Goal: Task Accomplishment & Management: Manage account settings

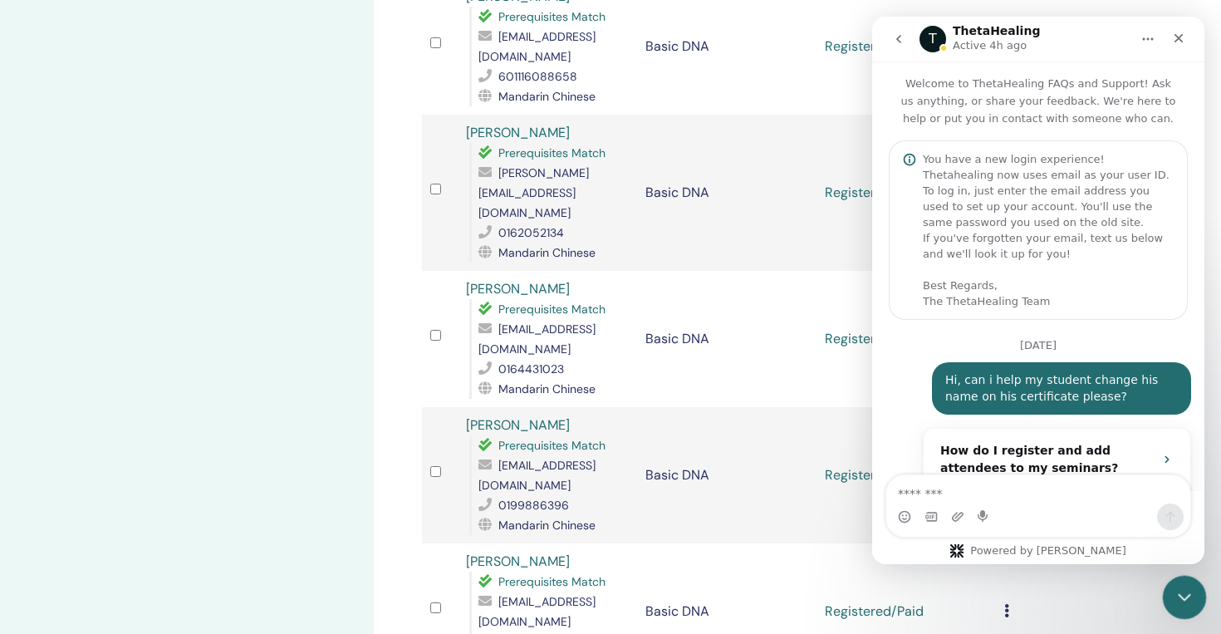
scroll to position [6629, 0]
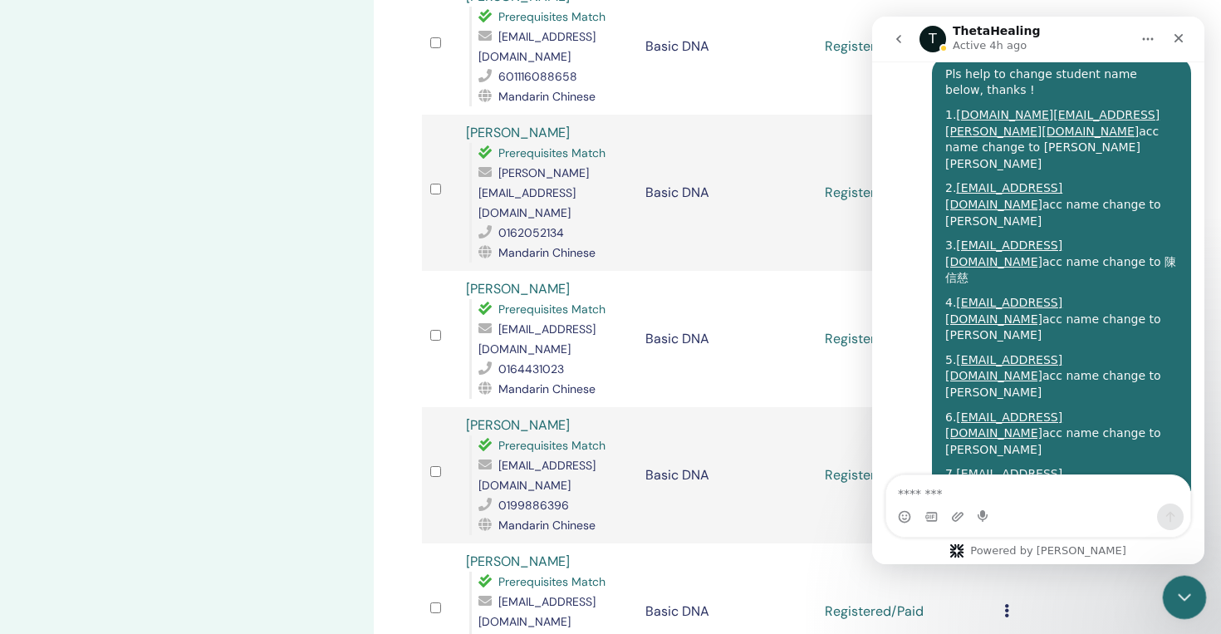
click at [1182, 604] on icon "Close Intercom Messenger" at bounding box center [1182, 595] width 20 height 20
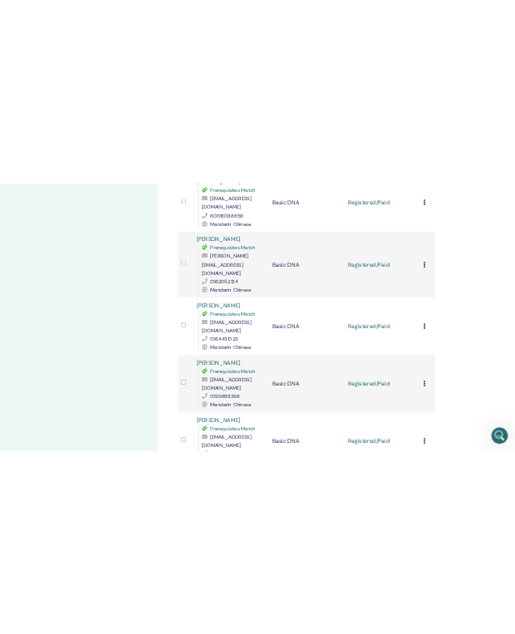
scroll to position [2395, 0]
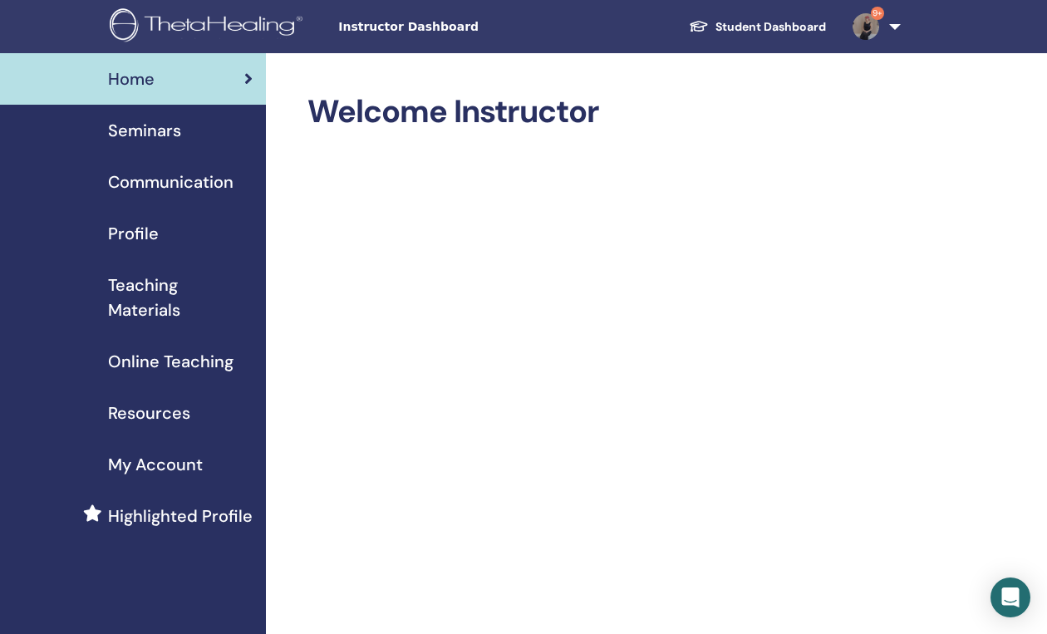
click at [117, 145] on link "Seminars" at bounding box center [133, 131] width 266 height 52
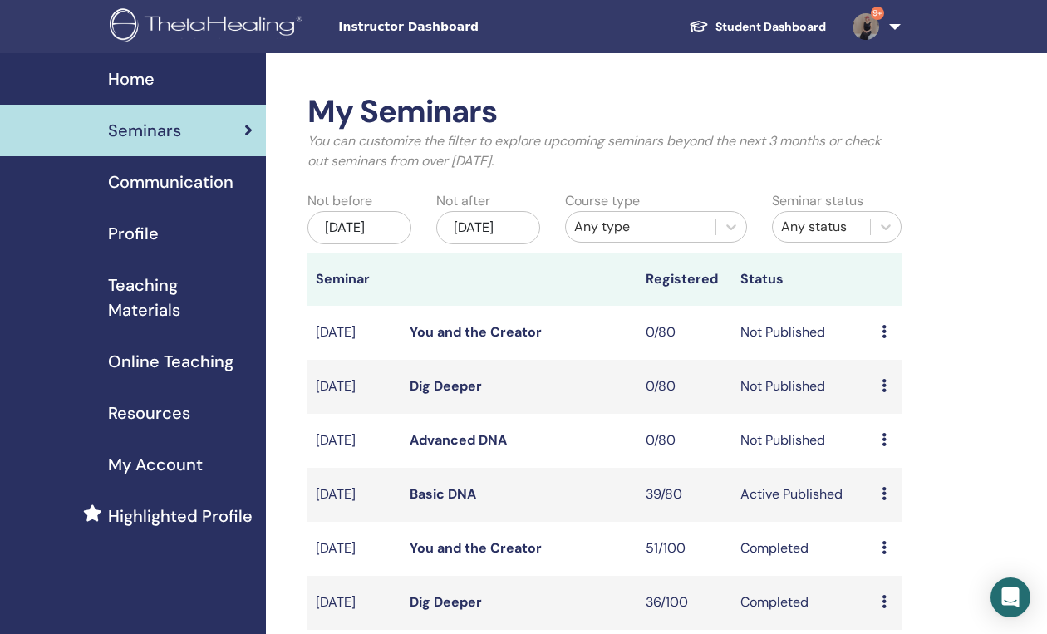
click at [444, 503] on link "Basic DNA" at bounding box center [443, 493] width 66 height 17
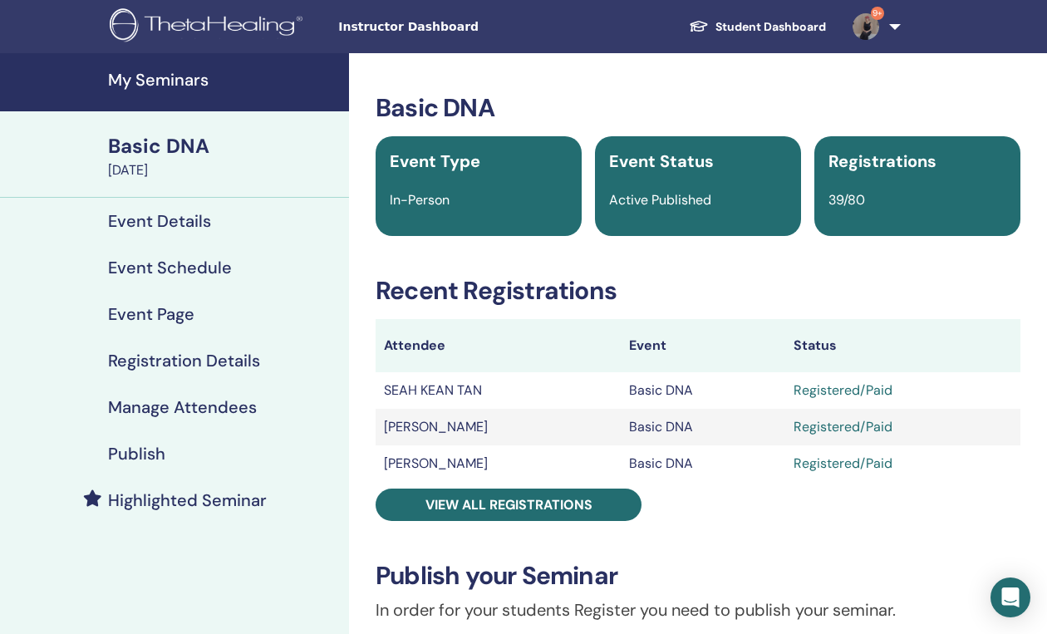
click at [877, 16] on span "9+" at bounding box center [877, 13] width 13 height 13
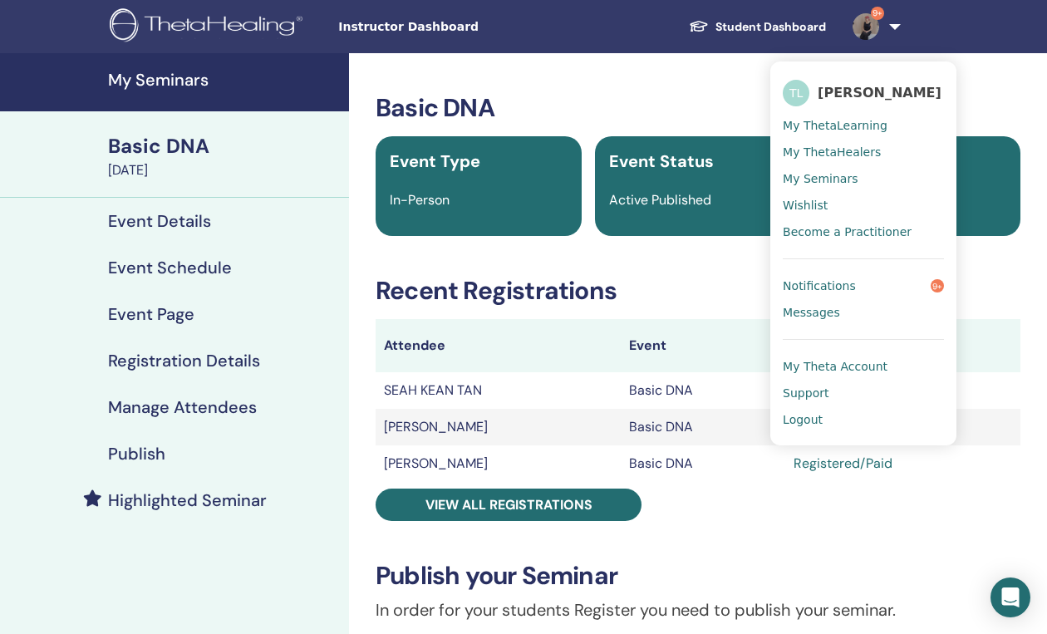
click at [842, 413] on link "Logout" at bounding box center [863, 419] width 161 height 27
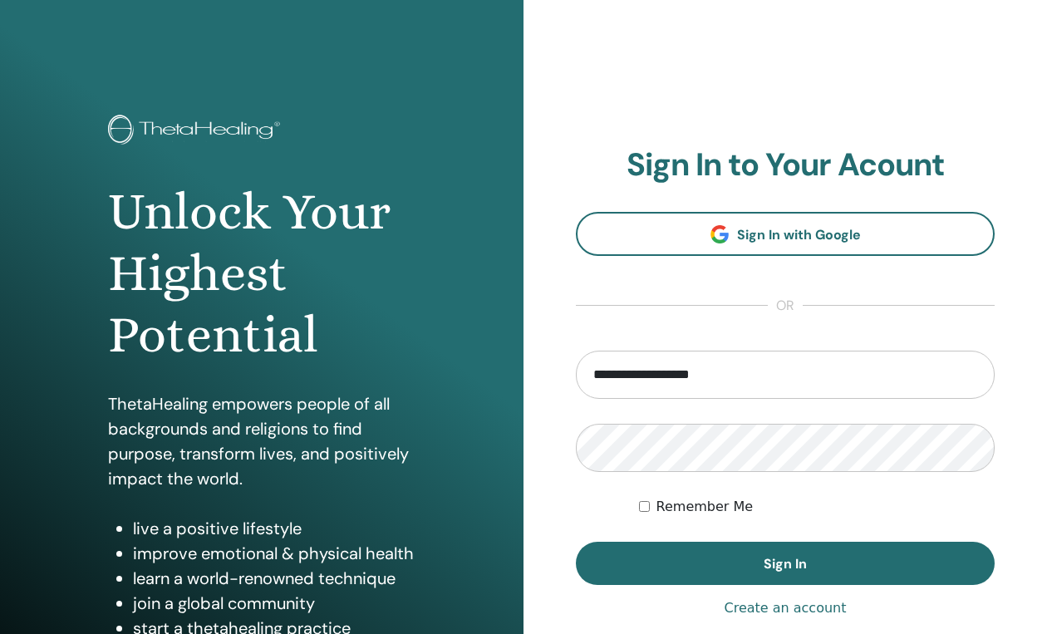
click at [626, 371] on input "**********" at bounding box center [785, 375] width 419 height 48
drag, startPoint x: 640, startPoint y: 373, endPoint x: 441, endPoint y: 373, distance: 198.6
click at [441, 373] on div "**********" at bounding box center [523, 399] width 1047 height 798
type input "**********"
click at [576, 542] on button "Sign In" at bounding box center [785, 563] width 419 height 43
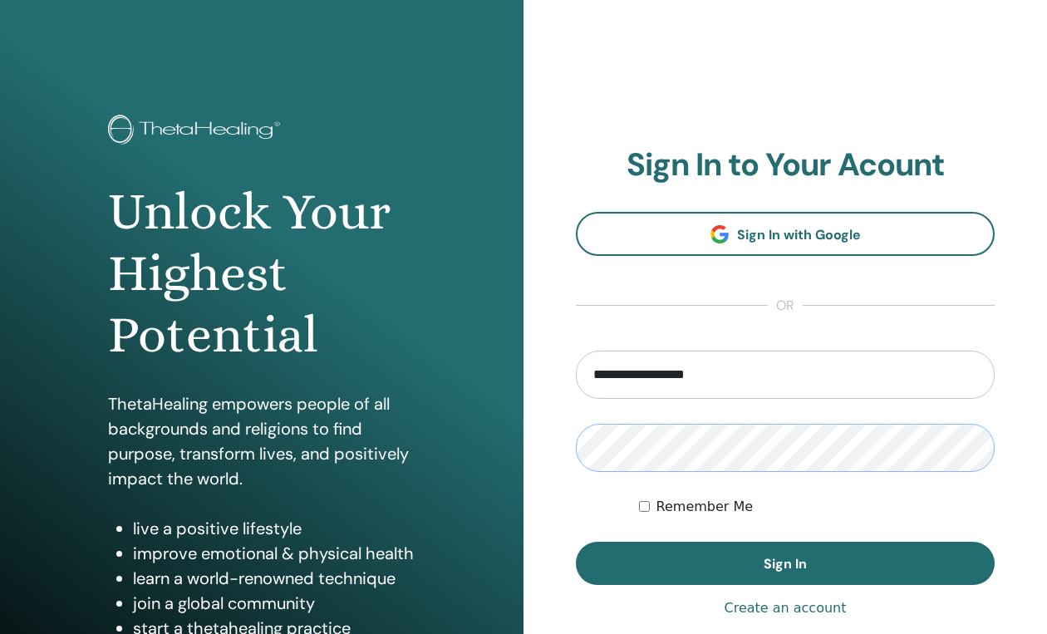
click at [576, 542] on button "Sign In" at bounding box center [785, 563] width 419 height 43
click at [635, 376] on input "**********" at bounding box center [785, 375] width 419 height 48
drag, startPoint x: 644, startPoint y: 376, endPoint x: 309, endPoint y: 376, distance: 334.9
click at [309, 376] on div "**********" at bounding box center [523, 399] width 1047 height 798
type input "**********"
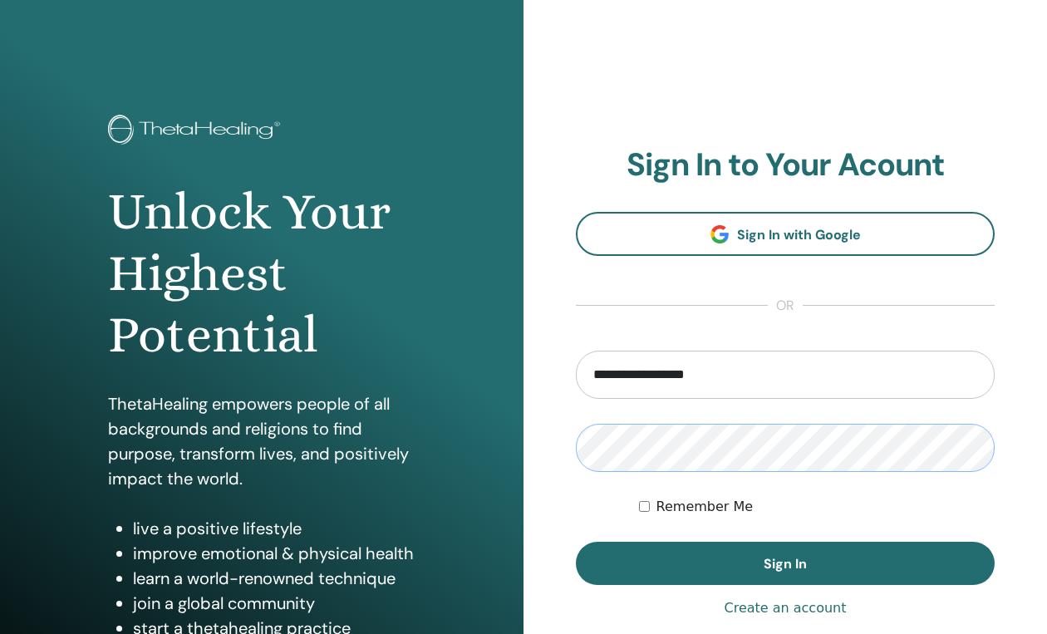
click at [576, 542] on button "Sign In" at bounding box center [785, 563] width 419 height 43
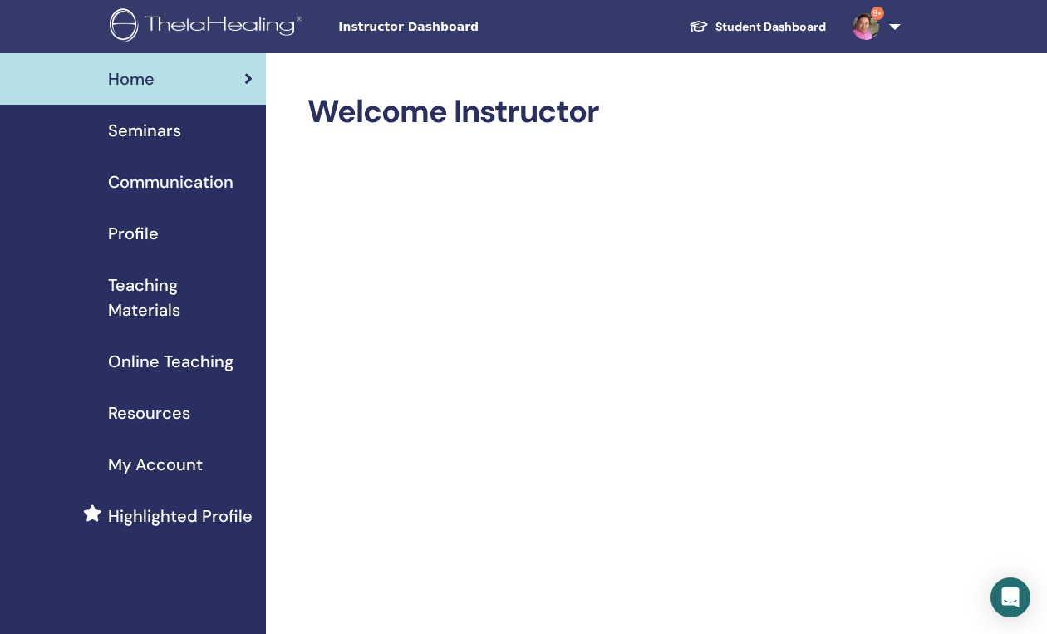
click at [174, 140] on span "Seminars" at bounding box center [144, 130] width 73 height 25
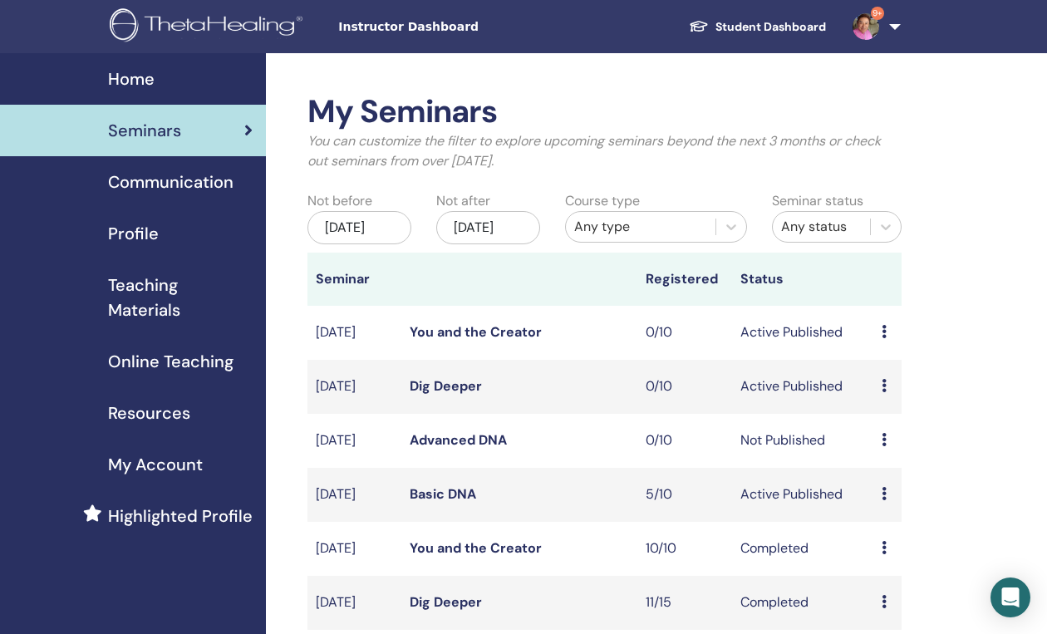
click at [458, 503] on link "Basic DNA" at bounding box center [443, 493] width 66 height 17
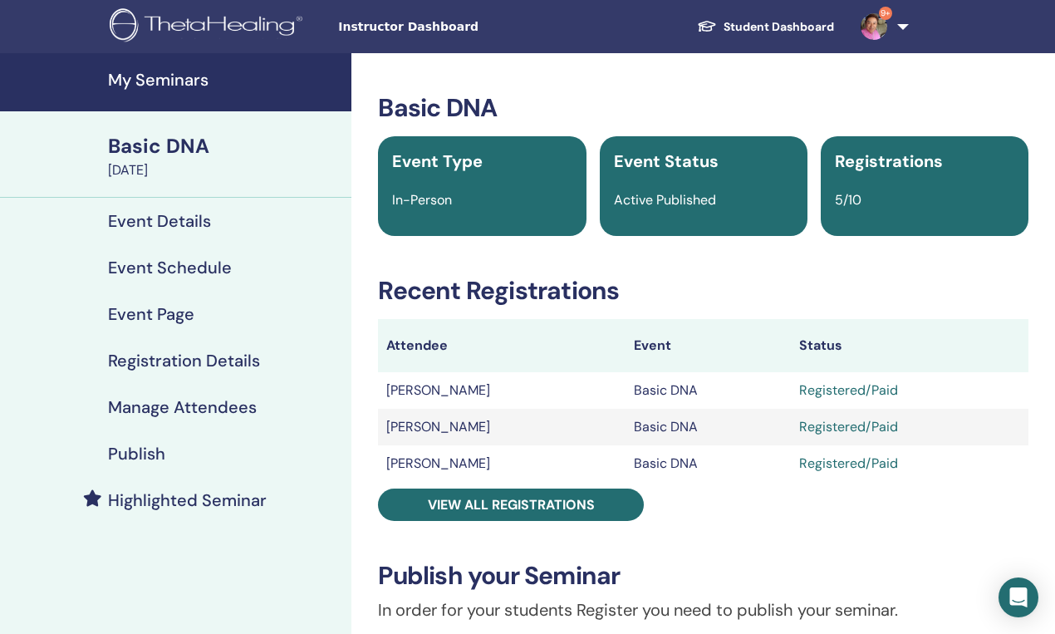
click at [884, 22] on img at bounding box center [874, 26] width 27 height 27
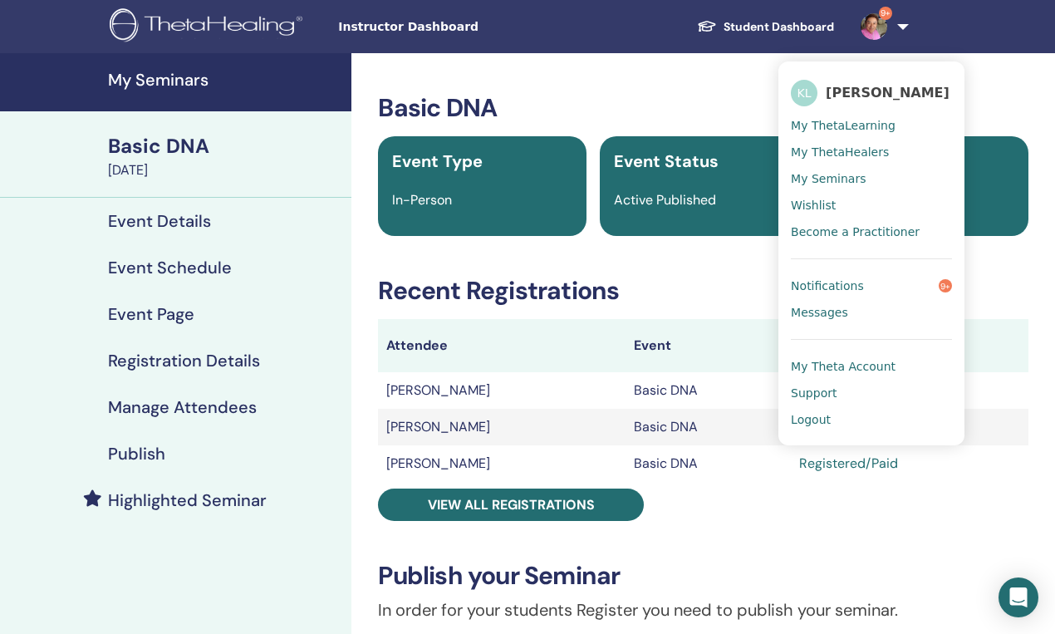
click at [822, 423] on span "Logout" at bounding box center [811, 419] width 40 height 15
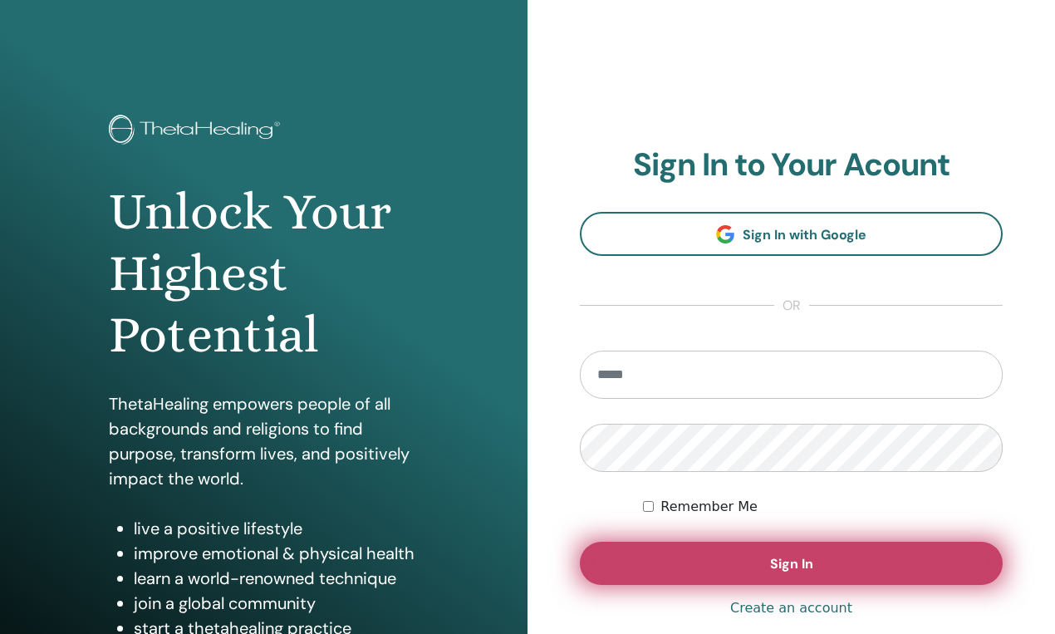
type input "**********"
click at [696, 558] on button "Sign In" at bounding box center [791, 563] width 423 height 43
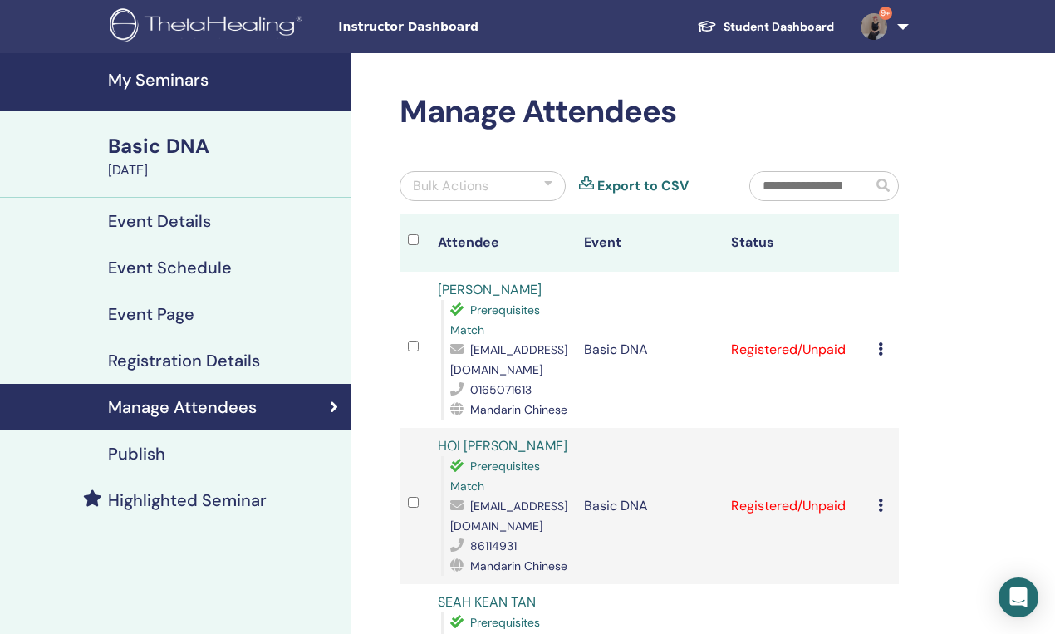
scroll to position [116, 0]
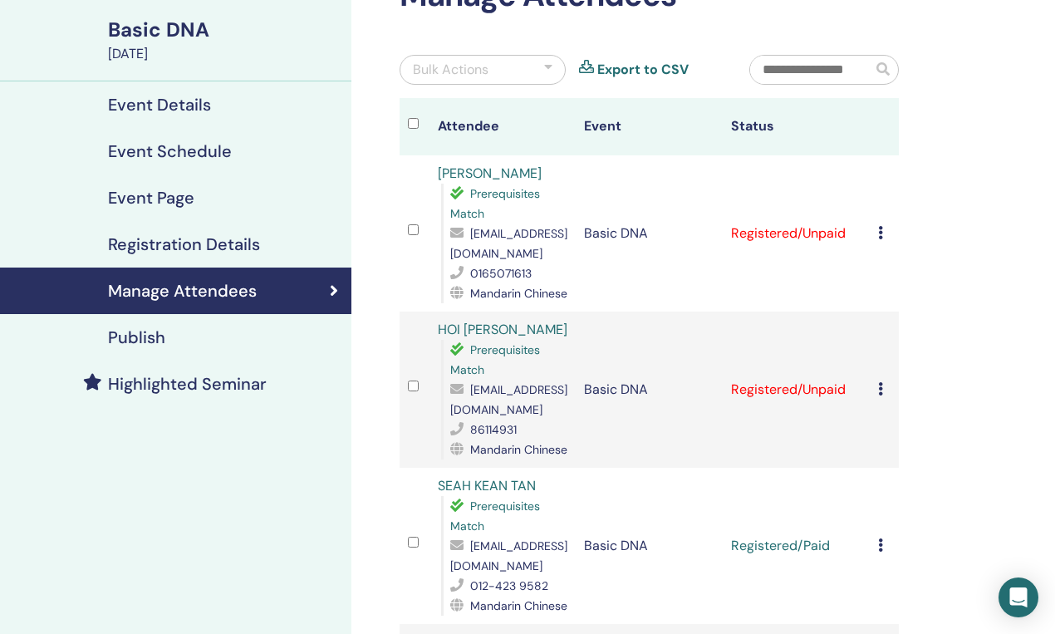
click at [509, 75] on div "Bulk Actions" at bounding box center [483, 70] width 166 height 30
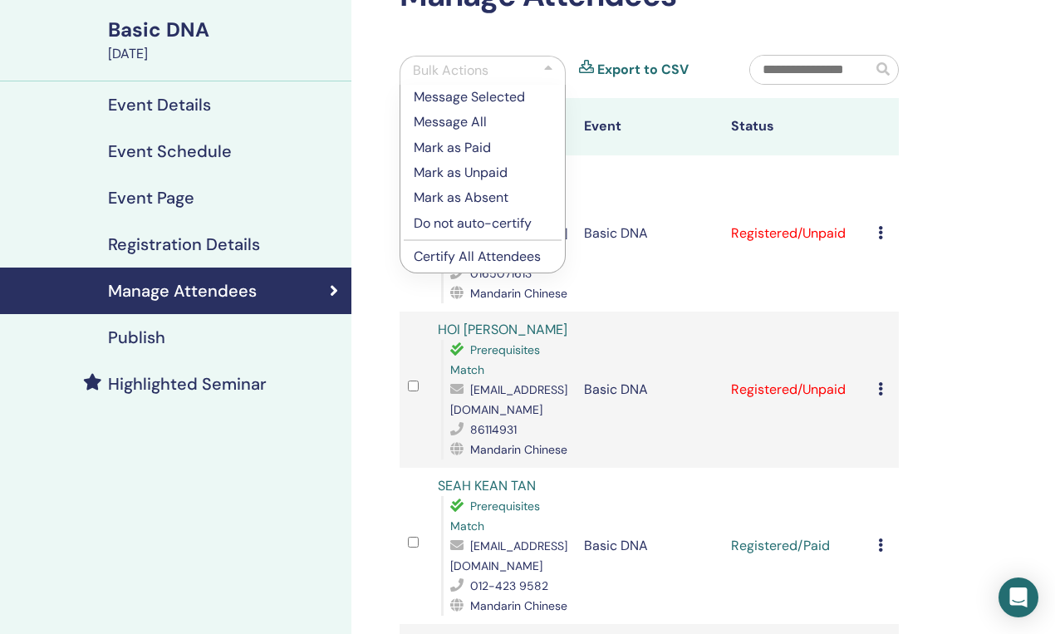
click at [487, 149] on p "Mark as Paid" at bounding box center [483, 148] width 138 height 20
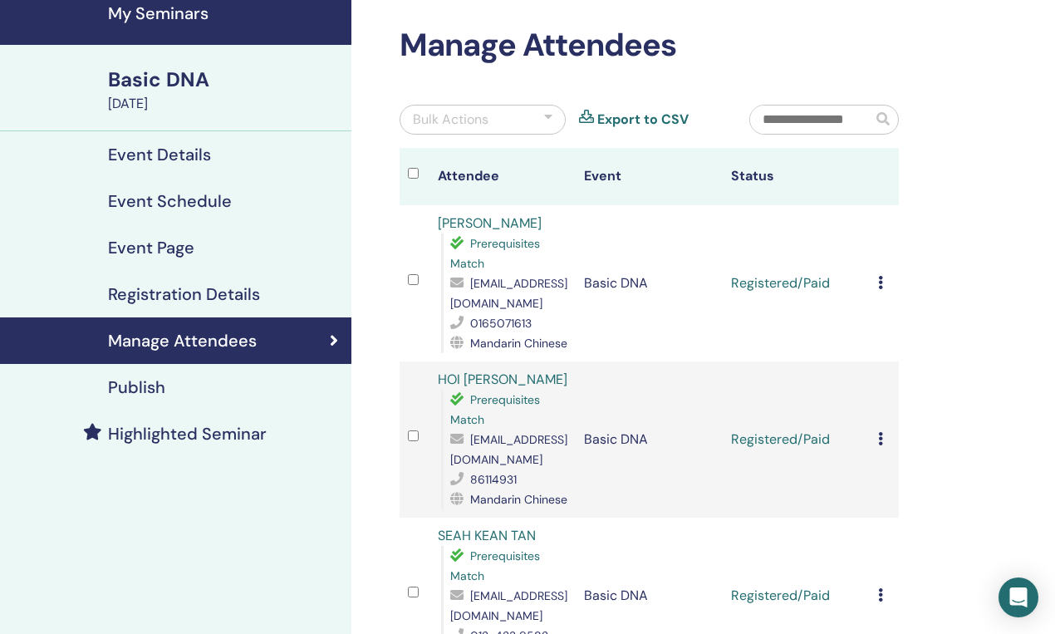
scroll to position [70, 0]
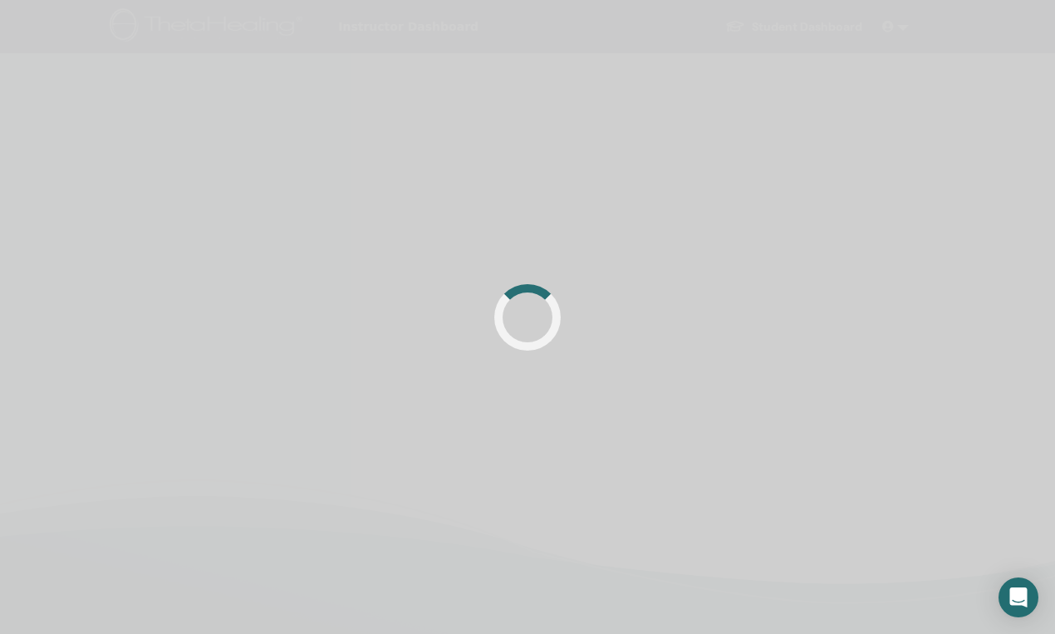
scroll to position [70, 0]
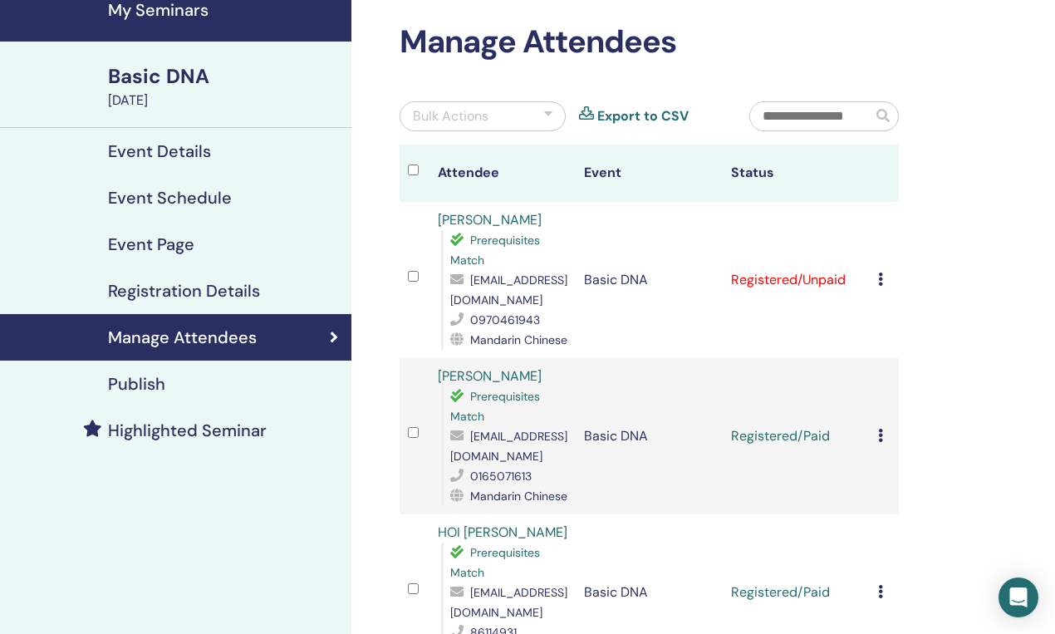
click at [878, 279] on icon at bounding box center [880, 279] width 5 height 13
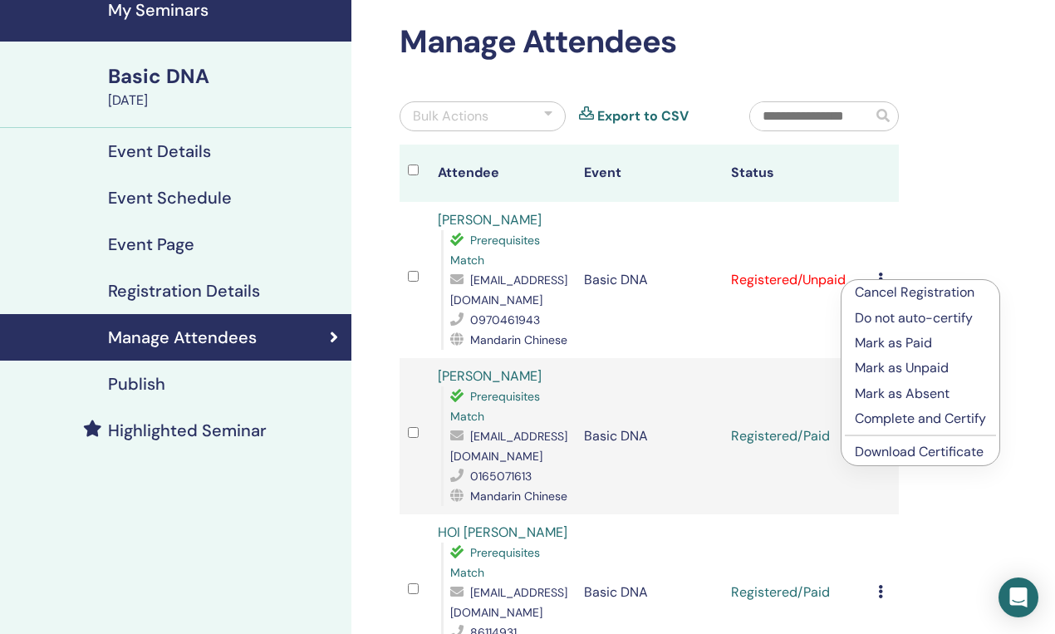
click at [926, 341] on p "Mark as Paid" at bounding box center [920, 343] width 131 height 20
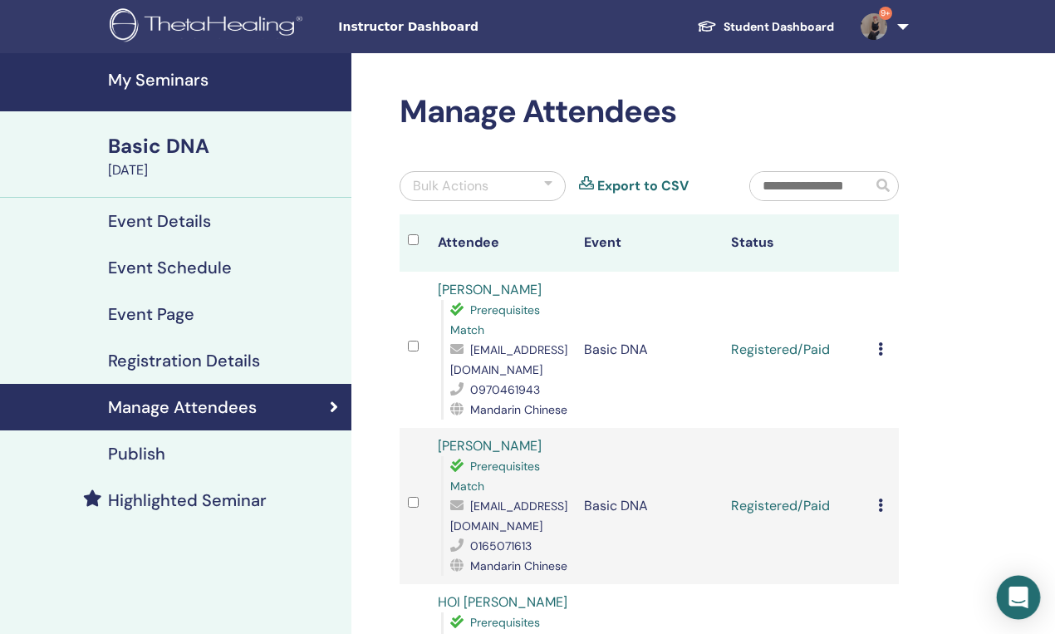
click at [1020, 597] on icon "Open Intercom Messenger" at bounding box center [1018, 598] width 19 height 22
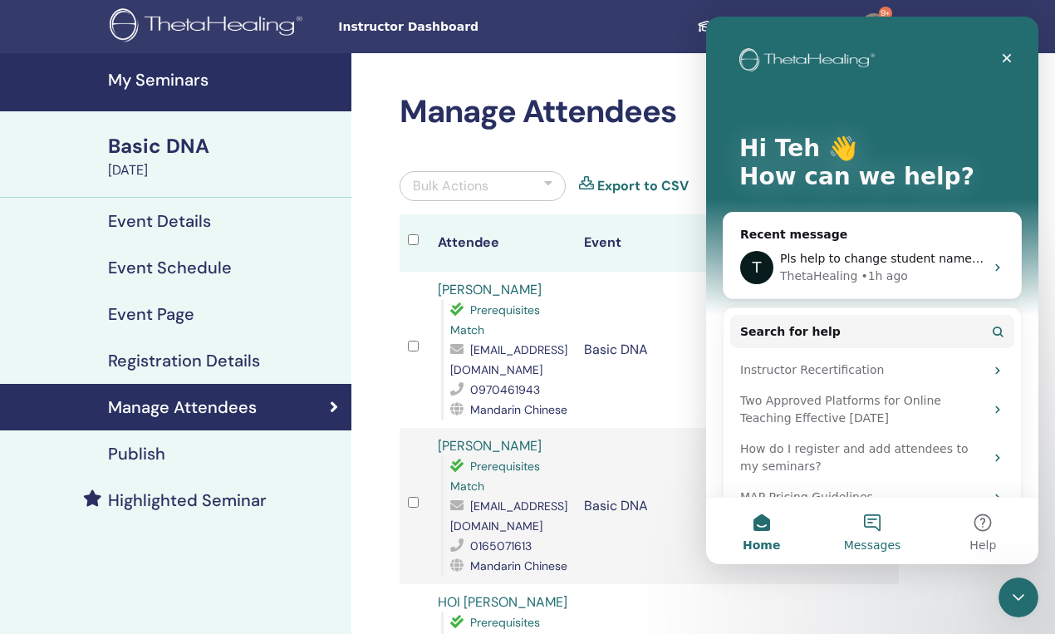
click at [879, 519] on button "Messages" at bounding box center [872, 531] width 111 height 66
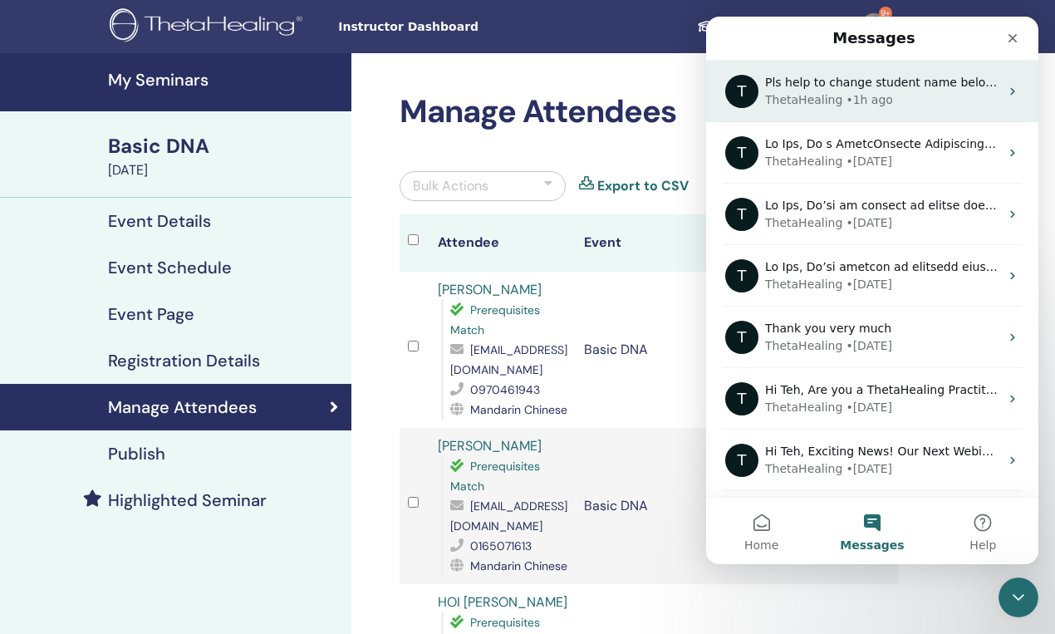
click at [902, 101] on div "ThetaHealing • 1h ago" at bounding box center [882, 99] width 234 height 17
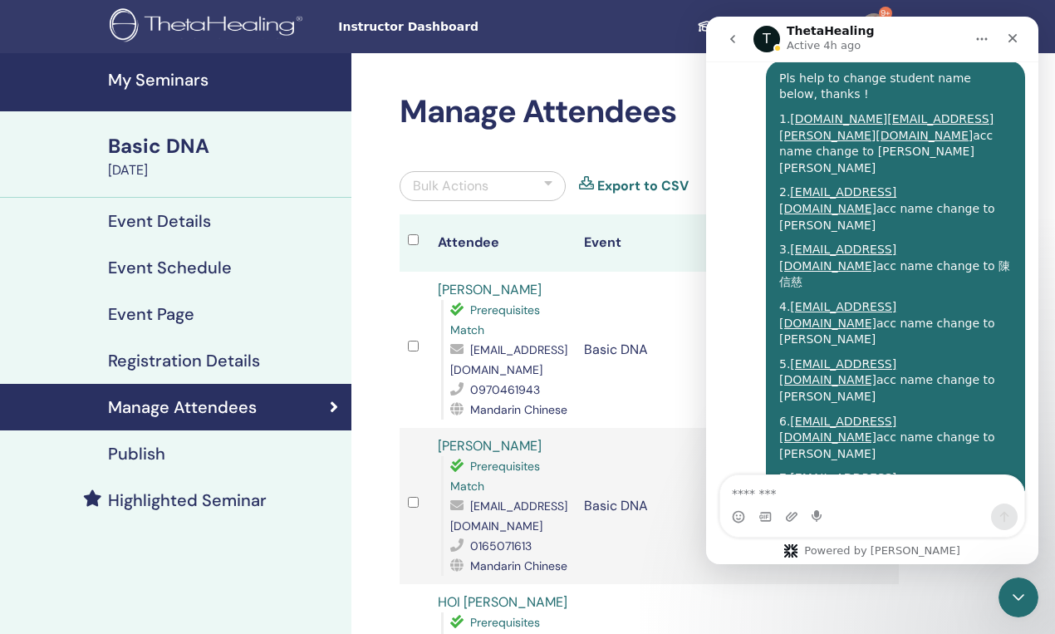
scroll to position [6629, 0]
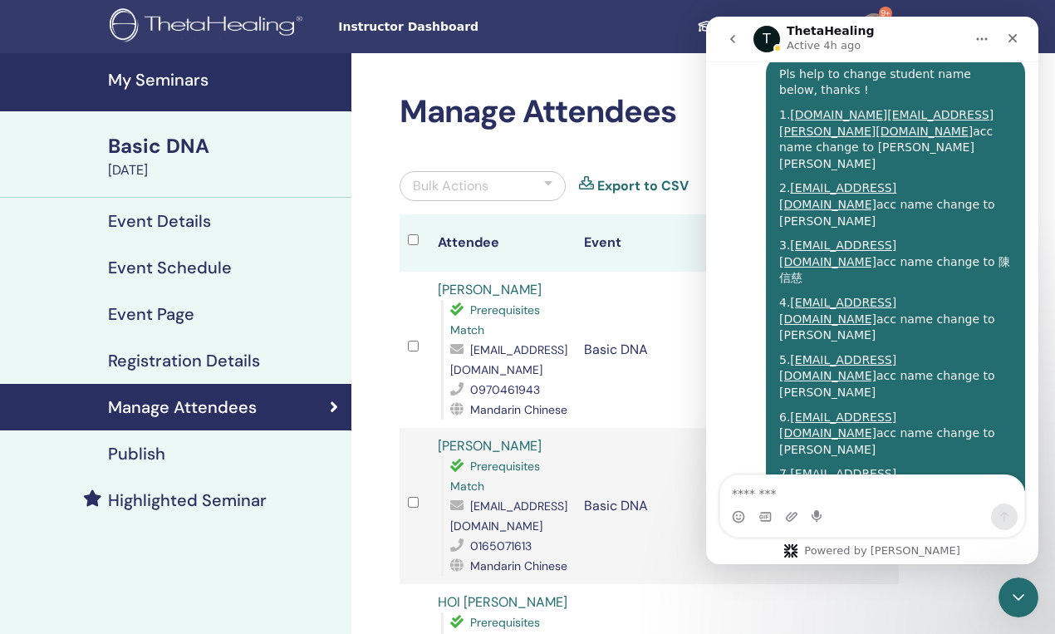
click at [887, 505] on div "Intercom messenger" at bounding box center [872, 517] width 304 height 27
click at [882, 491] on textarea "Message…" at bounding box center [872, 489] width 304 height 28
drag, startPoint x: 444, startPoint y: 364, endPoint x: 577, endPoint y: 372, distance: 134.0
click at [577, 372] on tr "媺婷 黃 Prerequisites Match magic9962@gmail.com 0970461943 Mandarin Chinese Basic …" at bounding box center [649, 350] width 499 height 156
copy span "magic9962@gmail.com"
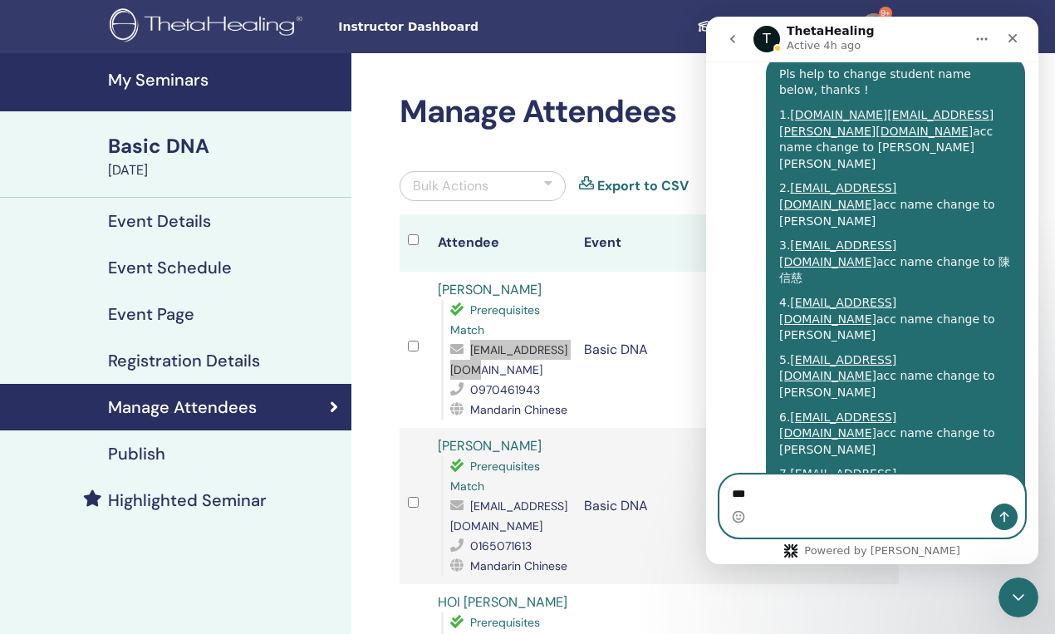
click at [773, 491] on textarea "**" at bounding box center [872, 489] width 304 height 28
paste textarea "**********"
drag, startPoint x: 950, startPoint y: 423, endPoint x: 832, endPoint y: 437, distance: 118.8
copy div "acc name change to"
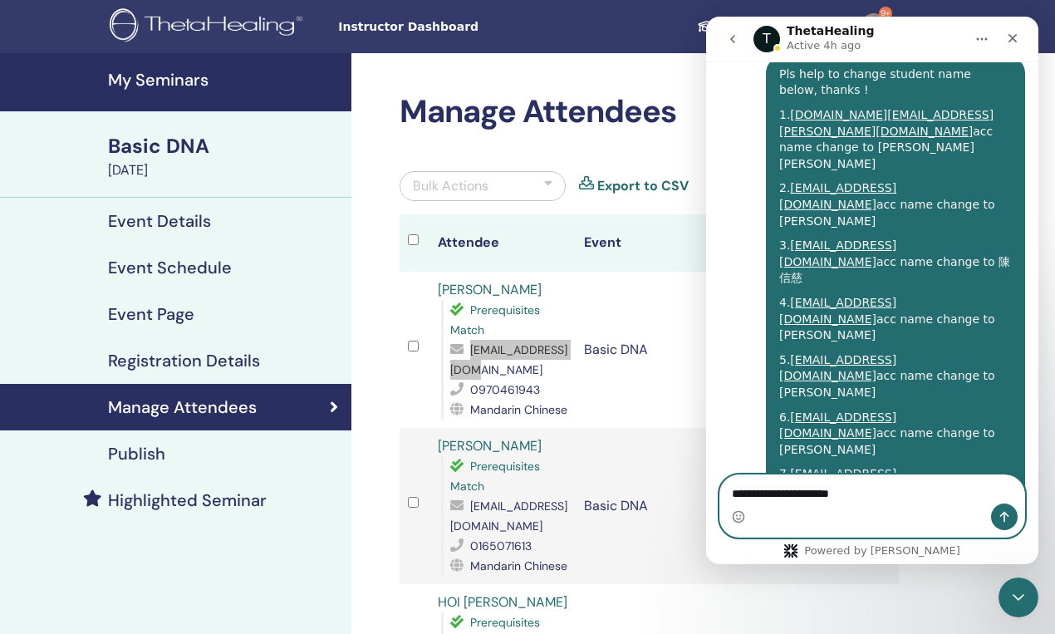
click at [928, 480] on textarea "**********" at bounding box center [872, 489] width 304 height 28
click at [908, 488] on textarea "**********" at bounding box center [872, 489] width 304 height 28
paste textarea "**********"
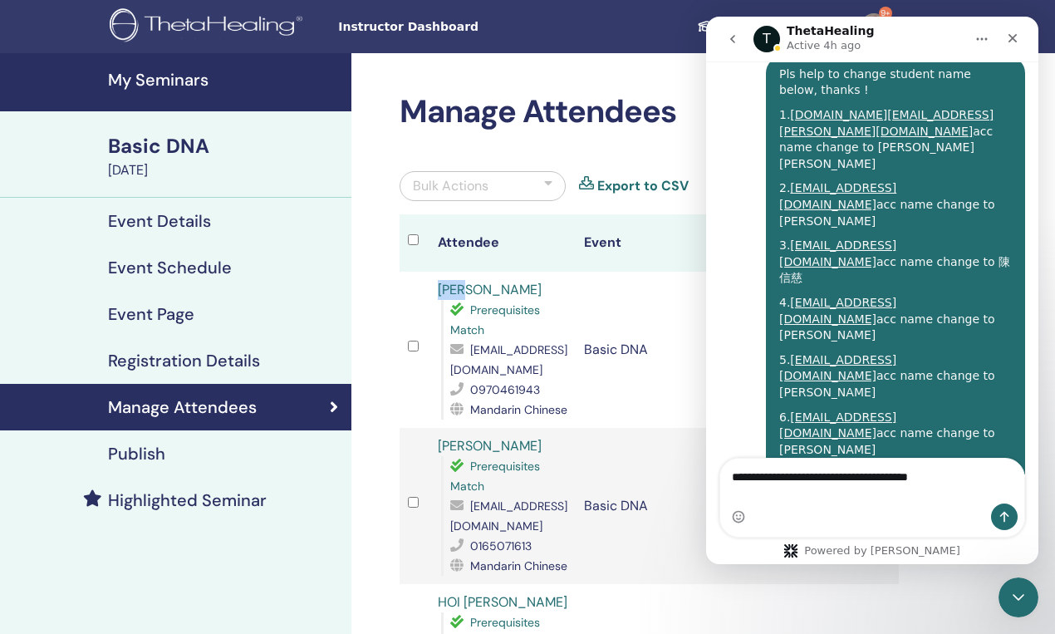
drag, startPoint x: 419, startPoint y: 286, endPoint x: 512, endPoint y: 287, distance: 93.1
click at [512, 287] on tr "媺婷 黃 Prerequisites Match magic9962@gmail.com 0970461943 Mandarin Chinese Basic …" at bounding box center [649, 350] width 499 height 156
copy tr "媺婷 黃"
click at [991, 487] on textarea "**********" at bounding box center [872, 473] width 304 height 28
paste textarea "** ****"
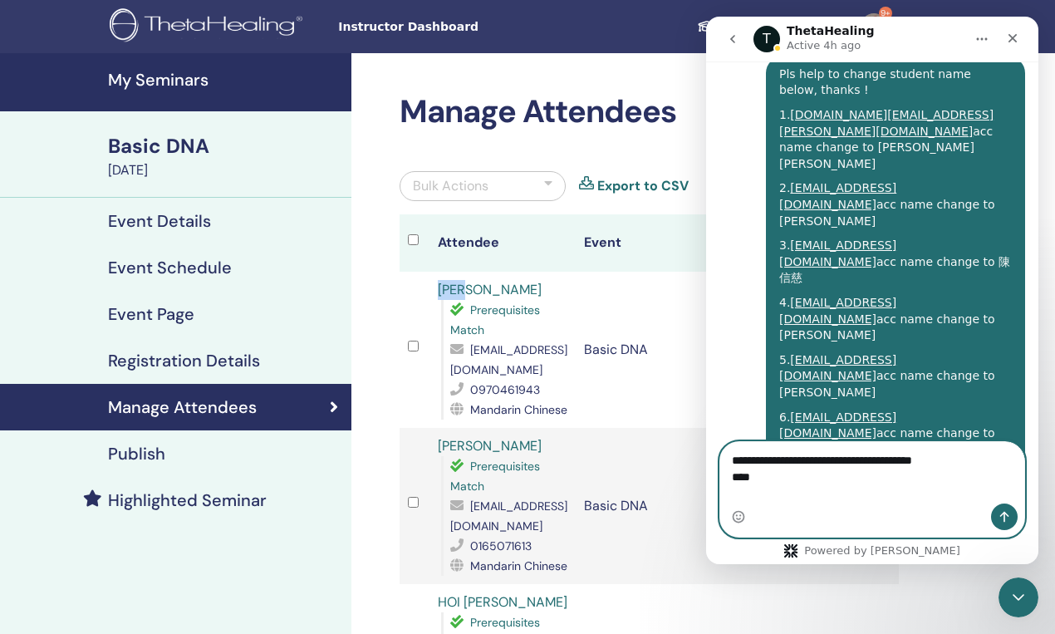
scroll to position [6646, 0]
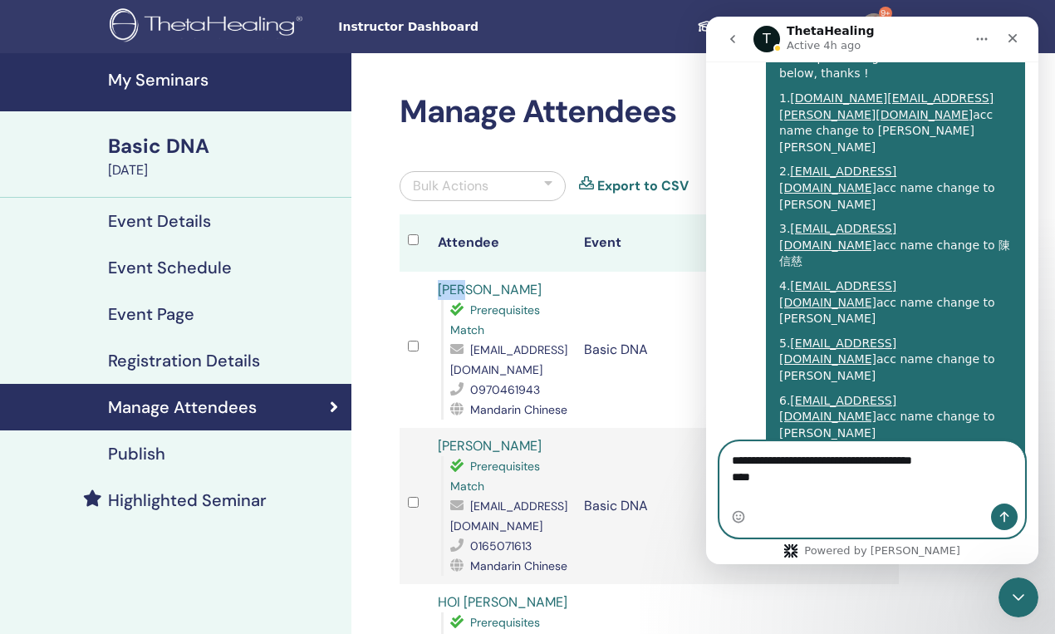
click at [765, 487] on textarea "**********" at bounding box center [872, 464] width 304 height 45
paste textarea "*"
type textarea "**********"
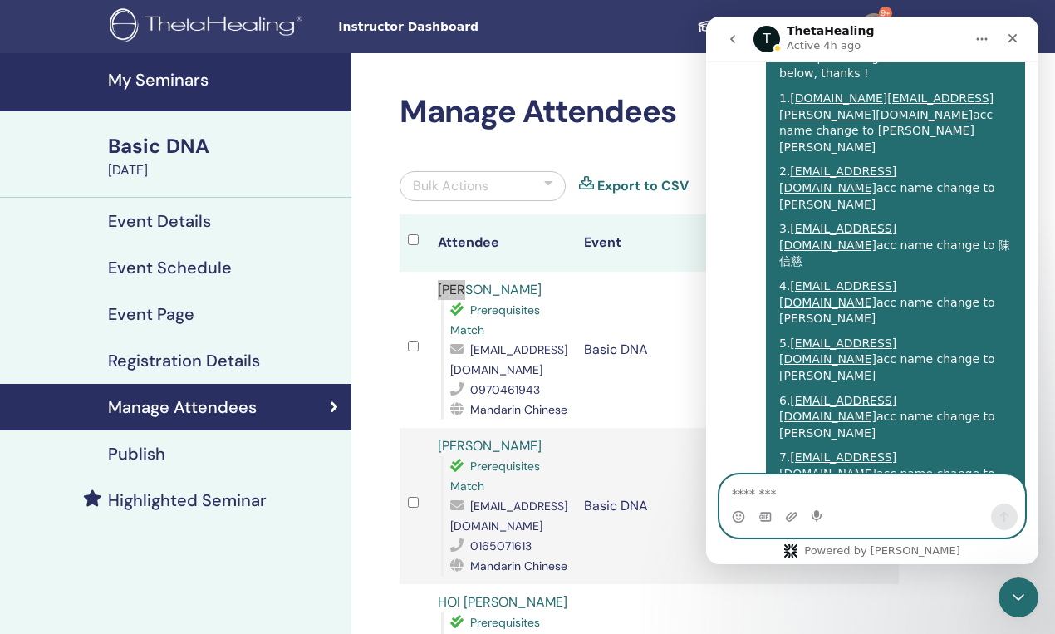
scroll to position [6710, 0]
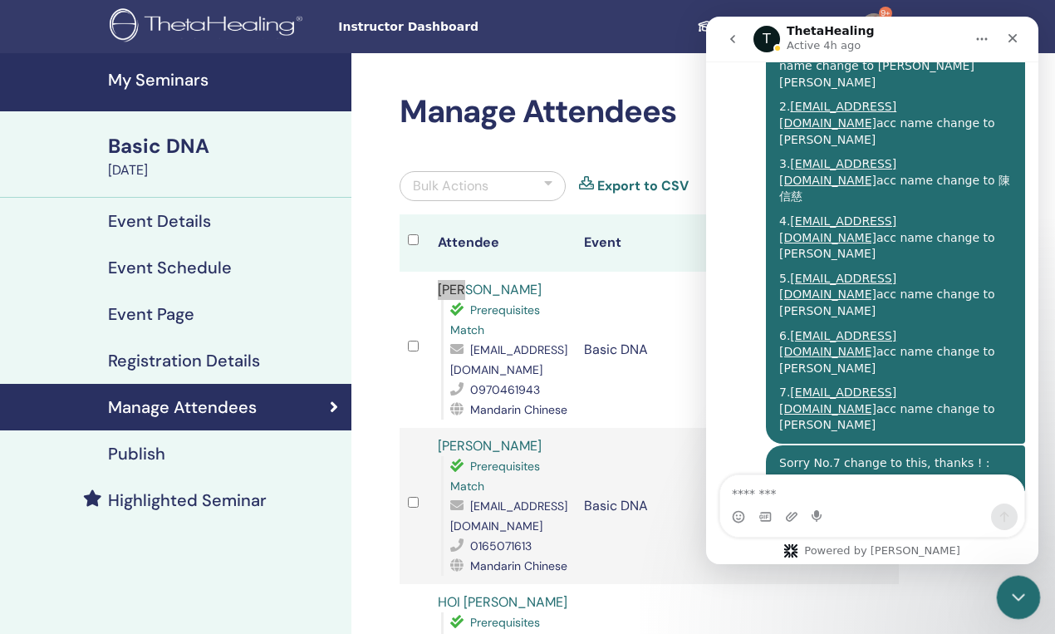
click at [1015, 599] on icon "Close Intercom Messenger" at bounding box center [1016, 595] width 20 height 20
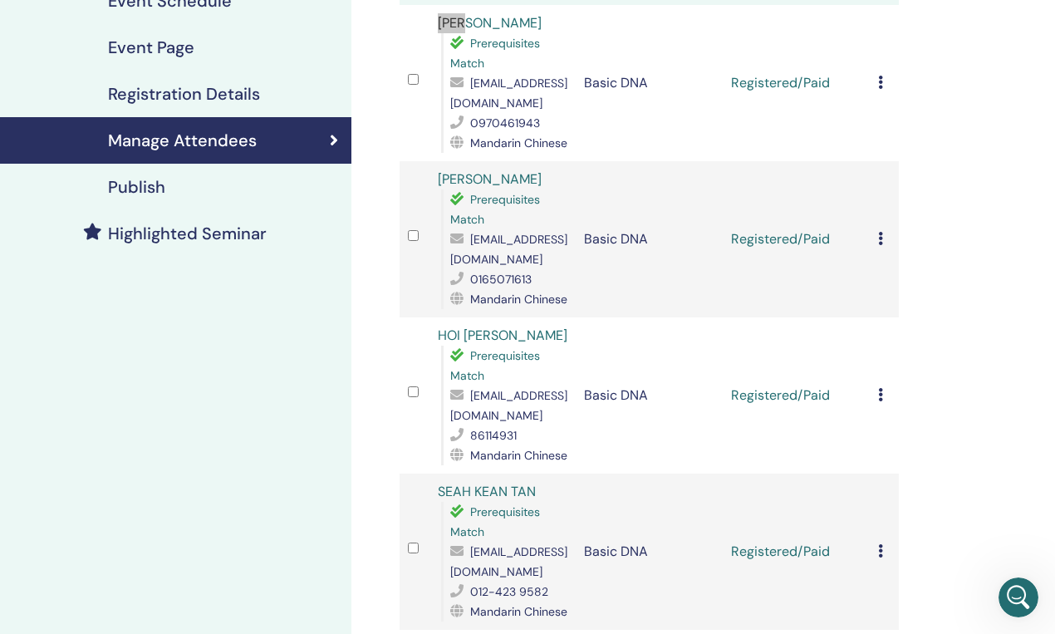
scroll to position [0, 0]
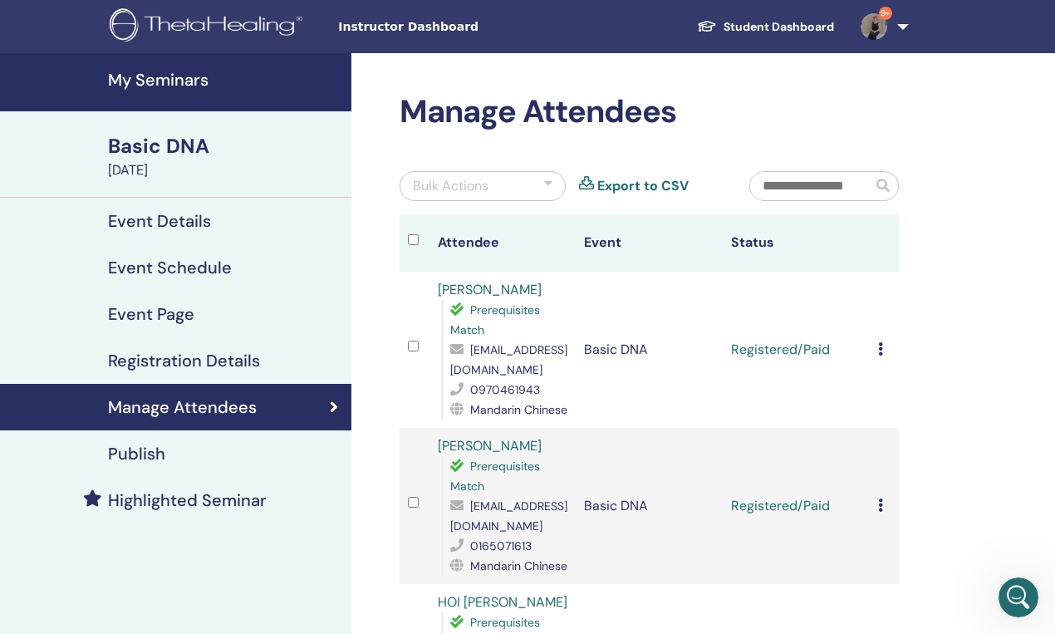
click at [558, 347] on div "[EMAIL_ADDRESS][DOMAIN_NAME]" at bounding box center [509, 360] width 118 height 40
click at [872, 47] on link "9+" at bounding box center [882, 26] width 68 height 53
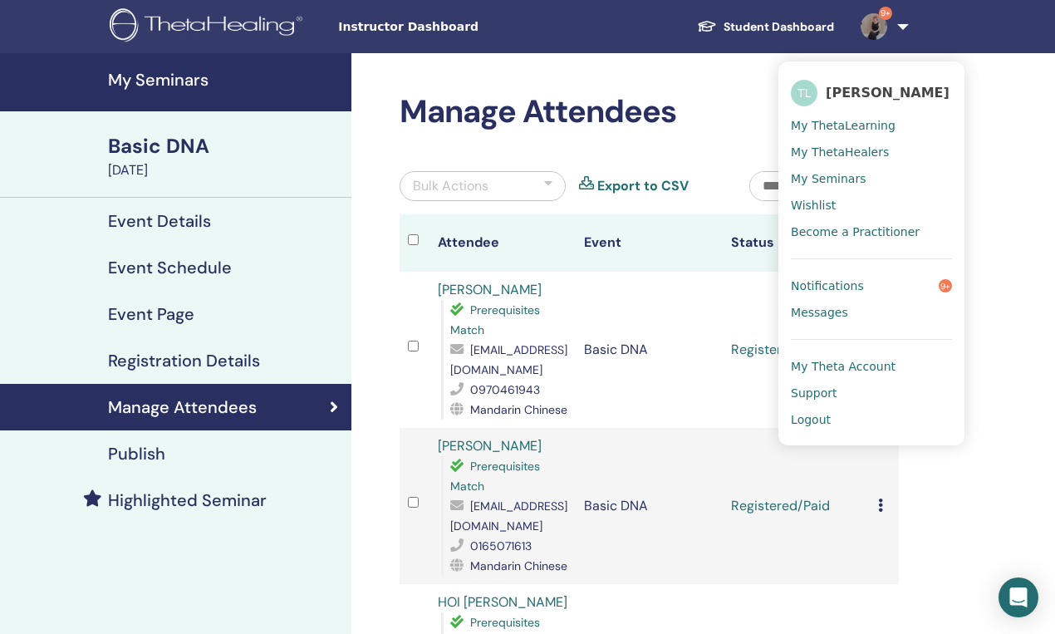
click at [817, 420] on span "Logout" at bounding box center [811, 419] width 40 height 15
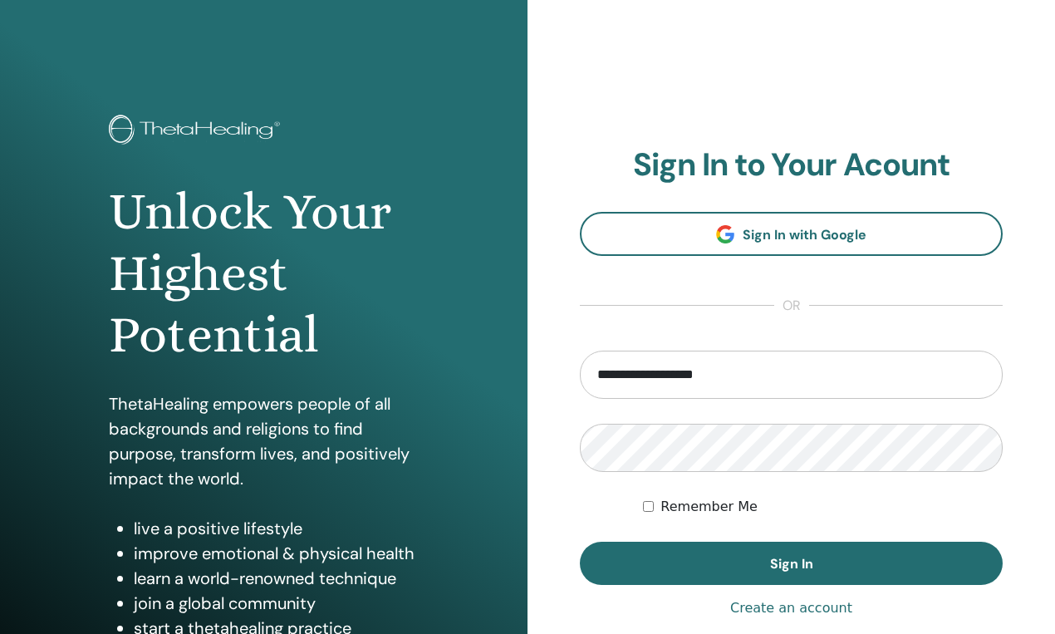
click at [634, 369] on input "**********" at bounding box center [791, 375] width 423 height 48
drag, startPoint x: 645, startPoint y: 370, endPoint x: 570, endPoint y: 370, distance: 74.8
click at [570, 370] on div "**********" at bounding box center [792, 399] width 528 height 798
type input "**********"
click at [580, 542] on button "Sign In" at bounding box center [791, 563] width 423 height 43
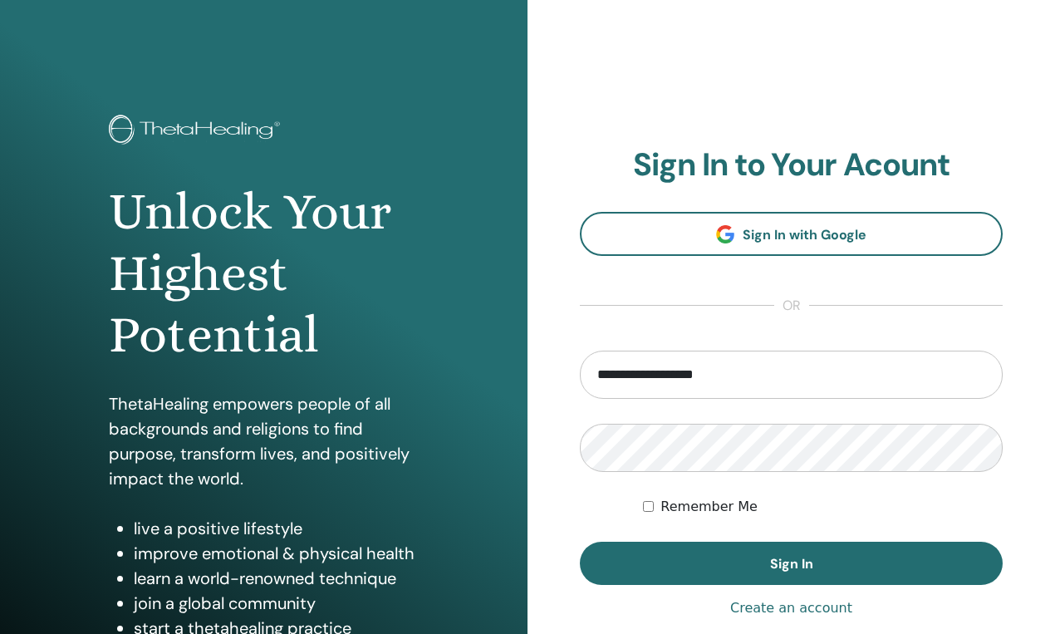
click at [632, 381] on input "**********" at bounding box center [791, 375] width 423 height 48
drag, startPoint x: 647, startPoint y: 374, endPoint x: 518, endPoint y: 373, distance: 128.8
click at [518, 373] on div "**********" at bounding box center [527, 399] width 1055 height 798
type input "**********"
click at [580, 542] on button "Sign In" at bounding box center [791, 563] width 423 height 43
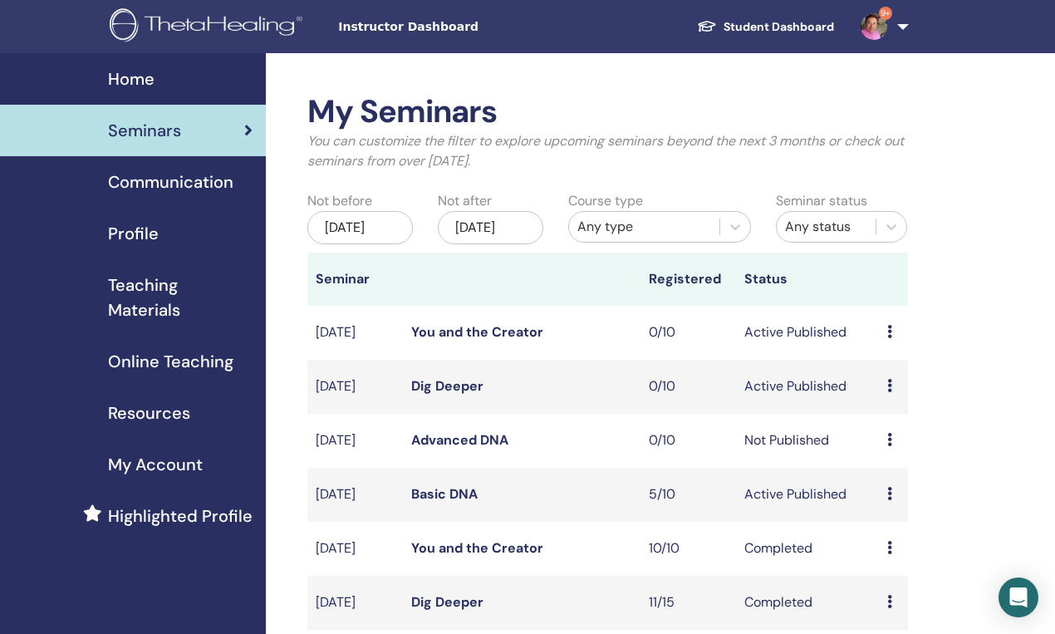
click at [457, 503] on link "Basic DNA" at bounding box center [444, 493] width 66 height 17
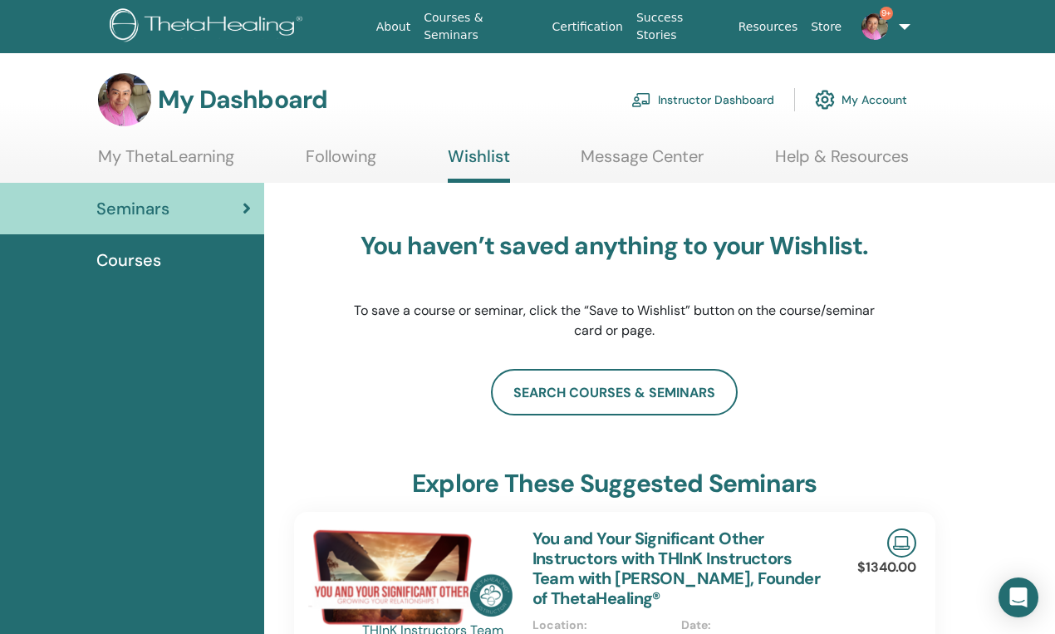
click at [742, 98] on link "Instructor Dashboard" at bounding box center [702, 99] width 143 height 37
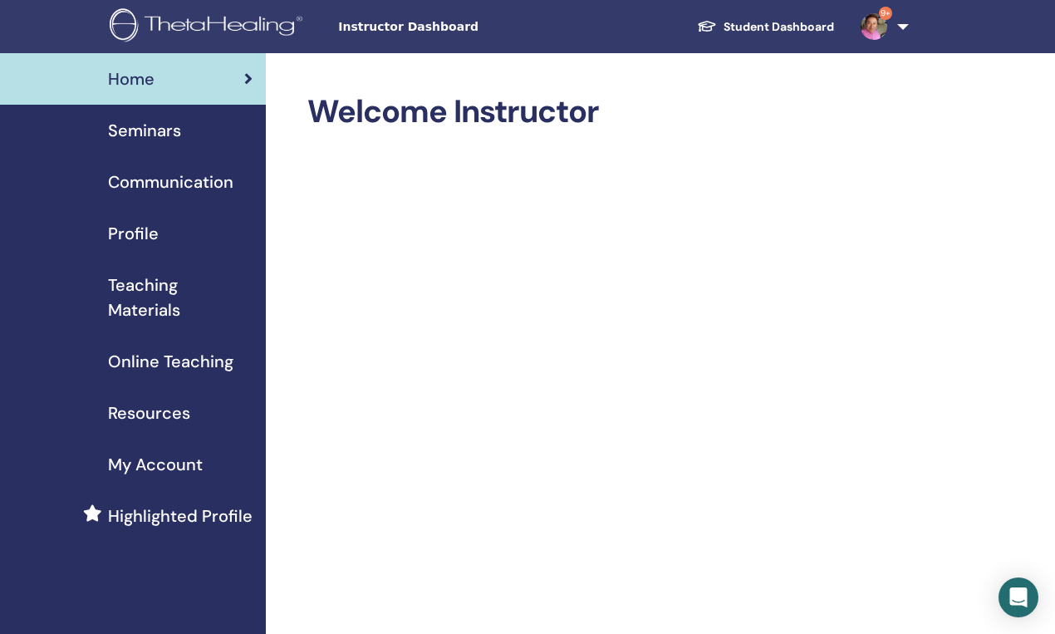
click at [168, 125] on span "Seminars" at bounding box center [144, 130] width 73 height 25
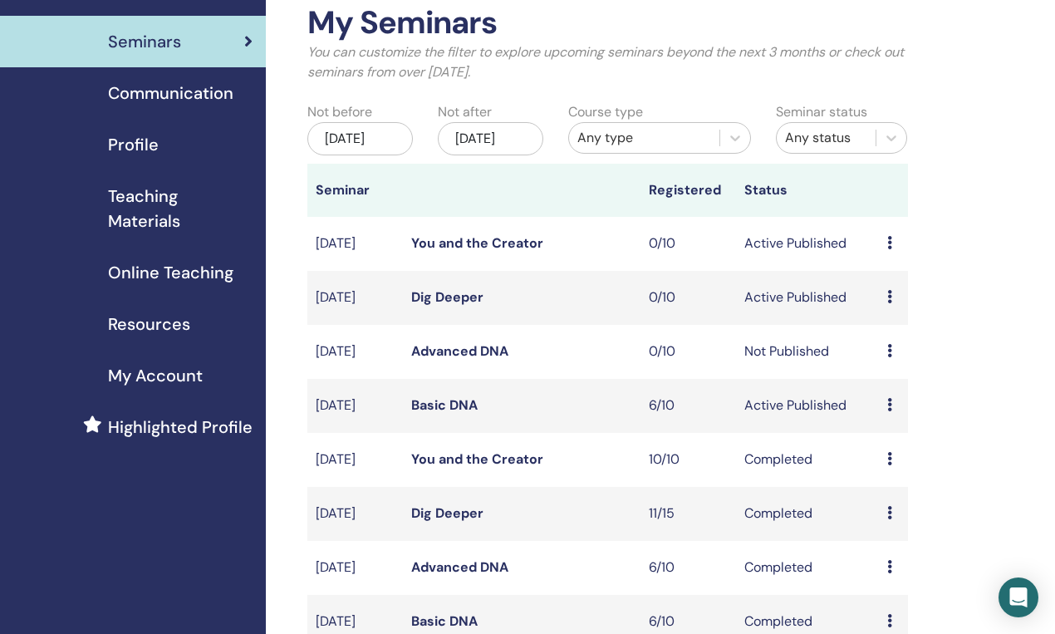
scroll to position [91, 0]
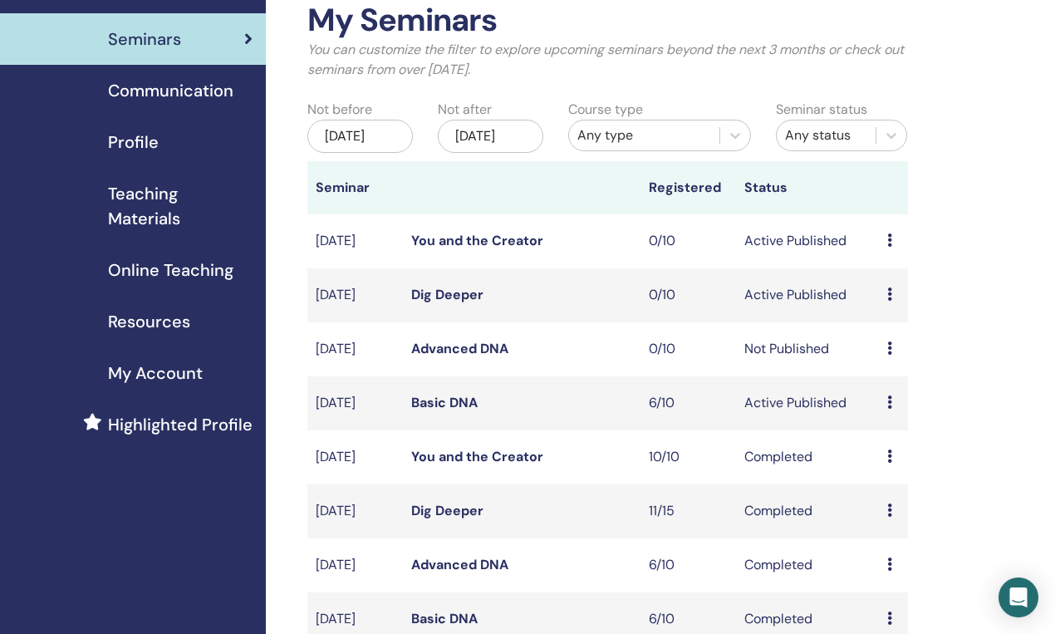
click at [457, 411] on link "Basic DNA" at bounding box center [444, 402] width 66 height 17
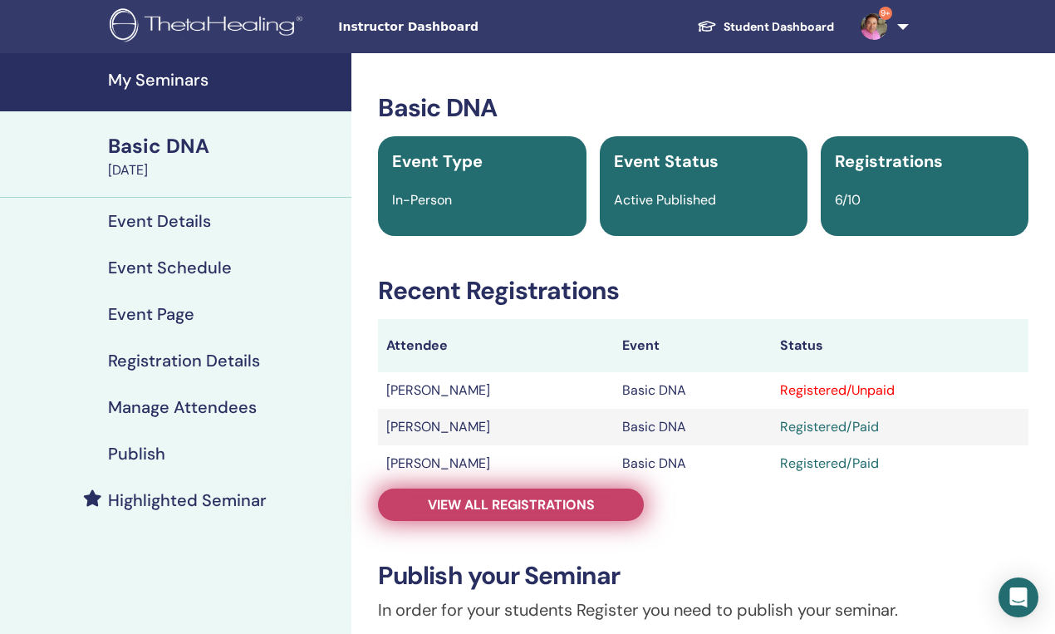
click at [521, 505] on span "View all registrations" at bounding box center [511, 504] width 167 height 17
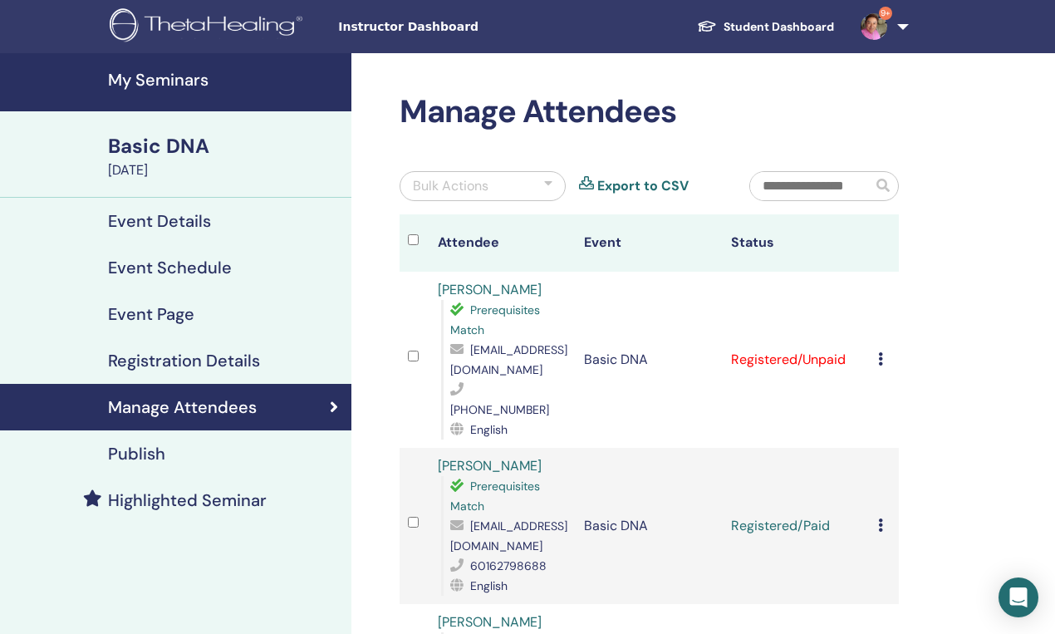
click at [872, 350] on td "Cancel Registration Do not auto-certify Mark as Paid Mark as Unpaid Mark as Abs…" at bounding box center [884, 360] width 29 height 176
click at [889, 350] on div "Cancel Registration Do not auto-certify Mark as Paid Mark as Unpaid Mark as Abs…" at bounding box center [884, 360] width 12 height 20
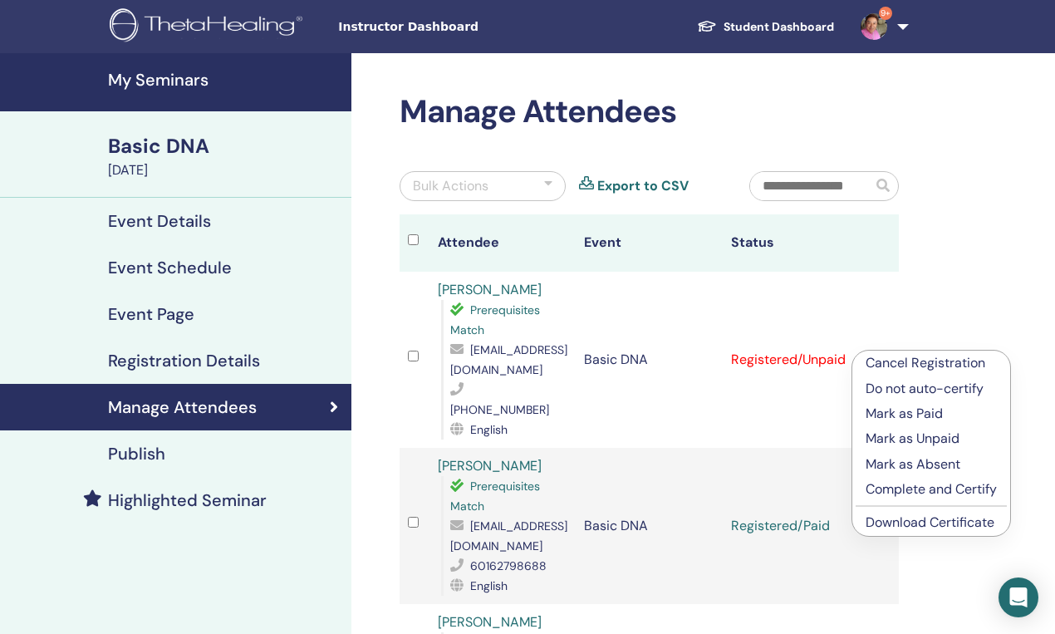
click at [924, 417] on p "Mark as Paid" at bounding box center [931, 414] width 131 height 20
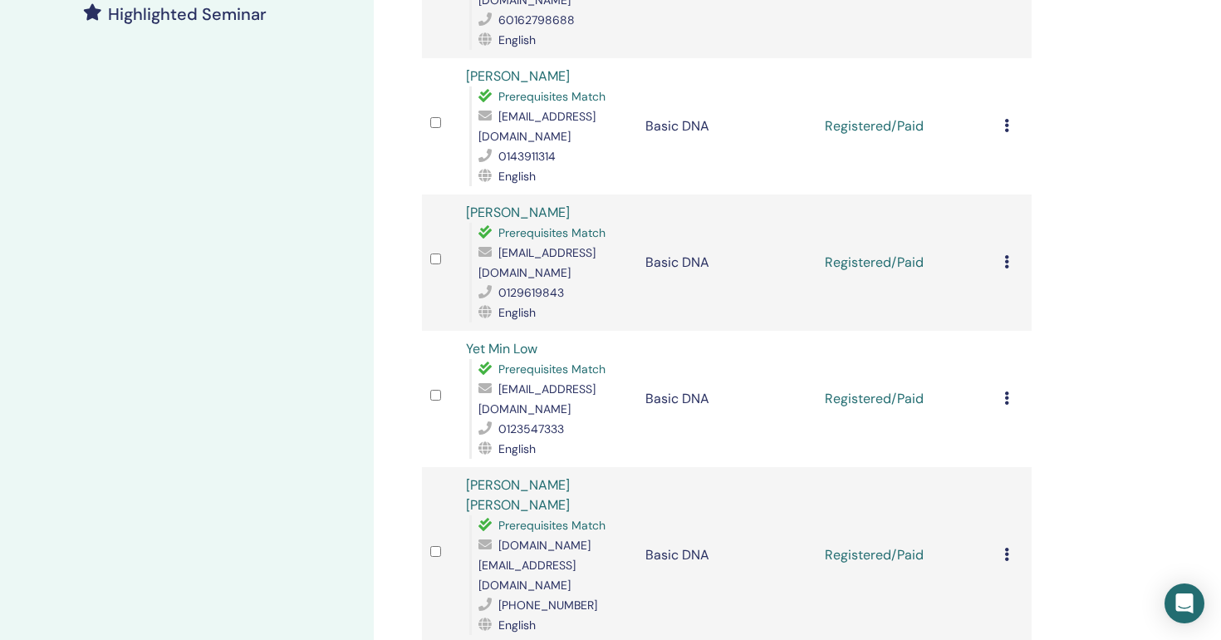
scroll to position [472, 0]
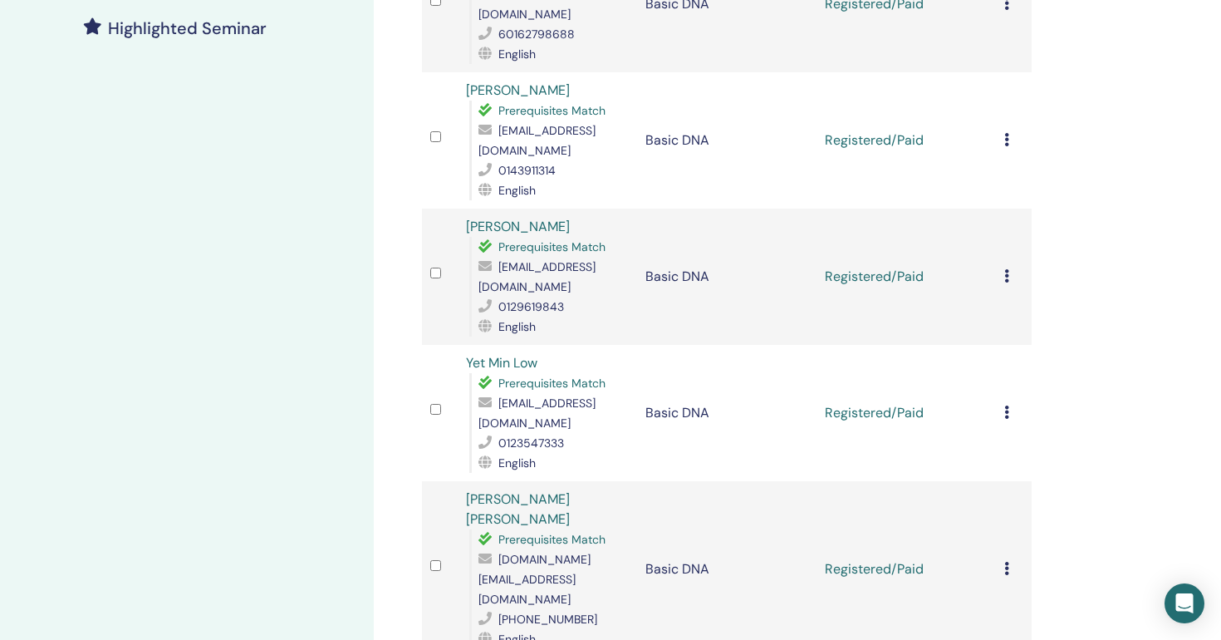
click at [1014, 559] on div "Cancel Registration Do not auto-certify Mark as Paid Mark as Unpaid Mark as Abs…" at bounding box center [1014, 569] width 19 height 20
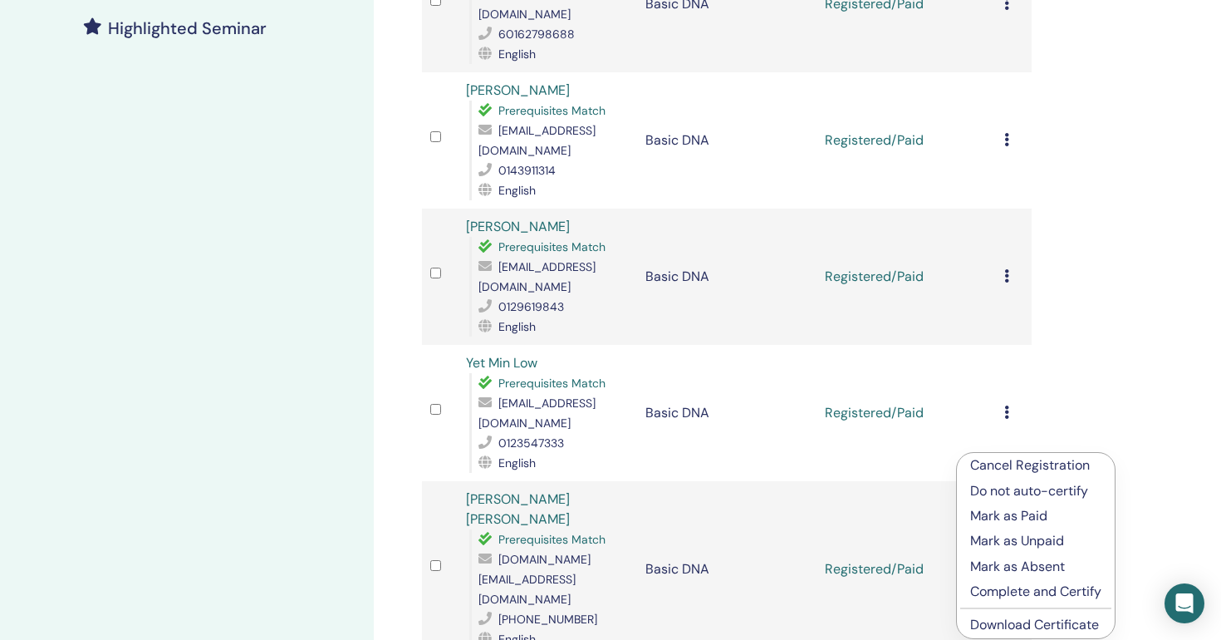
click at [1018, 624] on link "Download Certificate" at bounding box center [1034, 624] width 129 height 17
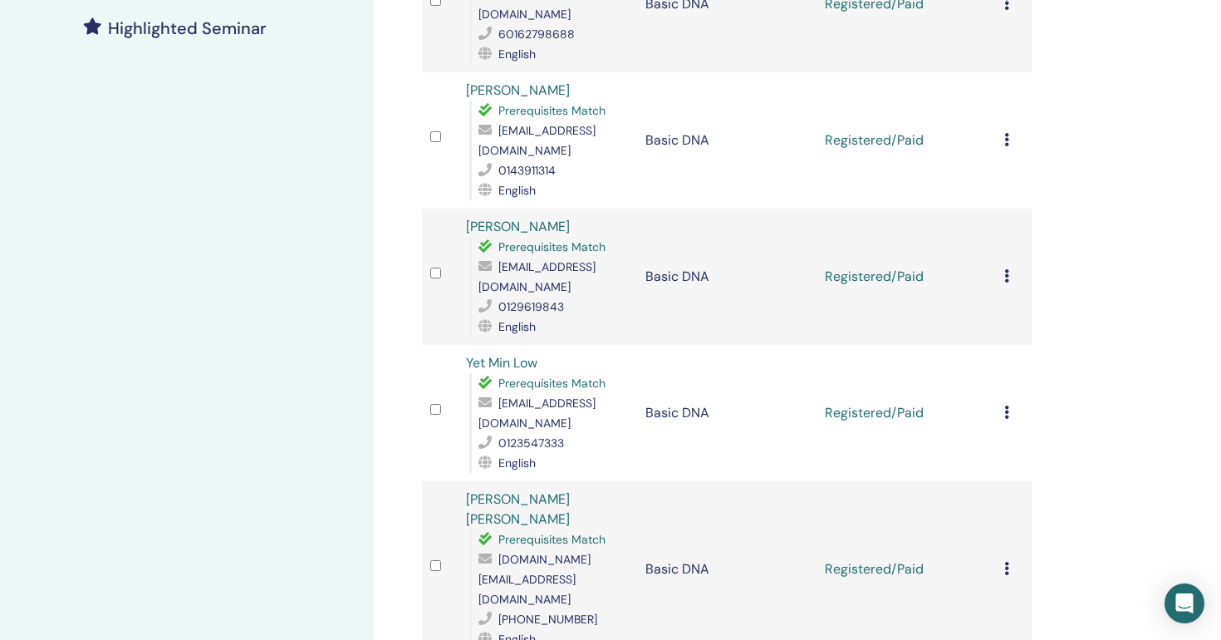
click at [1005, 405] on icon at bounding box center [1007, 411] width 5 height 13
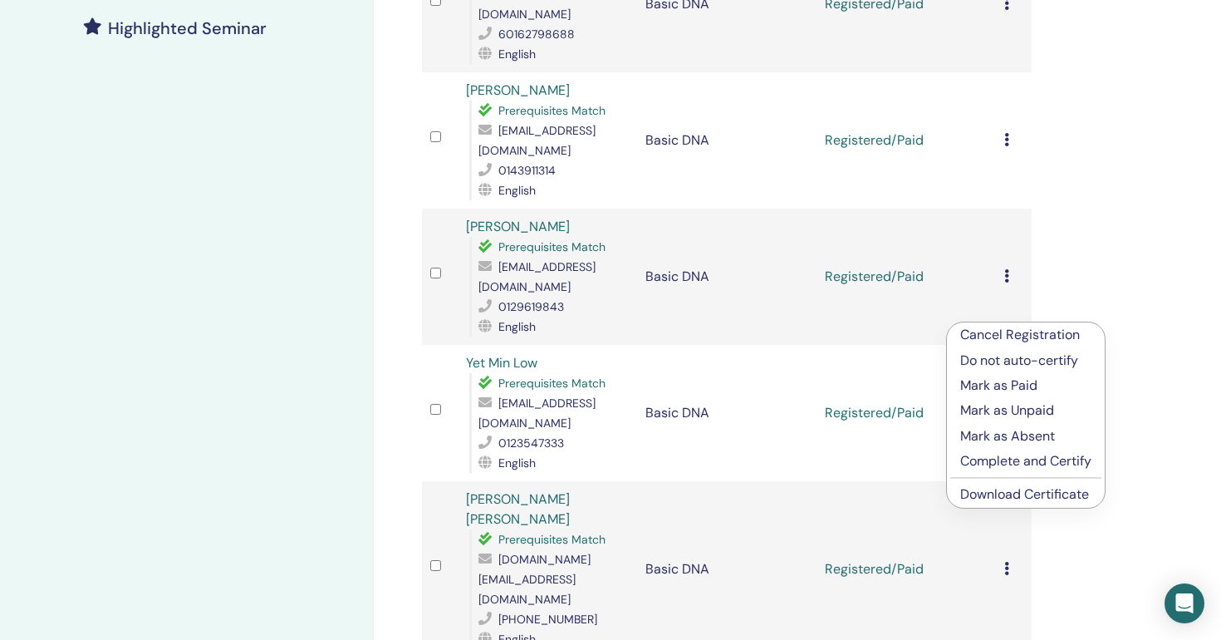
click at [986, 493] on link "Download Certificate" at bounding box center [1025, 493] width 129 height 17
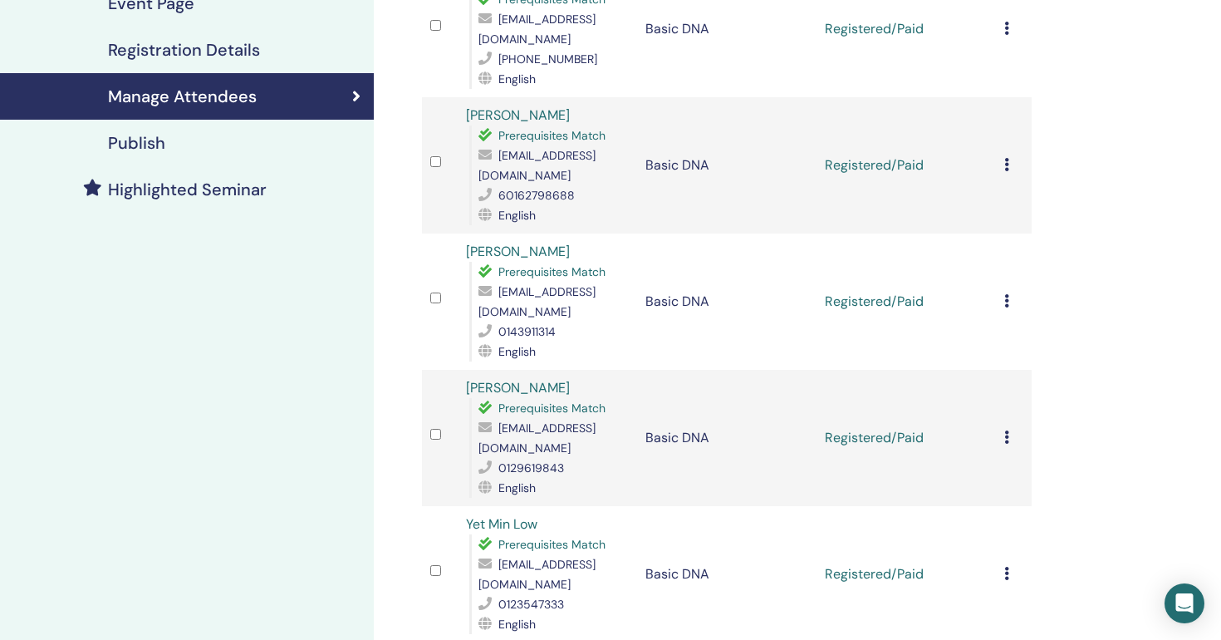
scroll to position [306, 0]
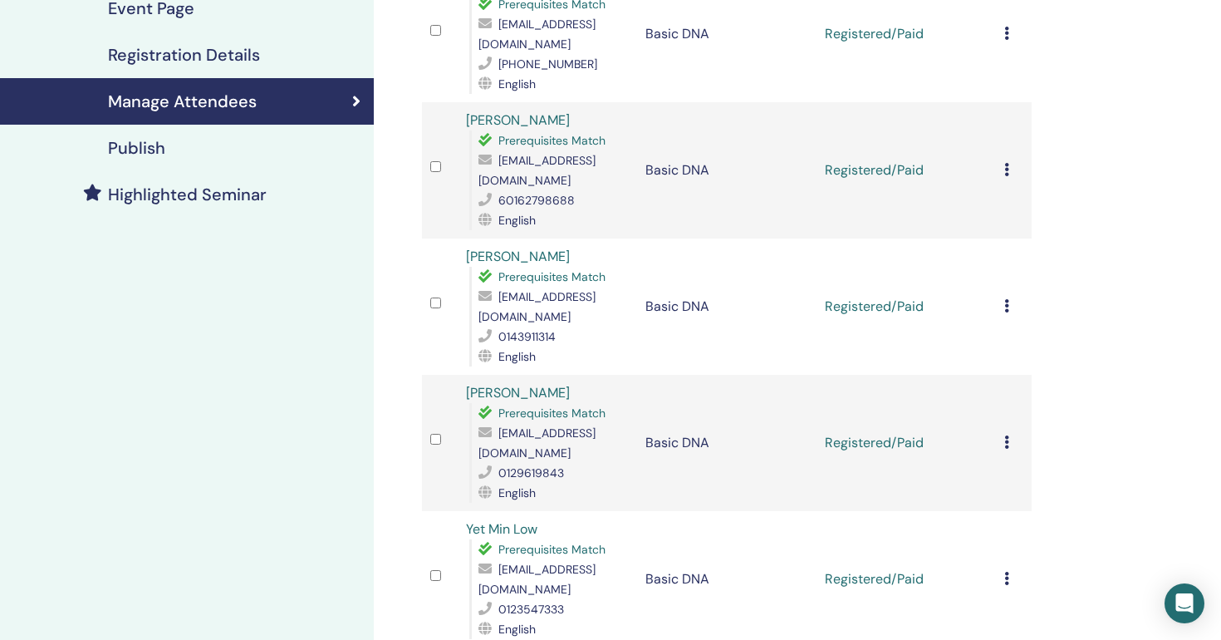
click at [1006, 435] on icon at bounding box center [1007, 441] width 5 height 13
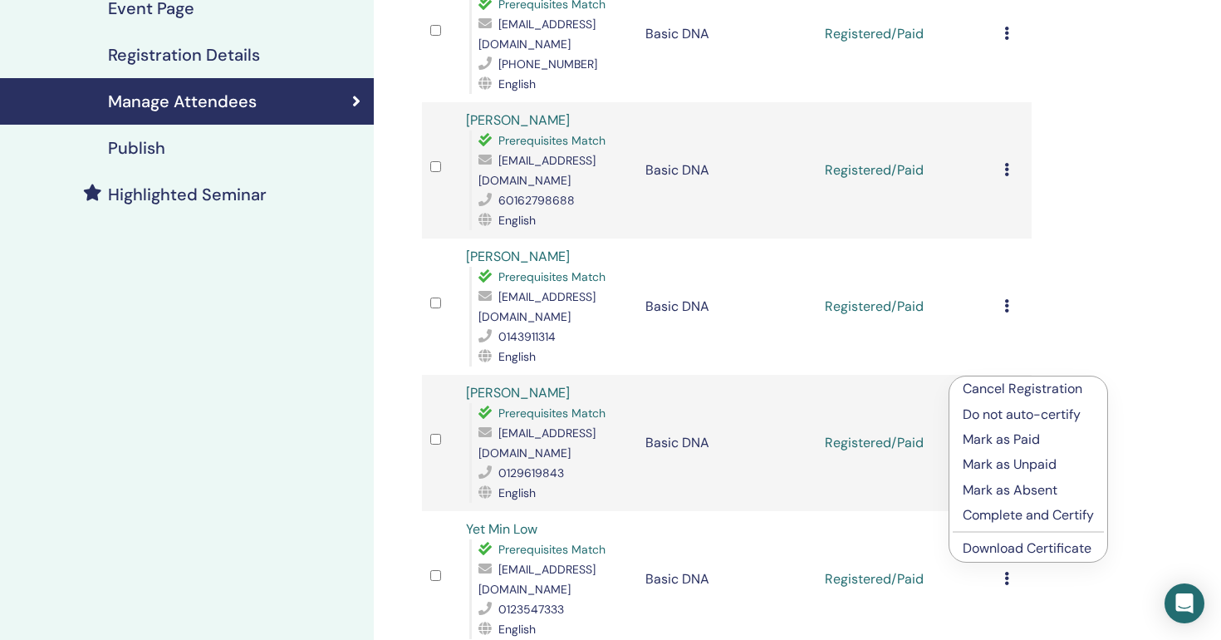
click at [998, 546] on link "Download Certificate" at bounding box center [1027, 547] width 129 height 17
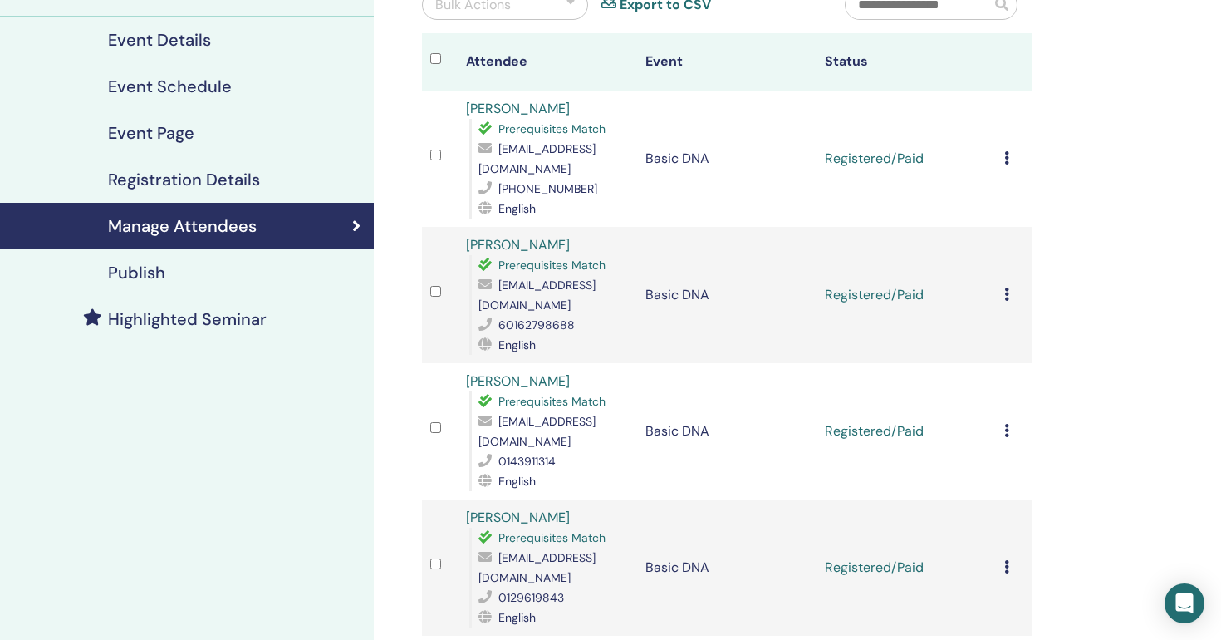
scroll to position [160, 0]
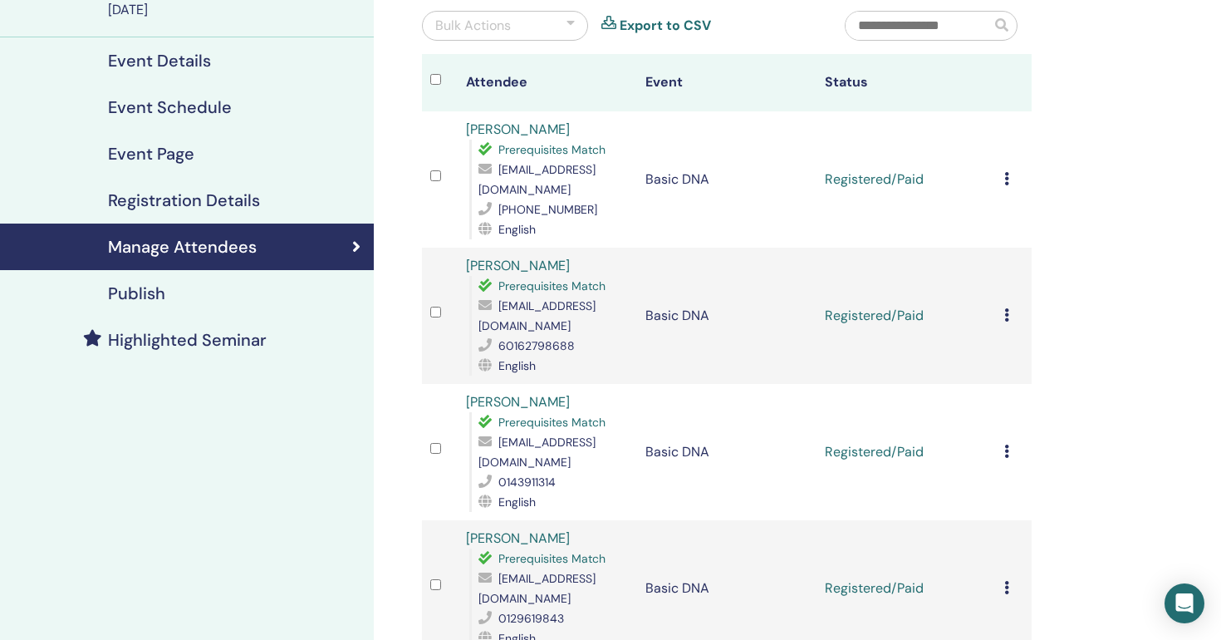
click at [1010, 442] on div "Cancel Registration Do not auto-certify Mark as Paid Mark as Unpaid Mark as Abs…" at bounding box center [1014, 452] width 19 height 20
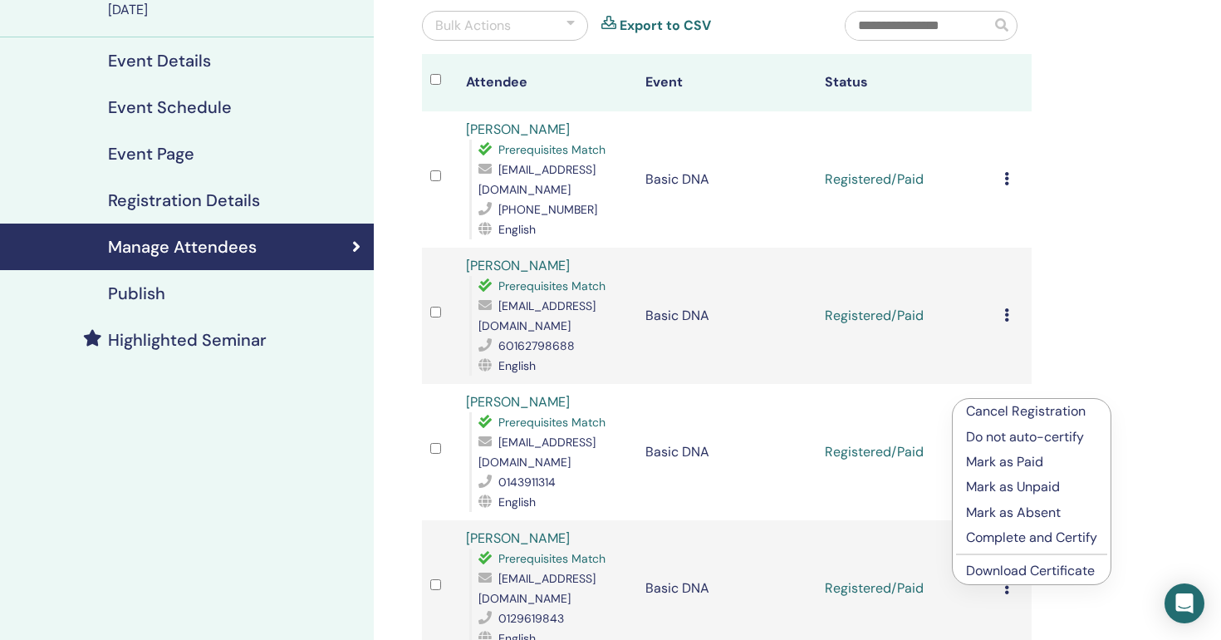
click at [982, 573] on link "Download Certificate" at bounding box center [1030, 570] width 129 height 17
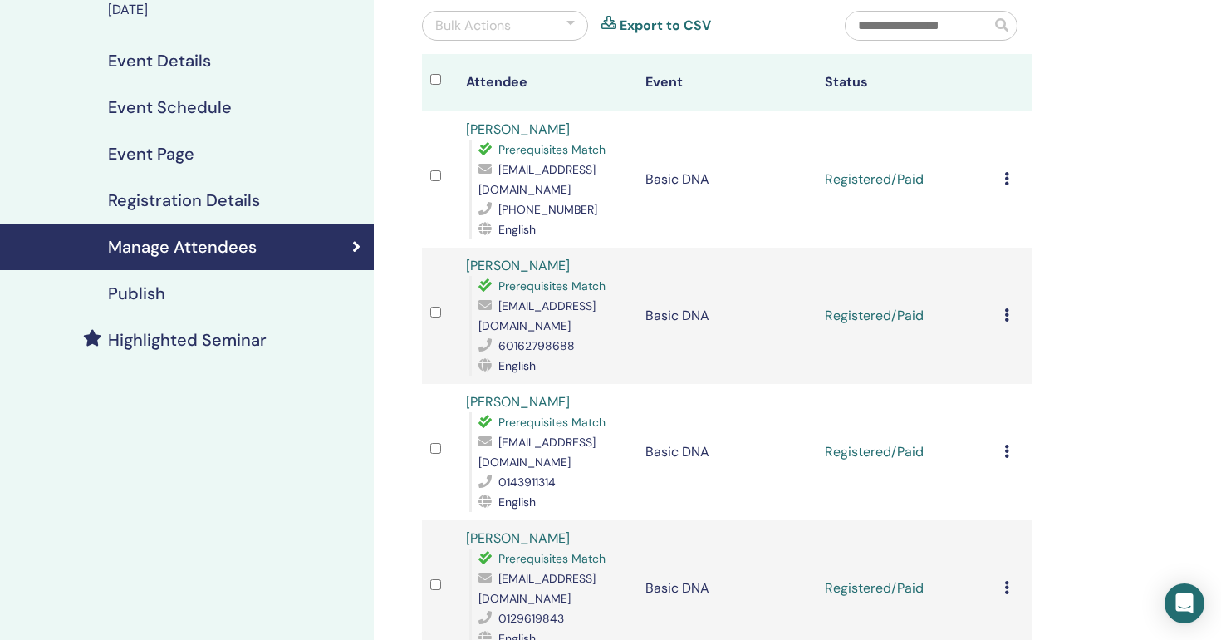
click at [1010, 306] on div "Cancel Registration Do not auto-certify Mark as Paid Mark as Unpaid Mark as Abs…" at bounding box center [1014, 316] width 19 height 20
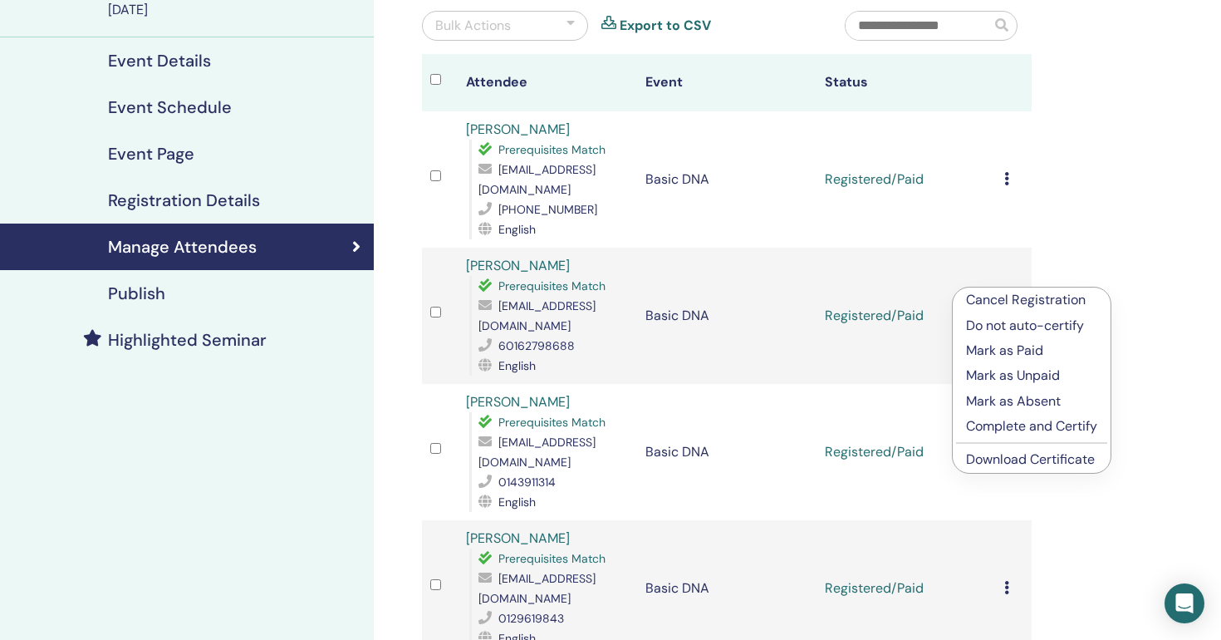
click at [1015, 464] on link "Download Certificate" at bounding box center [1030, 458] width 129 height 17
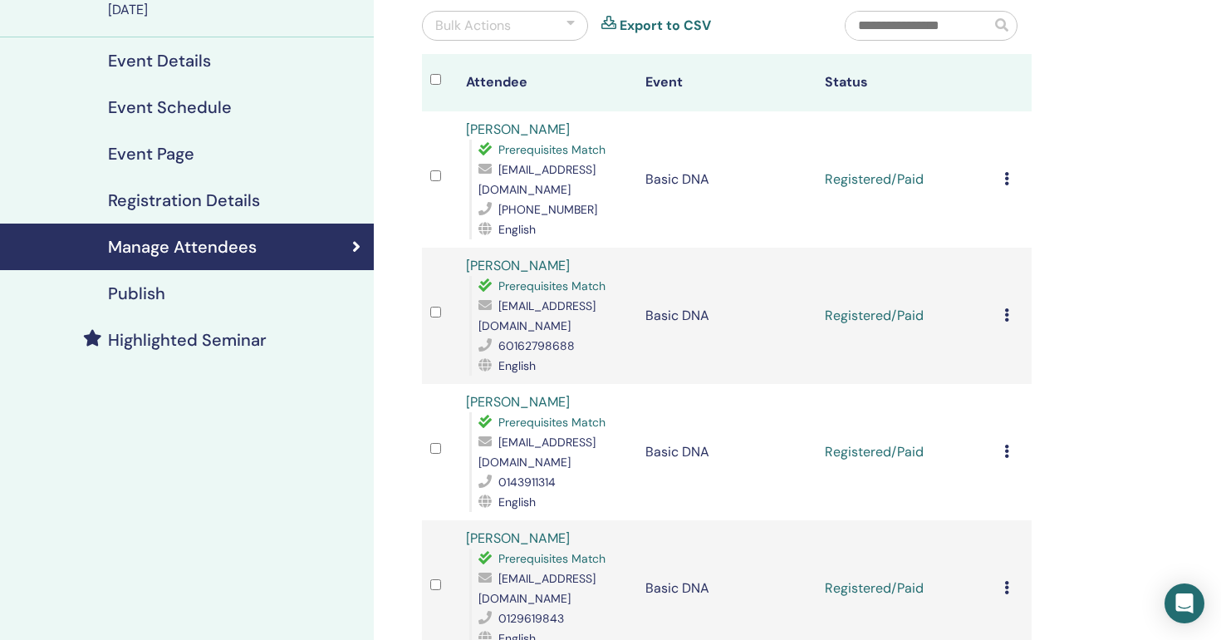
click at [1007, 174] on icon at bounding box center [1007, 178] width 5 height 13
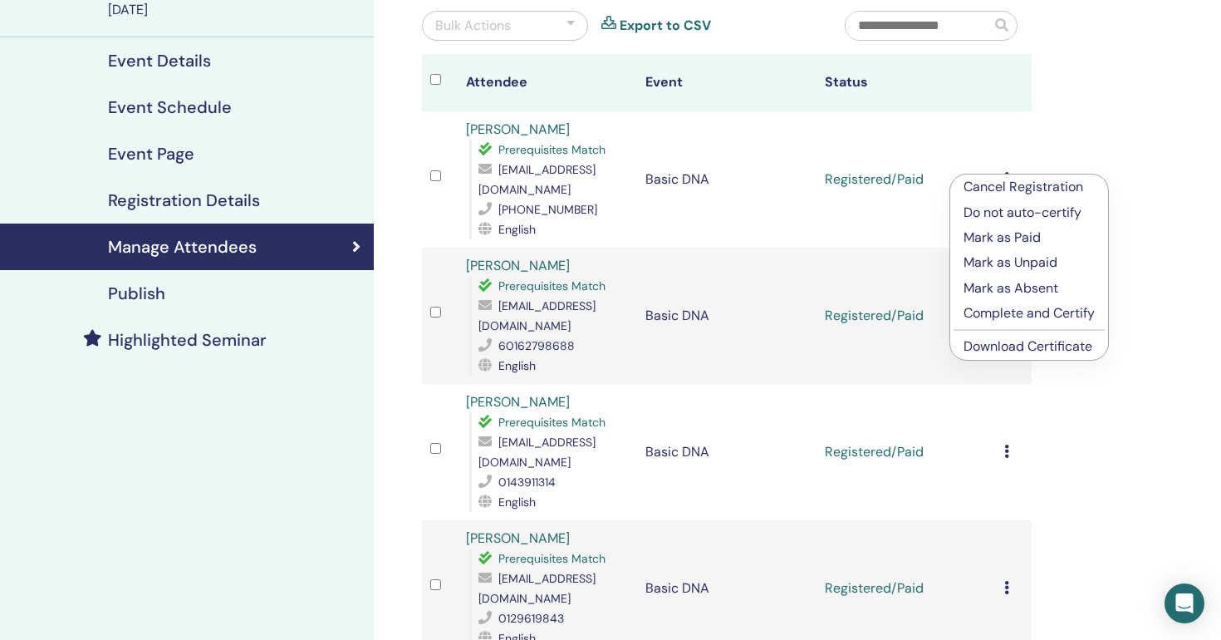
click at [1012, 346] on link "Download Certificate" at bounding box center [1028, 345] width 129 height 17
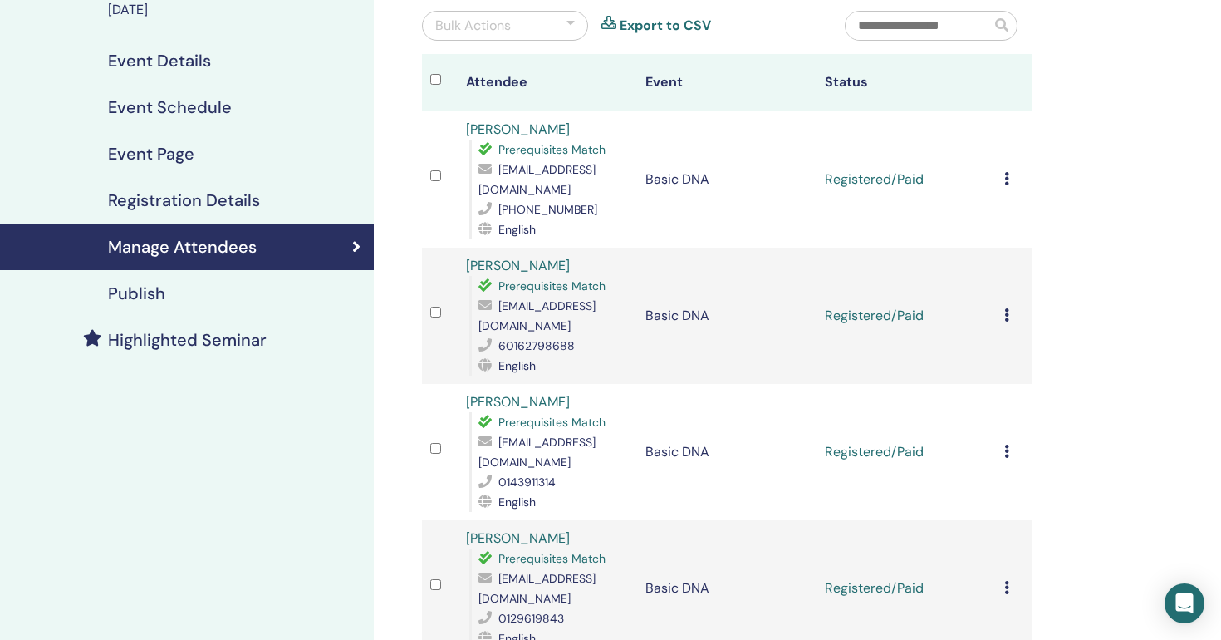
scroll to position [0, 0]
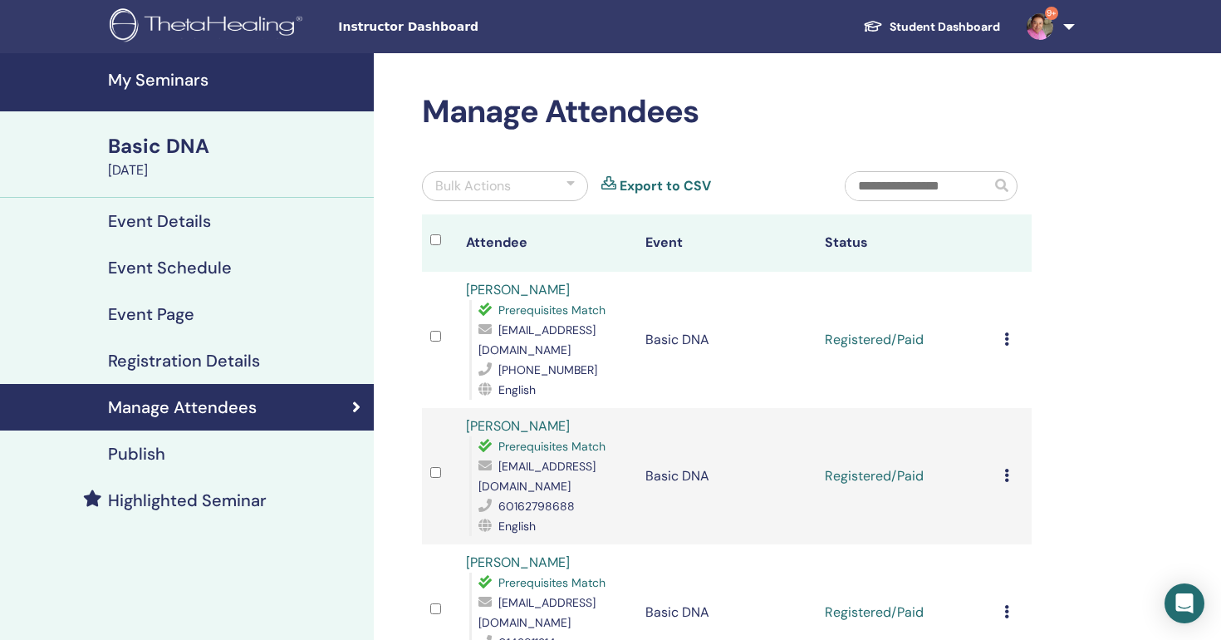
click at [1044, 31] on img at bounding box center [1040, 26] width 27 height 27
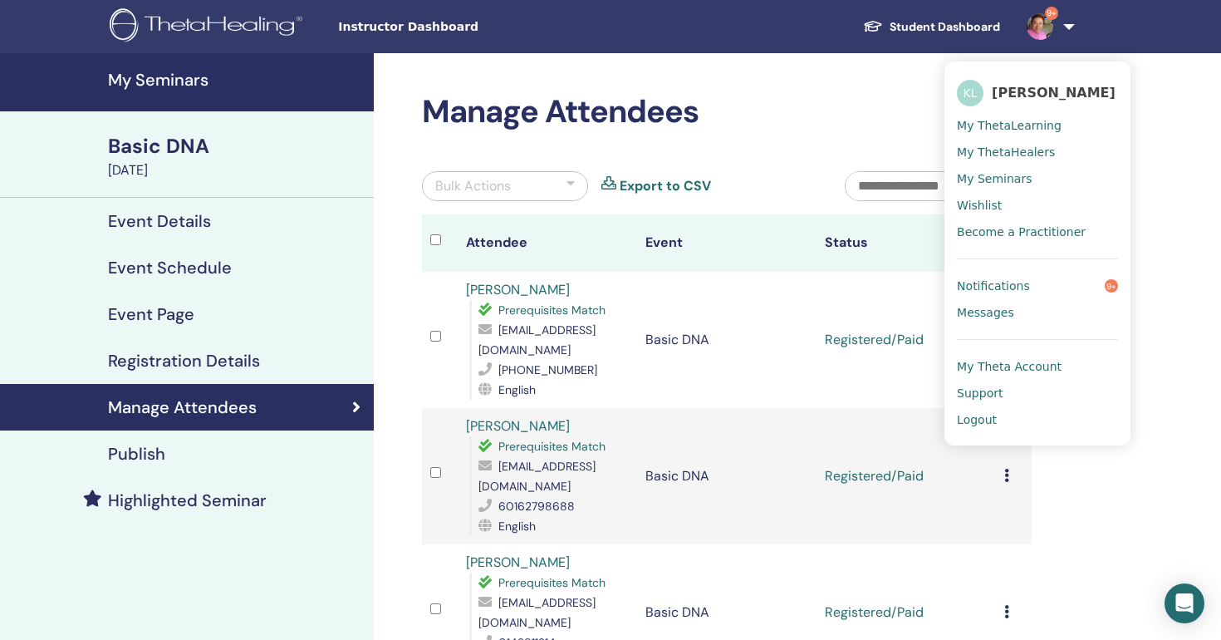
click at [731, 384] on td "Basic DNA" at bounding box center [726, 340] width 179 height 136
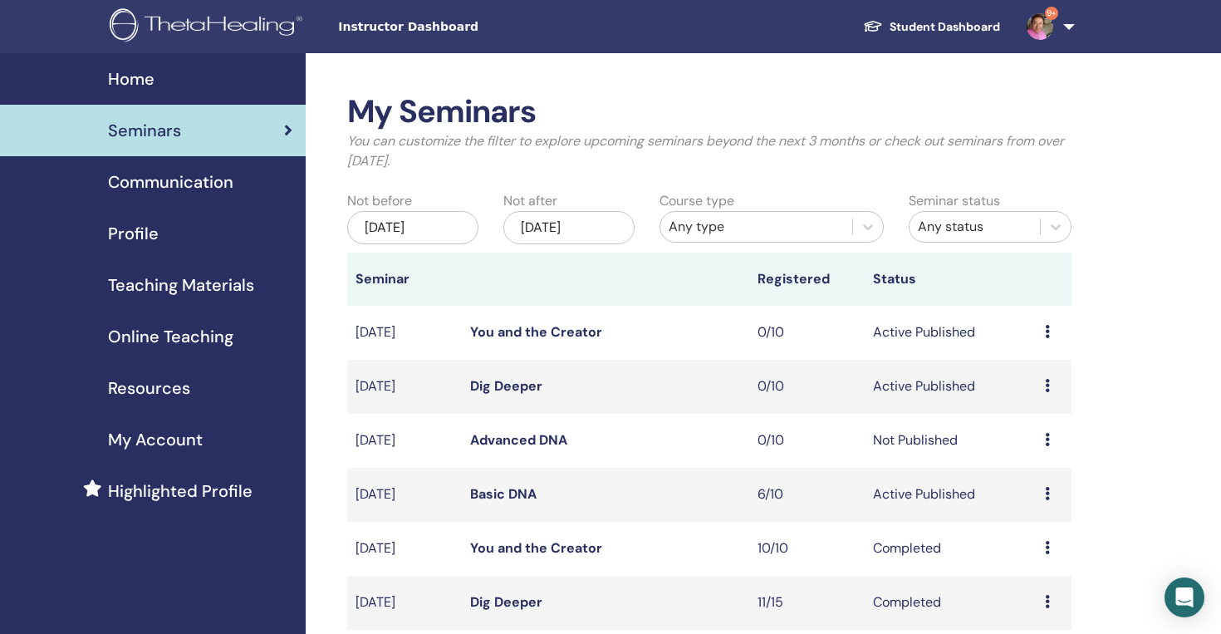
click at [1052, 27] on img at bounding box center [1040, 26] width 27 height 27
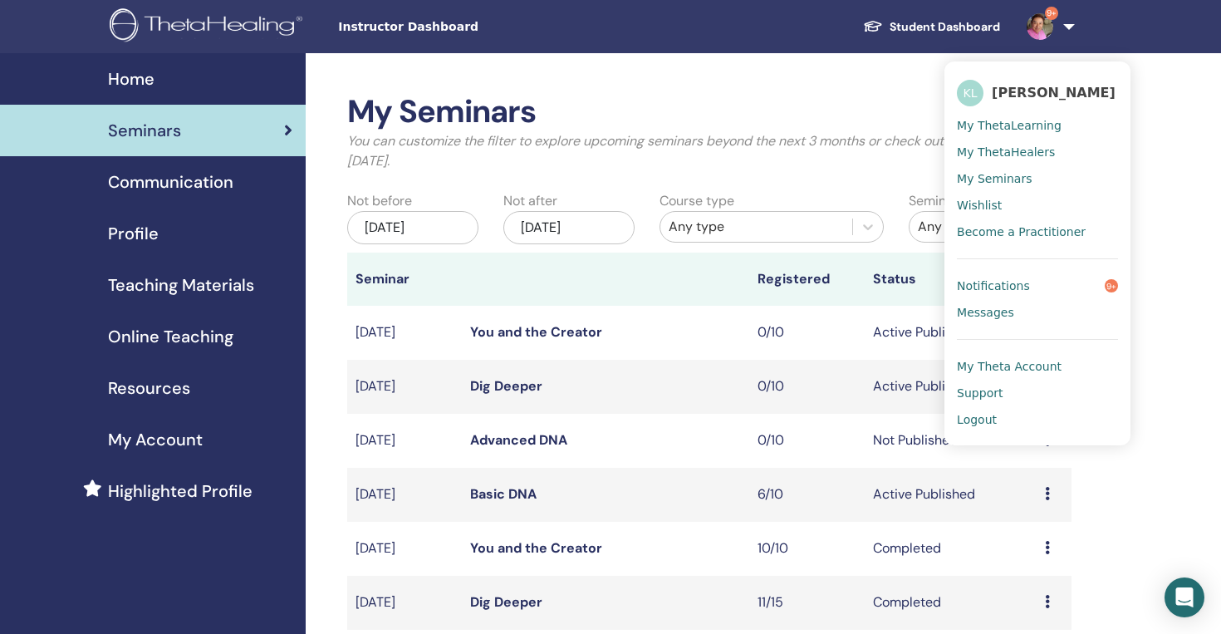
click at [995, 413] on span "Logout" at bounding box center [977, 419] width 40 height 15
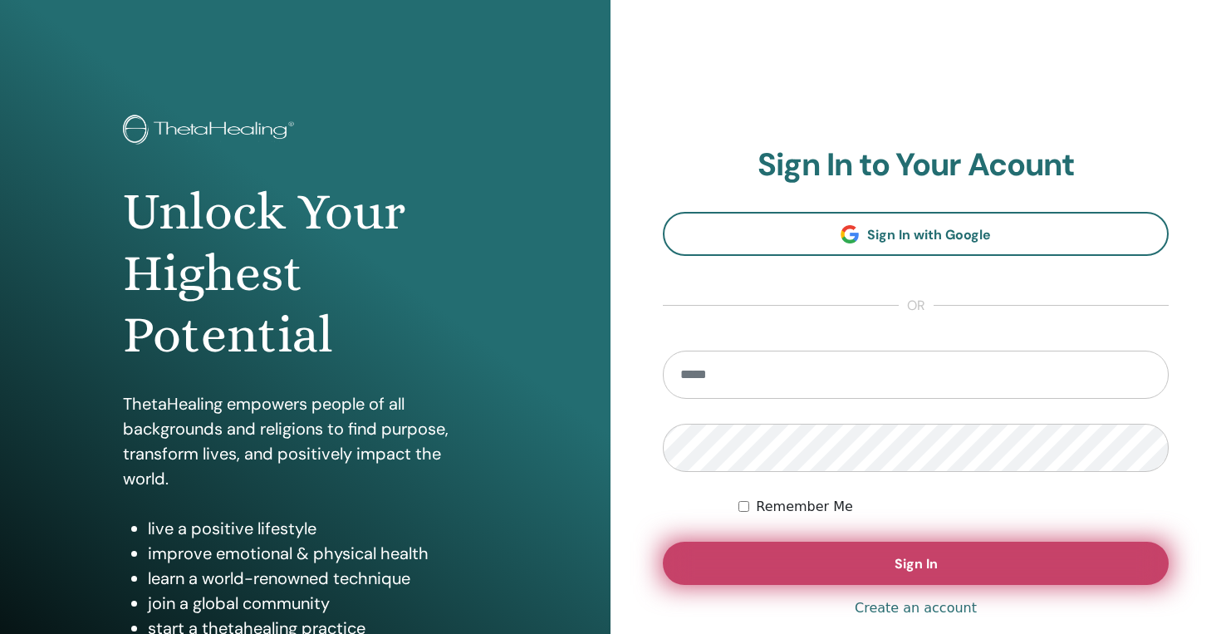
type input "**********"
click at [784, 557] on button "Sign In" at bounding box center [916, 563] width 506 height 43
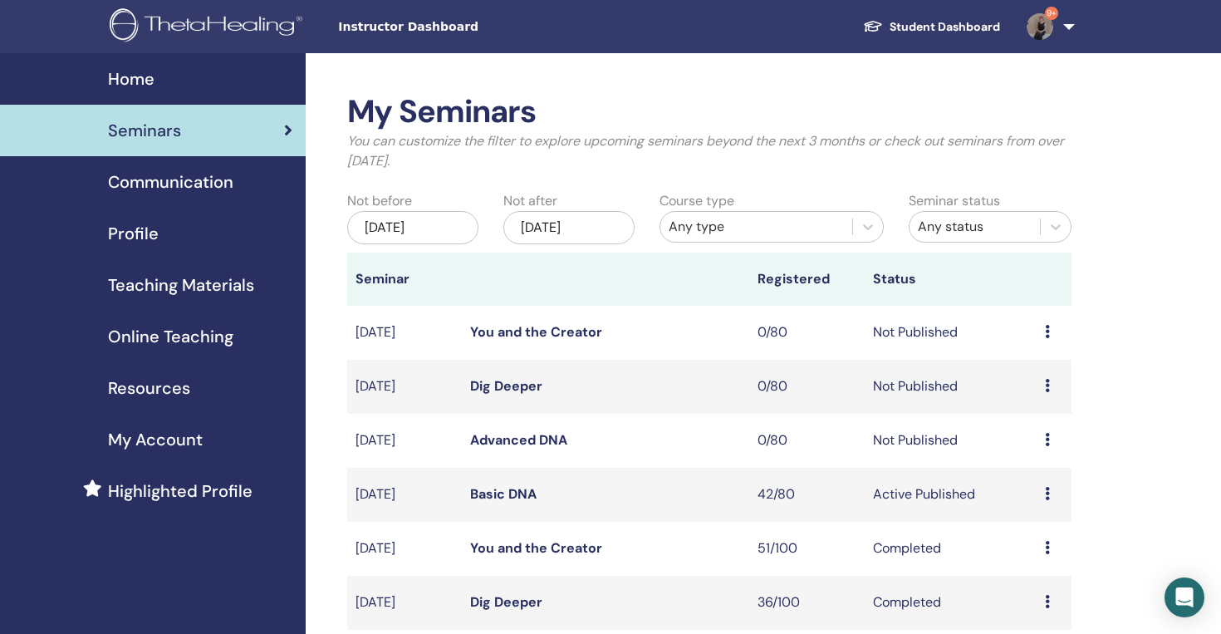
click at [491, 494] on link "Basic DNA" at bounding box center [503, 493] width 66 height 17
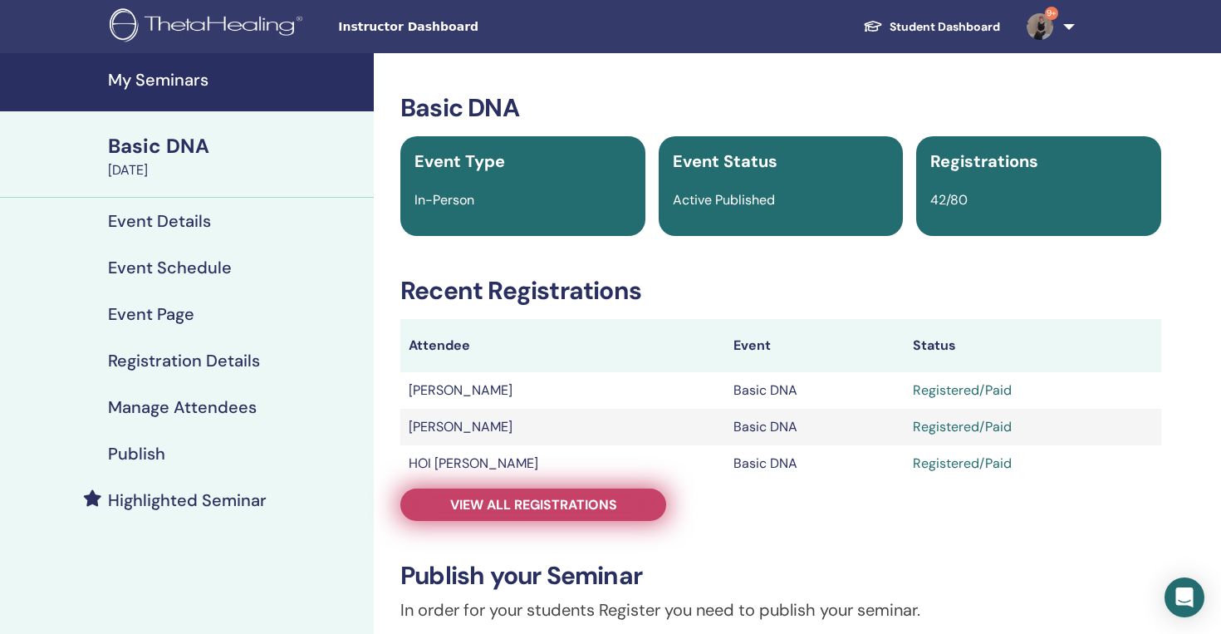
click at [571, 509] on span "View all registrations" at bounding box center [533, 504] width 167 height 17
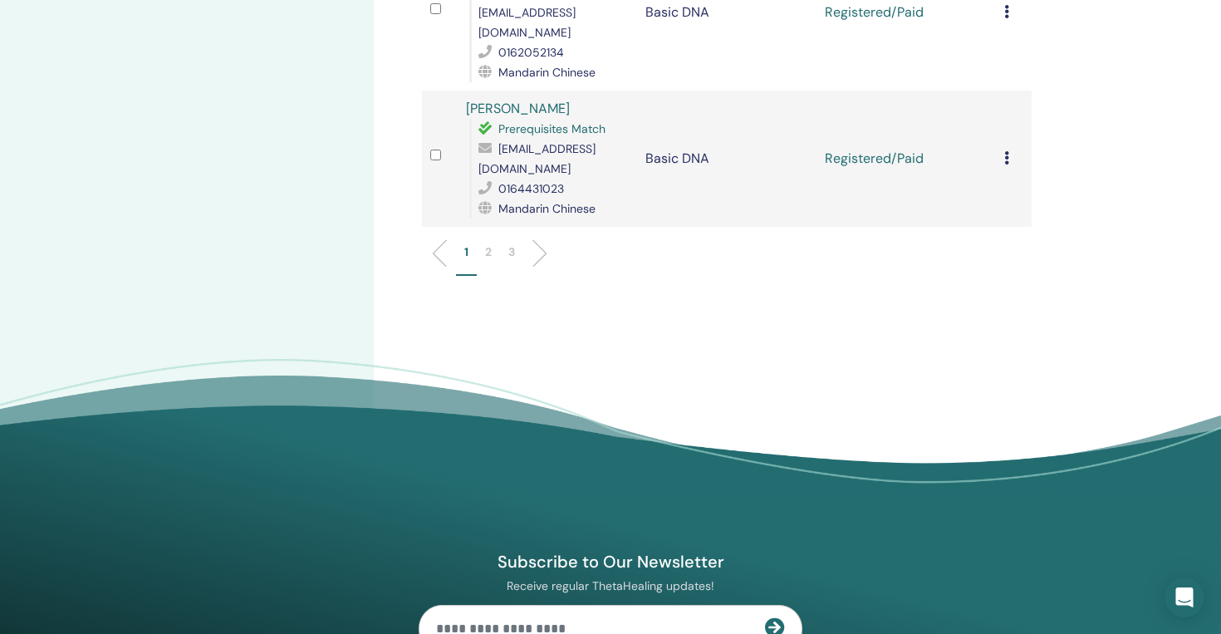
scroll to position [2866, 0]
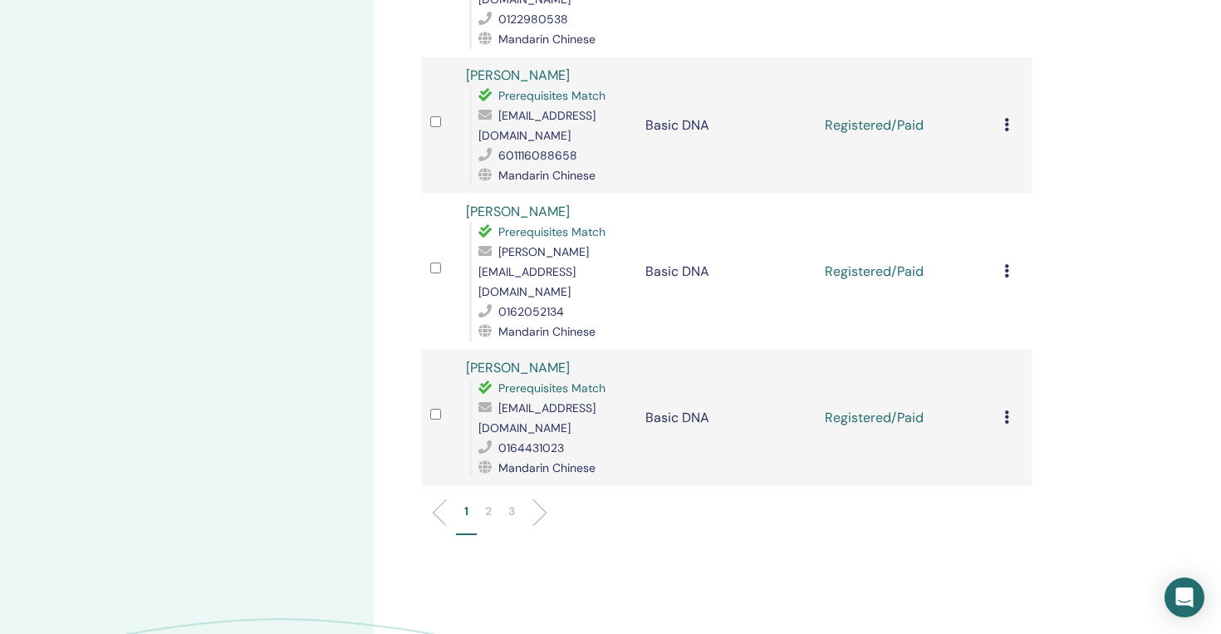
click at [508, 503] on li "3" at bounding box center [511, 519] width 23 height 32
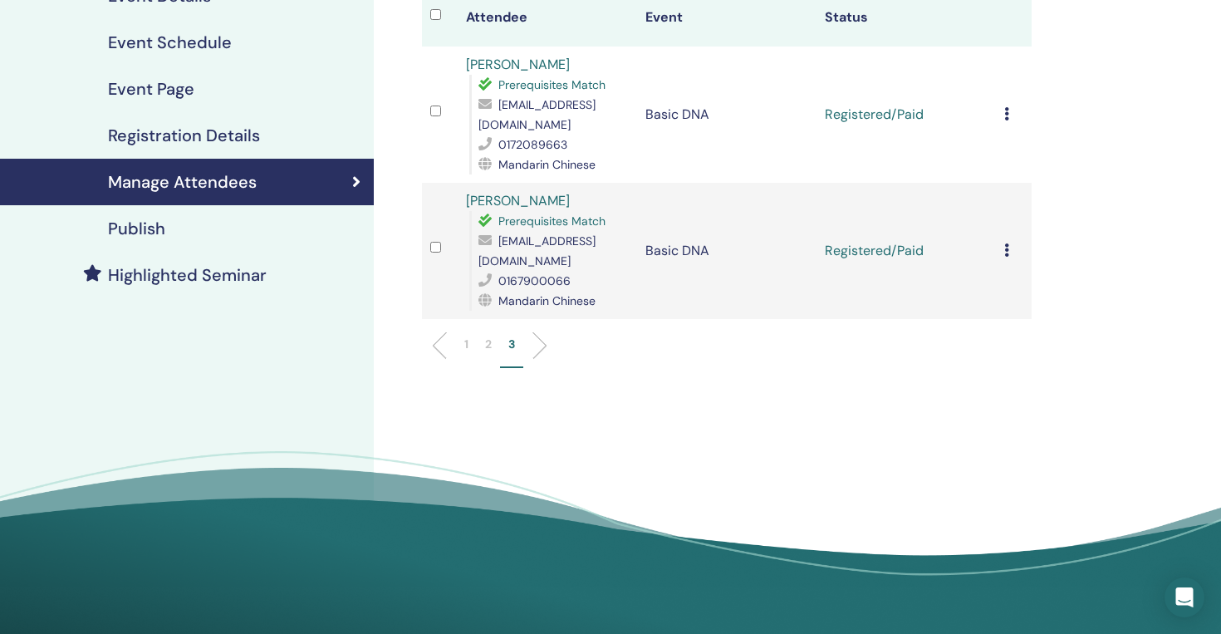
scroll to position [0, 0]
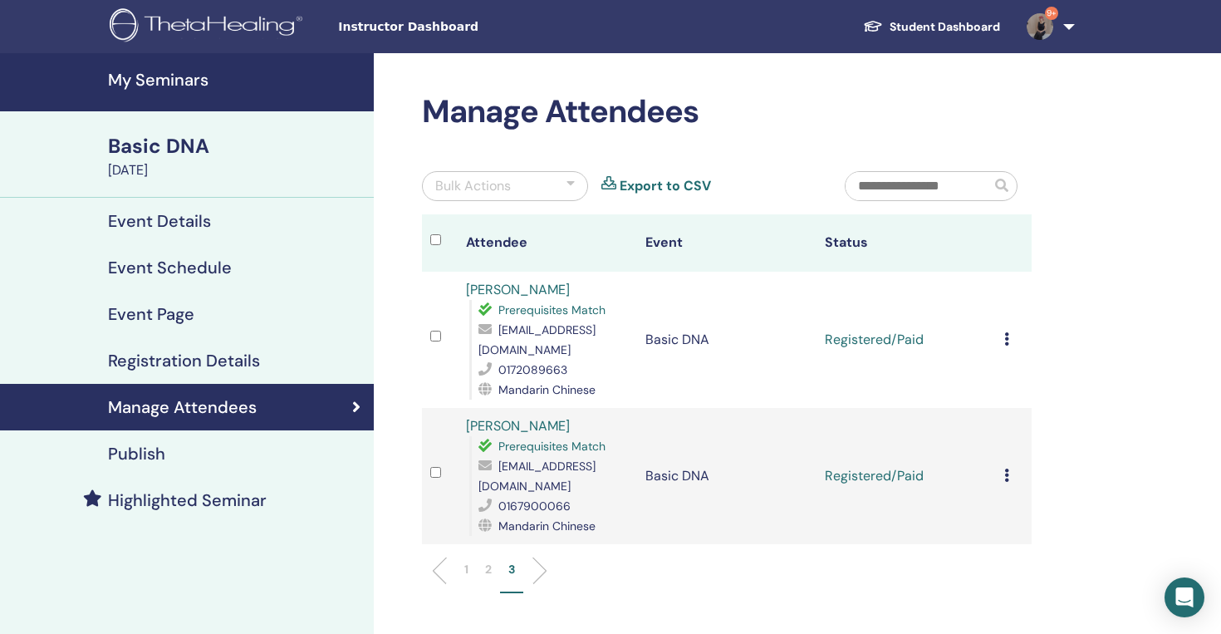
click at [1003, 326] on td "Cancel Registration Do not auto-certify Mark as Paid Mark as Unpaid Mark as Abs…" at bounding box center [1014, 340] width 36 height 136
click at [1009, 332] on icon at bounding box center [1007, 338] width 5 height 13
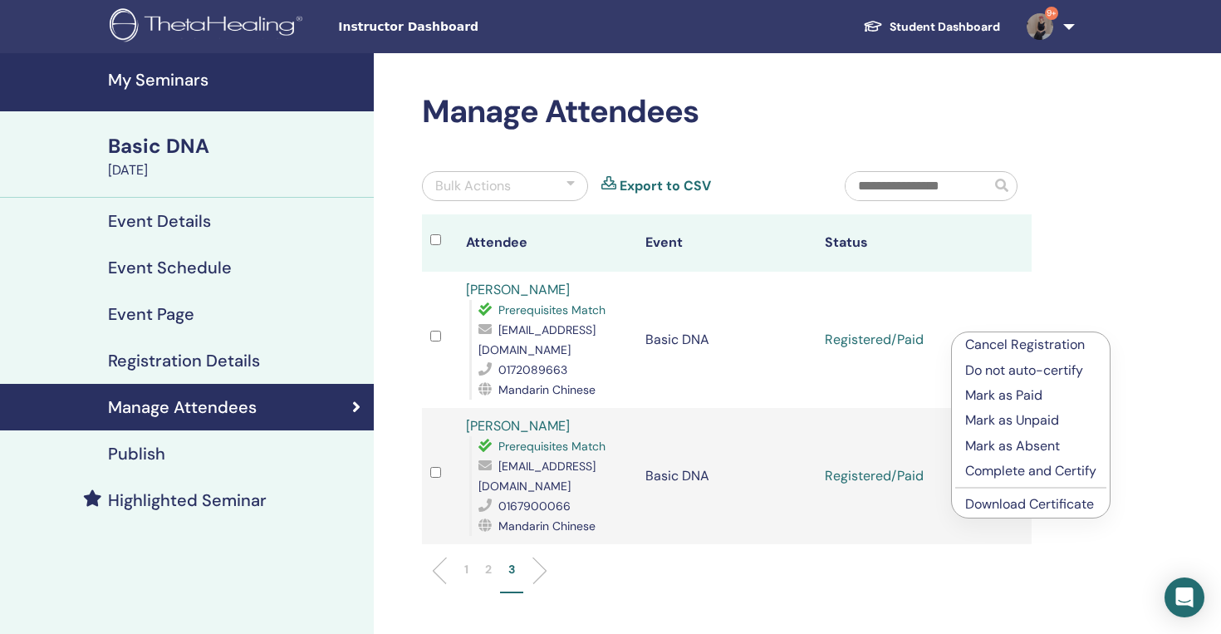
click at [1010, 512] on link "Download Certificate" at bounding box center [1030, 503] width 129 height 17
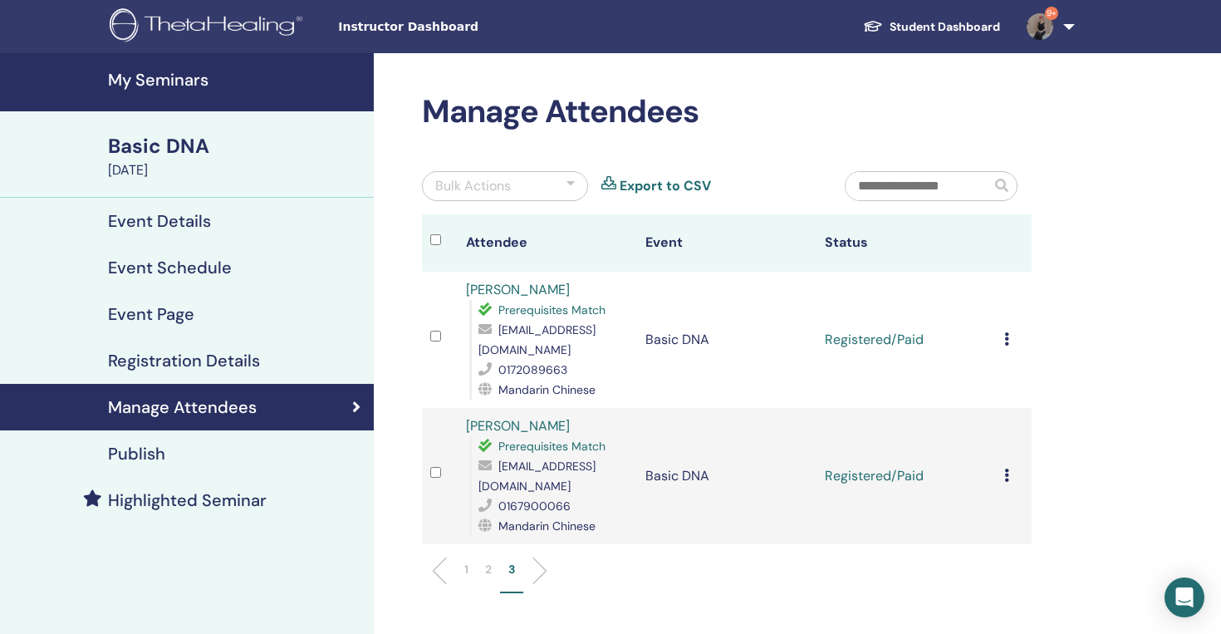
click at [1005, 469] on icon at bounding box center [1007, 475] width 5 height 13
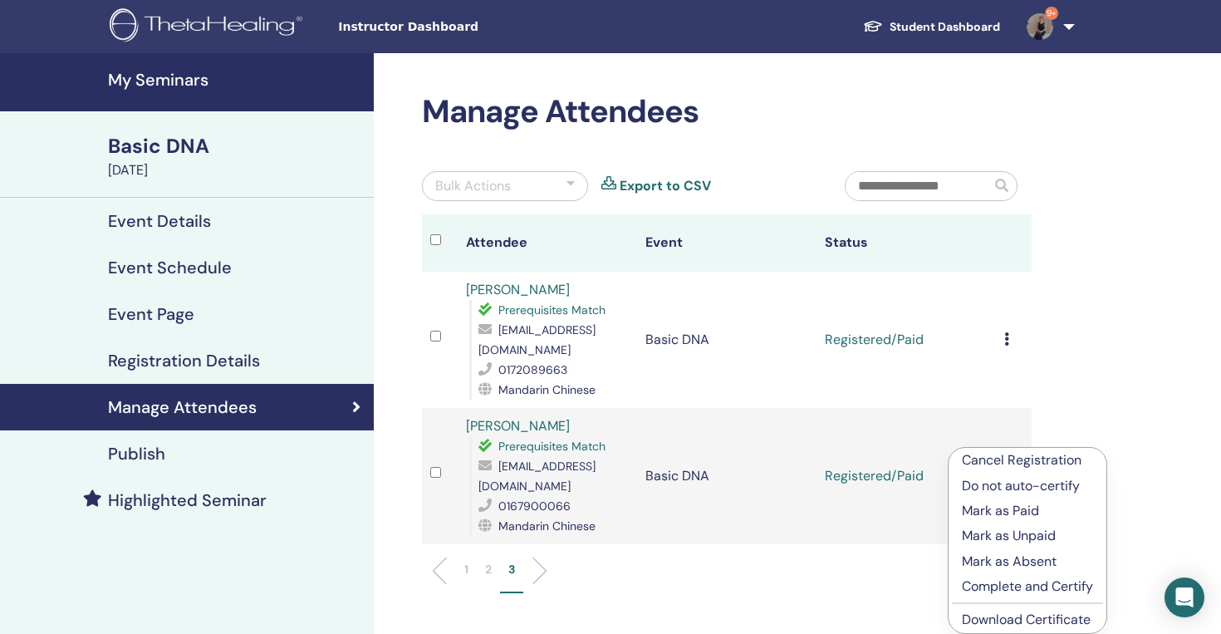
click at [995, 616] on link "Download Certificate" at bounding box center [1026, 619] width 129 height 17
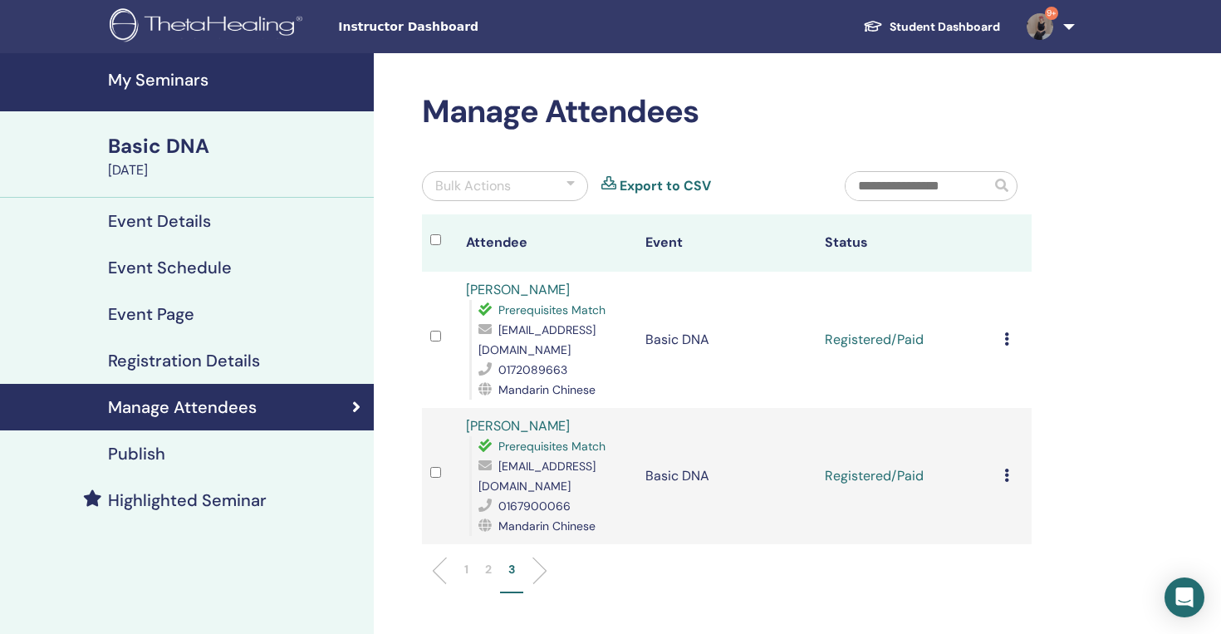
click at [489, 561] on p "2" at bounding box center [488, 569] width 7 height 17
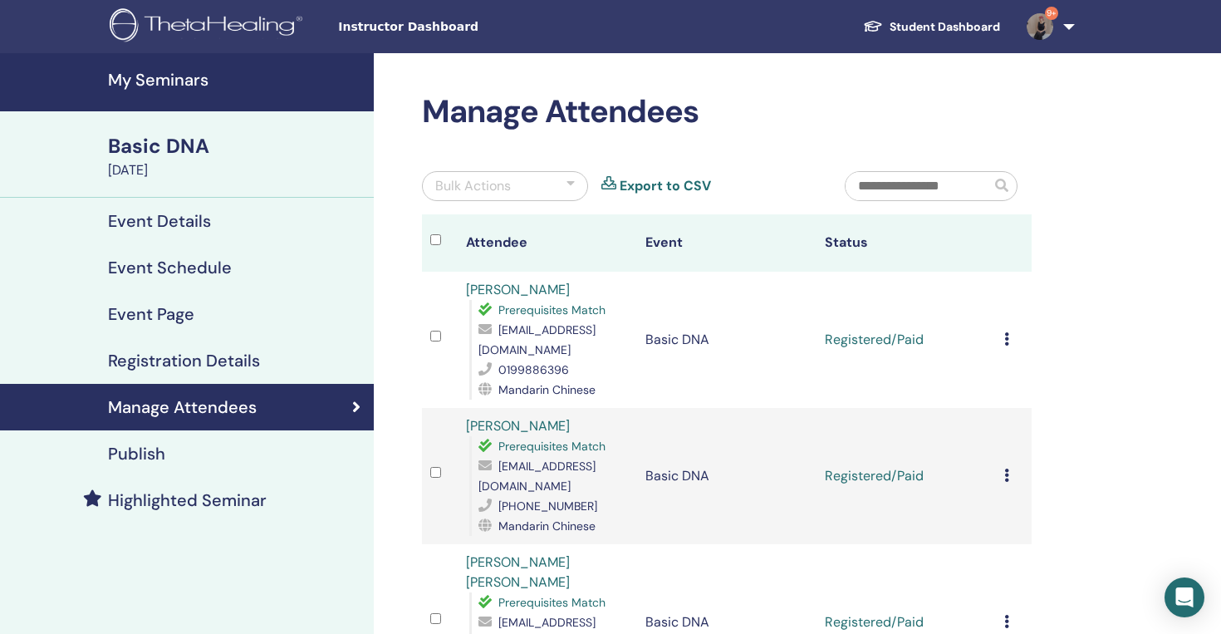
click at [1009, 332] on icon at bounding box center [1007, 338] width 5 height 13
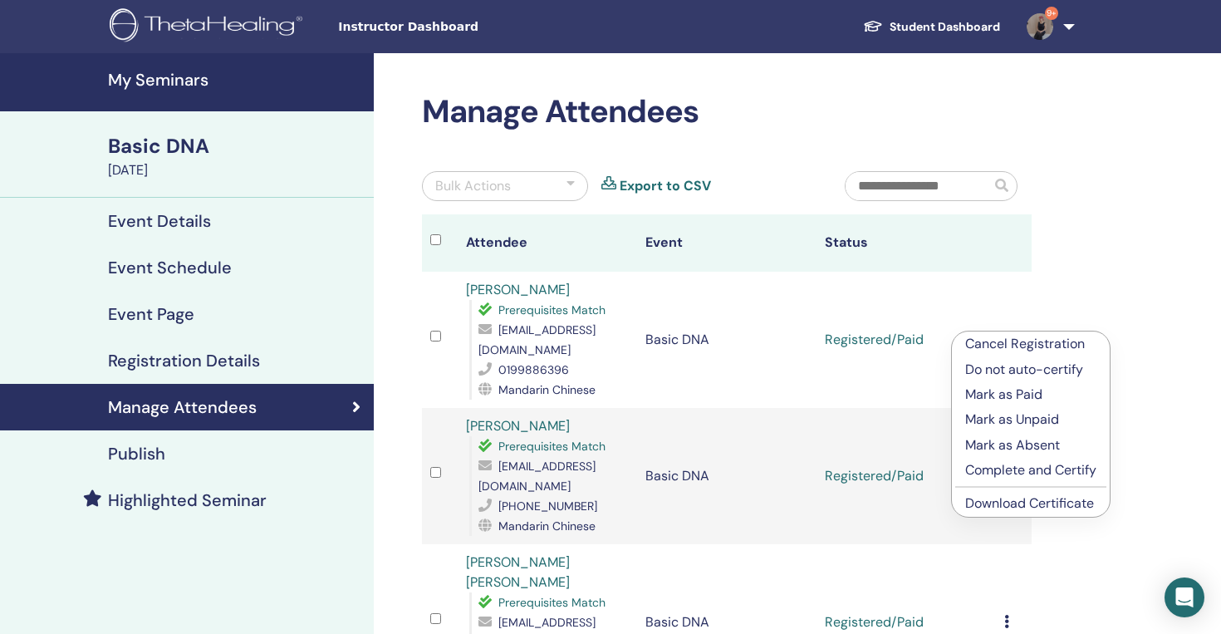
click at [998, 504] on link "Download Certificate" at bounding box center [1030, 502] width 129 height 17
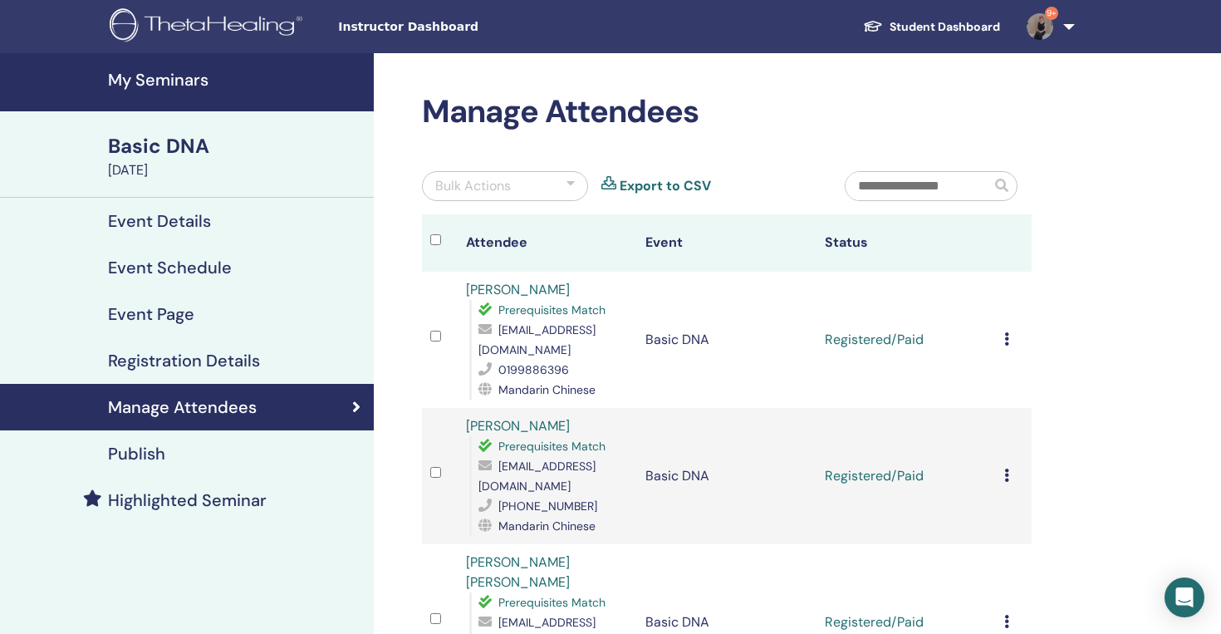
click at [1008, 469] on icon at bounding box center [1007, 475] width 5 height 13
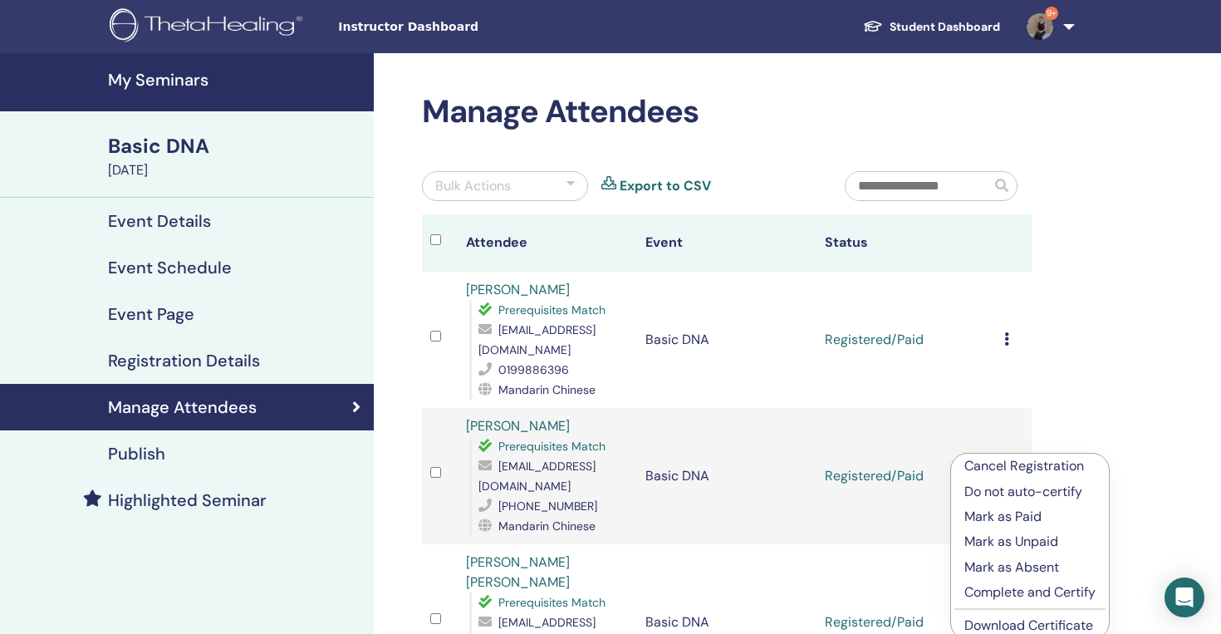
click at [991, 618] on link "Download Certificate" at bounding box center [1029, 625] width 129 height 17
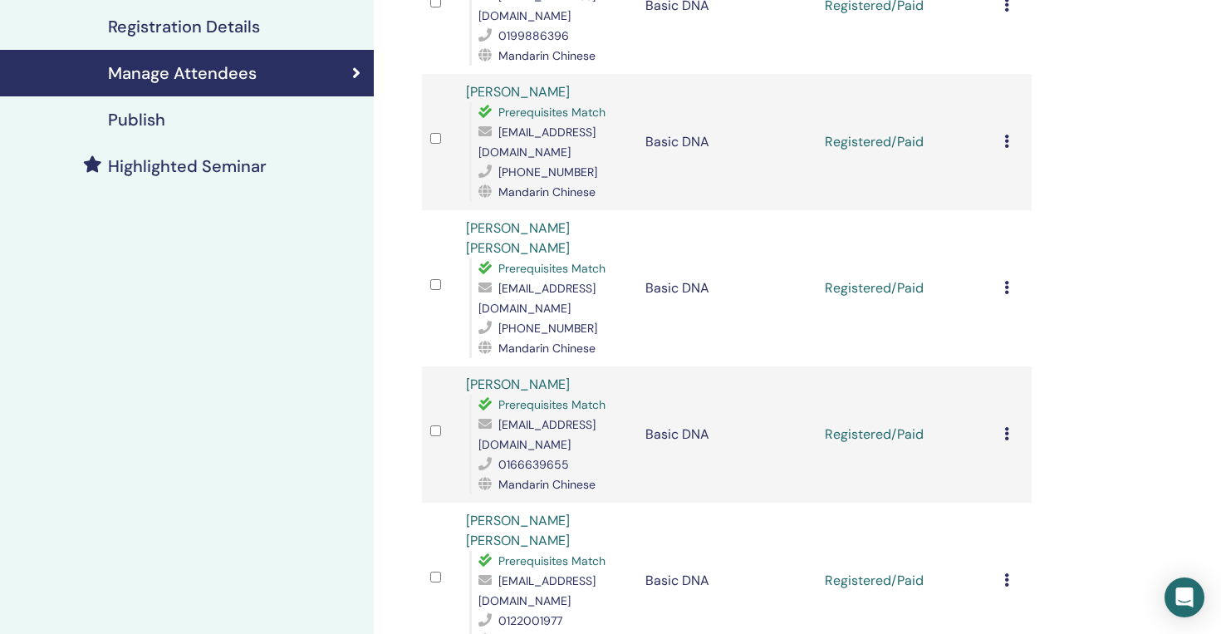
scroll to position [336, 0]
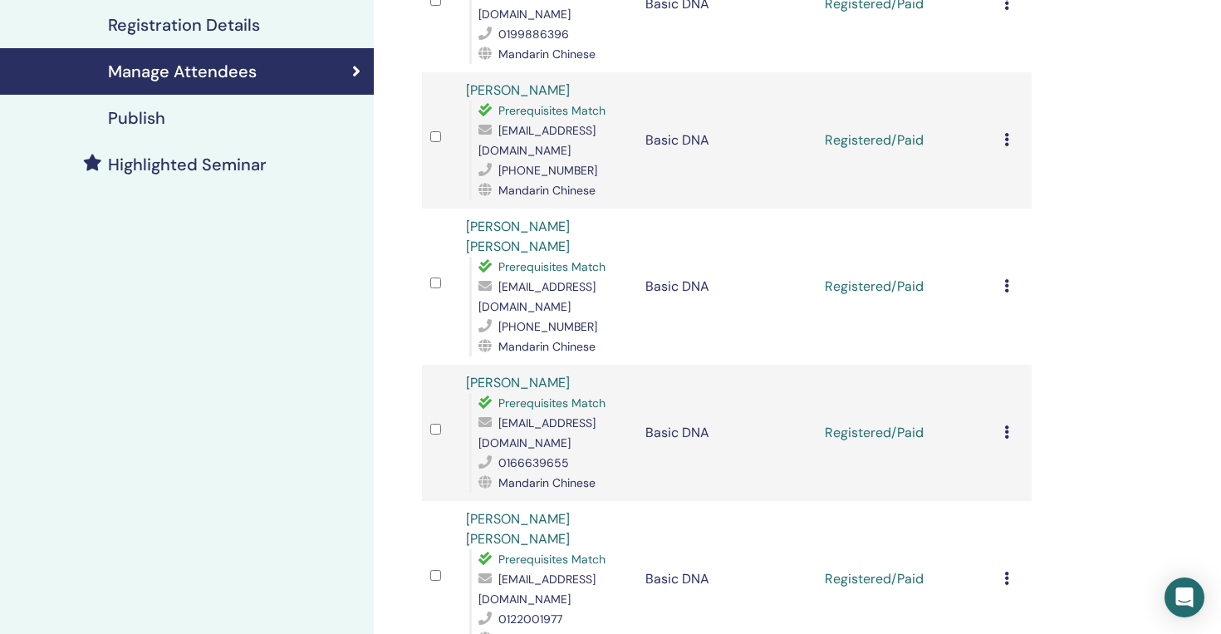
click at [1007, 279] on icon at bounding box center [1007, 285] width 5 height 13
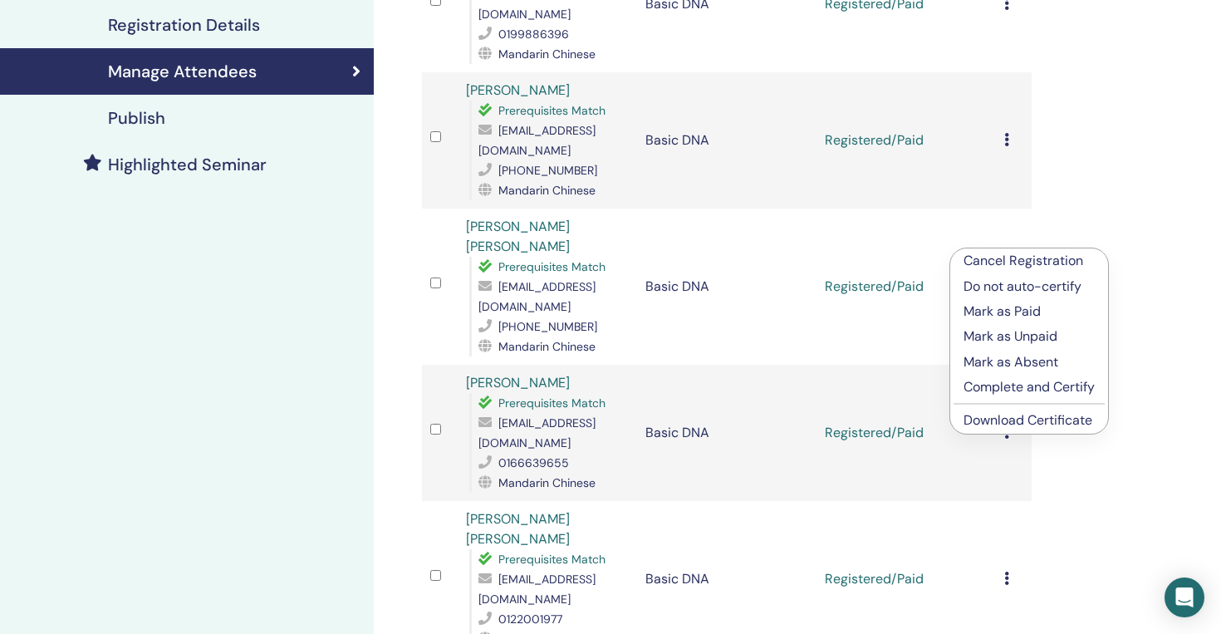
click at [998, 421] on link "Download Certificate" at bounding box center [1028, 419] width 129 height 17
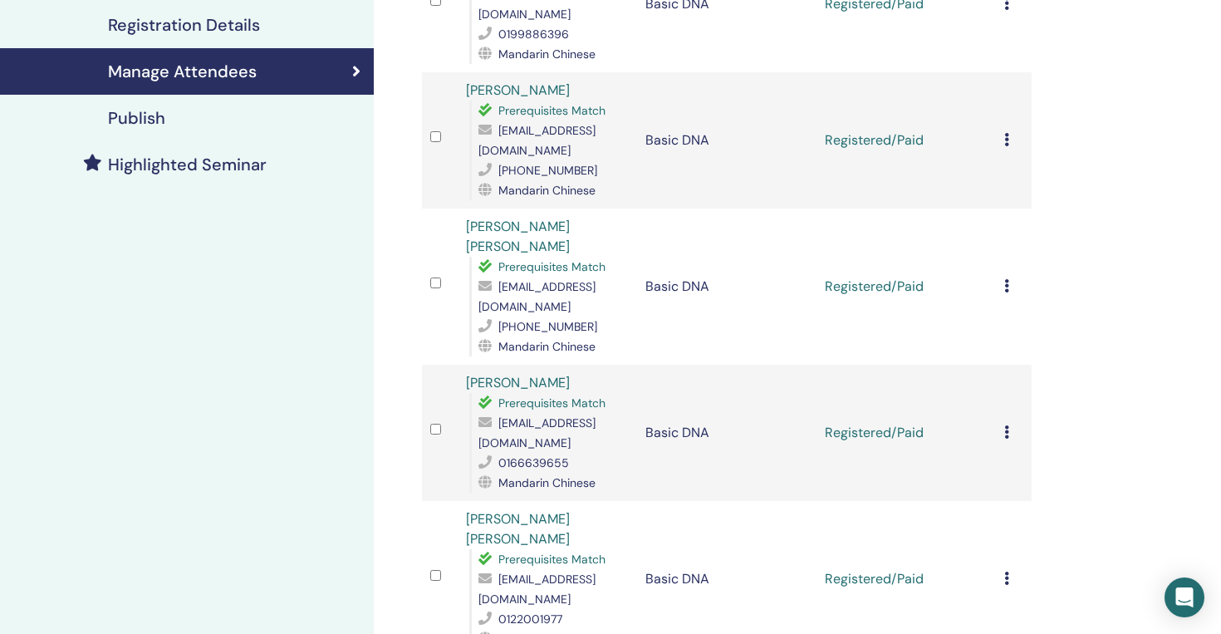
click at [1008, 425] on icon at bounding box center [1007, 431] width 5 height 13
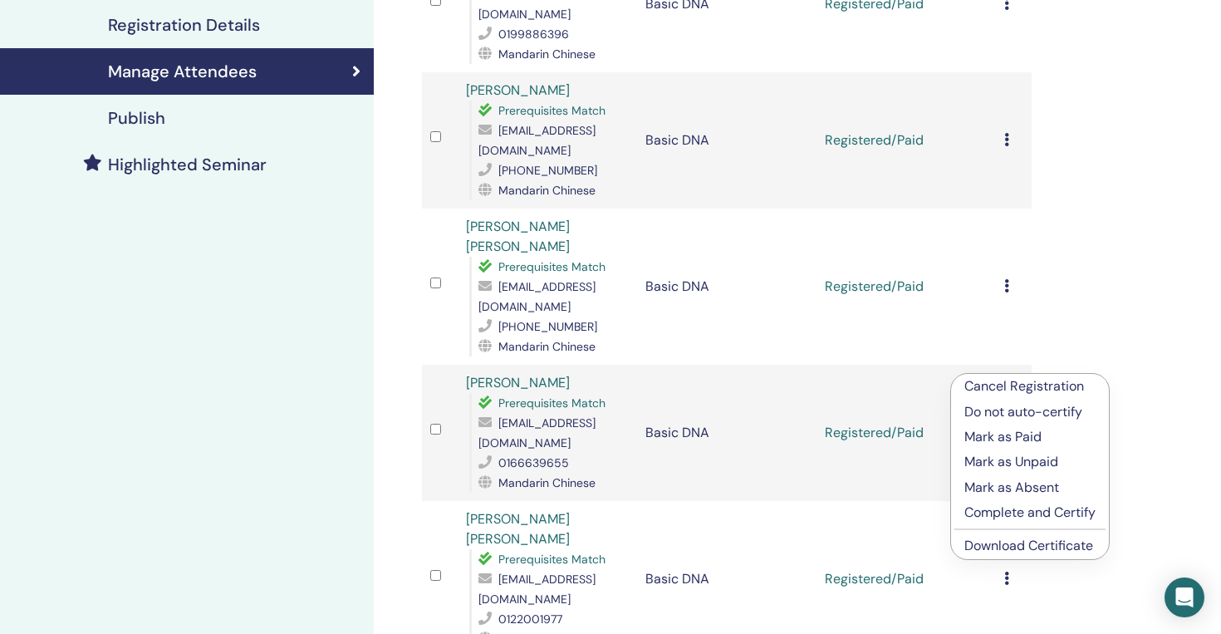
click at [1000, 539] on link "Download Certificate" at bounding box center [1029, 545] width 129 height 17
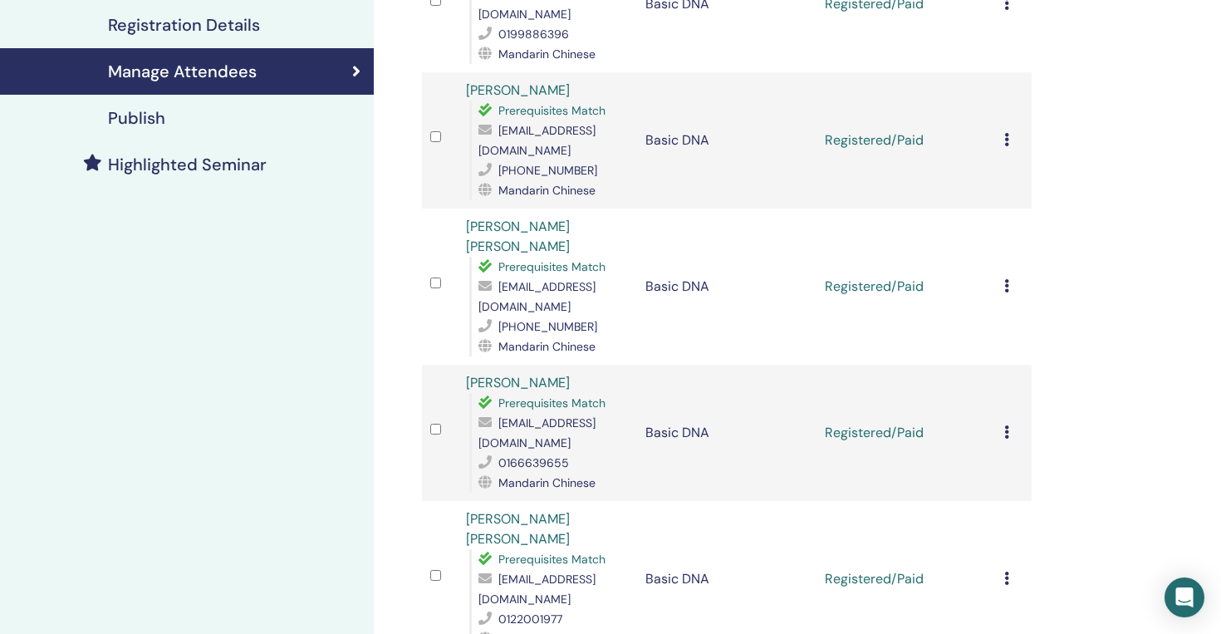
click at [1005, 572] on icon at bounding box center [1007, 578] width 5 height 13
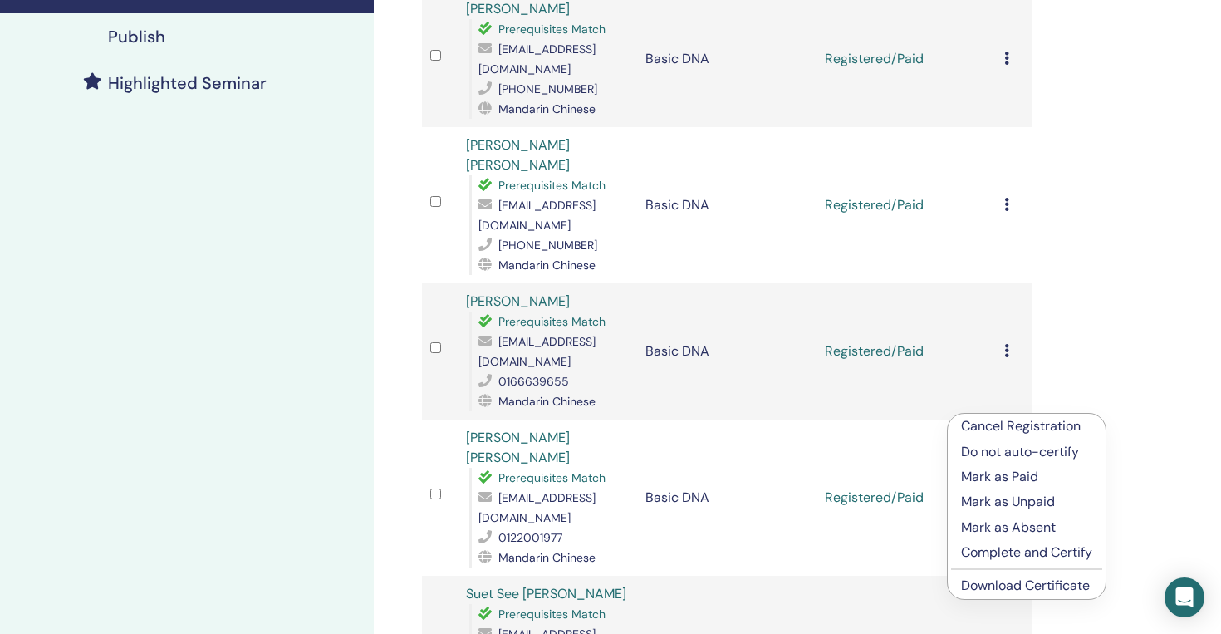
scroll to position [422, 0]
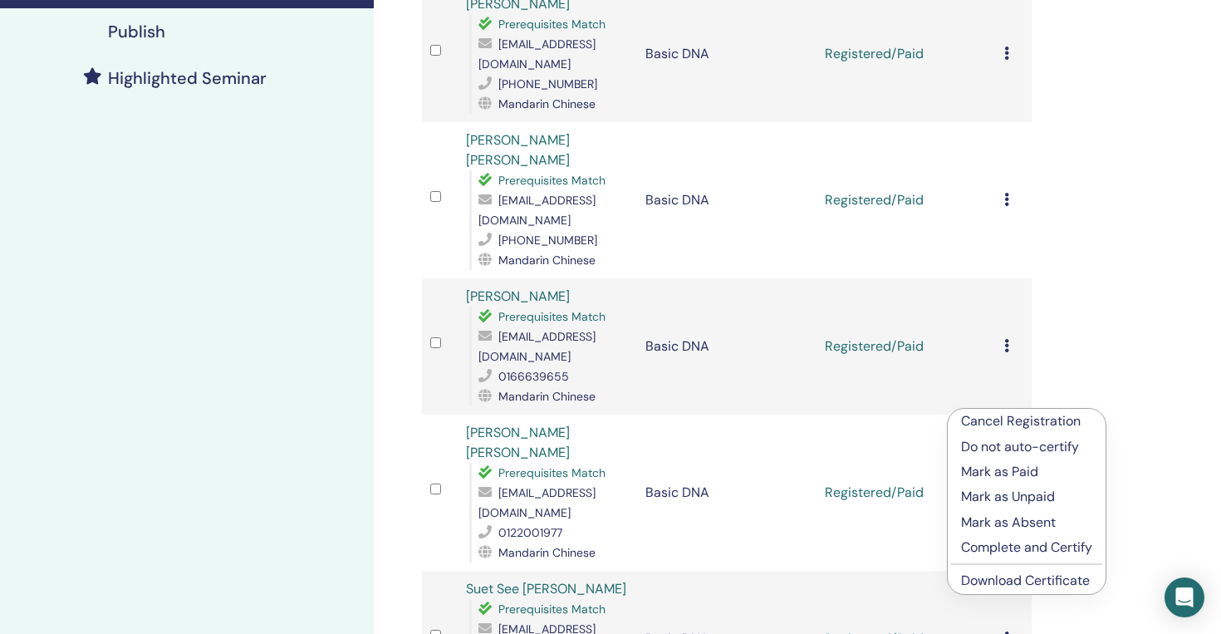
click at [1001, 583] on link "Download Certificate" at bounding box center [1025, 580] width 129 height 17
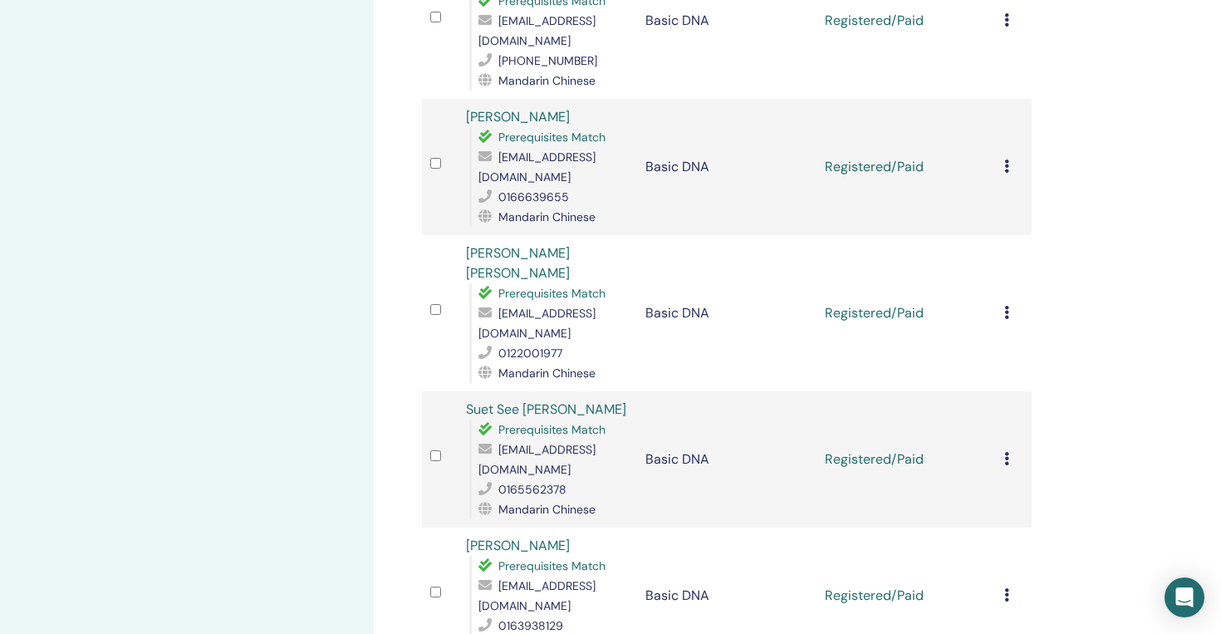
scroll to position [613, 0]
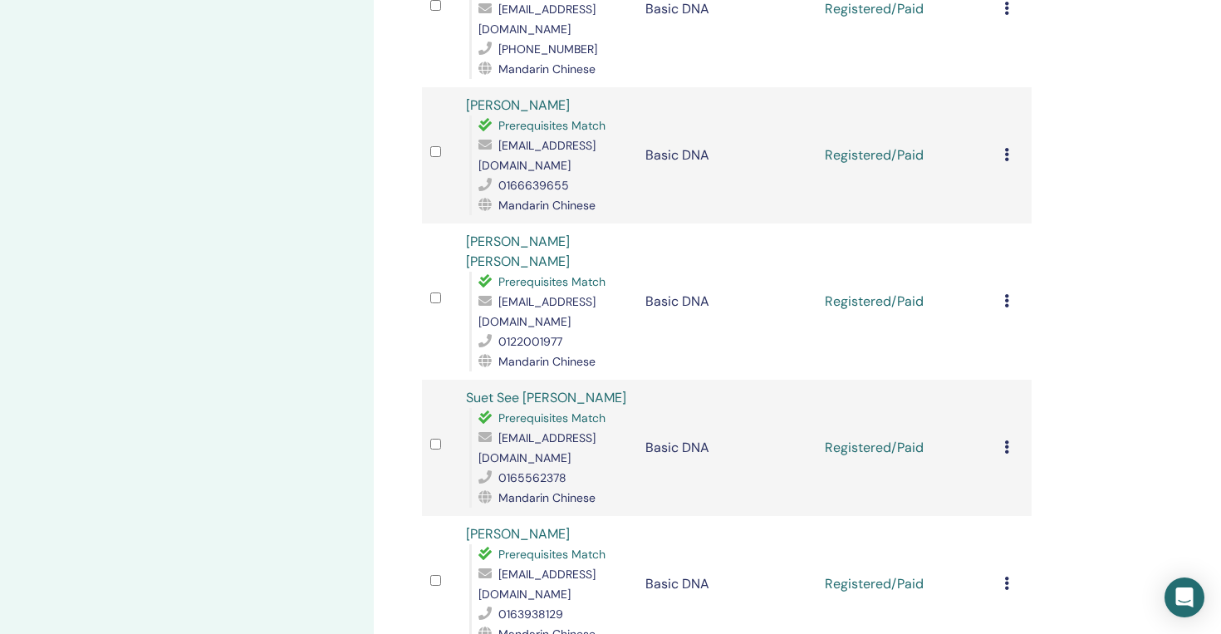
click at [1005, 440] on icon at bounding box center [1007, 446] width 5 height 13
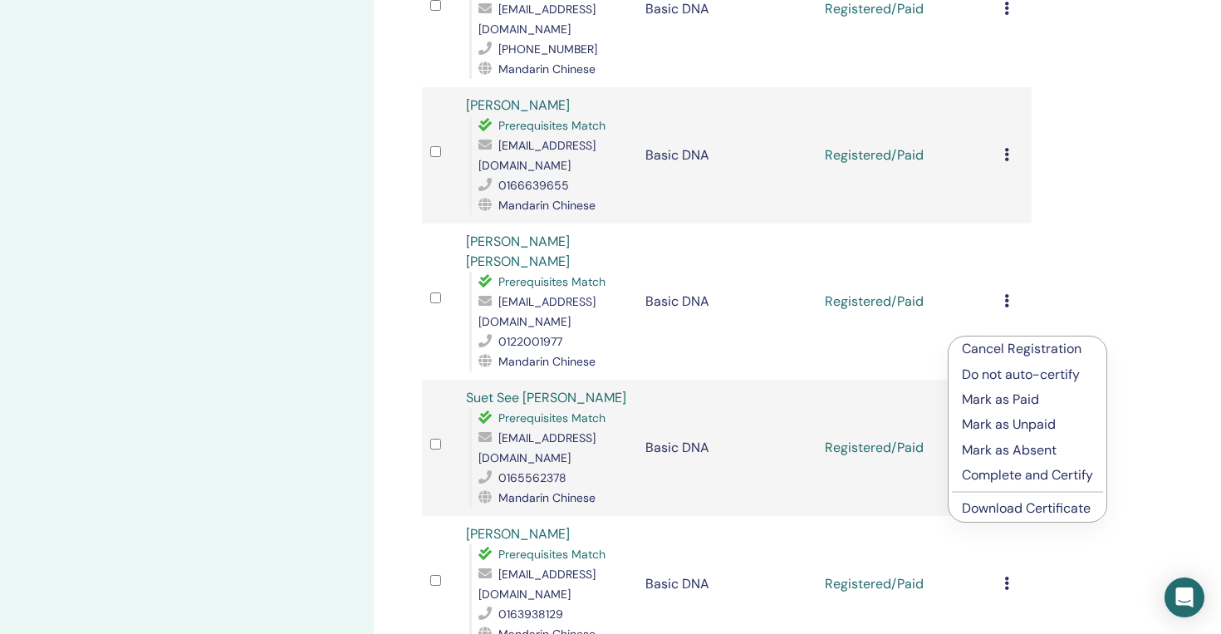
click at [982, 506] on link "Download Certificate" at bounding box center [1026, 507] width 129 height 17
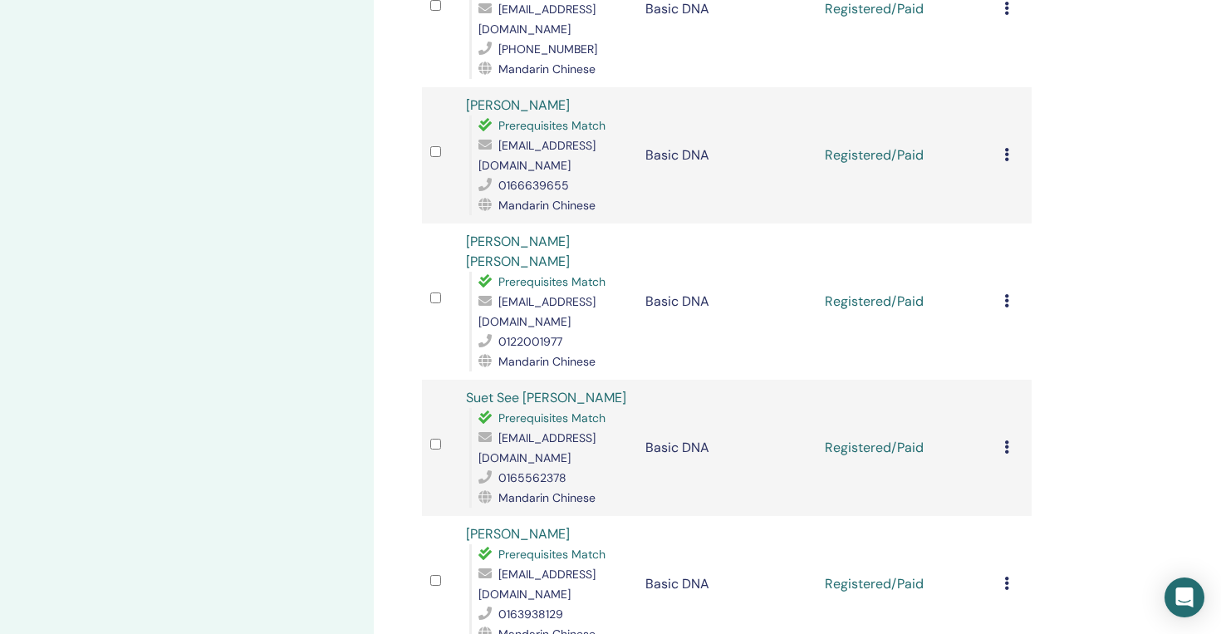
click at [1007, 577] on icon at bounding box center [1007, 583] width 5 height 13
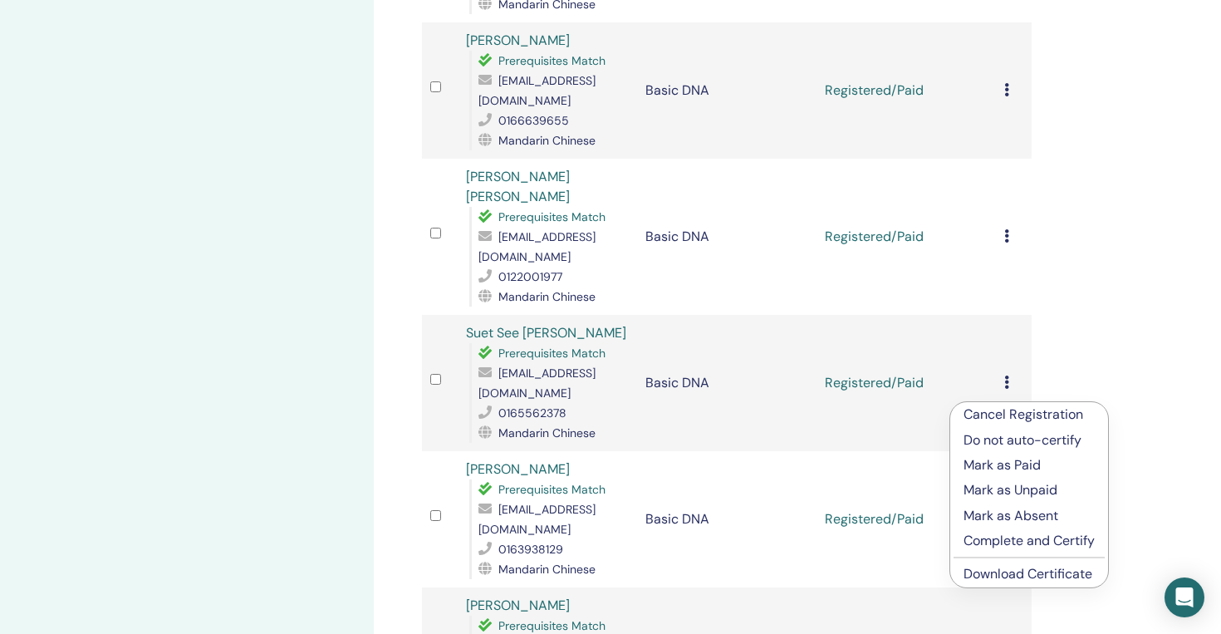
scroll to position [681, 0]
click at [1005, 572] on link "Download Certificate" at bounding box center [1028, 571] width 129 height 17
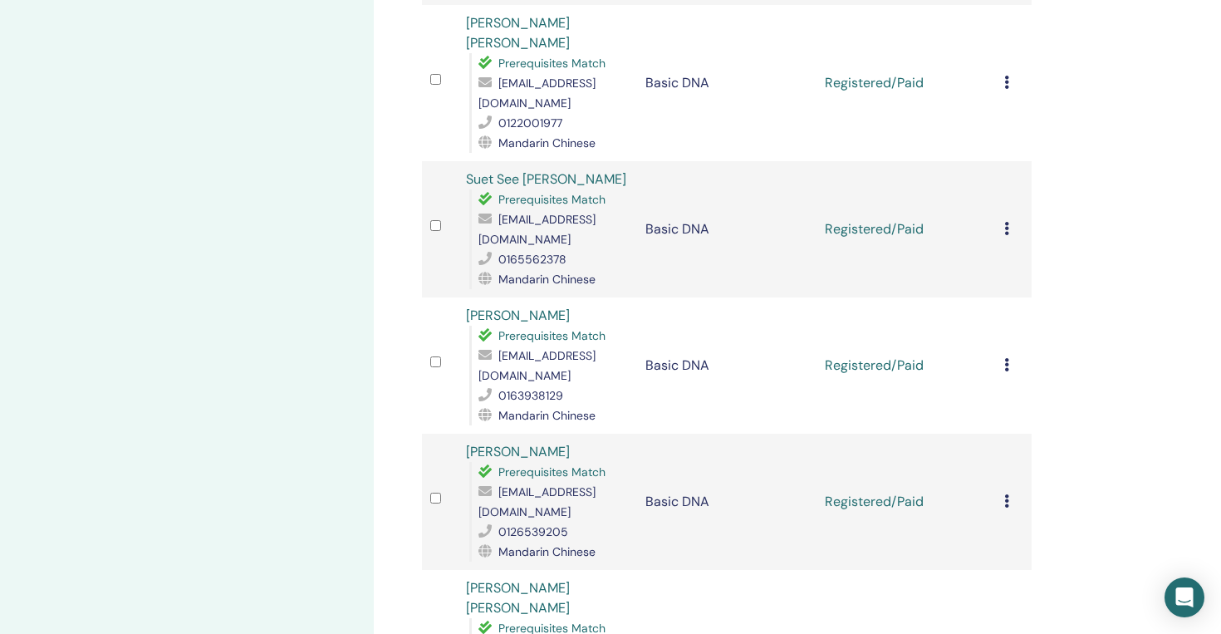
scroll to position [845, 0]
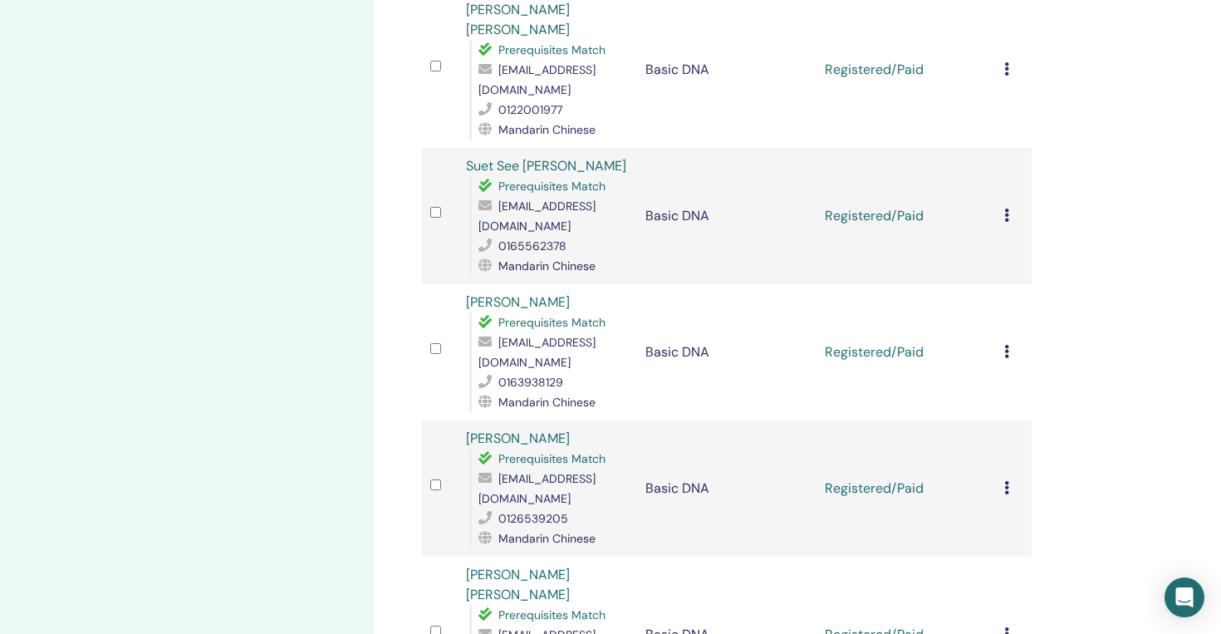
click at [1005, 481] on icon at bounding box center [1007, 487] width 5 height 13
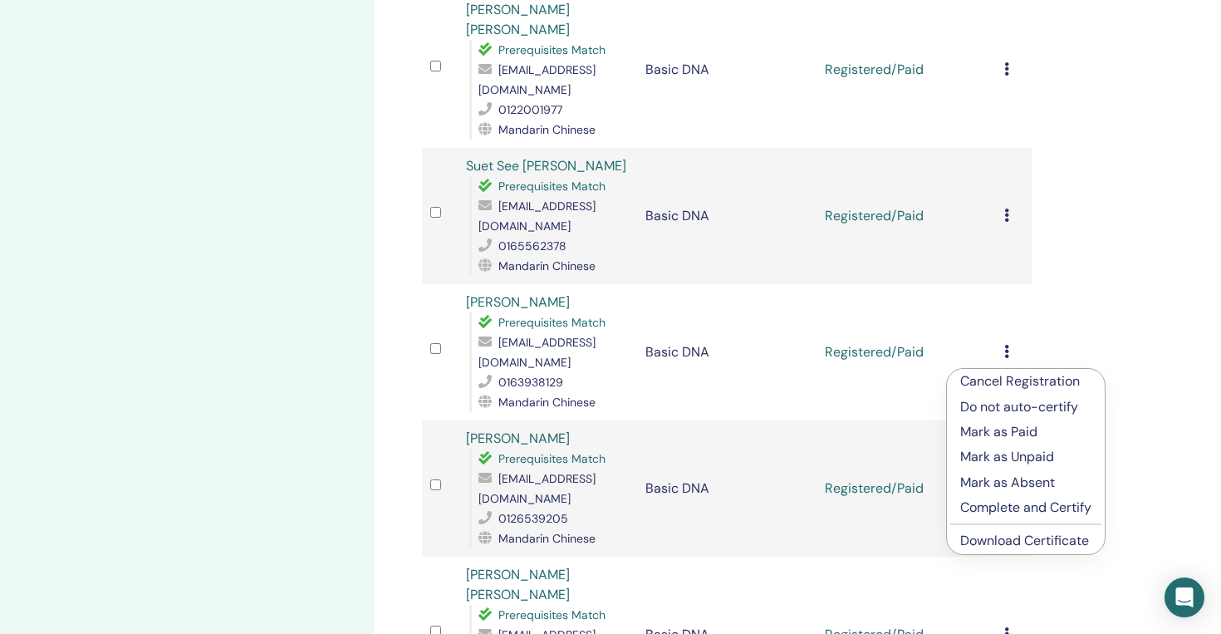
click at [1007, 544] on link "Download Certificate" at bounding box center [1025, 540] width 129 height 17
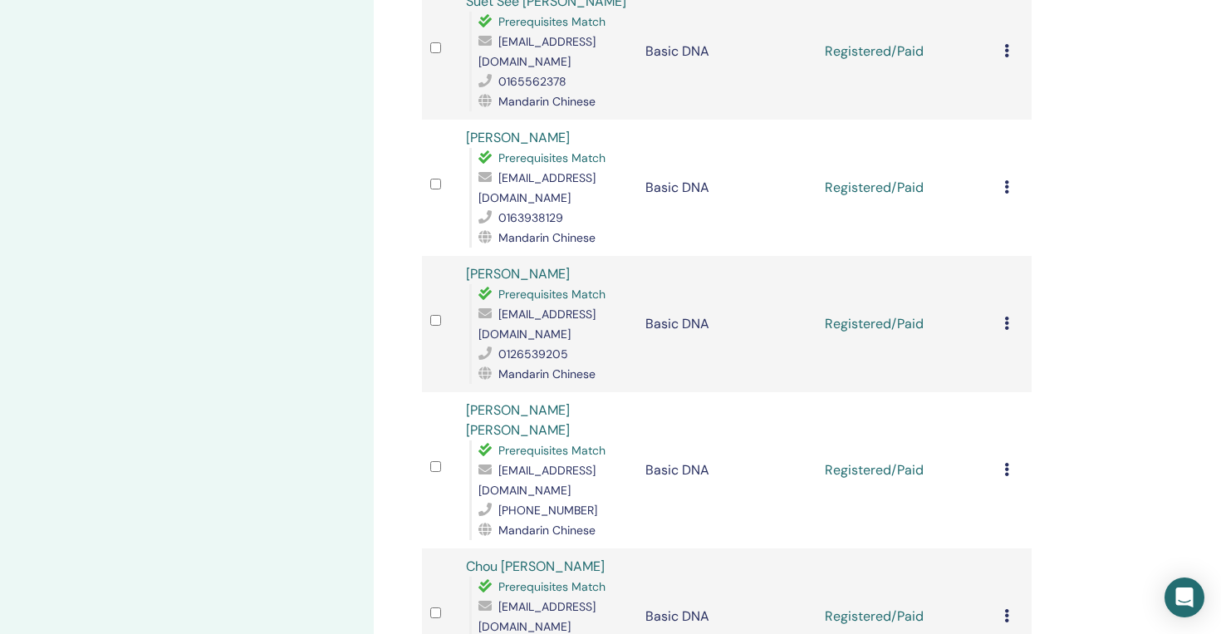
scroll to position [1018, 0]
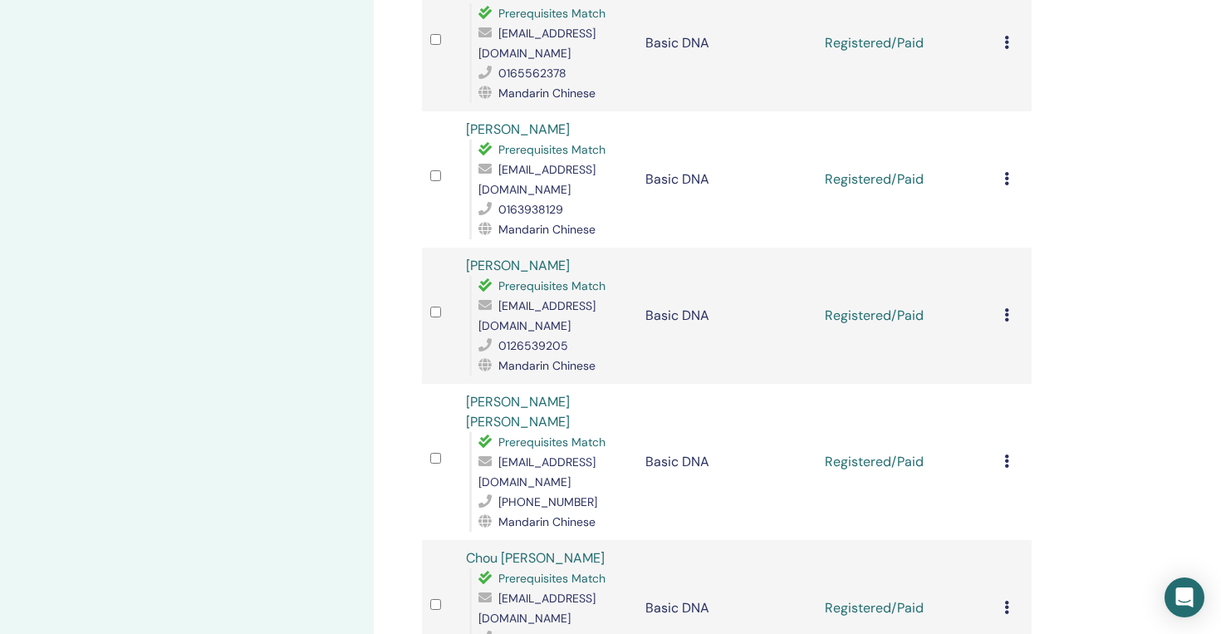
click at [1010, 452] on div "Cancel Registration Do not auto-certify Mark as Paid Mark as Unpaid Mark as Abs…" at bounding box center [1014, 462] width 19 height 20
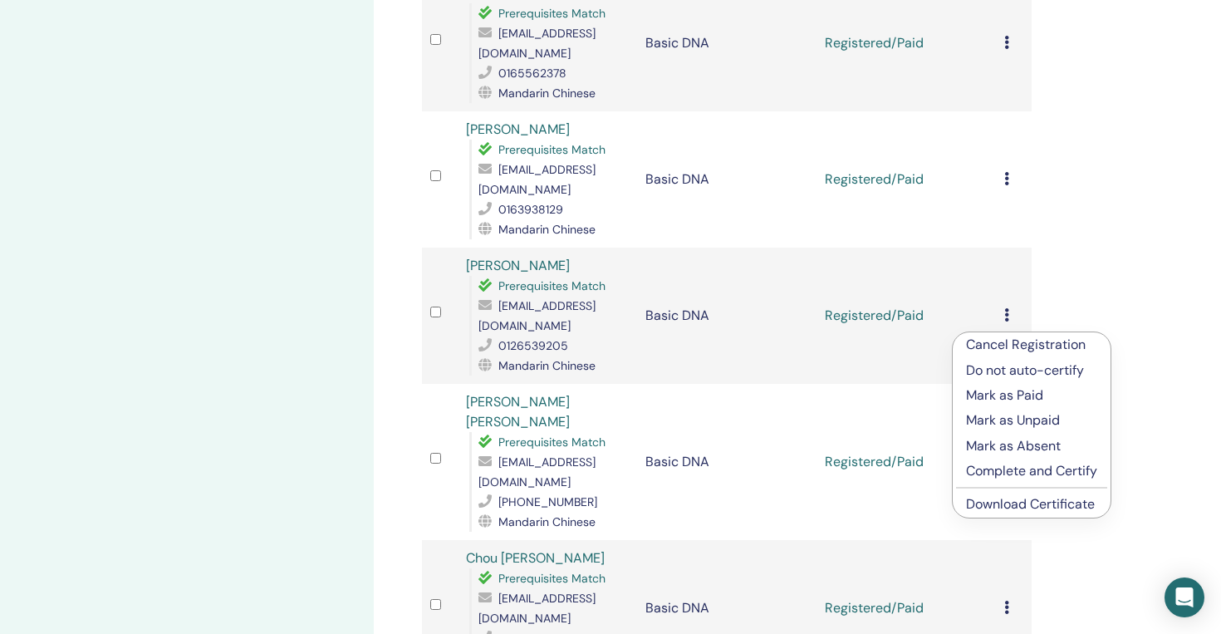
click at [1014, 507] on link "Download Certificate" at bounding box center [1030, 503] width 129 height 17
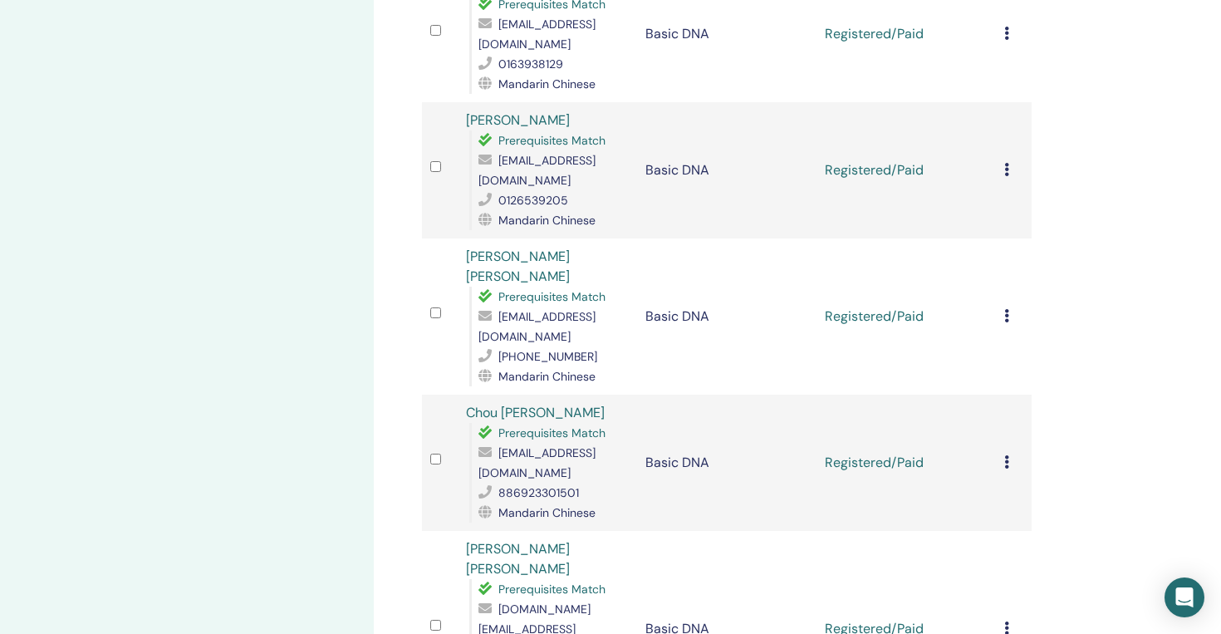
scroll to position [1167, 0]
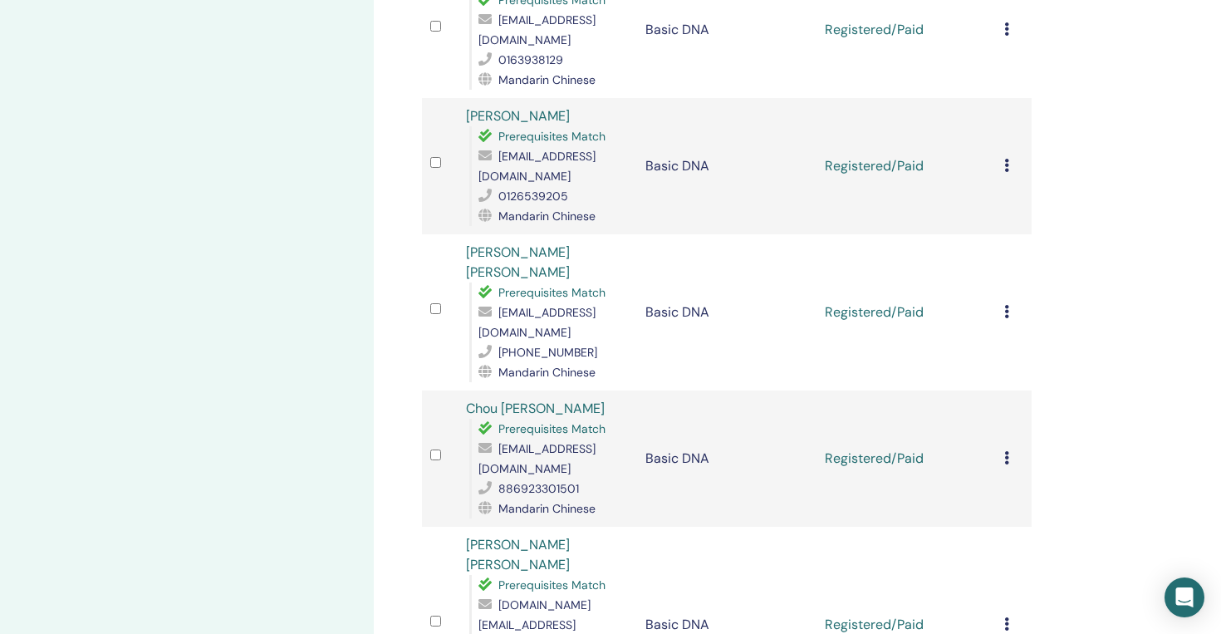
click at [1010, 449] on div "Cancel Registration Do not auto-certify Mark as Paid Mark as Unpaid Mark as Abs…" at bounding box center [1014, 459] width 19 height 20
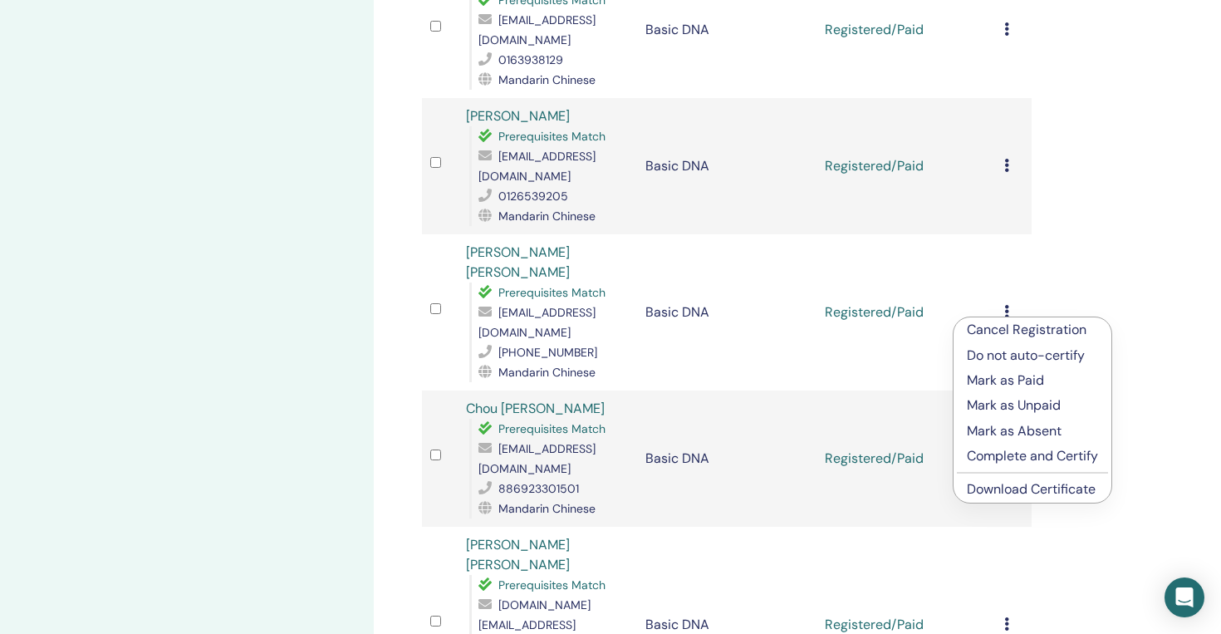
click at [1015, 484] on link "Download Certificate" at bounding box center [1031, 488] width 129 height 17
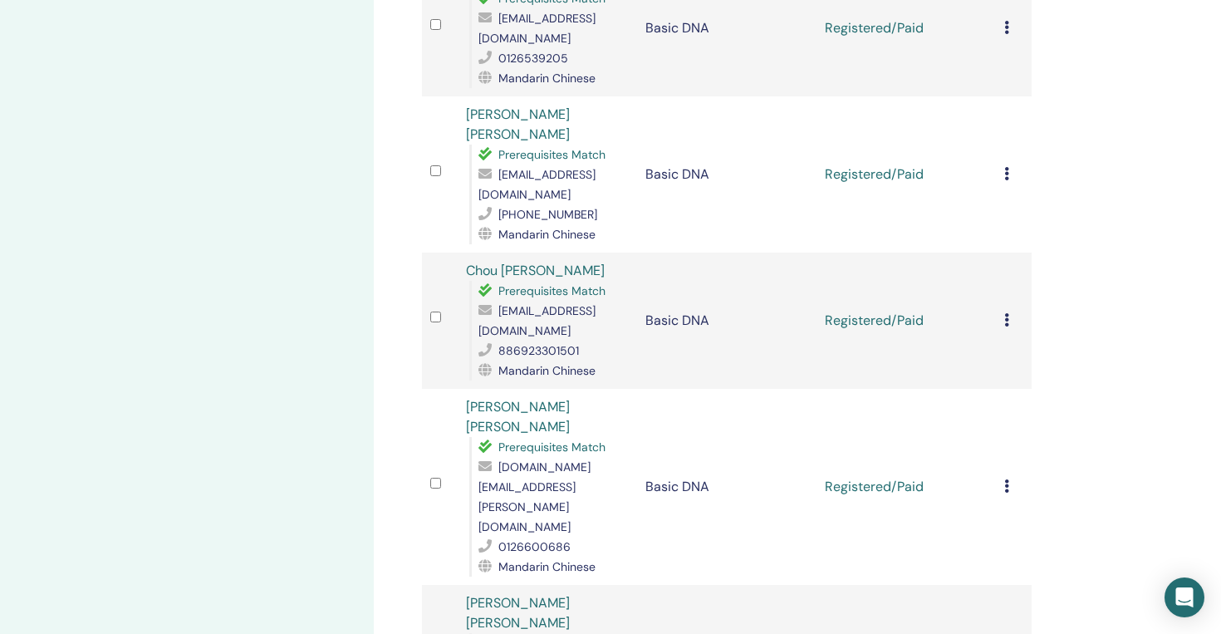
scroll to position [1309, 0]
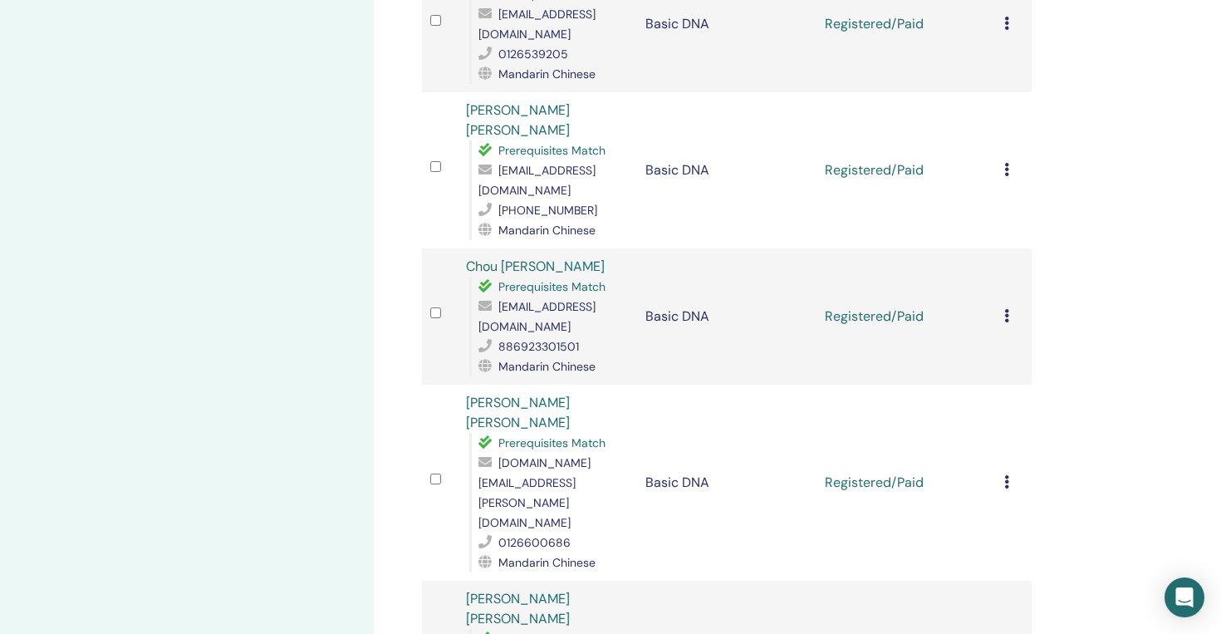
click at [1008, 475] on icon at bounding box center [1007, 481] width 5 height 13
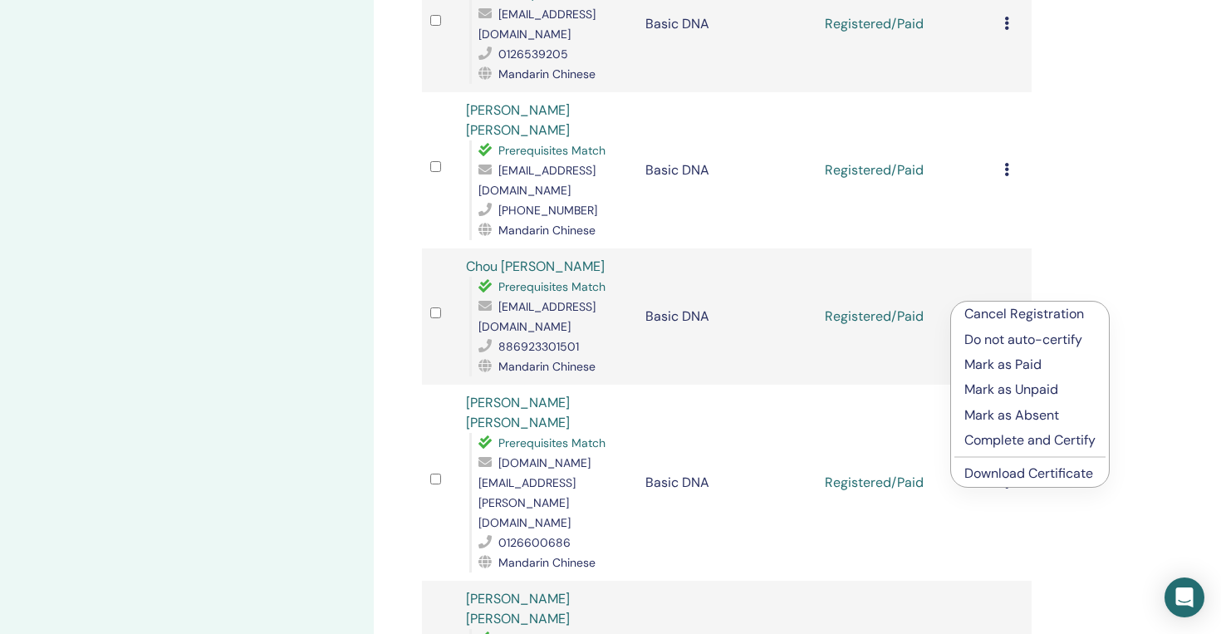
click at [1029, 471] on link "Download Certificate" at bounding box center [1029, 472] width 129 height 17
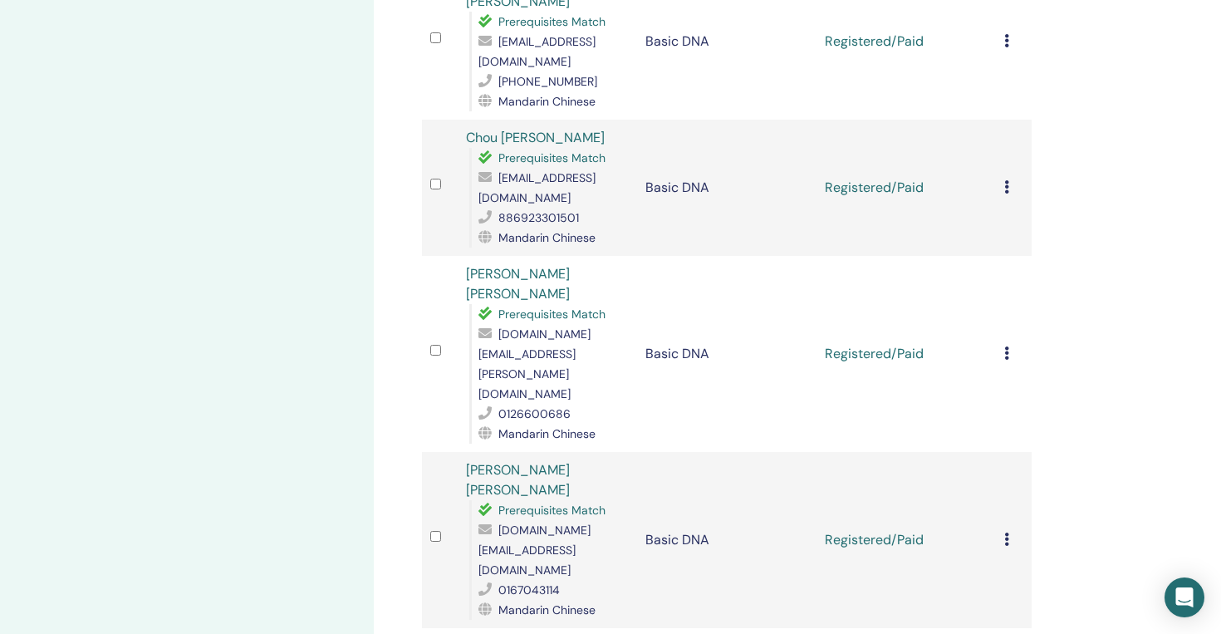
scroll to position [1459, 0]
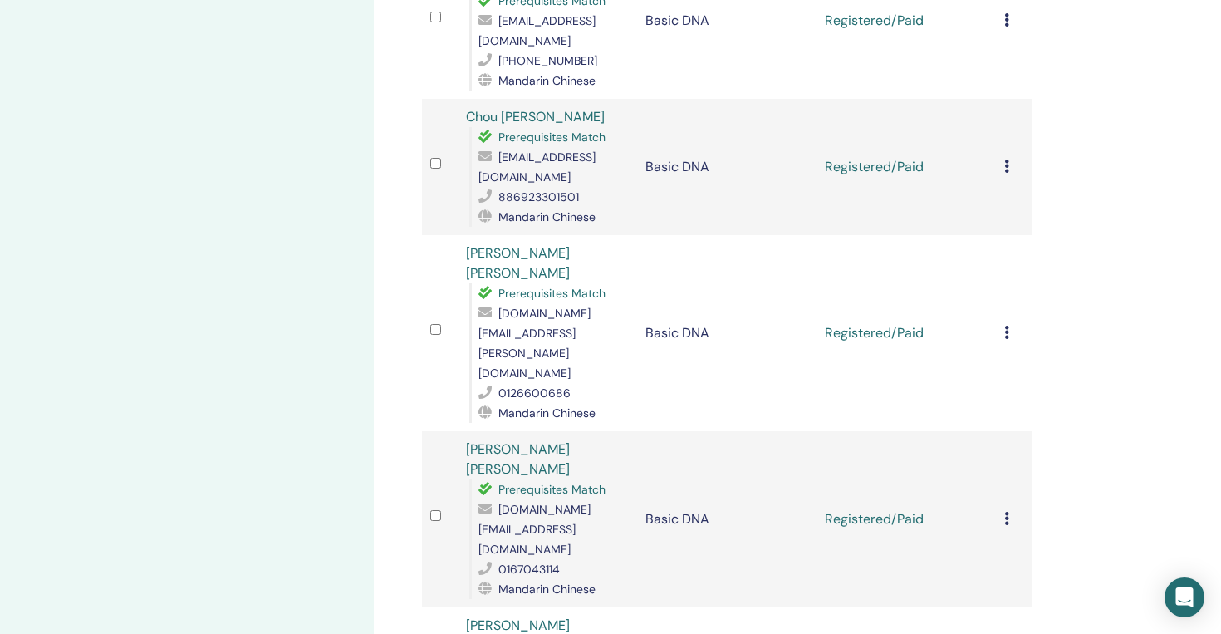
click at [1006, 512] on icon at bounding box center [1007, 518] width 5 height 13
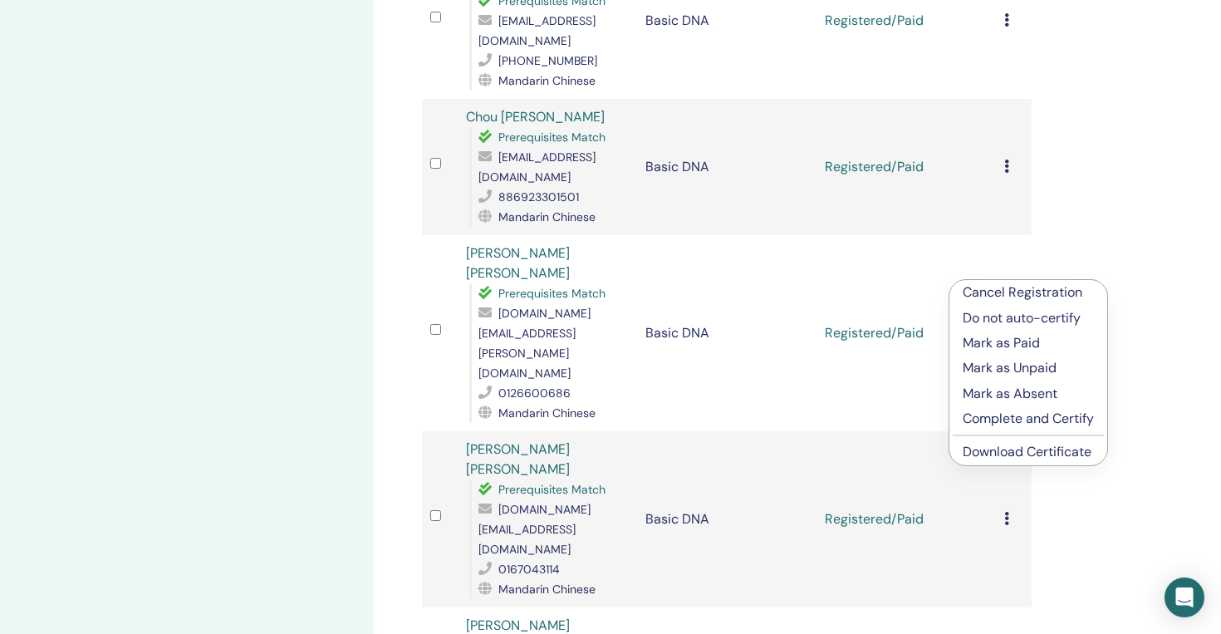
click at [995, 454] on link "Download Certificate" at bounding box center [1027, 451] width 129 height 17
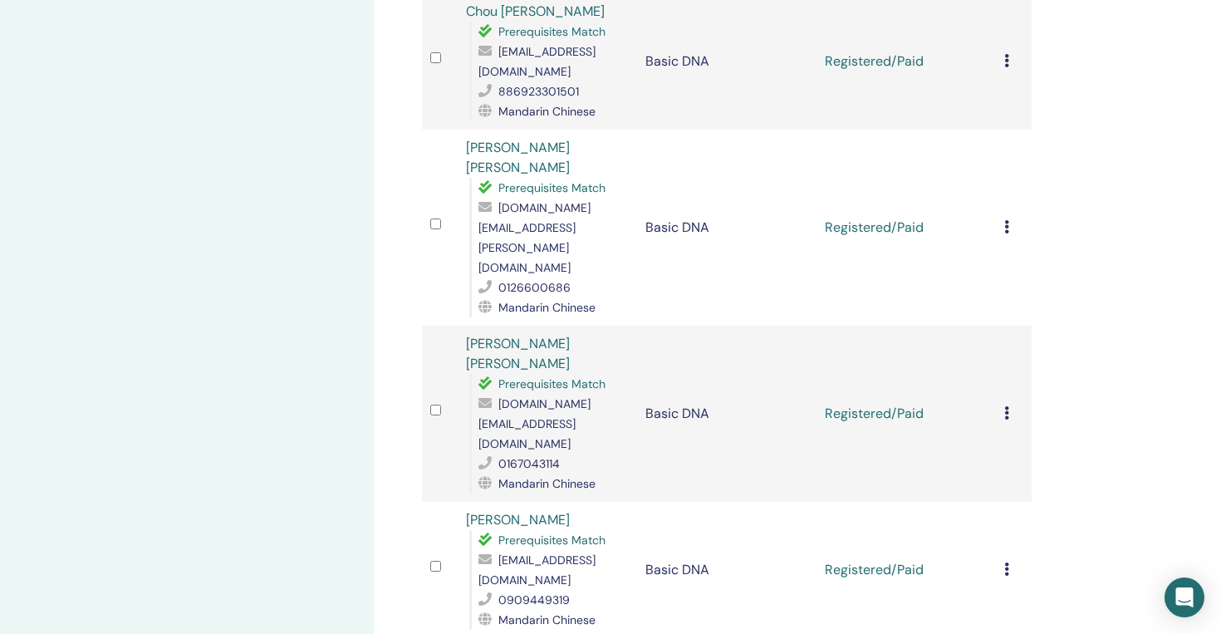
scroll to position [1591, 0]
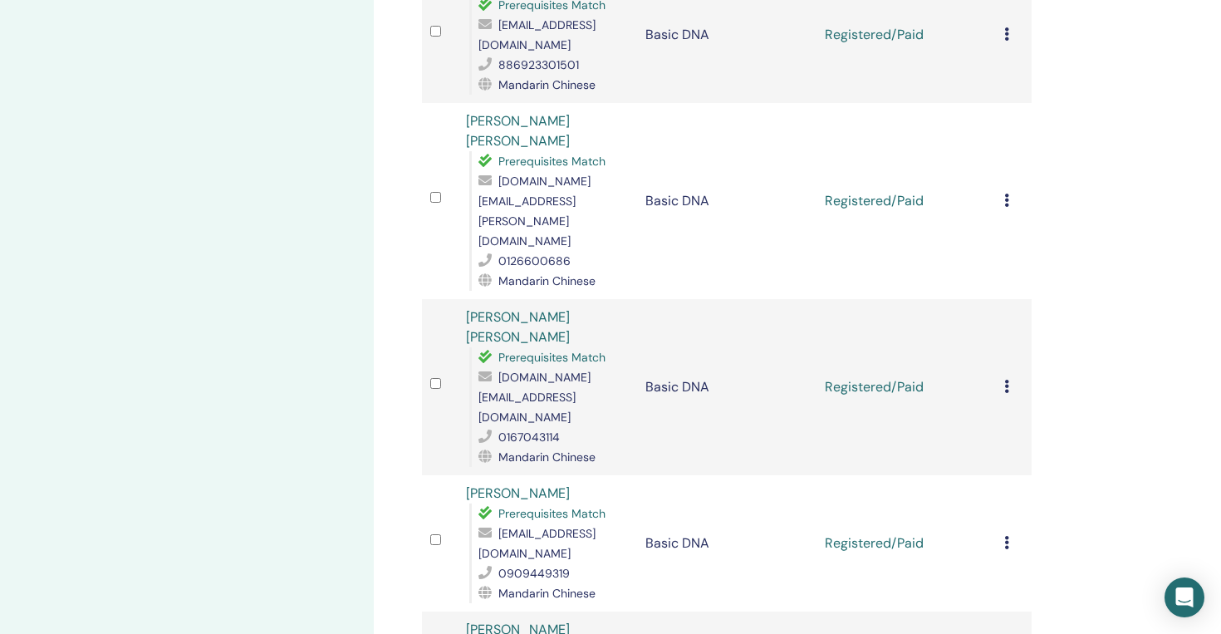
click at [1008, 536] on icon at bounding box center [1007, 542] width 5 height 13
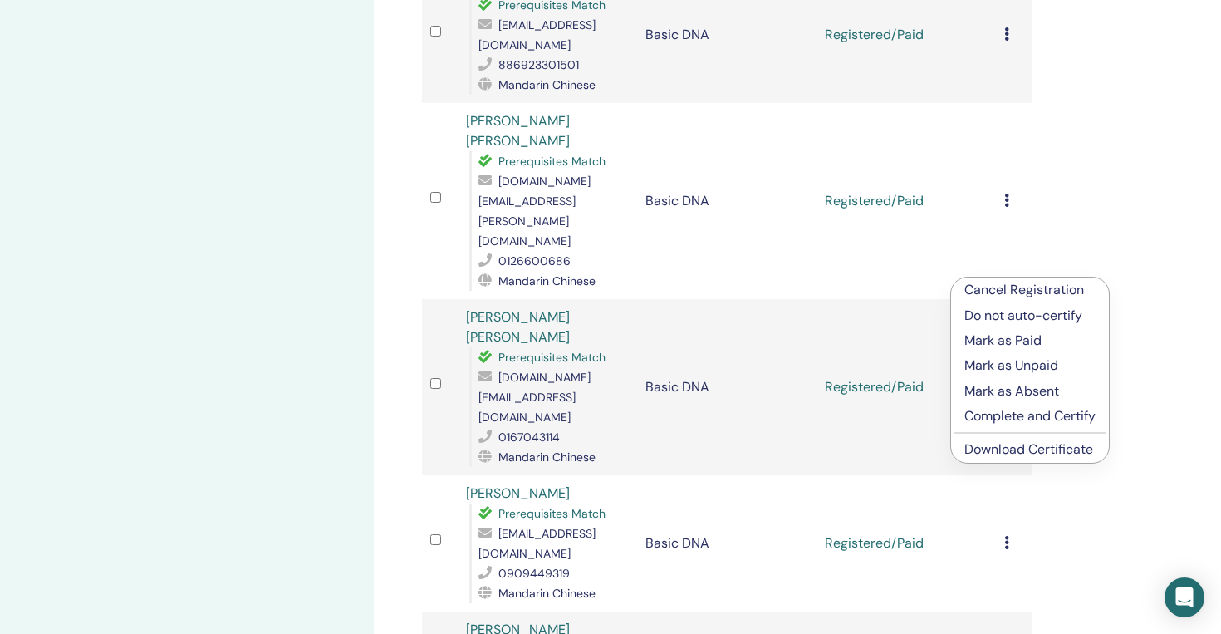
click at [1022, 448] on link "Download Certificate" at bounding box center [1029, 448] width 129 height 17
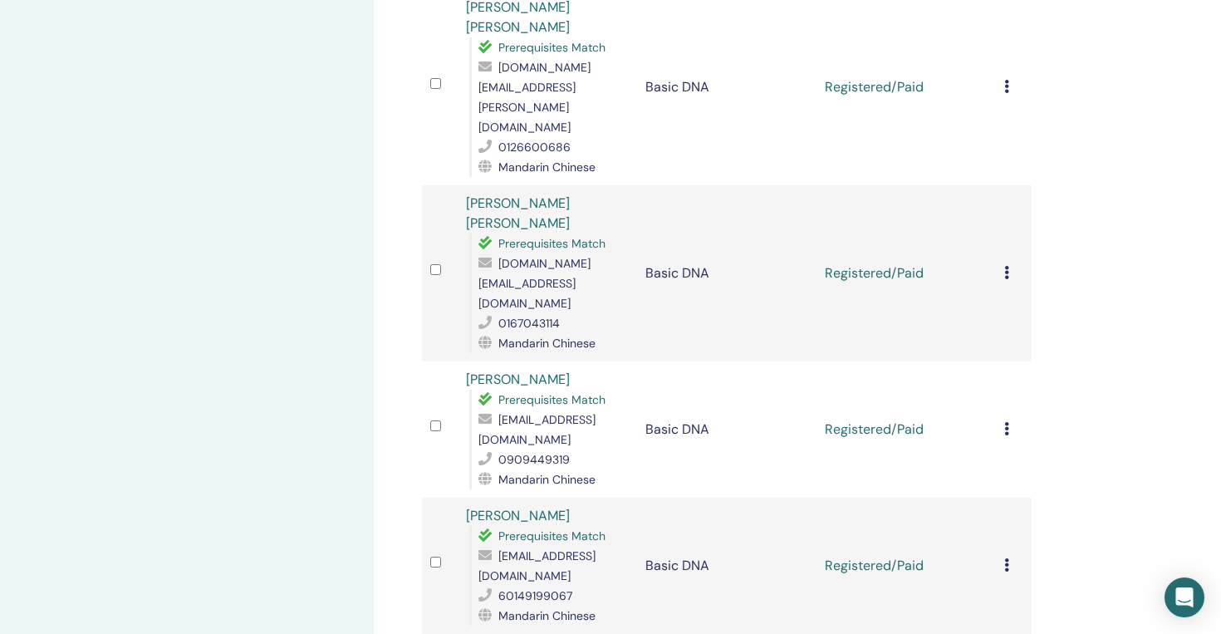
scroll to position [1735, 0]
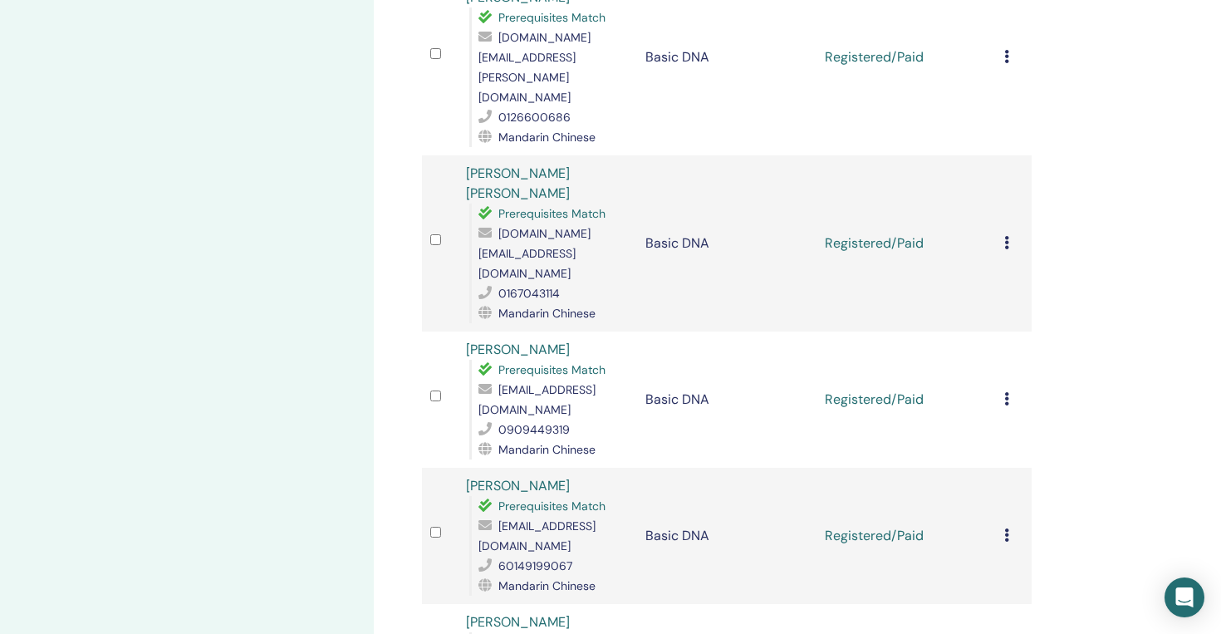
click at [1005, 528] on icon at bounding box center [1007, 534] width 5 height 13
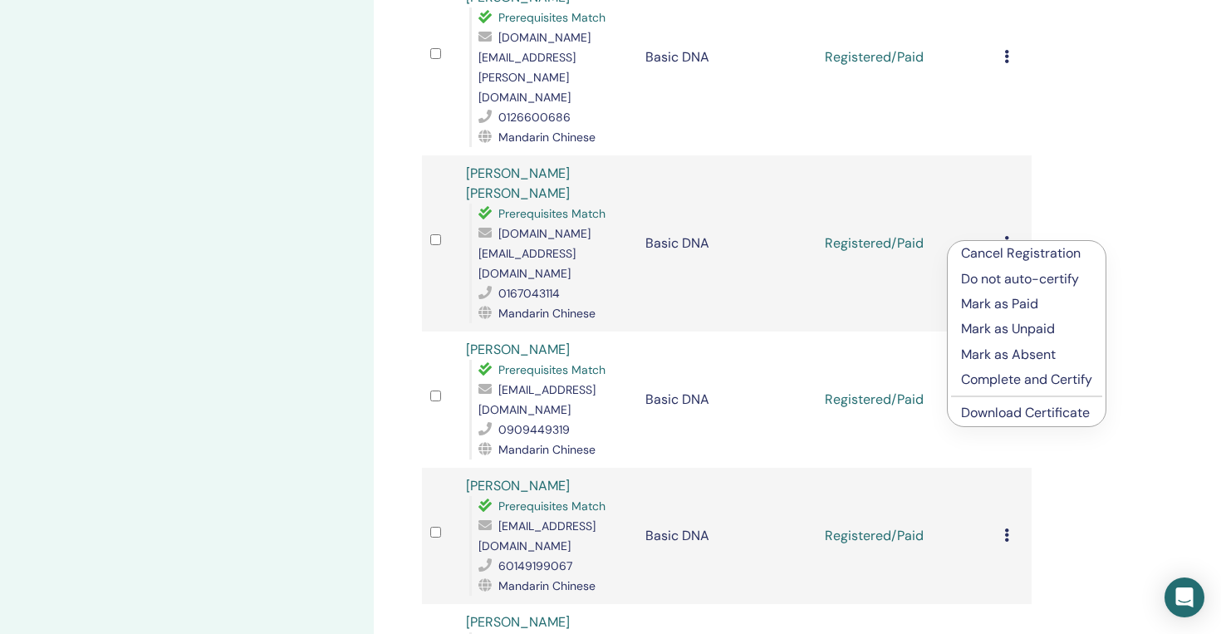
click at [1024, 404] on link "Download Certificate" at bounding box center [1025, 412] width 129 height 17
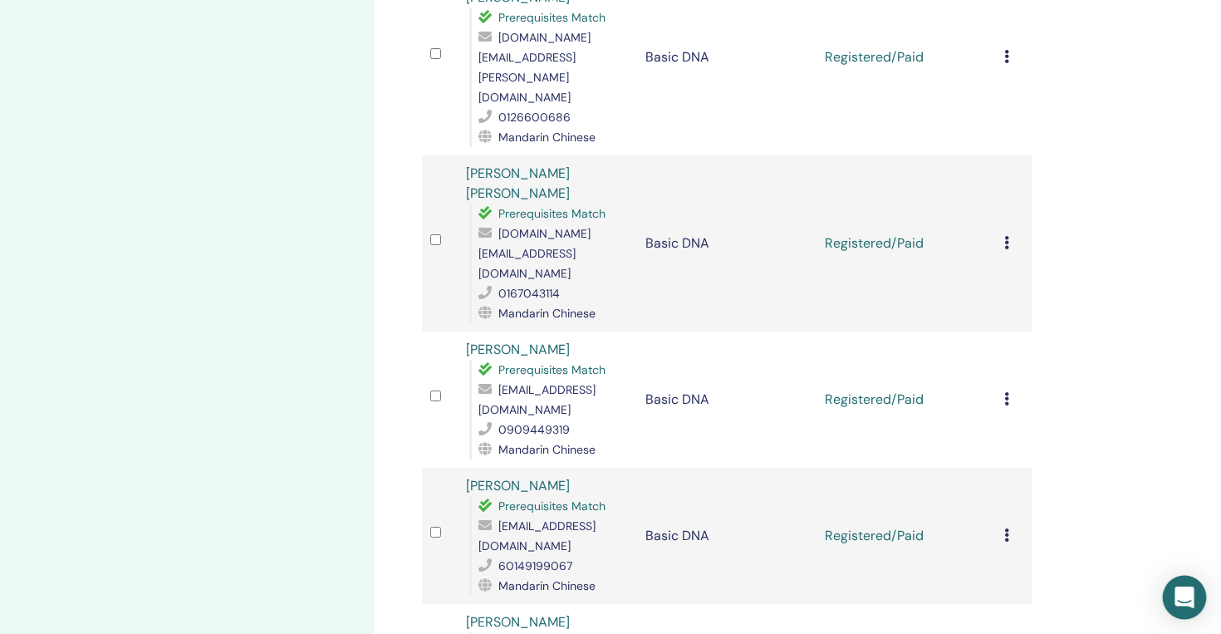
click at [1179, 586] on div "Open Intercom Messenger" at bounding box center [1185, 598] width 44 height 44
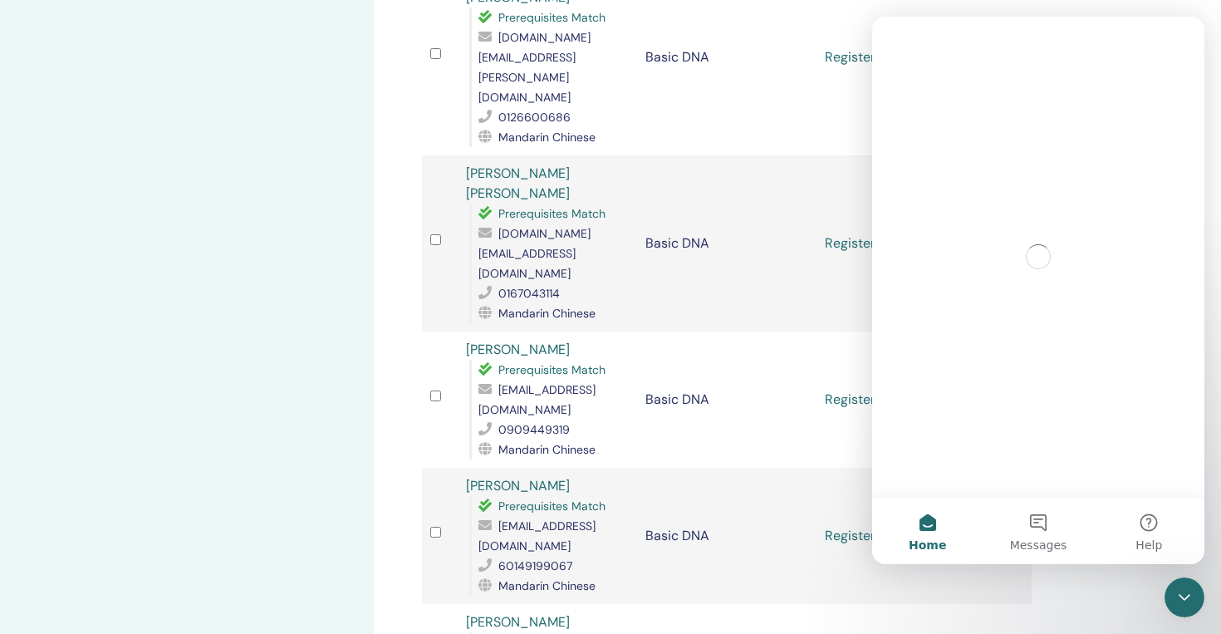
scroll to position [0, 0]
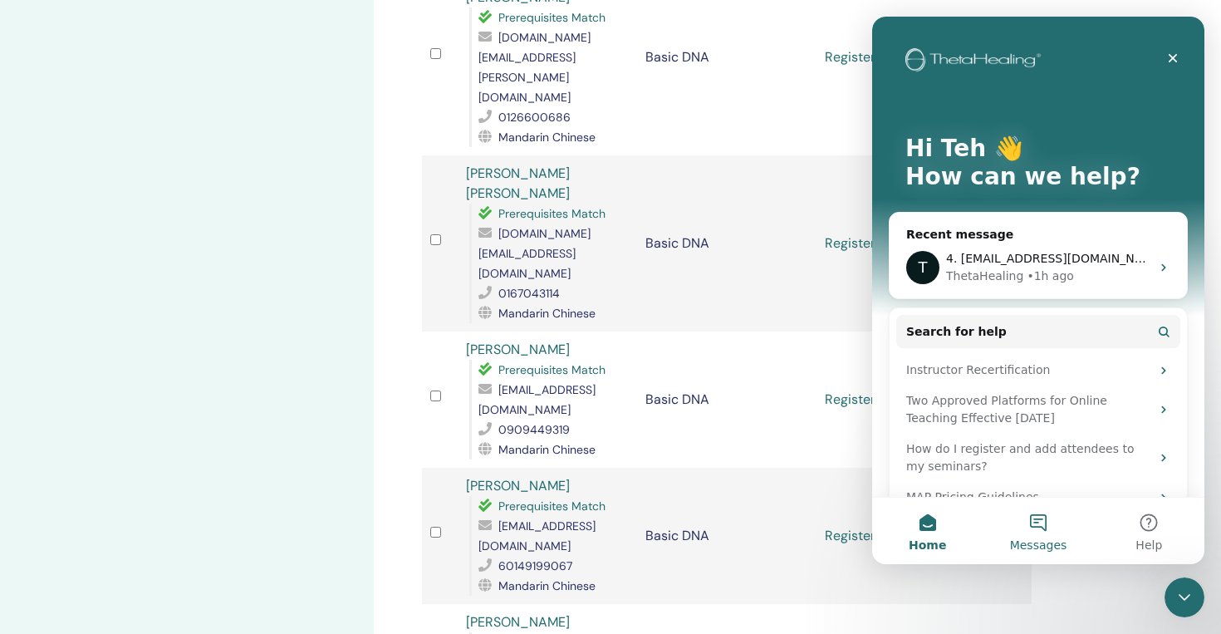
click at [1037, 520] on button "Messages" at bounding box center [1038, 531] width 111 height 66
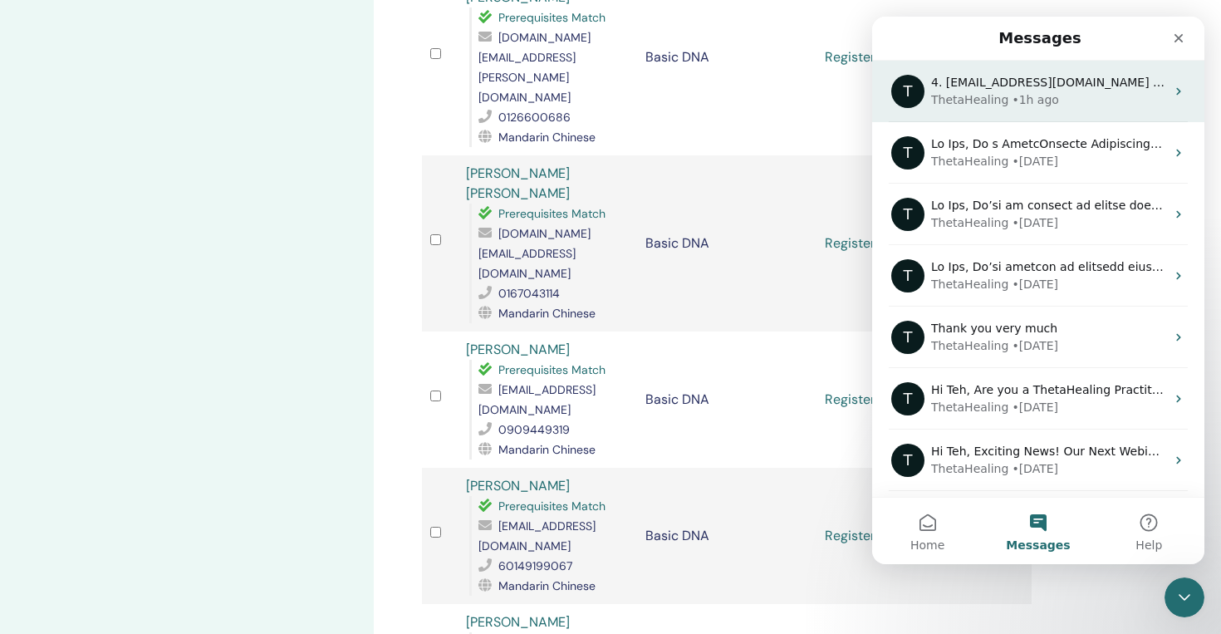
click at [1083, 93] on div "ThetaHealing • 1h ago" at bounding box center [1048, 99] width 234 height 17
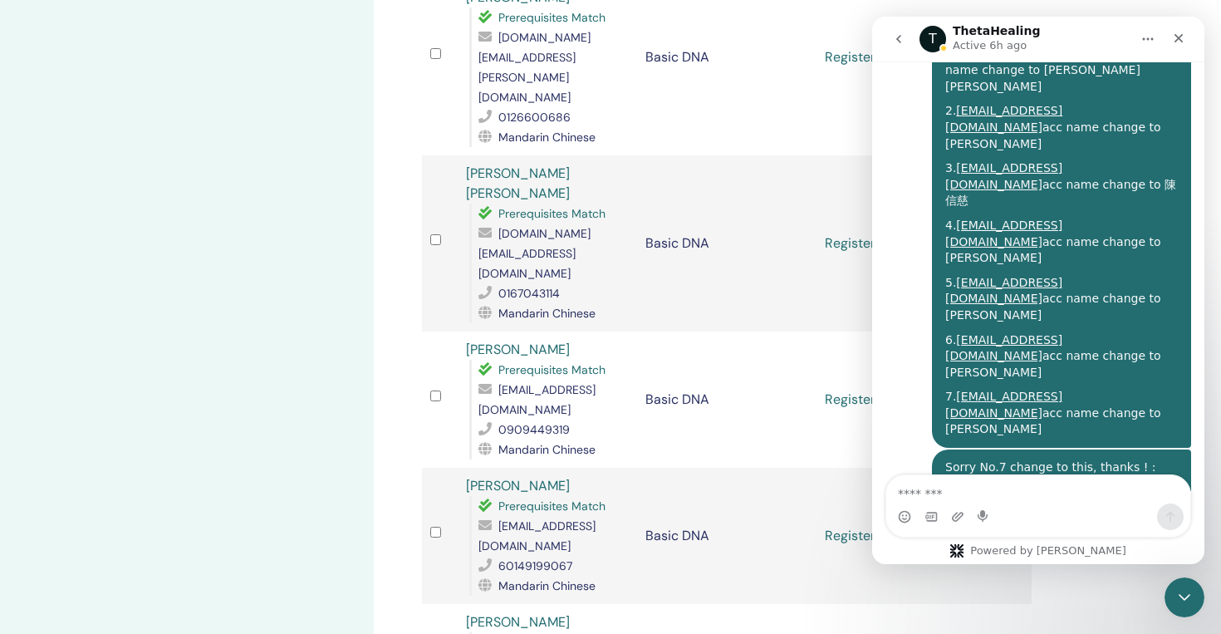
scroll to position [6710, 0]
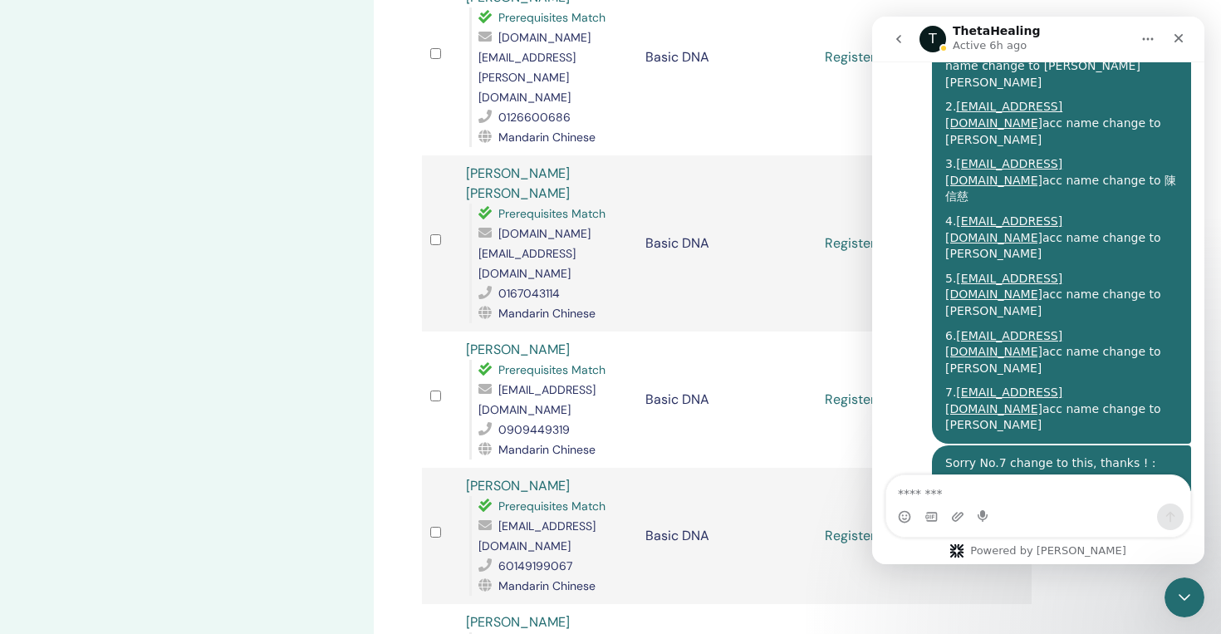
click at [1182, 595] on icon "Close Intercom Messenger" at bounding box center [1182, 595] width 20 height 20
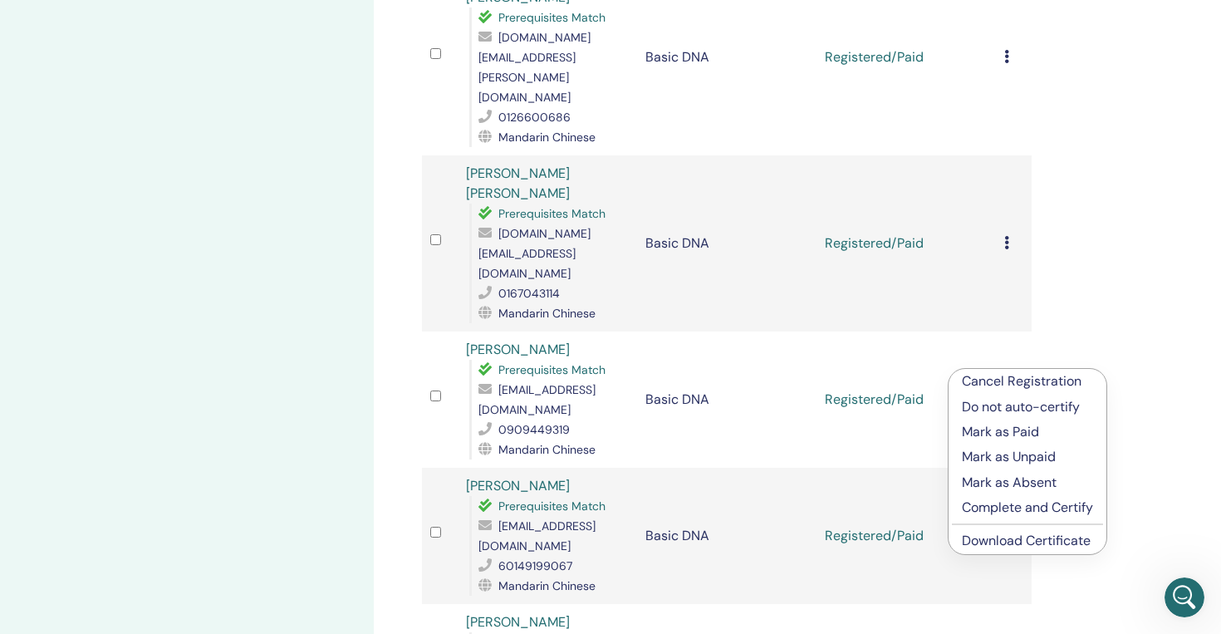
click at [978, 543] on link "Download Certificate" at bounding box center [1026, 540] width 129 height 17
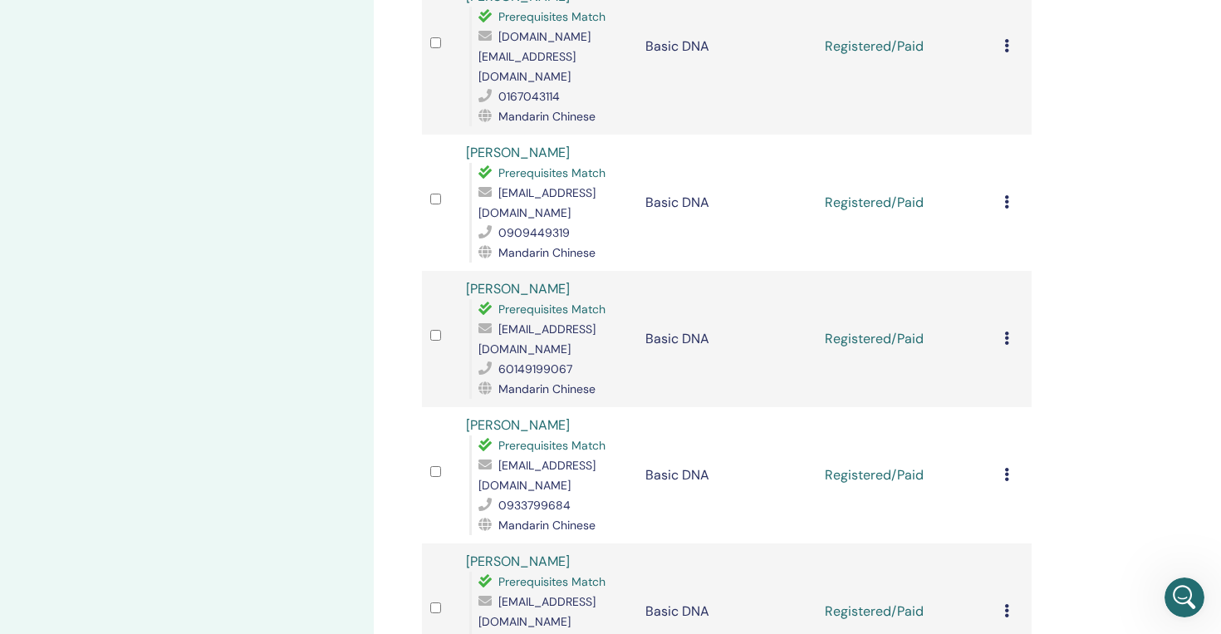
scroll to position [1935, 0]
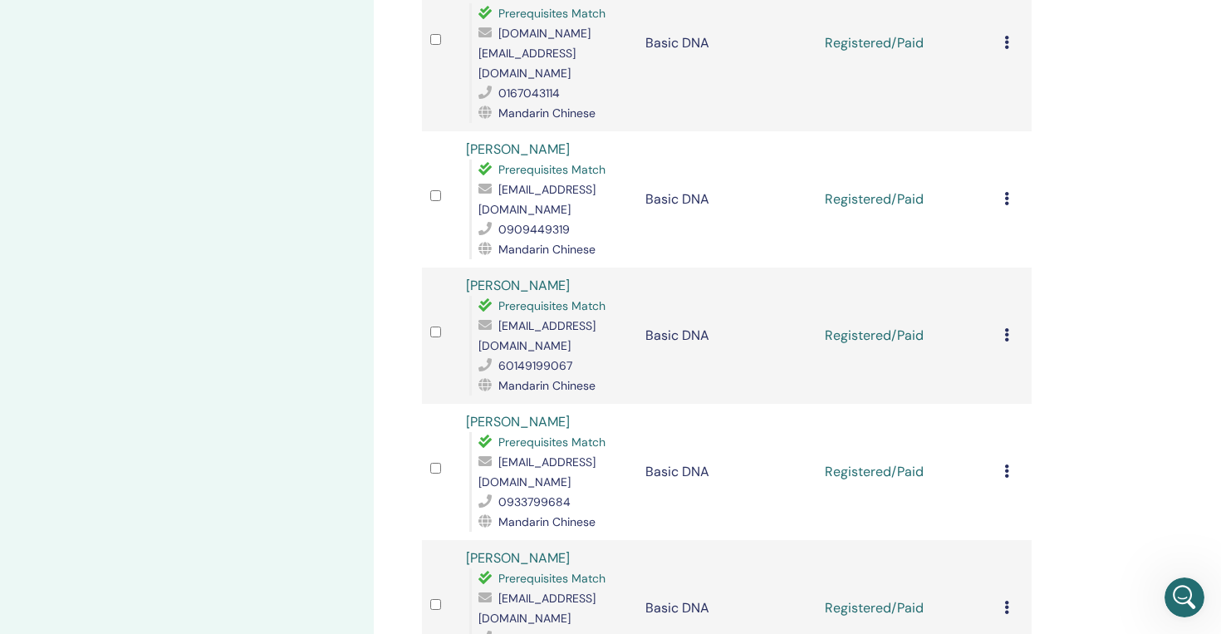
click at [1010, 598] on div "Cancel Registration Do not auto-certify Mark as Paid Mark as Unpaid Mark as Abs…" at bounding box center [1014, 608] width 19 height 20
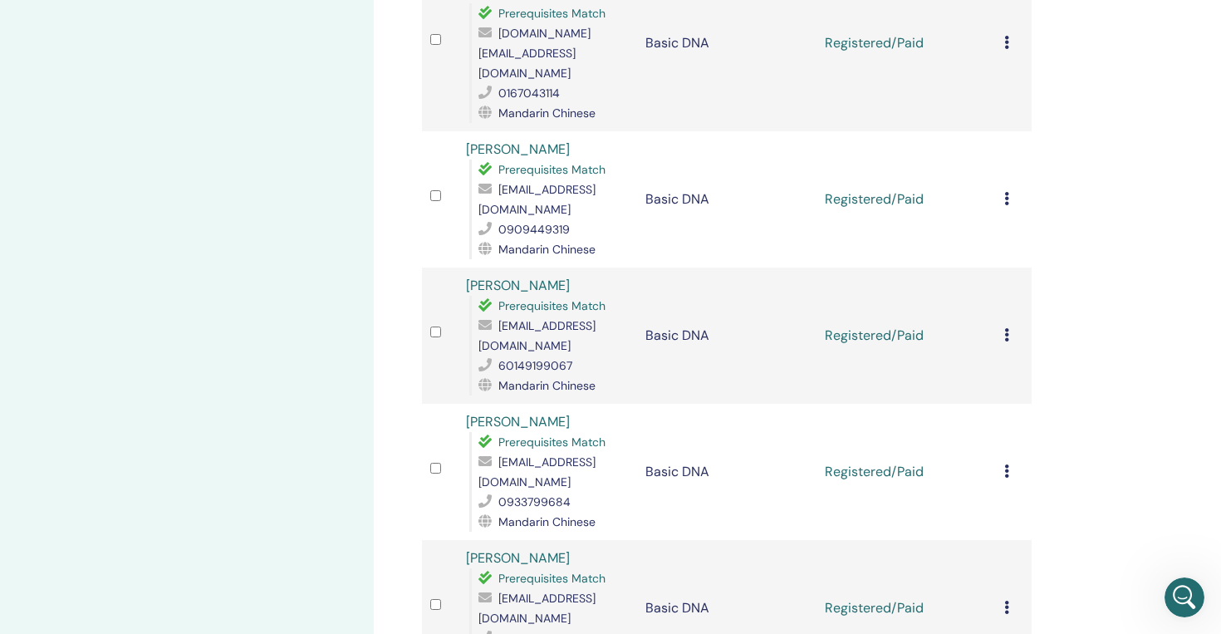
click at [1009, 598] on div "Cancel Registration Do not auto-certify Mark as Paid Mark as Unpaid Mark as Abs…" at bounding box center [1014, 608] width 19 height 20
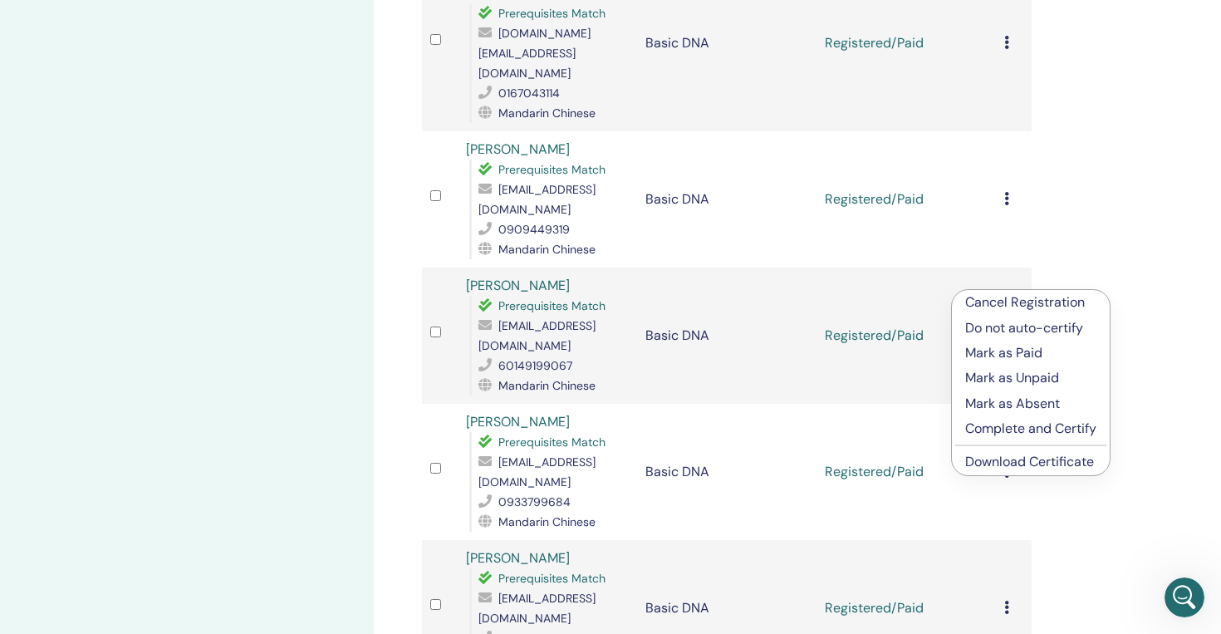
click at [1007, 467] on link "Download Certificate" at bounding box center [1030, 461] width 129 height 17
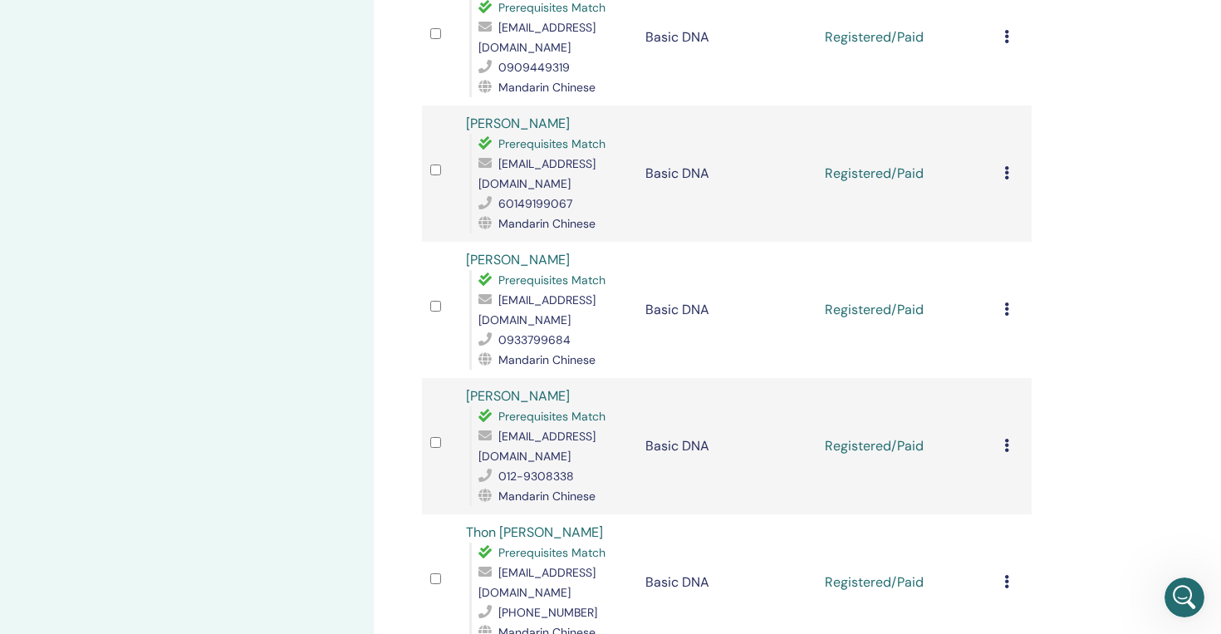
scroll to position [2096, 0]
click at [1010, 573] on div "Cancel Registration Do not auto-certify Mark as Paid Mark as Unpaid Mark as Abs…" at bounding box center [1014, 583] width 19 height 20
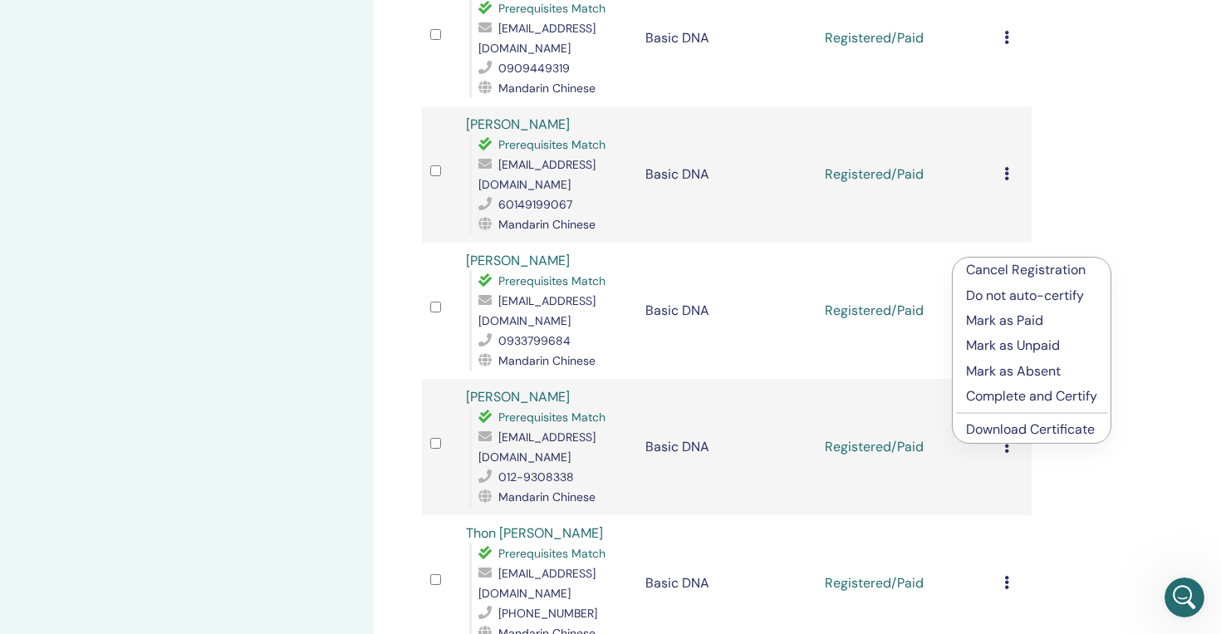
click at [1024, 428] on link "Download Certificate" at bounding box center [1030, 428] width 129 height 17
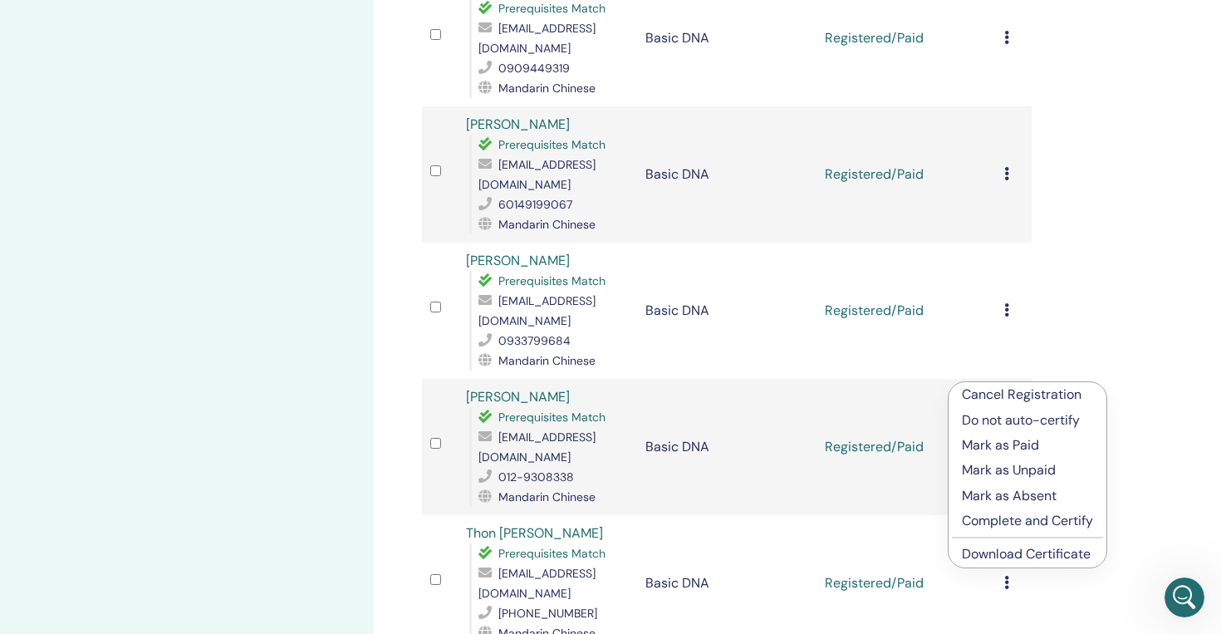
click at [1017, 557] on link "Download Certificate" at bounding box center [1026, 553] width 129 height 17
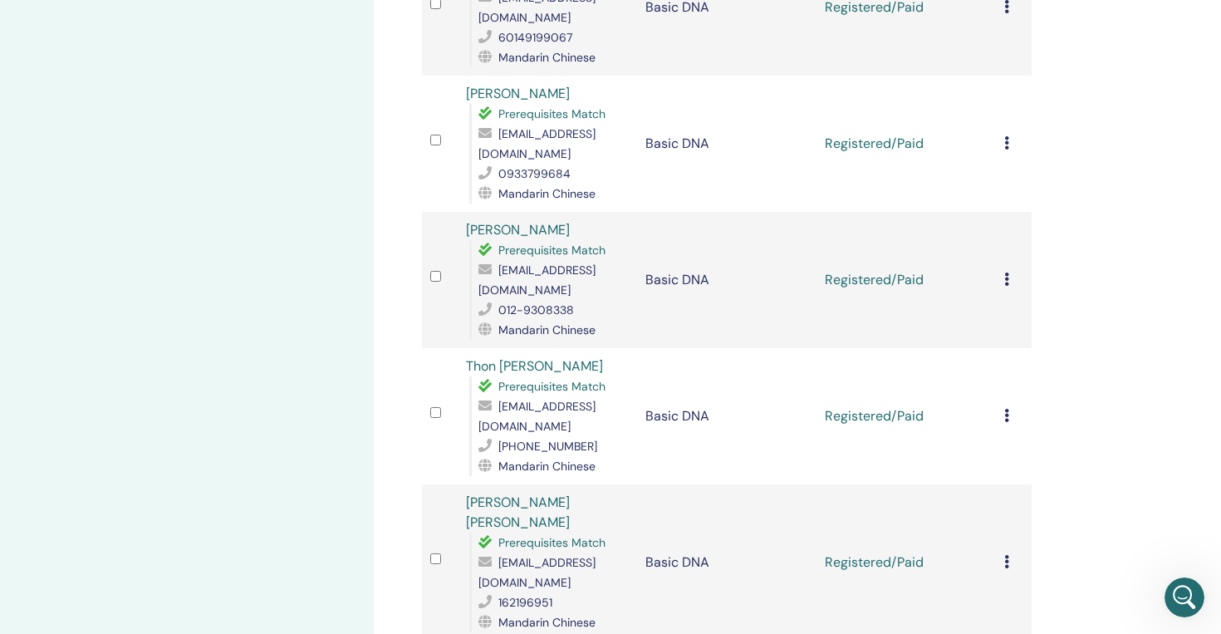
scroll to position [2274, 0]
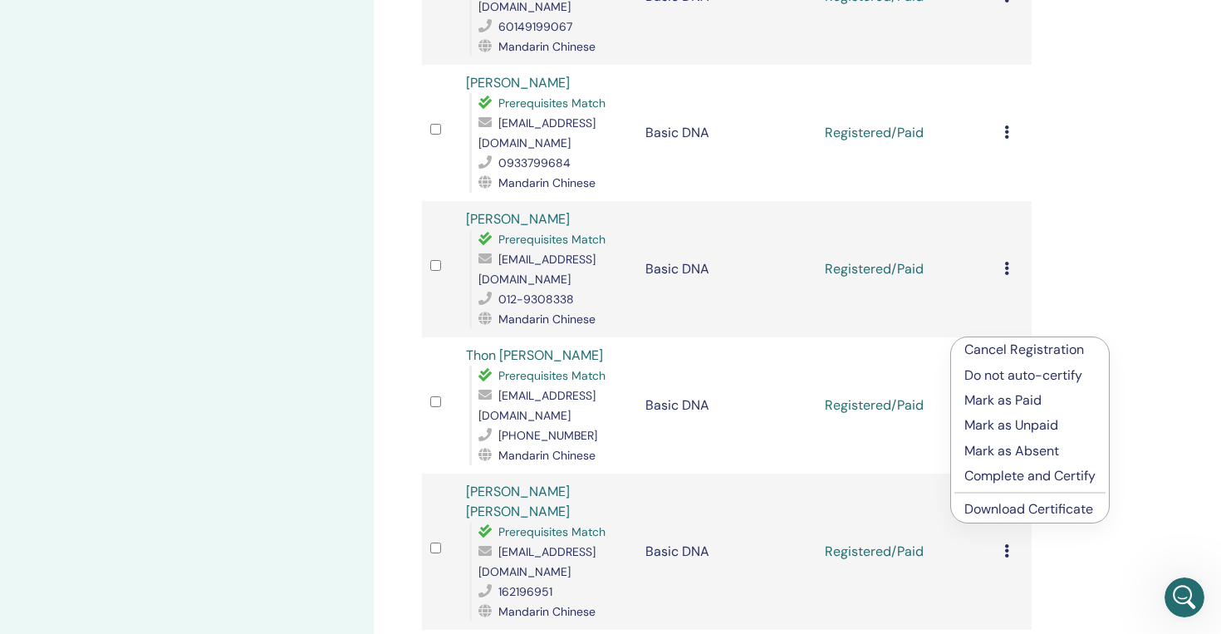
click at [1021, 513] on link "Download Certificate" at bounding box center [1029, 508] width 129 height 17
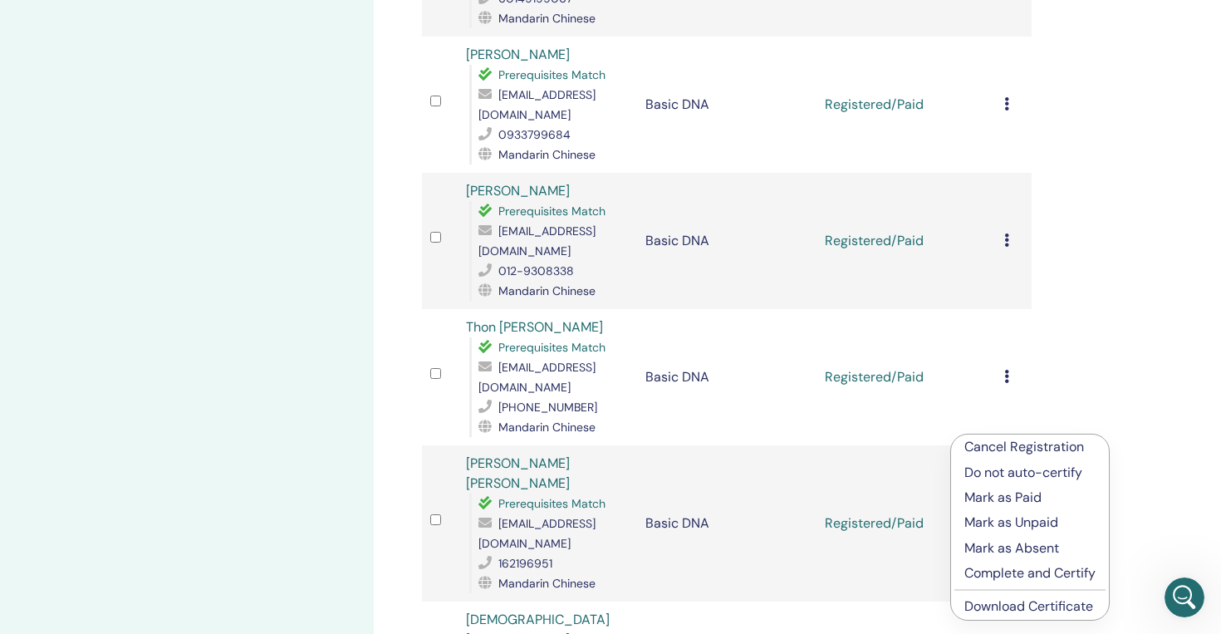
scroll to position [2303, 0]
click at [1020, 606] on link "Download Certificate" at bounding box center [1029, 605] width 129 height 17
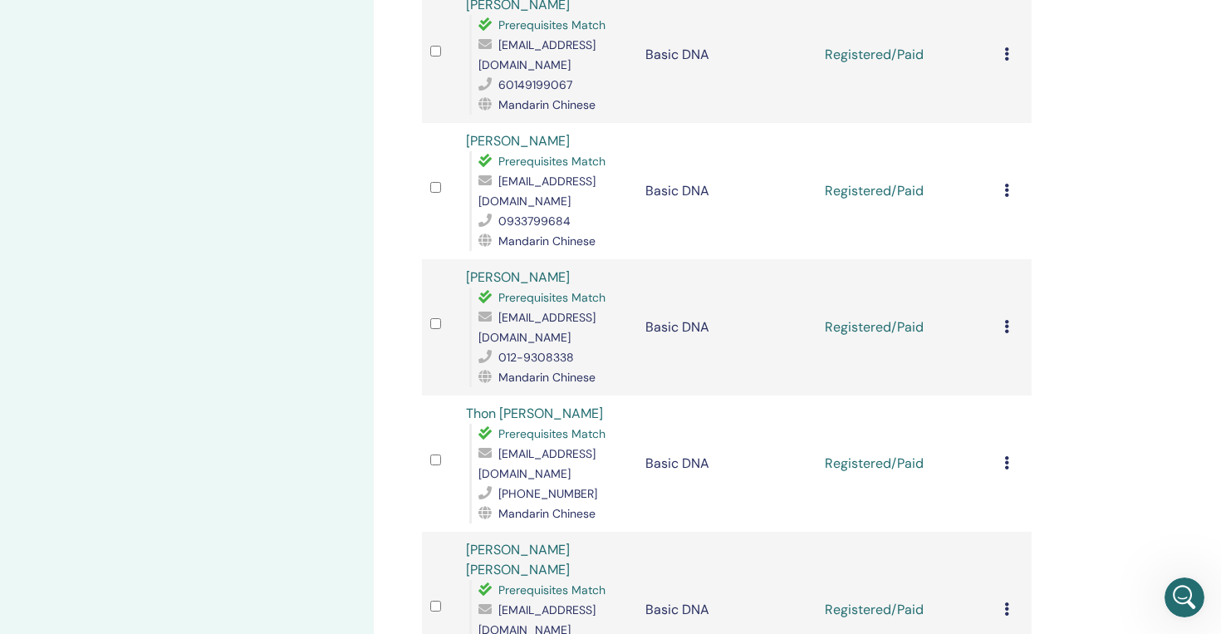
scroll to position [2384, 0]
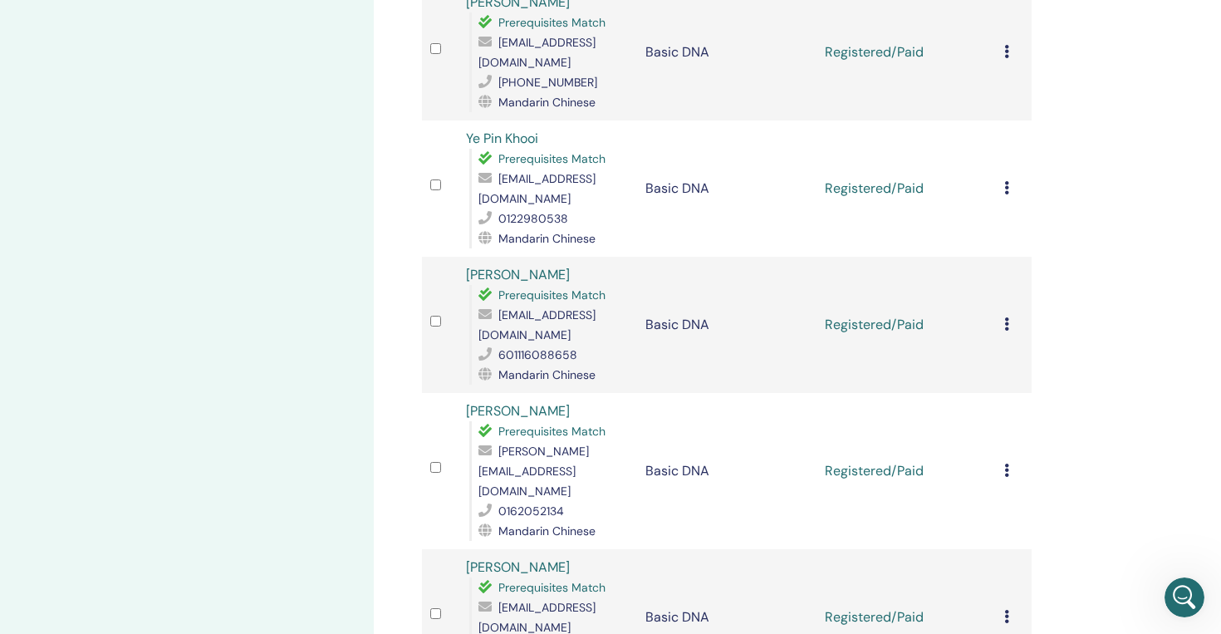
scroll to position [2390, 0]
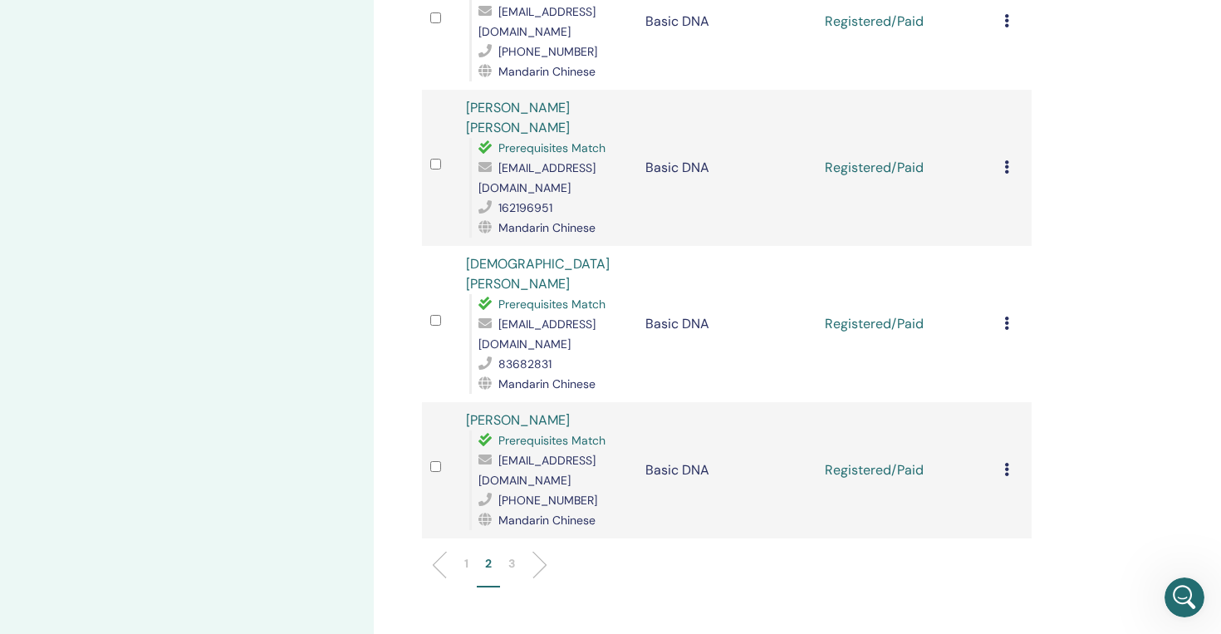
click at [514, 555] on p "3" at bounding box center [512, 563] width 7 height 17
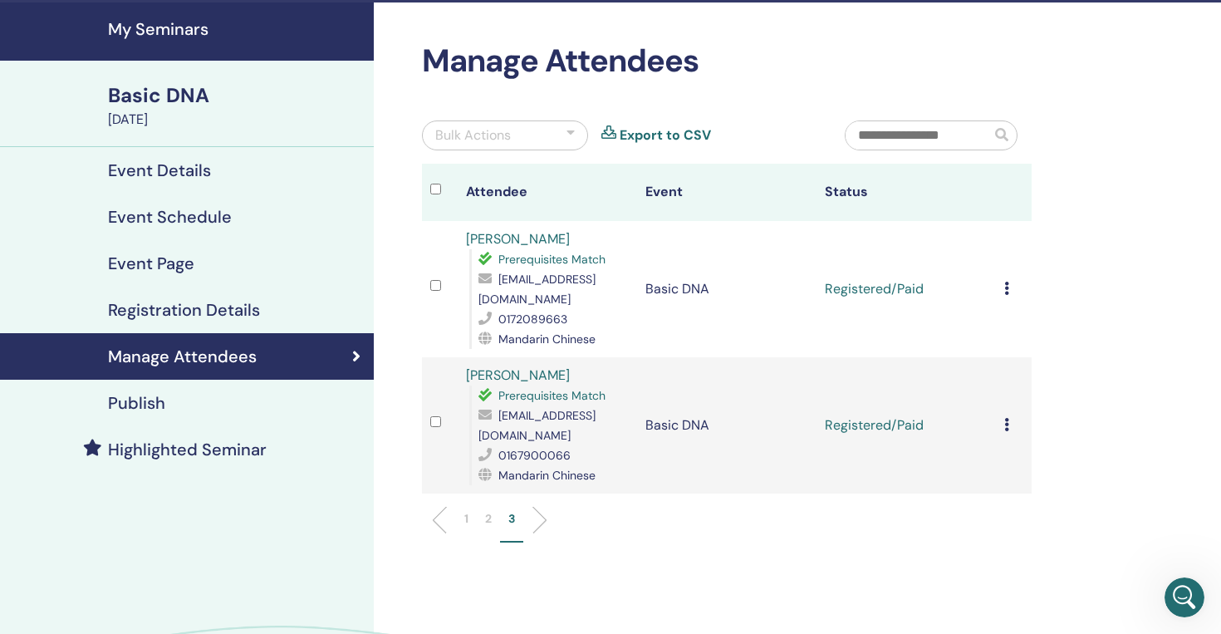
scroll to position [0, 0]
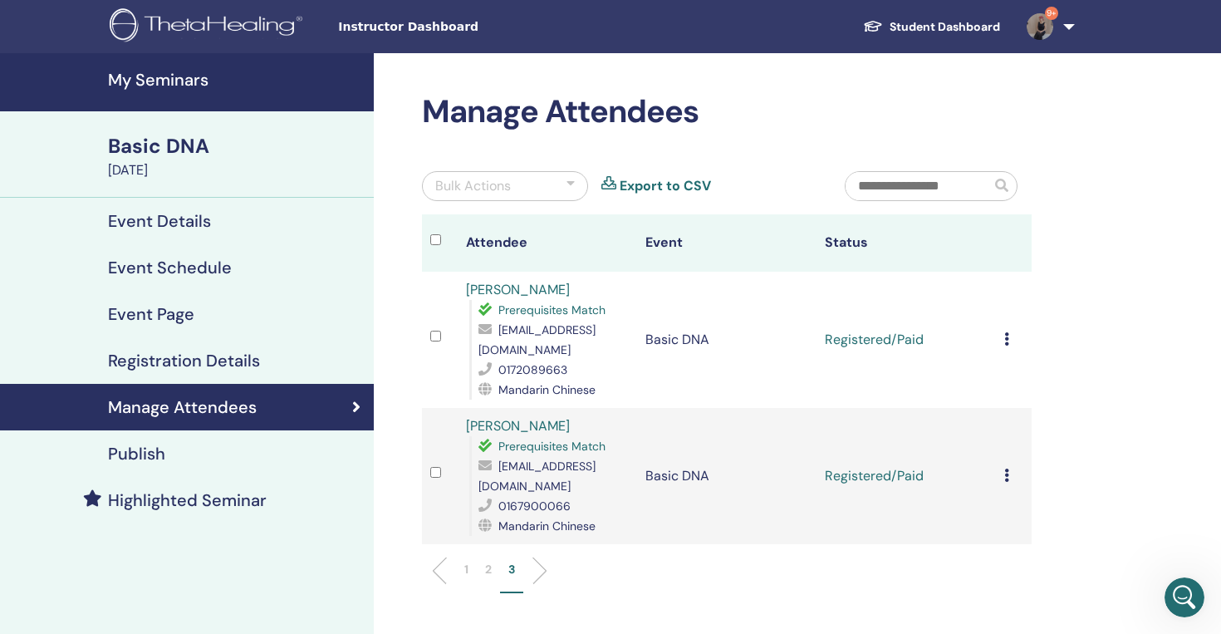
click at [486, 561] on p "2" at bounding box center [488, 569] width 7 height 17
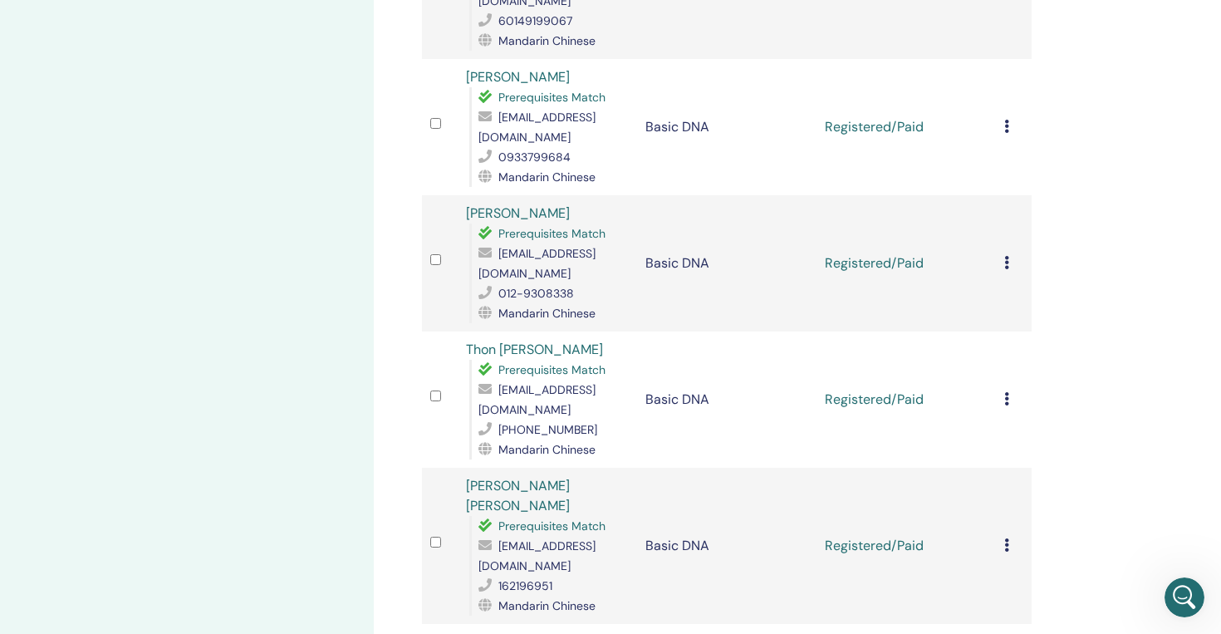
scroll to position [2283, 0]
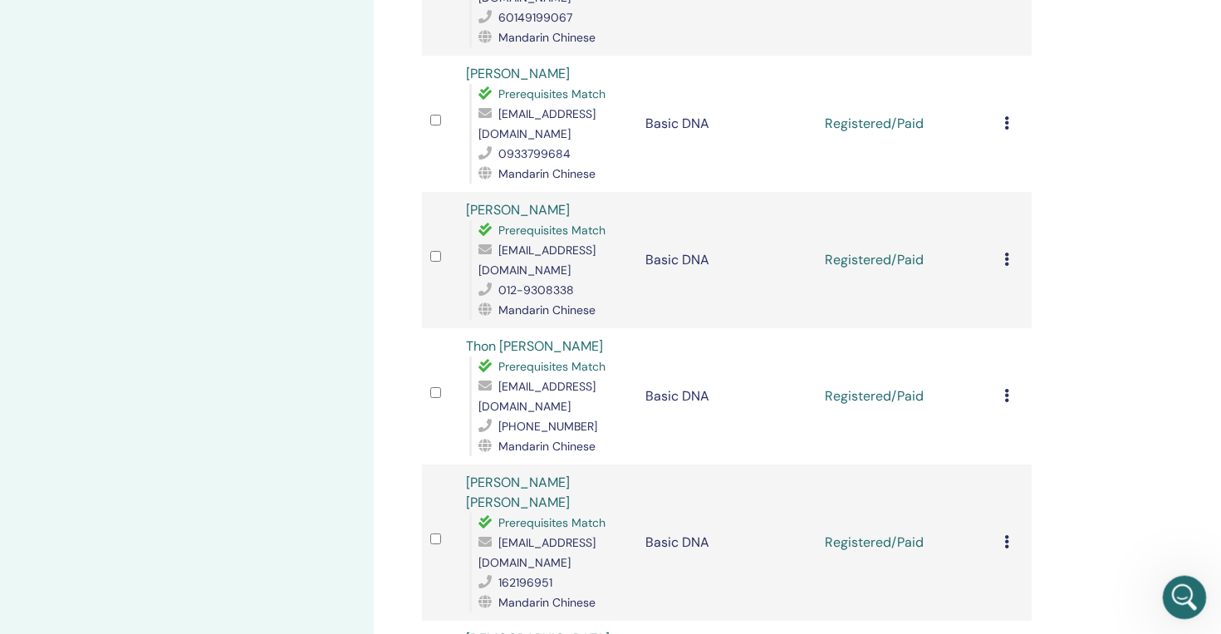
click at [1182, 594] on icon "Open Intercom Messenger" at bounding box center [1182, 595] width 27 height 27
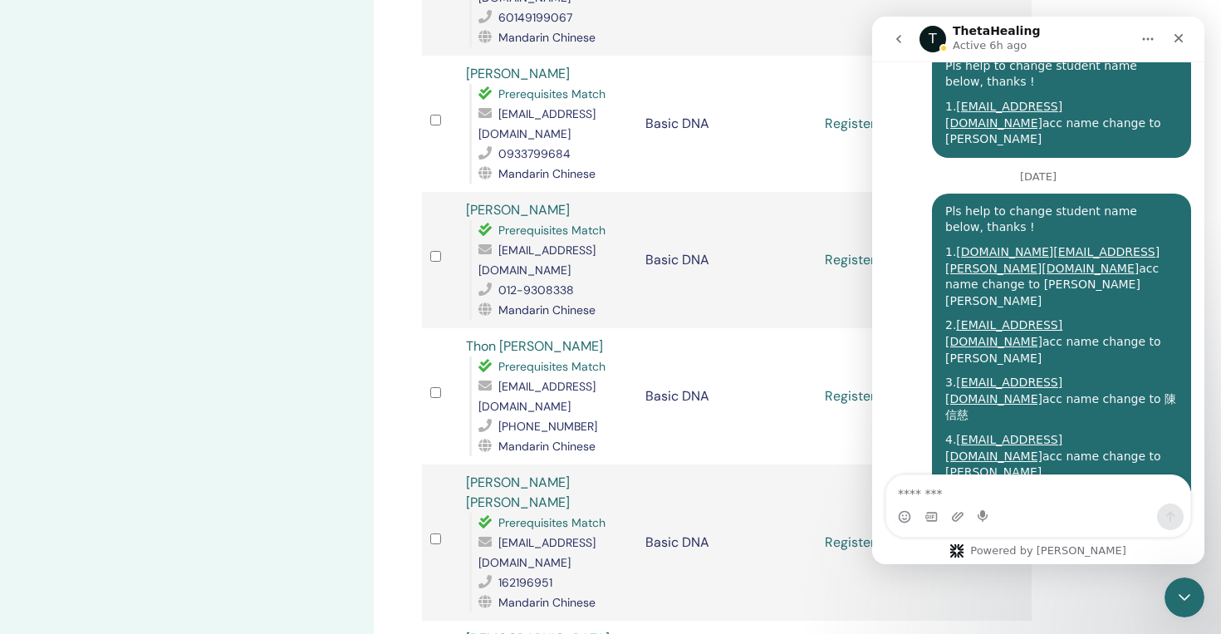
scroll to position [6710, 0]
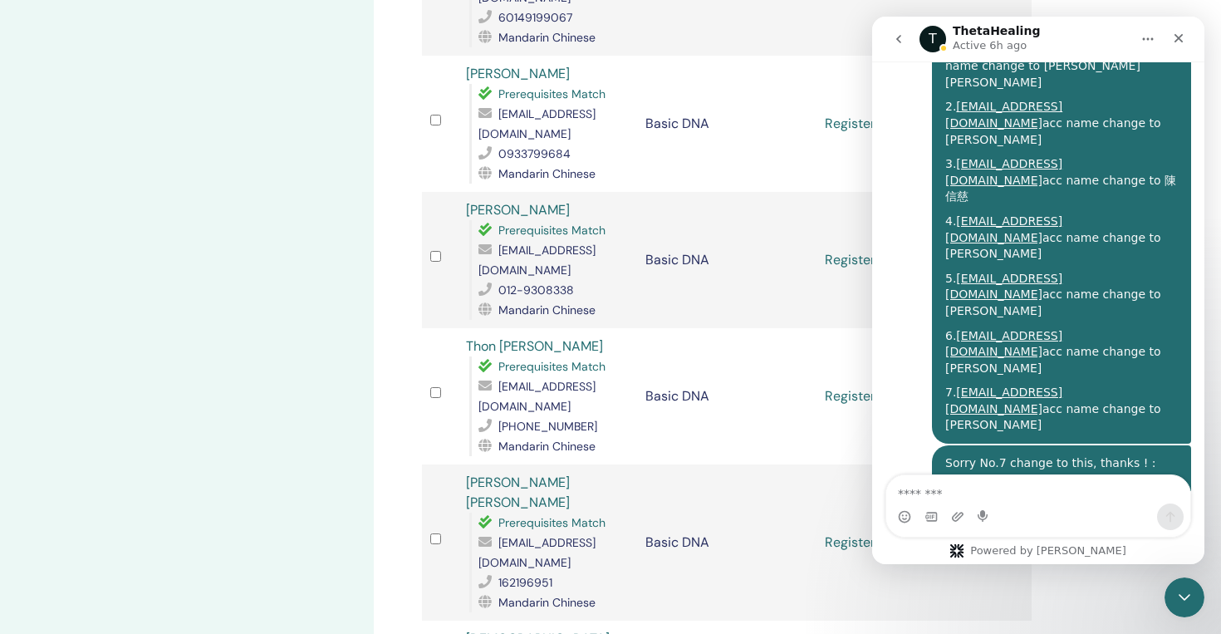
click at [1177, 591] on icon "Close Intercom Messenger" at bounding box center [1182, 595] width 20 height 20
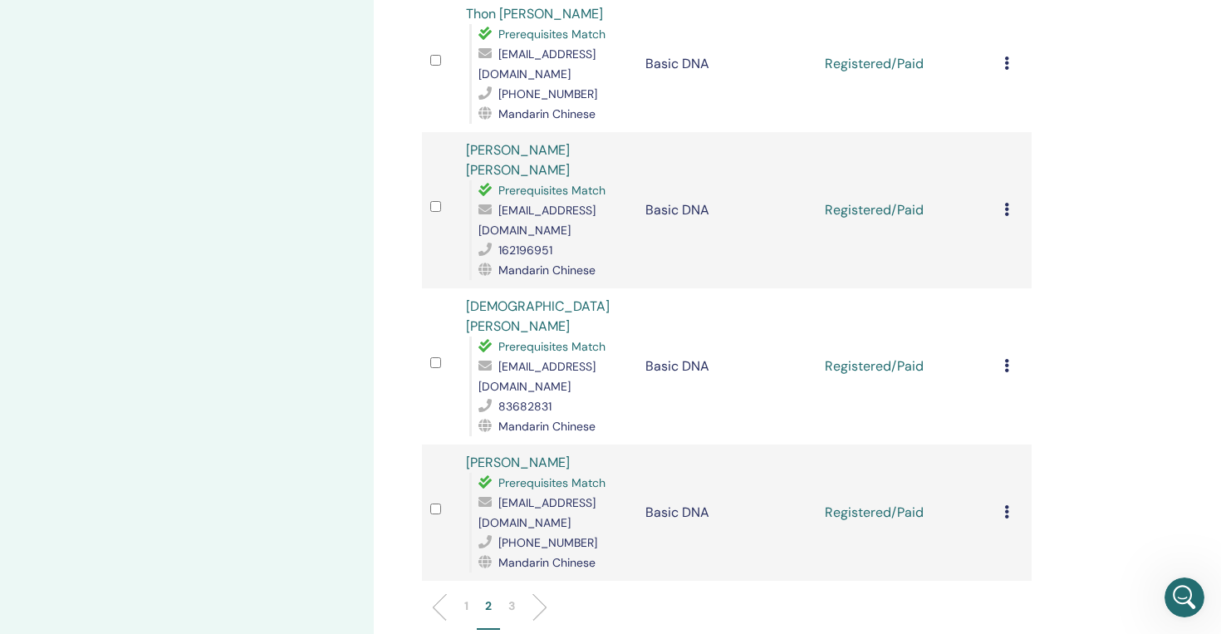
scroll to position [2575, 0]
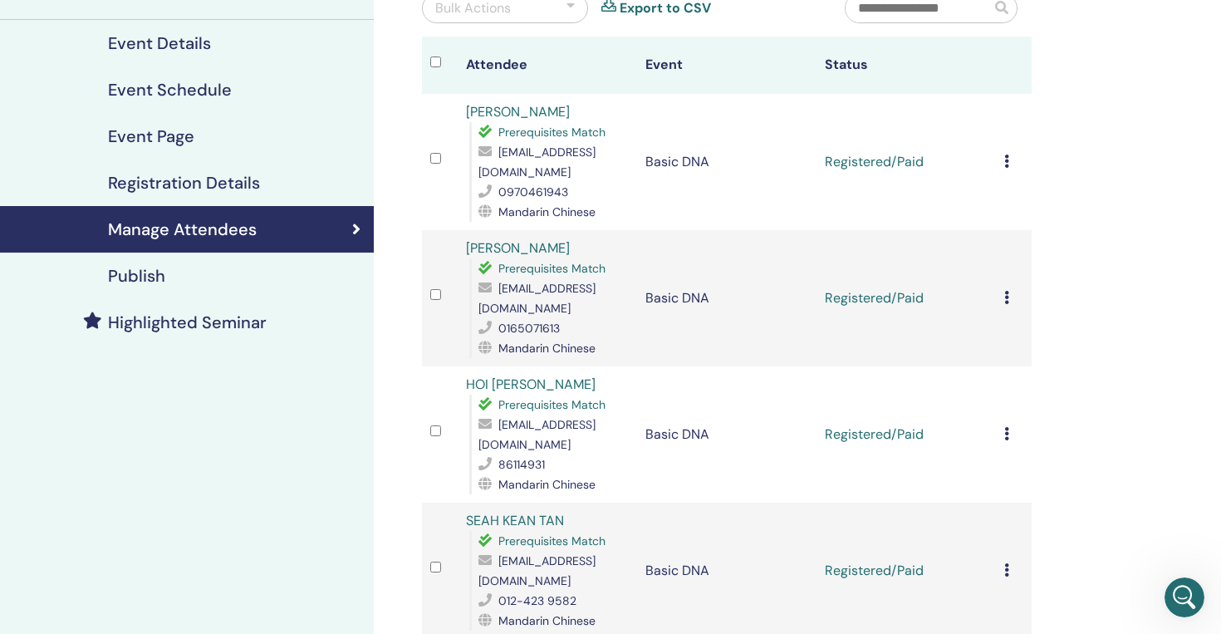
scroll to position [0, 0]
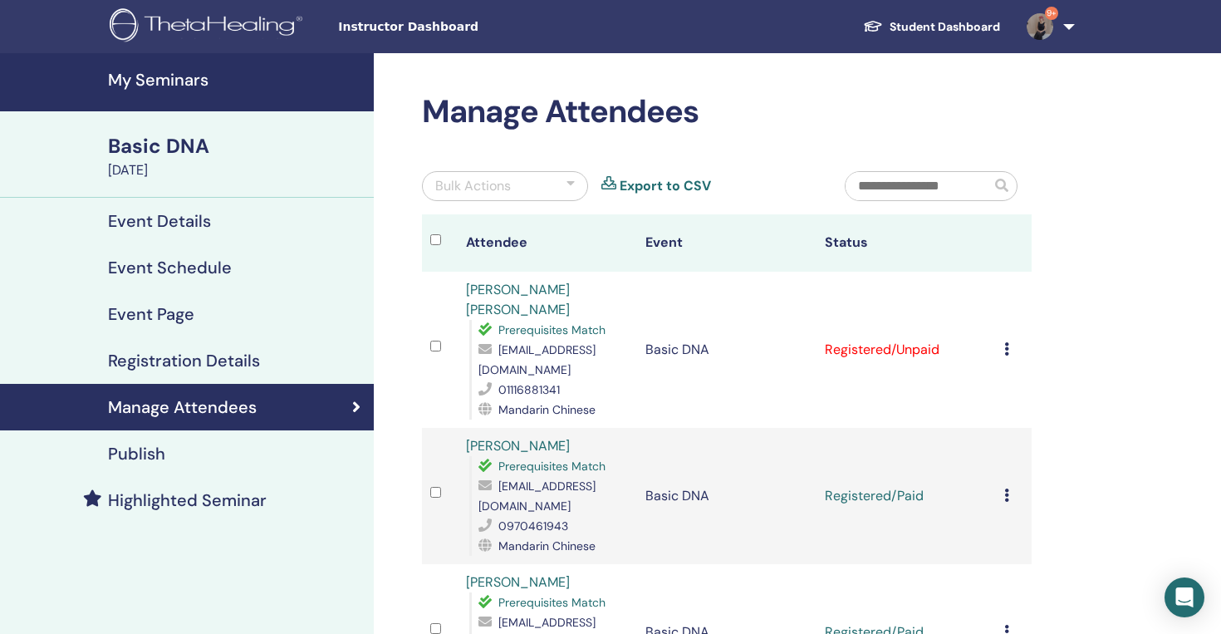
click at [1011, 340] on div "Cancel Registration Do not auto-certify Mark as Paid Mark as Unpaid Mark as Abs…" at bounding box center [1014, 350] width 19 height 20
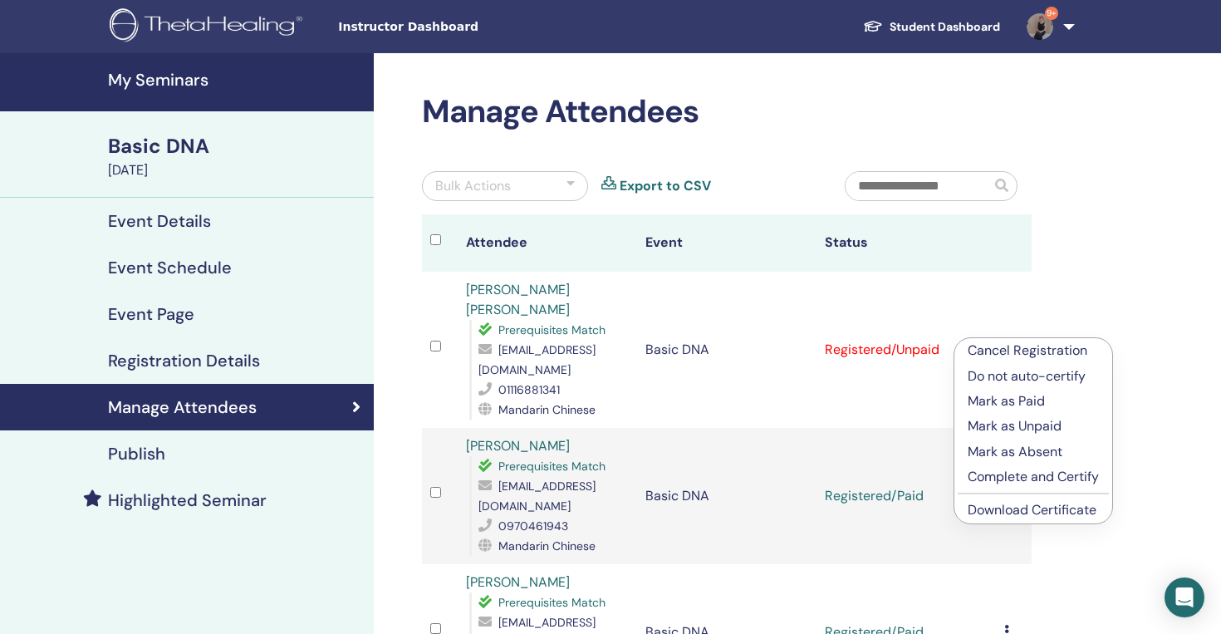
click at [1045, 426] on p "Mark as Unpaid" at bounding box center [1033, 426] width 131 height 20
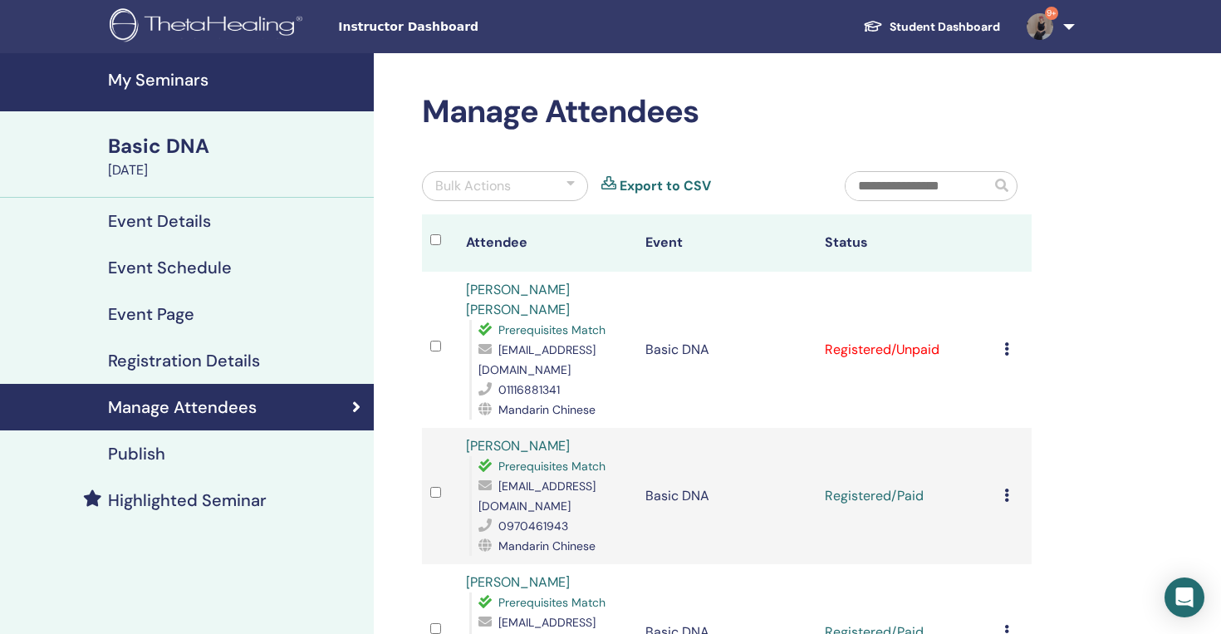
click at [1012, 342] on div "Cancel Registration Do not auto-certify Mark as Paid Mark as Unpaid Mark as Abs…" at bounding box center [1014, 350] width 19 height 20
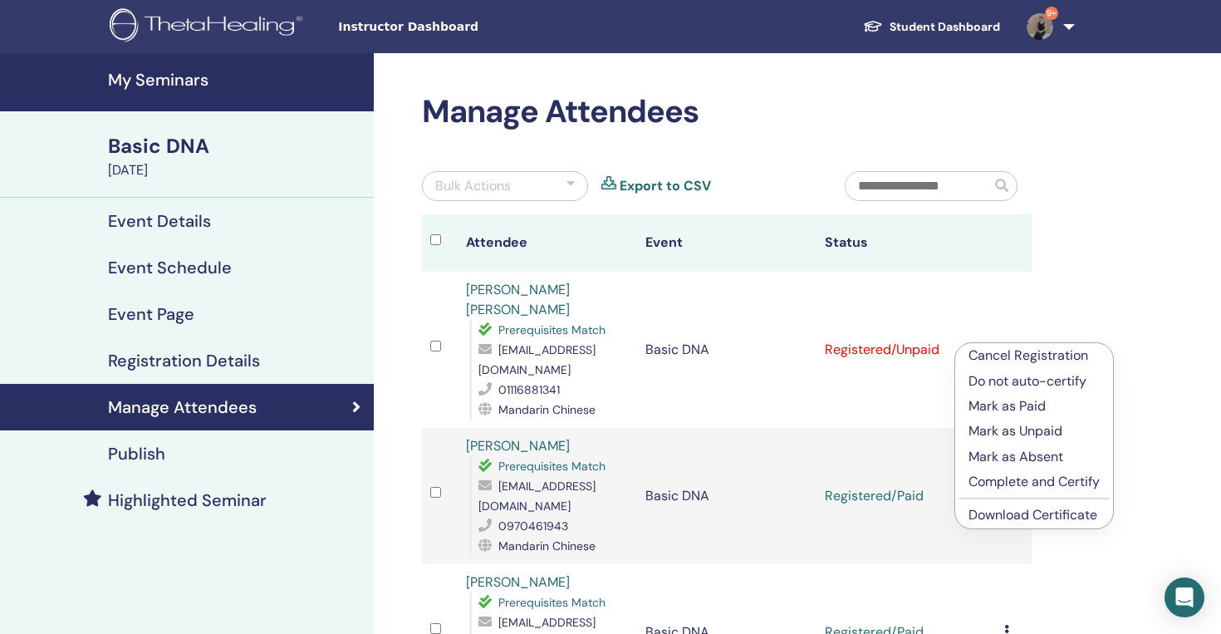
click at [1053, 400] on p "Mark as Paid" at bounding box center [1034, 406] width 131 height 20
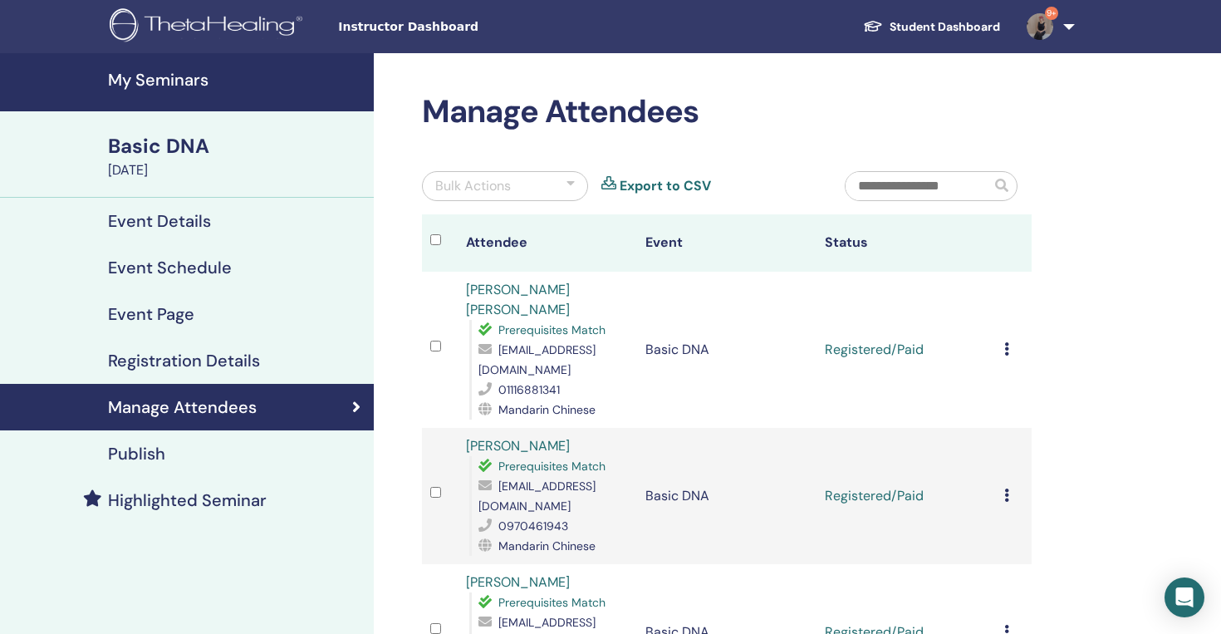
click at [1010, 340] on div "Cancel Registration Do not auto-certify Mark as Paid Mark as Unpaid Mark as Abs…" at bounding box center [1014, 350] width 19 height 20
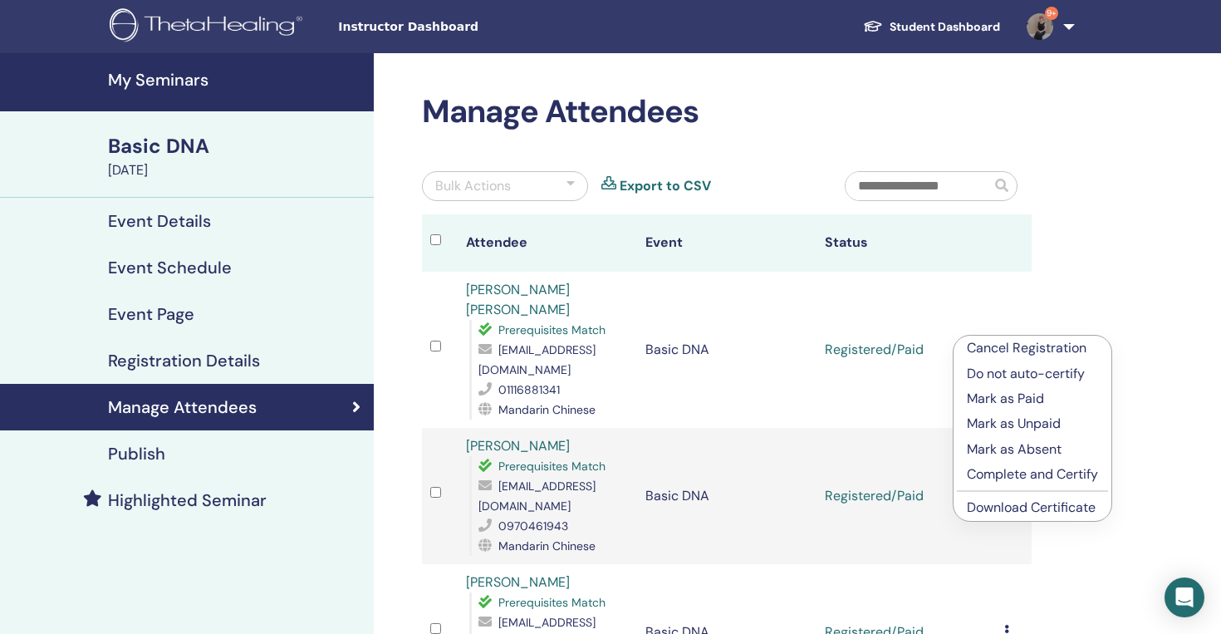
click at [1018, 507] on link "Download Certificate" at bounding box center [1031, 507] width 129 height 17
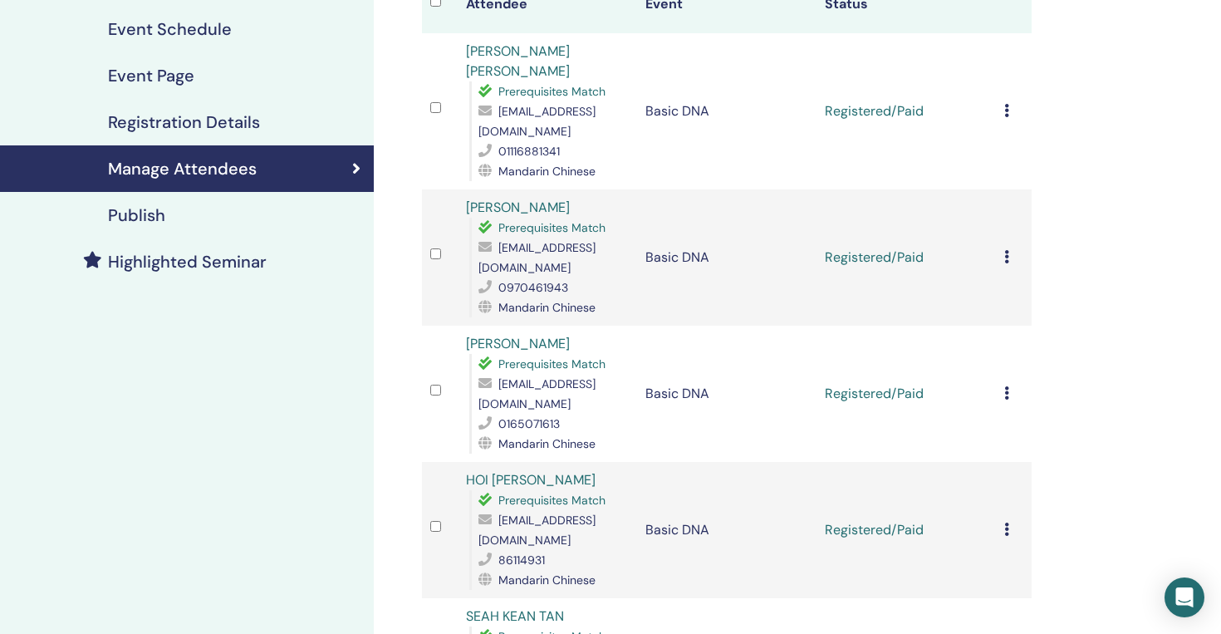
scroll to position [258, 0]
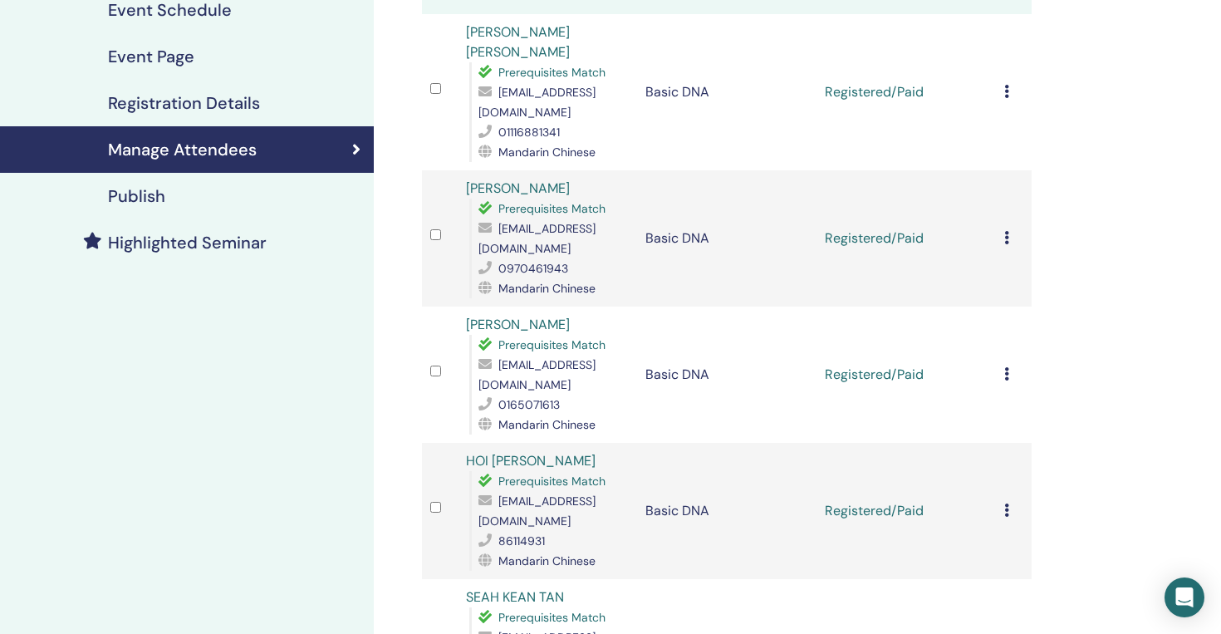
click at [1006, 367] on icon at bounding box center [1007, 373] width 5 height 13
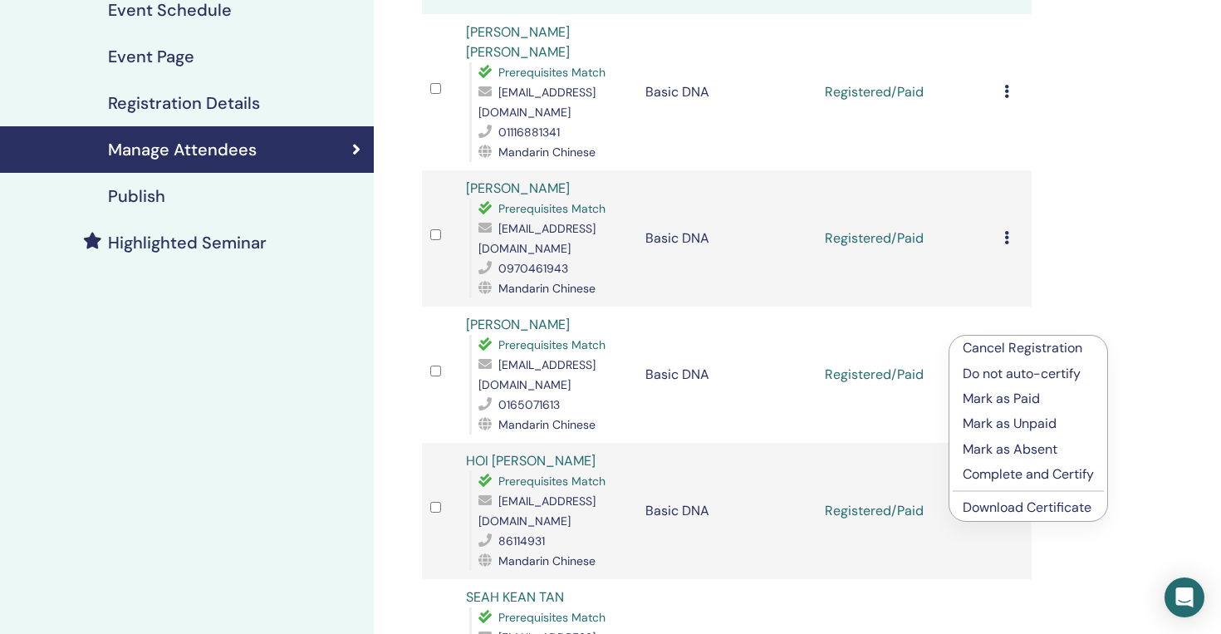
click at [1014, 509] on link "Download Certificate" at bounding box center [1027, 507] width 129 height 17
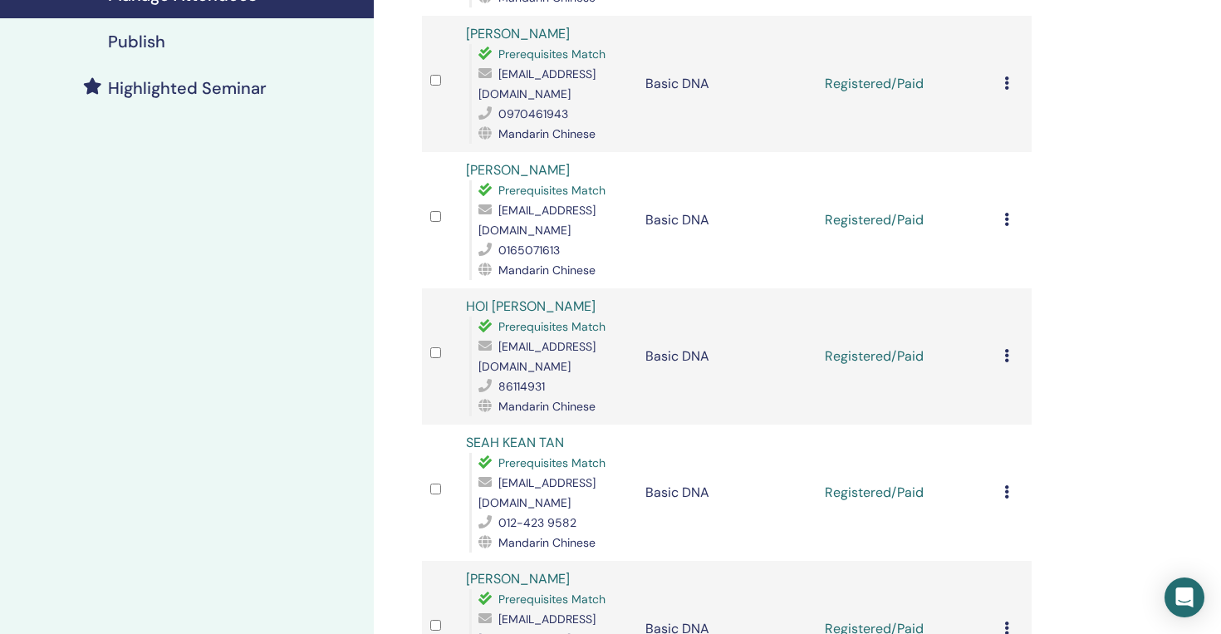
scroll to position [414, 0]
click at [1009, 347] on icon at bounding box center [1007, 353] width 5 height 13
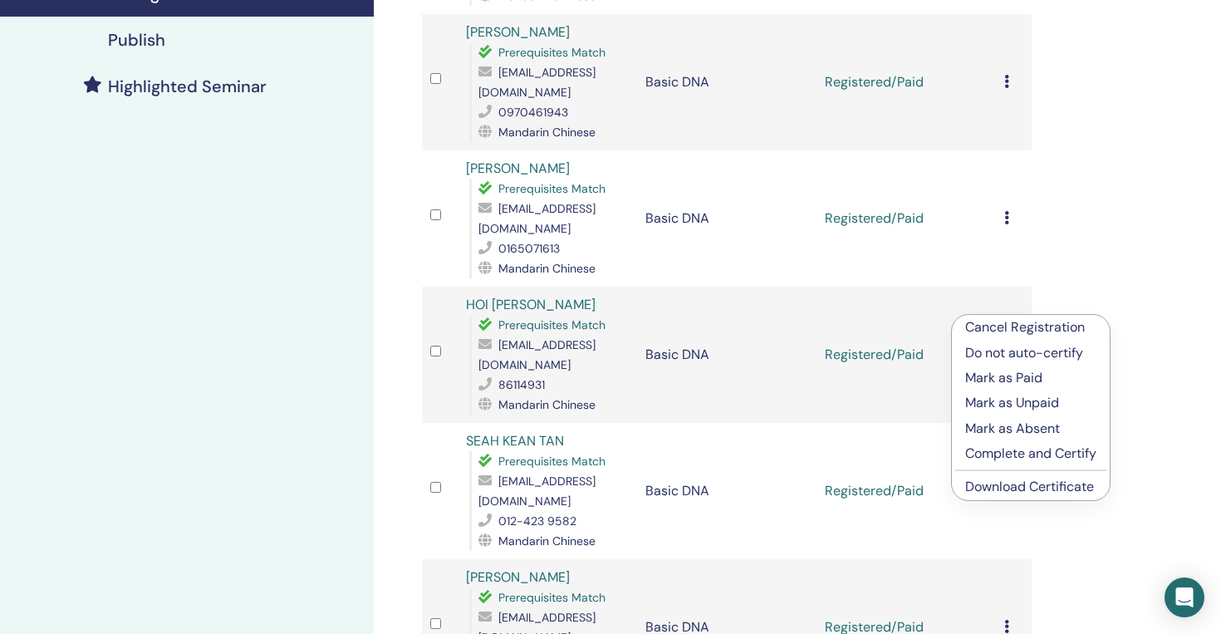
click at [1000, 485] on link "Download Certificate" at bounding box center [1030, 486] width 129 height 17
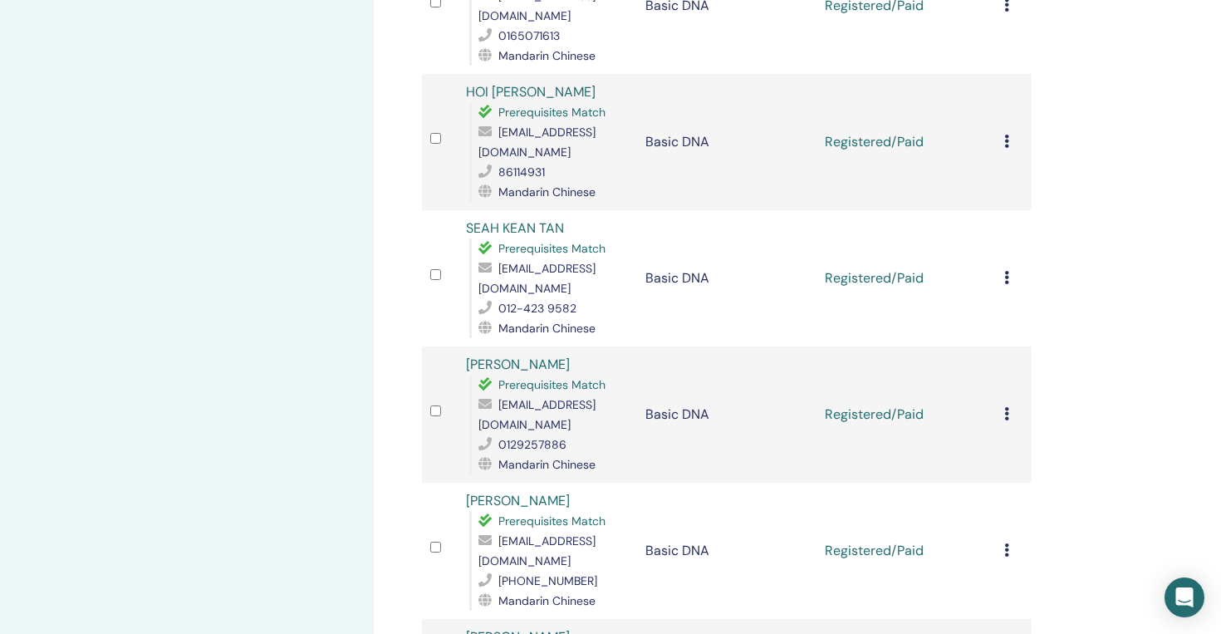
scroll to position [631, 0]
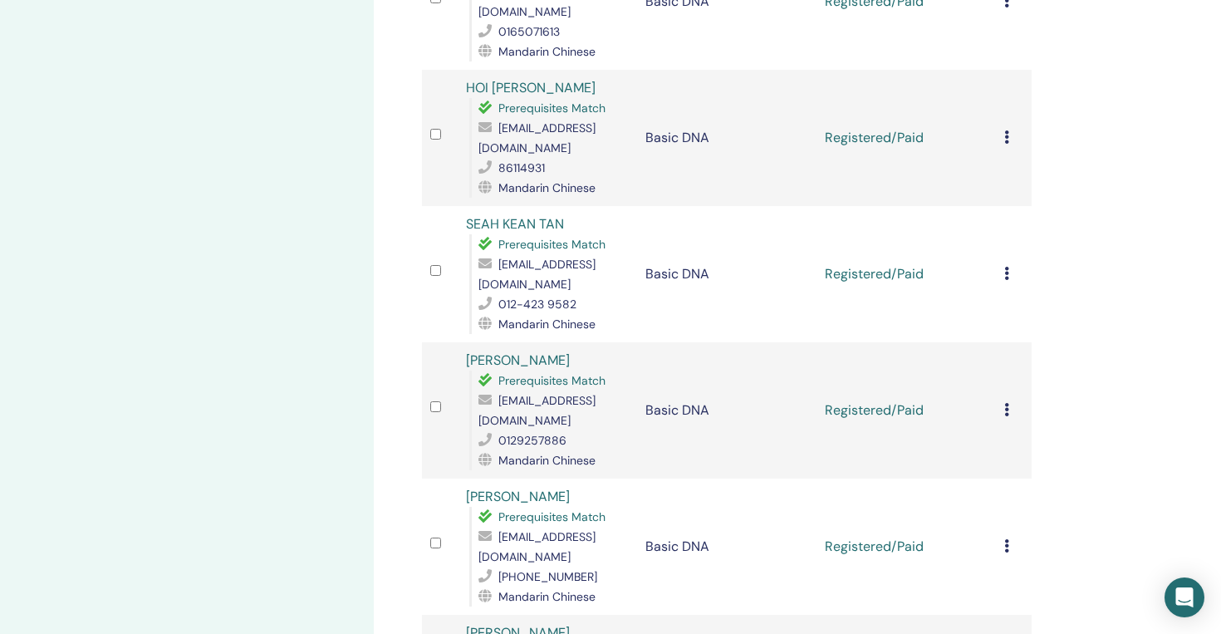
click at [1005, 267] on icon at bounding box center [1007, 273] width 5 height 13
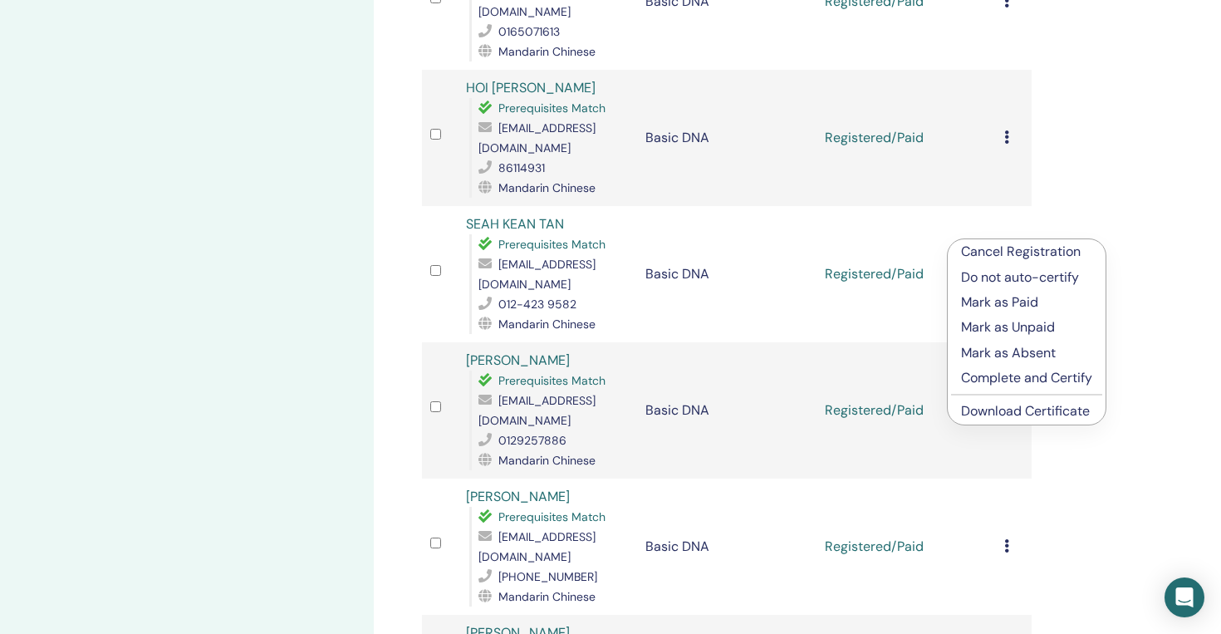
click at [994, 411] on link "Download Certificate" at bounding box center [1025, 410] width 129 height 17
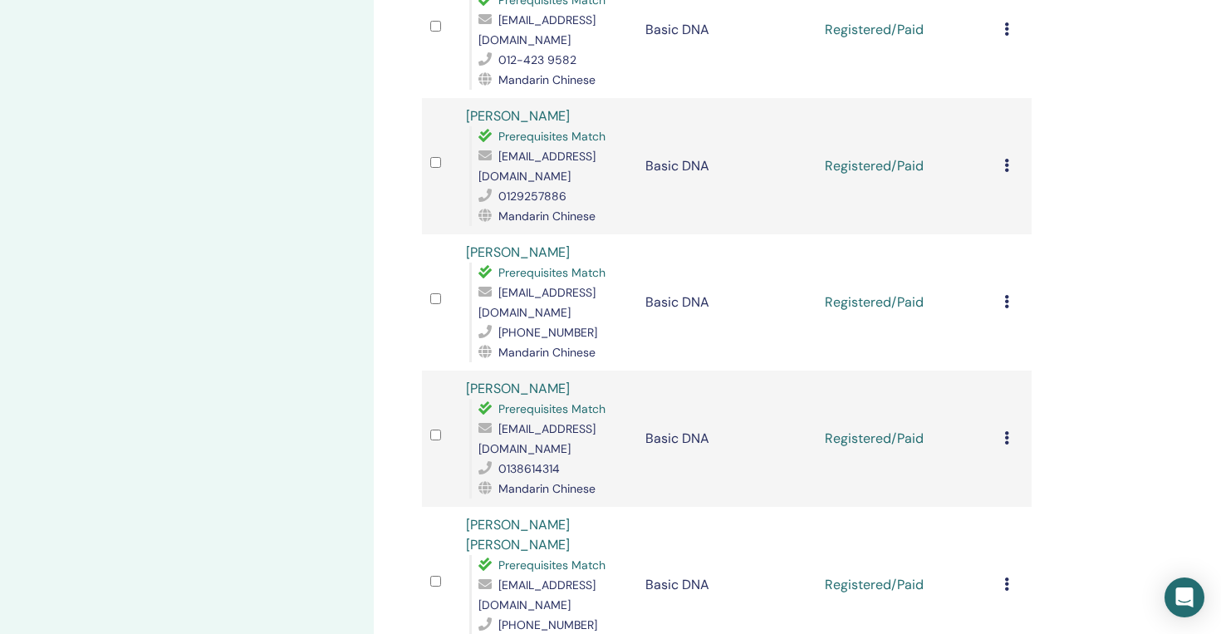
scroll to position [887, 0]
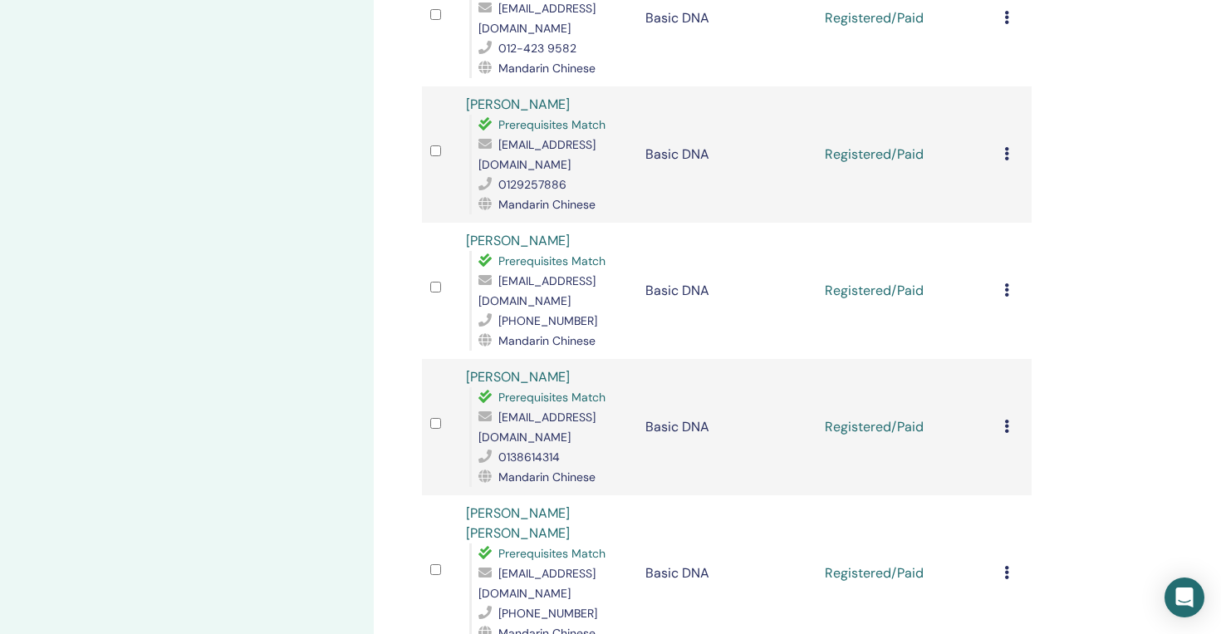
click at [1010, 281] on div "Cancel Registration Do not auto-certify Mark as Paid Mark as Unpaid Mark as Abs…" at bounding box center [1014, 291] width 19 height 20
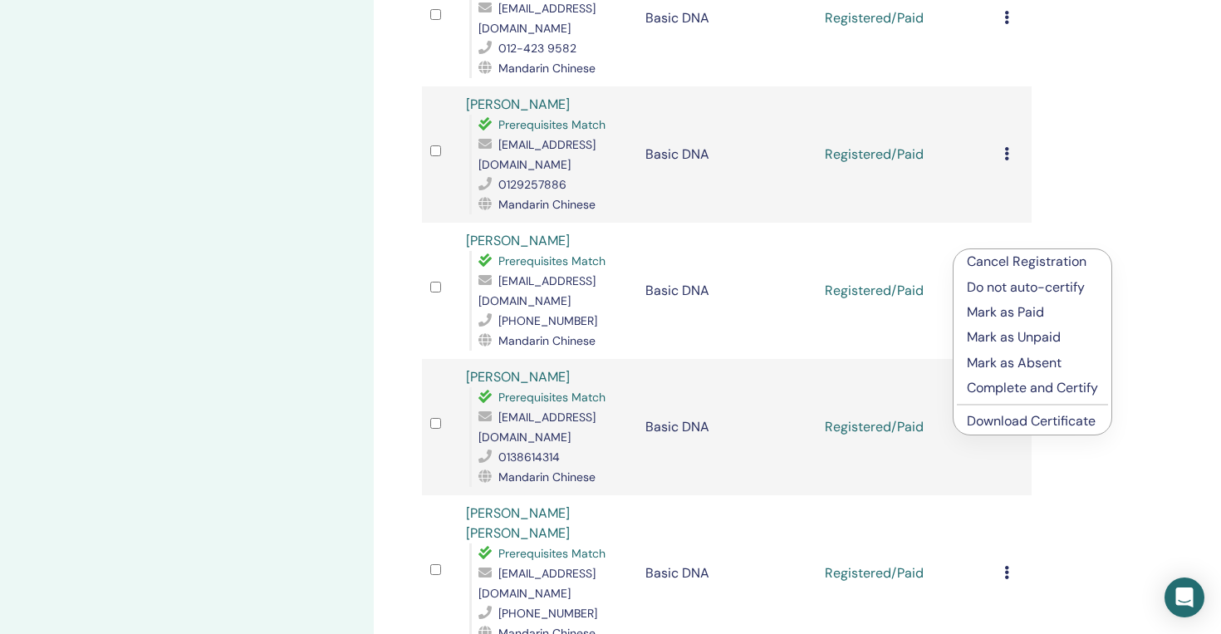
click at [987, 418] on link "Download Certificate" at bounding box center [1031, 420] width 129 height 17
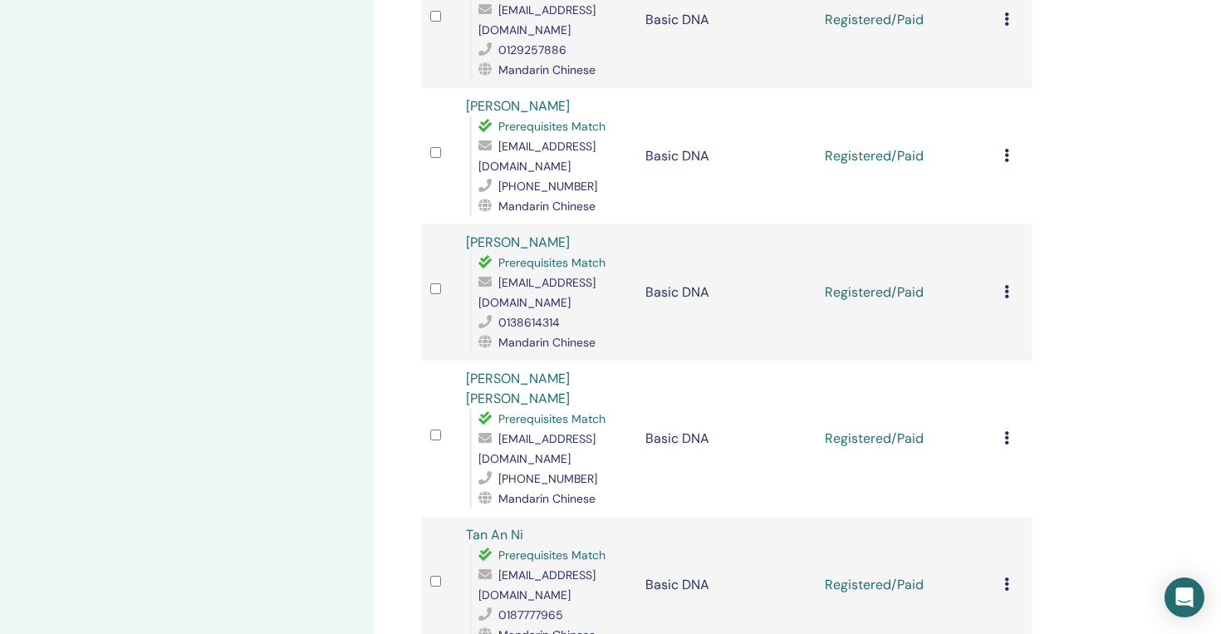
scroll to position [1023, 0]
click at [1007, 283] on icon at bounding box center [1007, 289] width 5 height 13
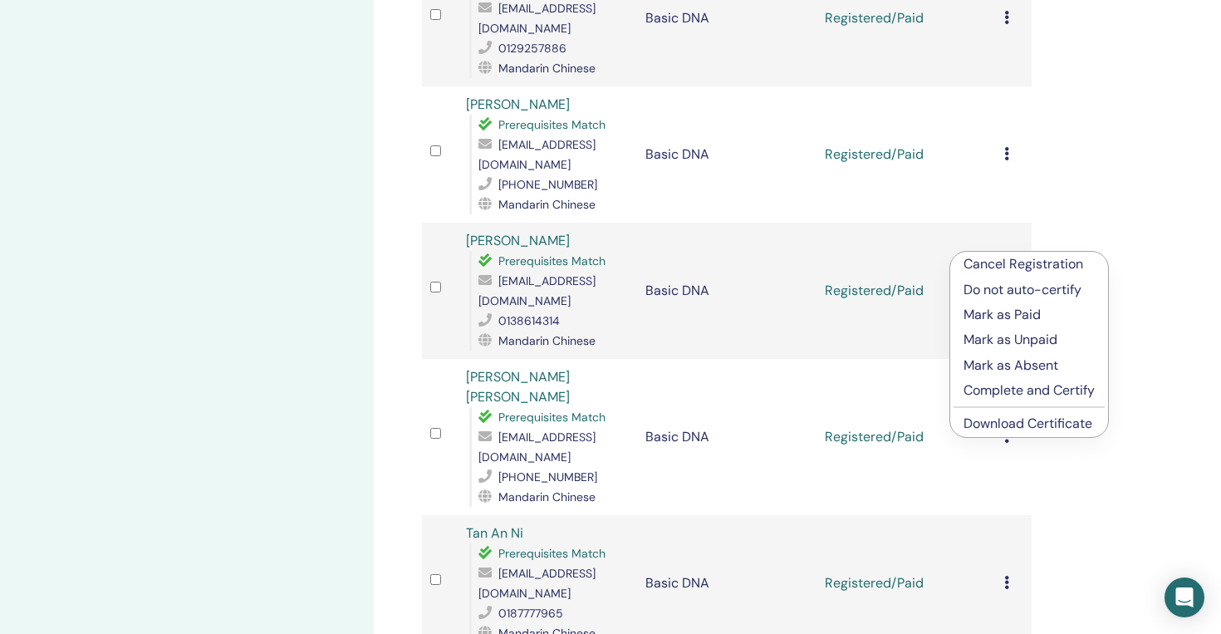
click at [1005, 422] on link "Download Certificate" at bounding box center [1028, 423] width 129 height 17
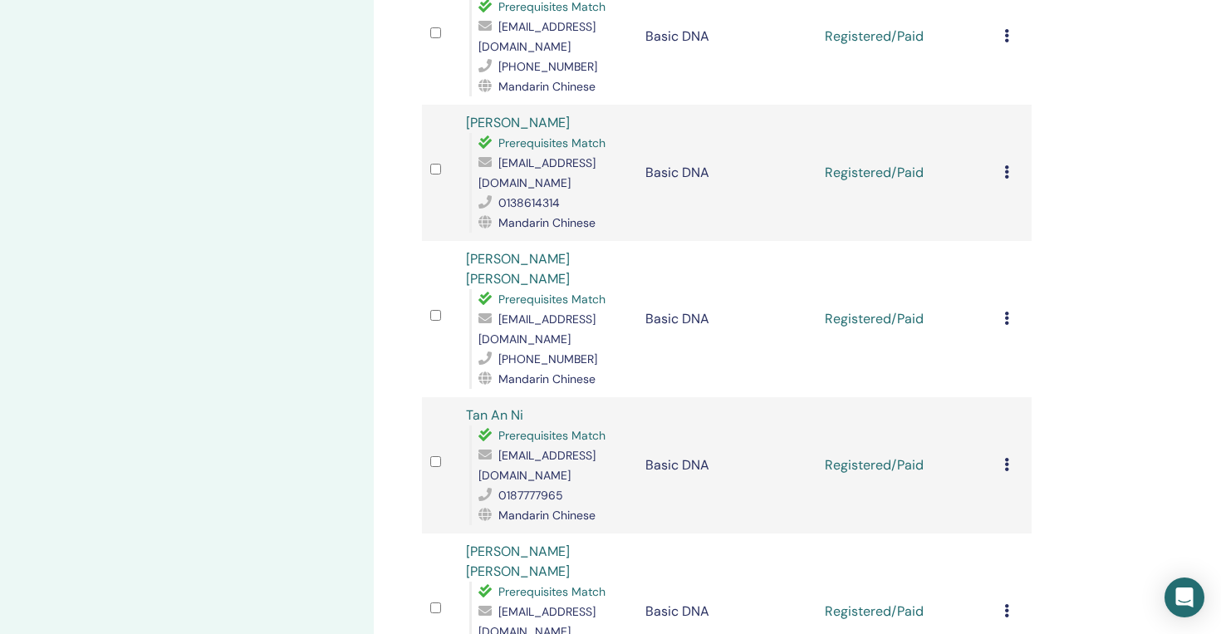
scroll to position [1161, 0]
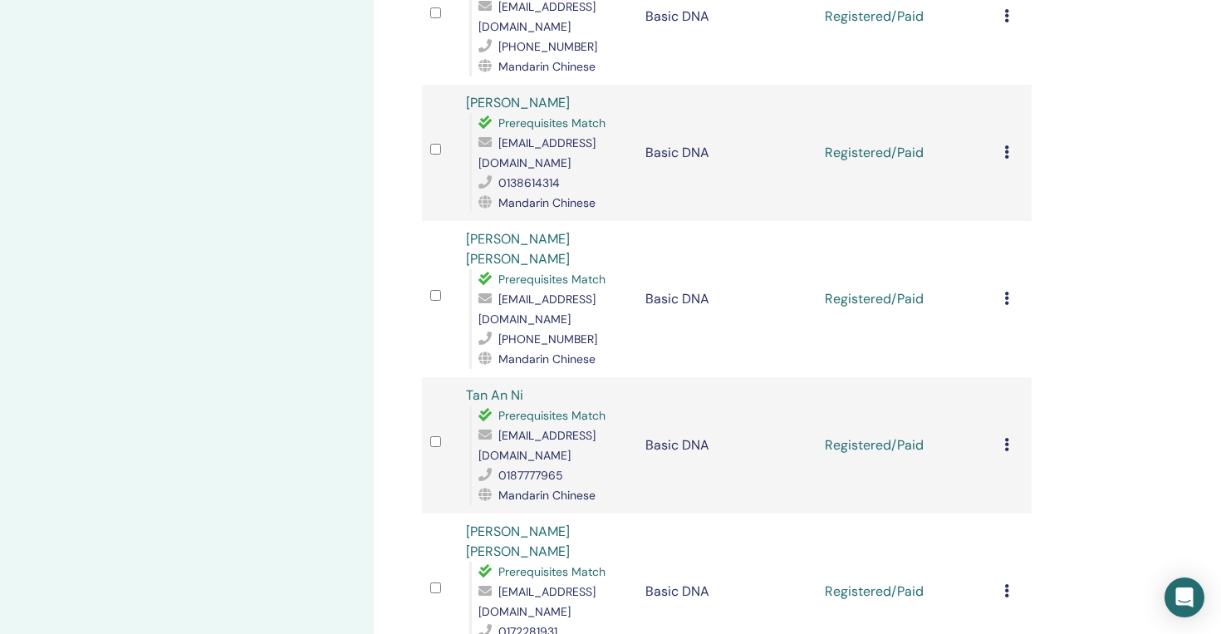
click at [1005, 292] on icon at bounding box center [1007, 298] width 5 height 13
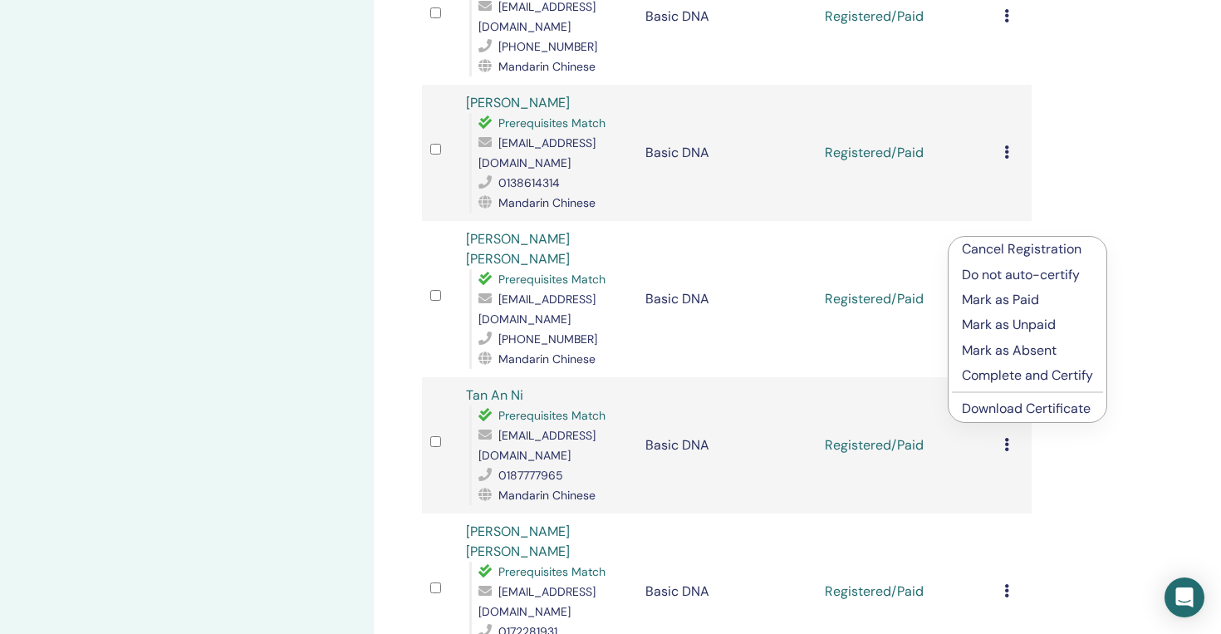
click at [1007, 404] on link "Download Certificate" at bounding box center [1026, 408] width 129 height 17
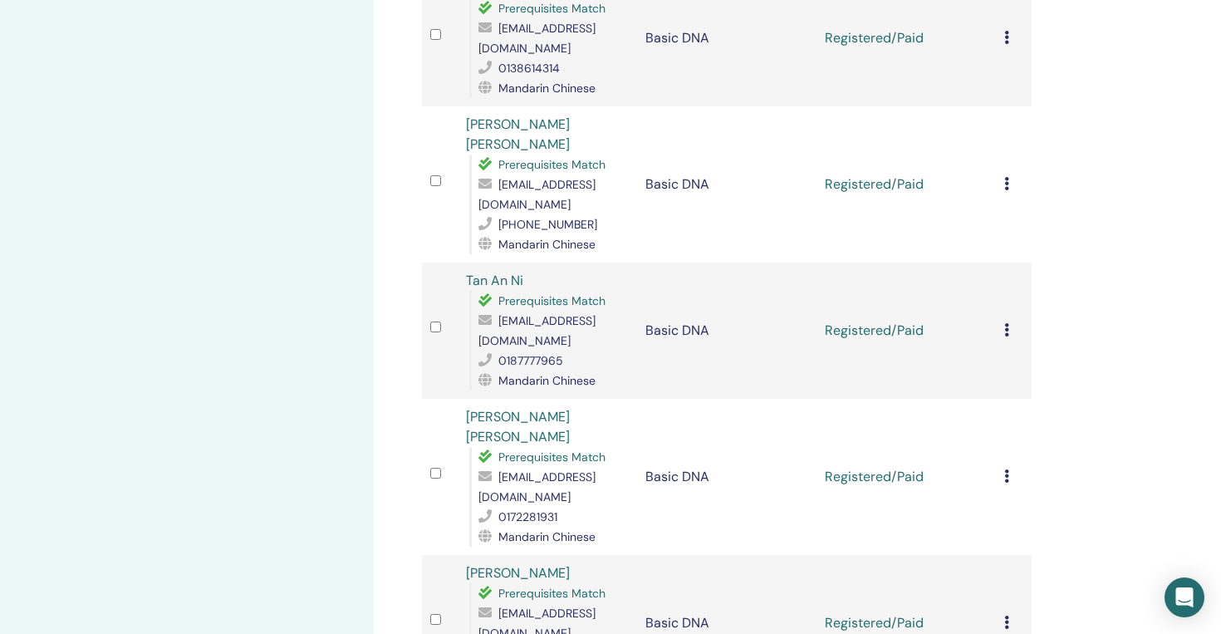
scroll to position [1276, 0]
click at [1006, 322] on icon at bounding box center [1007, 328] width 5 height 13
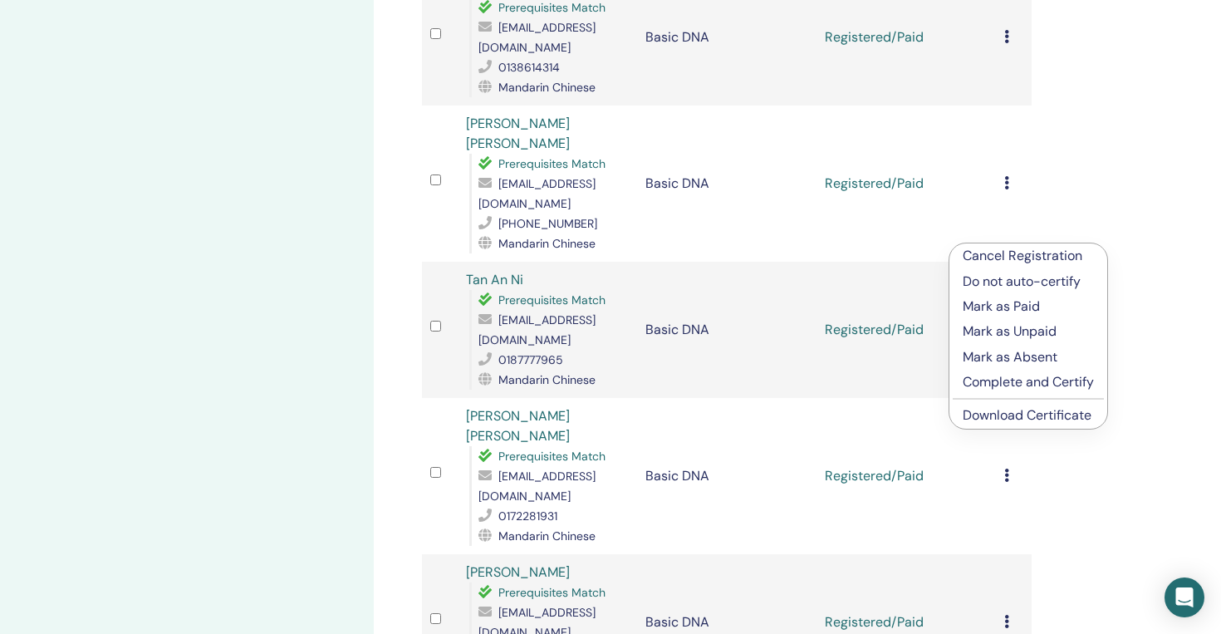
click at [1000, 415] on link "Download Certificate" at bounding box center [1027, 414] width 129 height 17
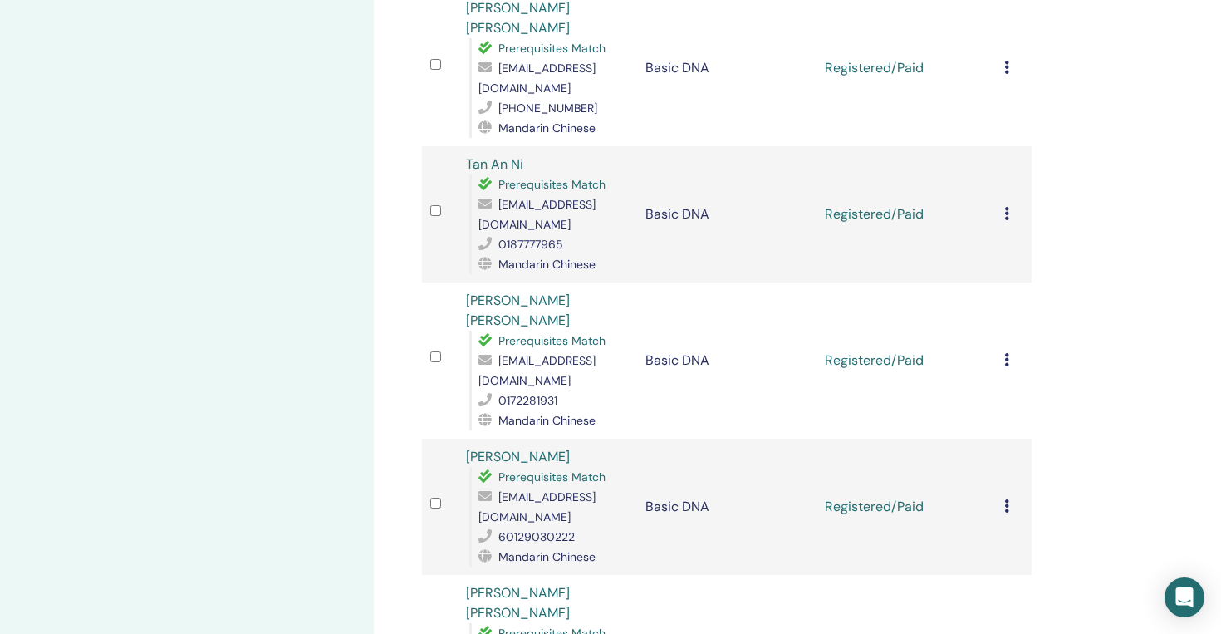
scroll to position [1393, 0]
click at [1006, 351] on icon at bounding box center [1007, 357] width 5 height 13
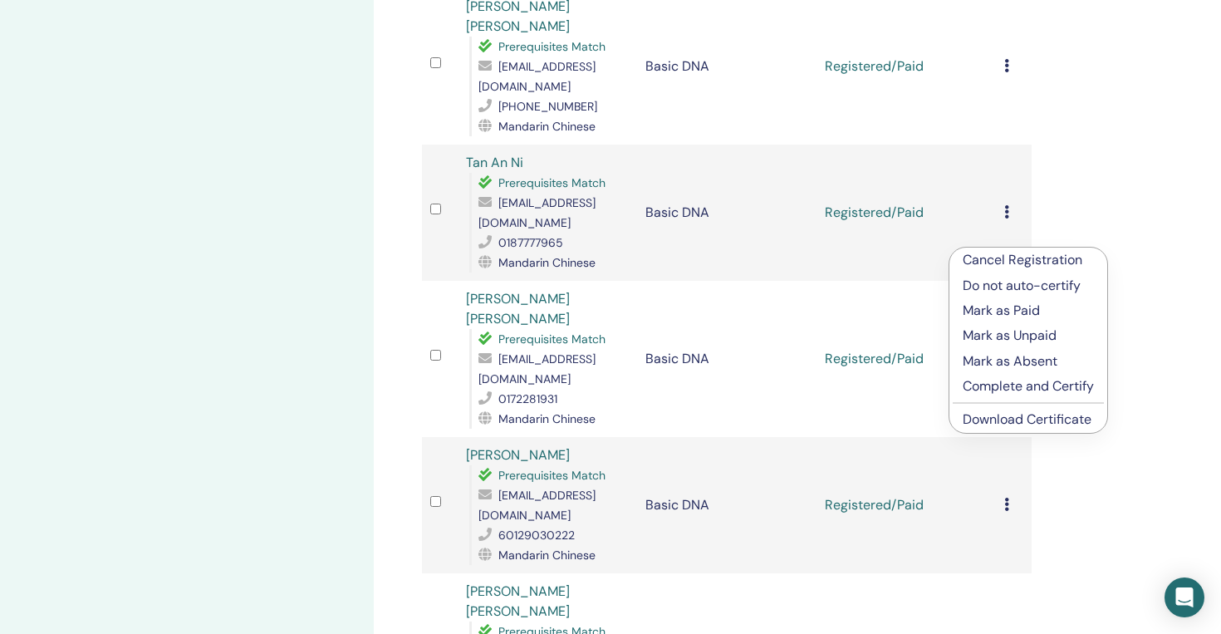
click at [996, 420] on link "Download Certificate" at bounding box center [1027, 418] width 129 height 17
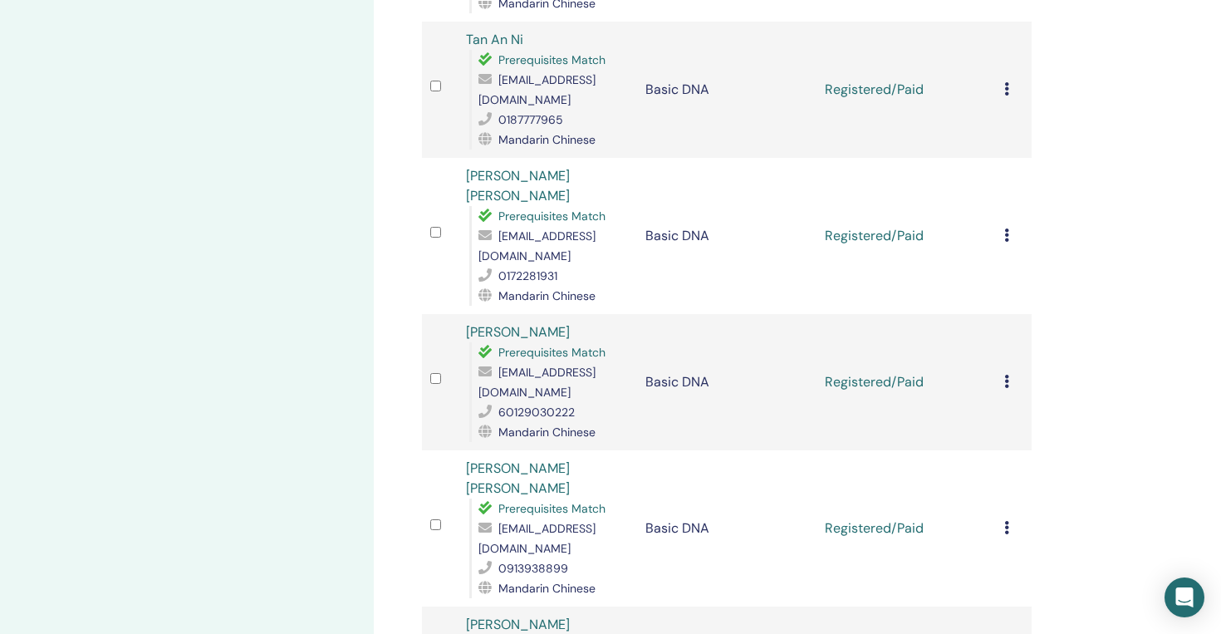
scroll to position [1529, 0]
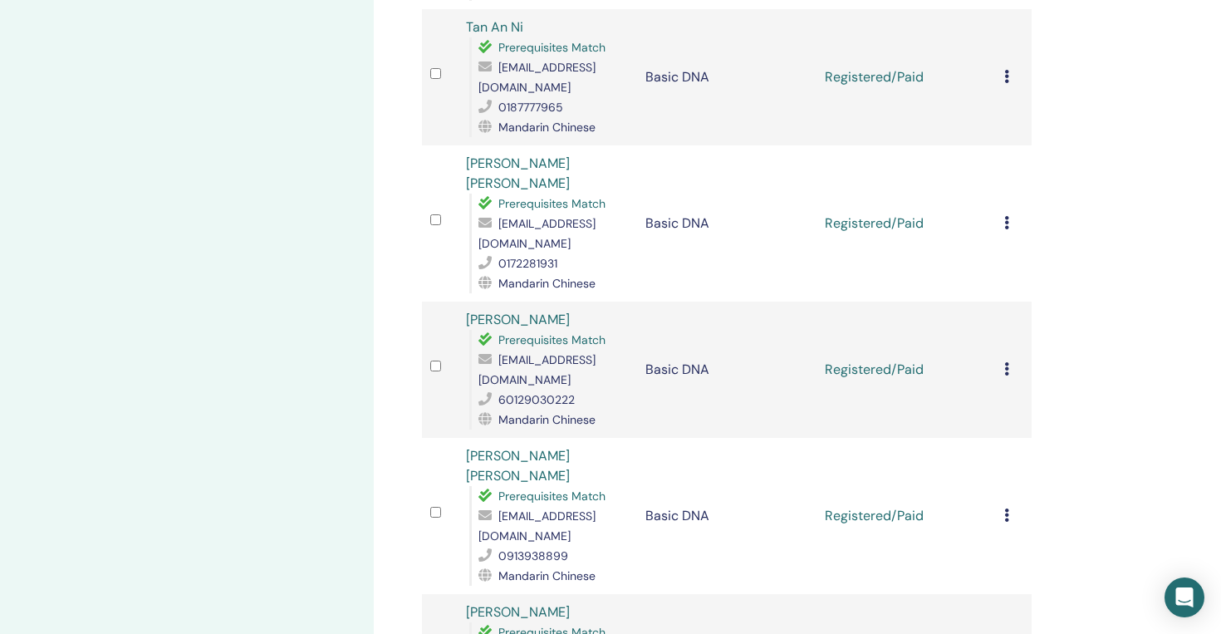
click at [1006, 362] on icon at bounding box center [1007, 368] width 5 height 13
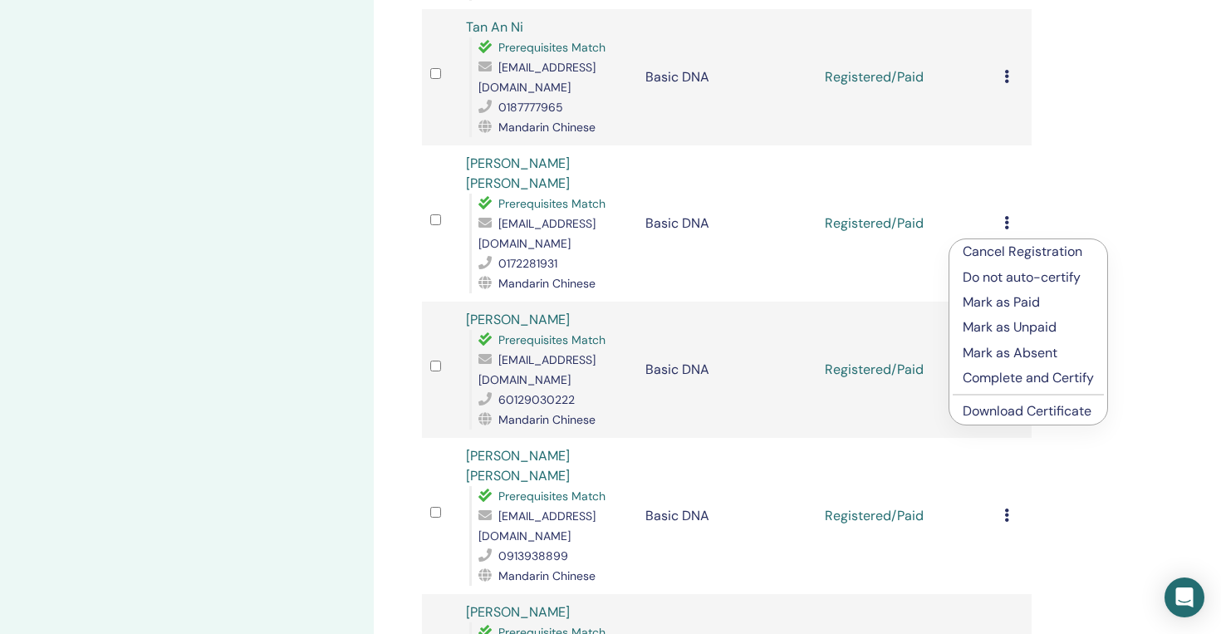
click at [1018, 411] on link "Download Certificate" at bounding box center [1027, 410] width 129 height 17
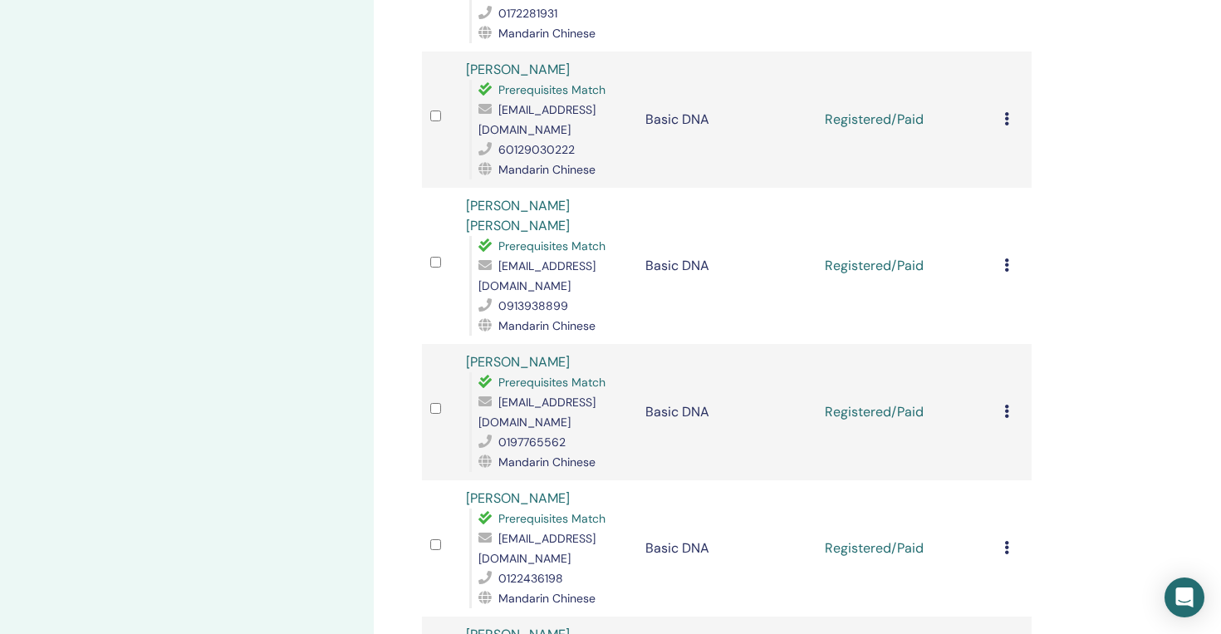
scroll to position [1781, 0]
click at [1005, 403] on icon at bounding box center [1007, 409] width 5 height 13
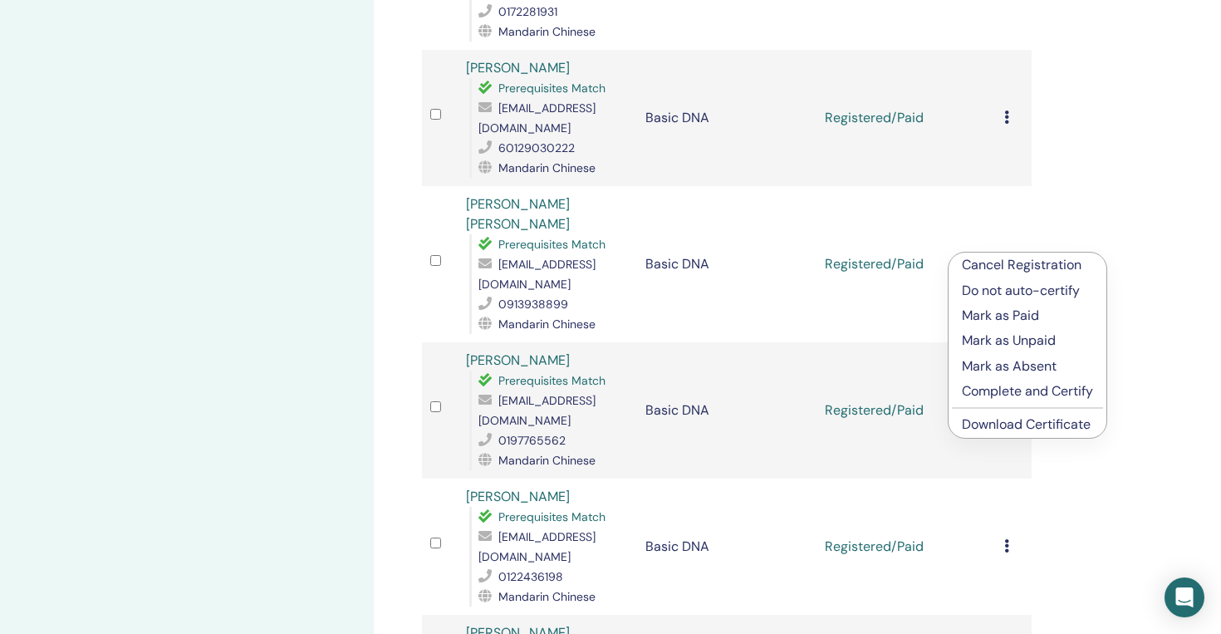
click at [1005, 426] on link "Download Certificate" at bounding box center [1026, 423] width 129 height 17
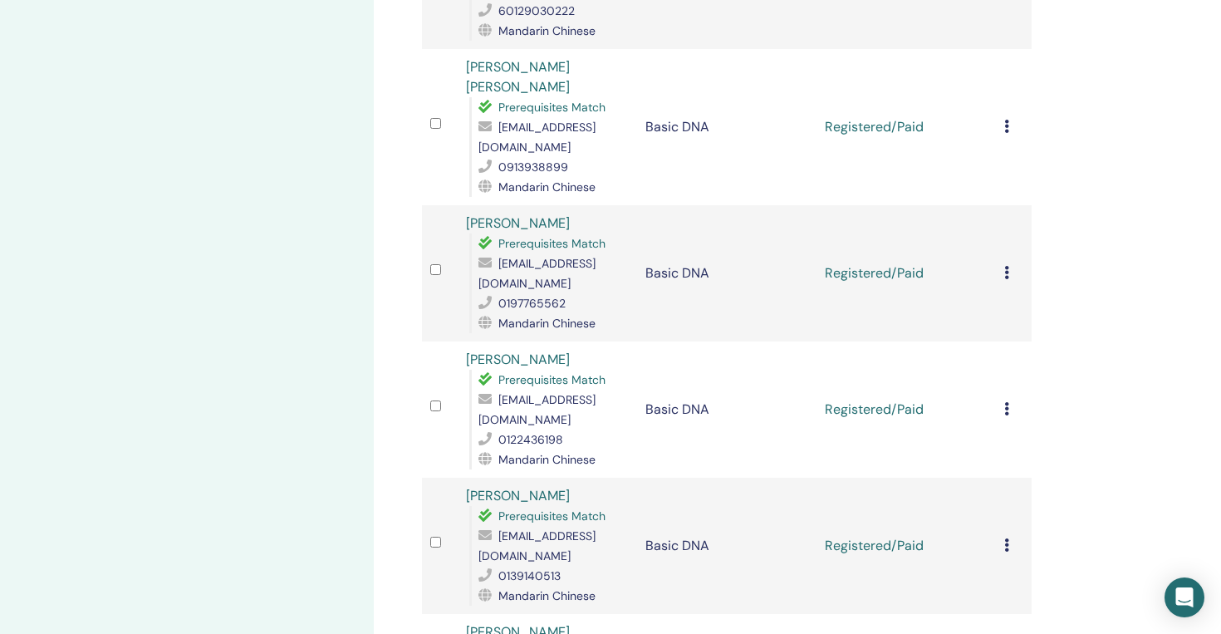
scroll to position [1920, 0]
click at [1009, 400] on icon at bounding box center [1007, 406] width 5 height 13
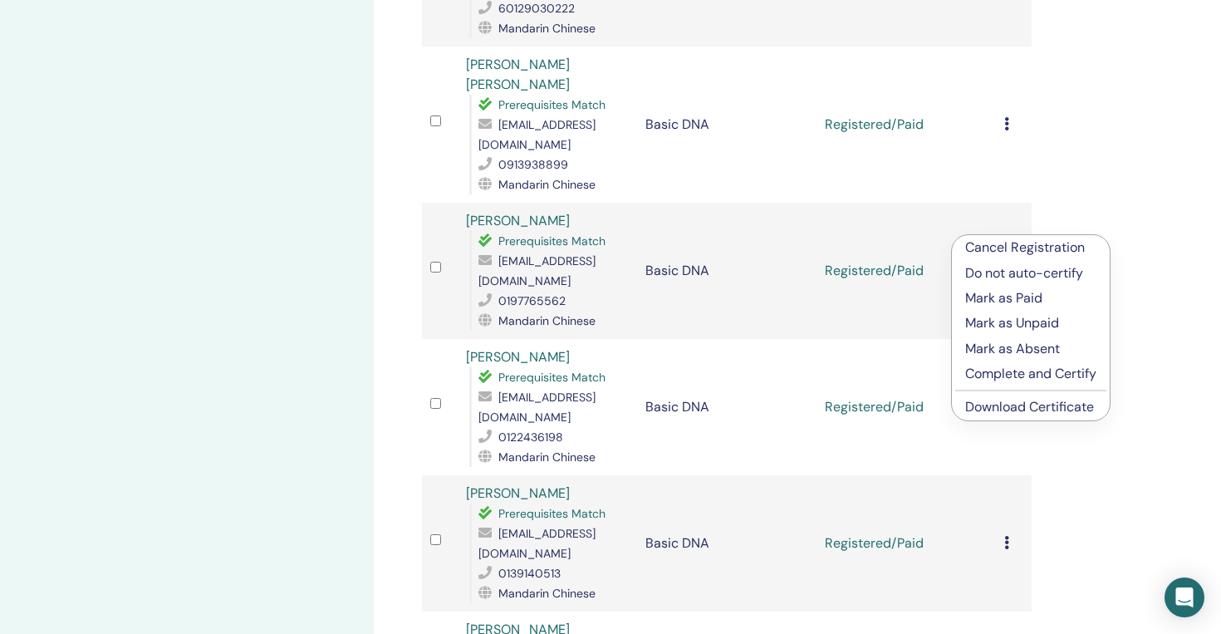
click at [1026, 402] on link "Download Certificate" at bounding box center [1030, 406] width 129 height 17
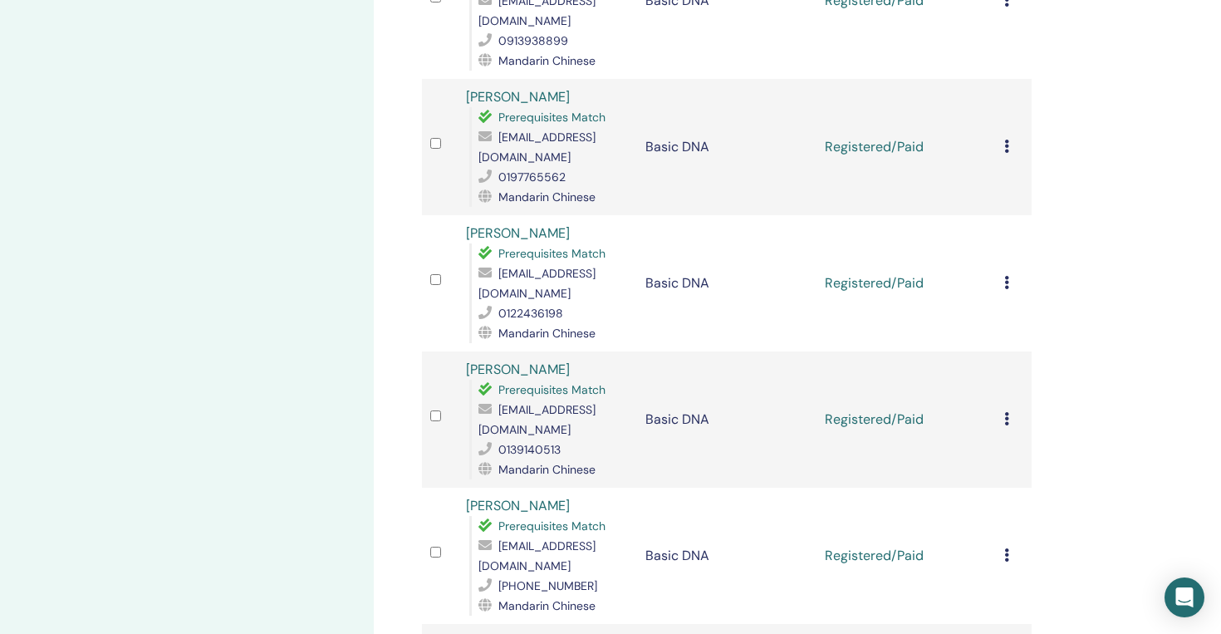
scroll to position [2055, 0]
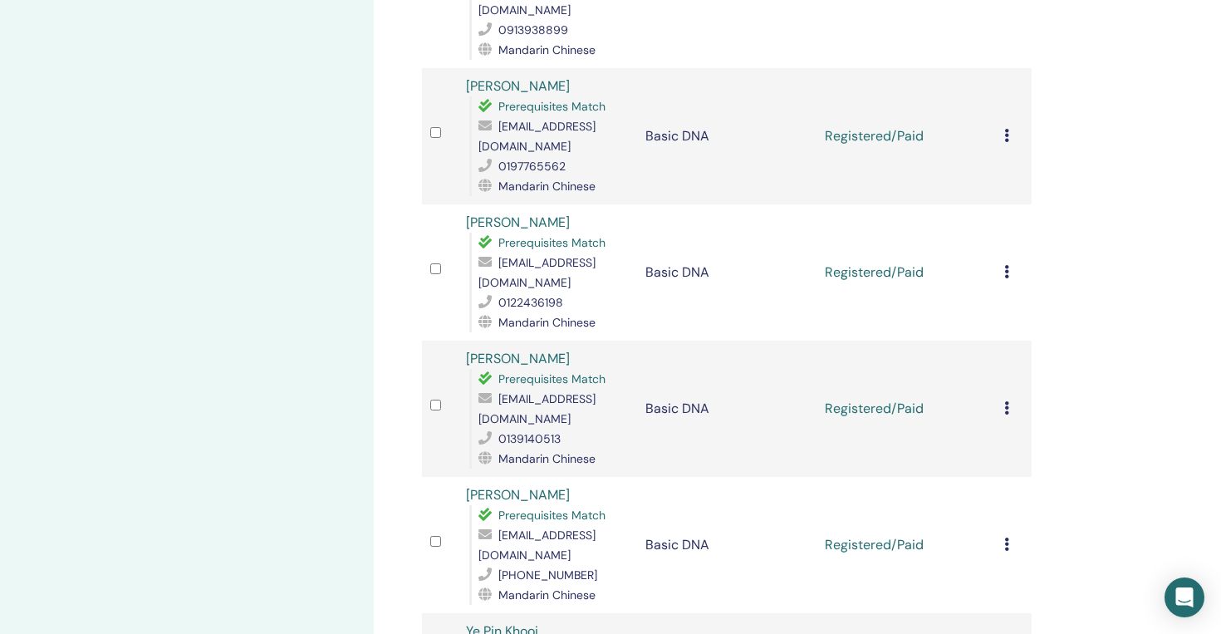
click at [1005, 401] on icon at bounding box center [1007, 407] width 5 height 13
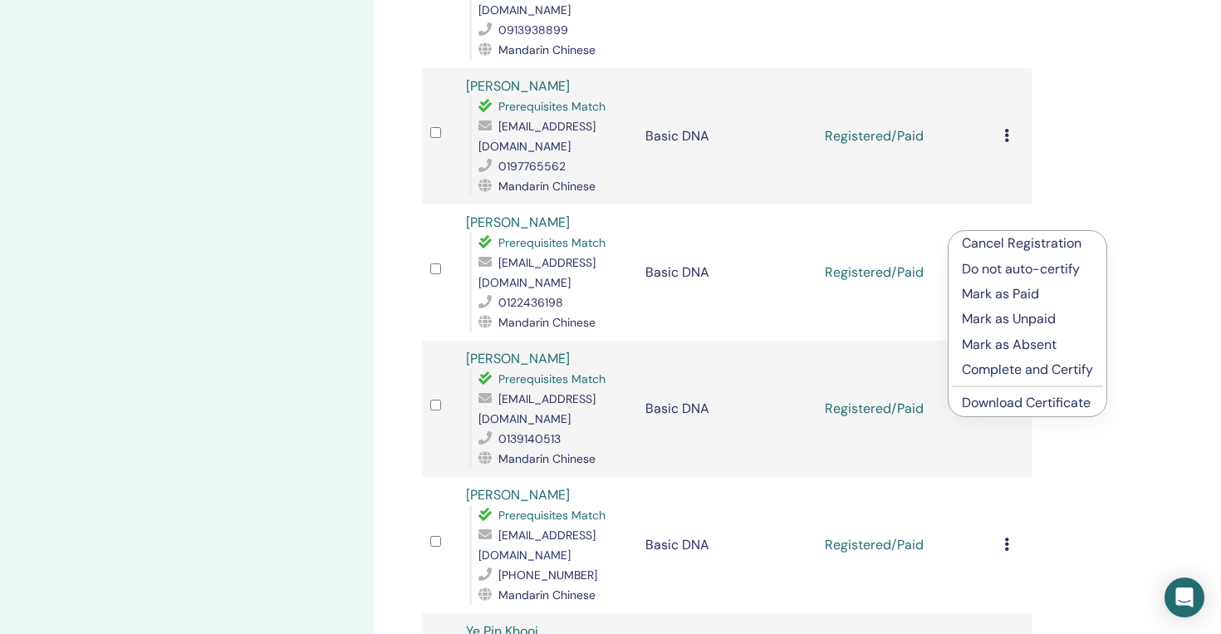
click at [999, 401] on link "Download Certificate" at bounding box center [1026, 402] width 129 height 17
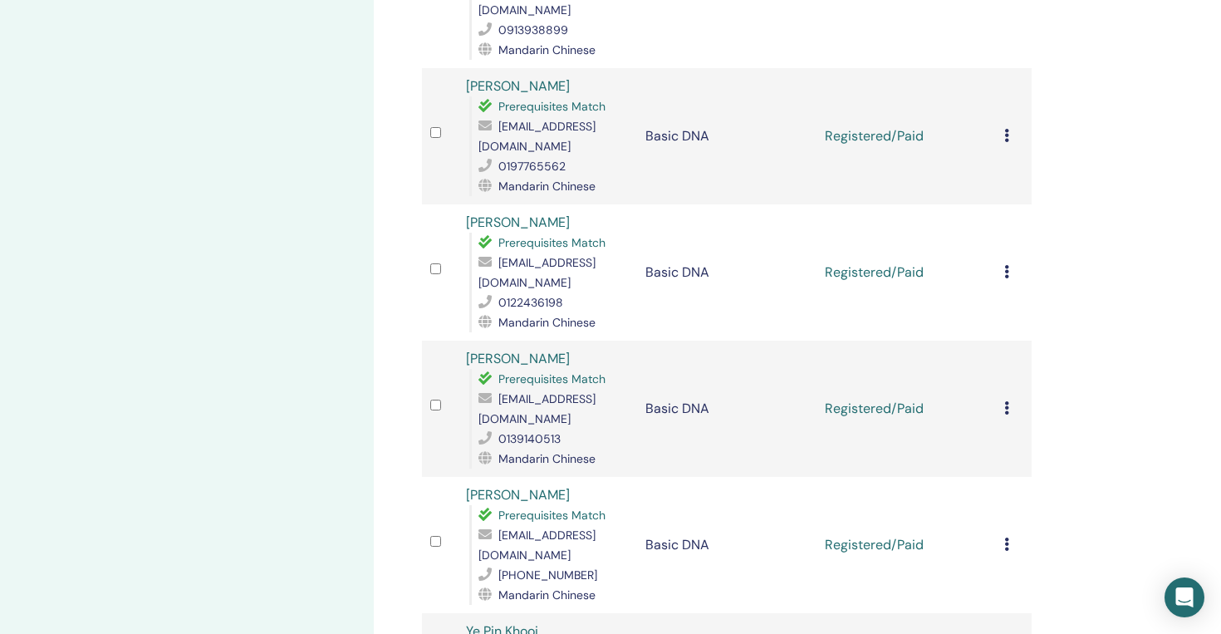
click at [1007, 538] on icon at bounding box center [1007, 544] width 5 height 13
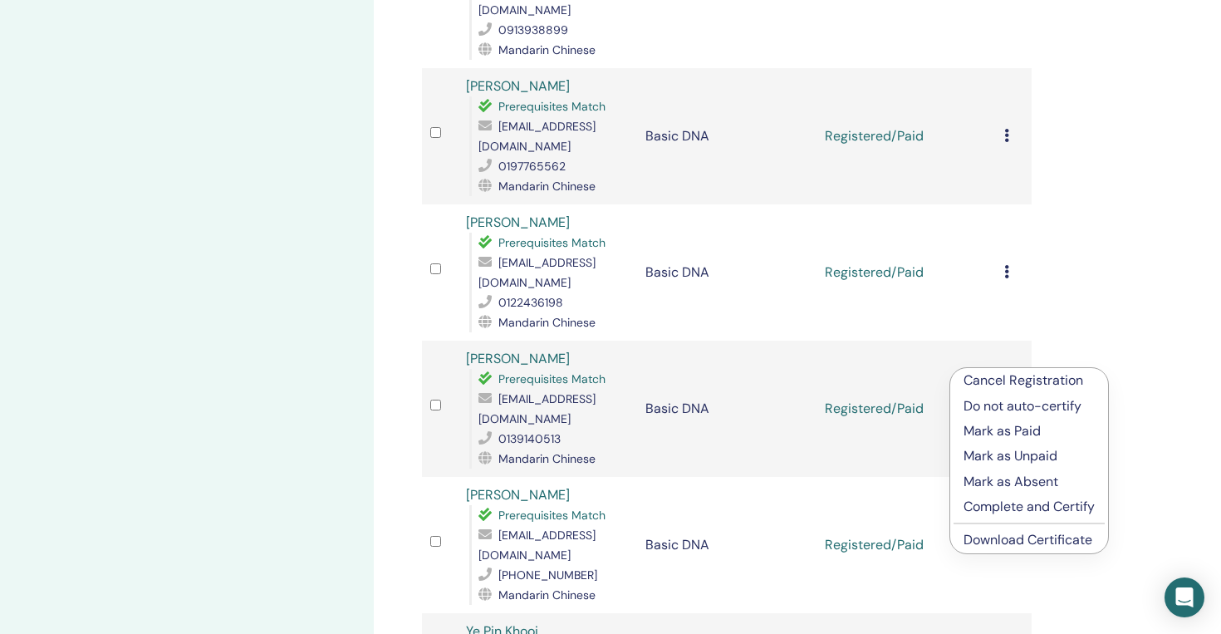
click at [1009, 545] on link "Download Certificate" at bounding box center [1028, 539] width 129 height 17
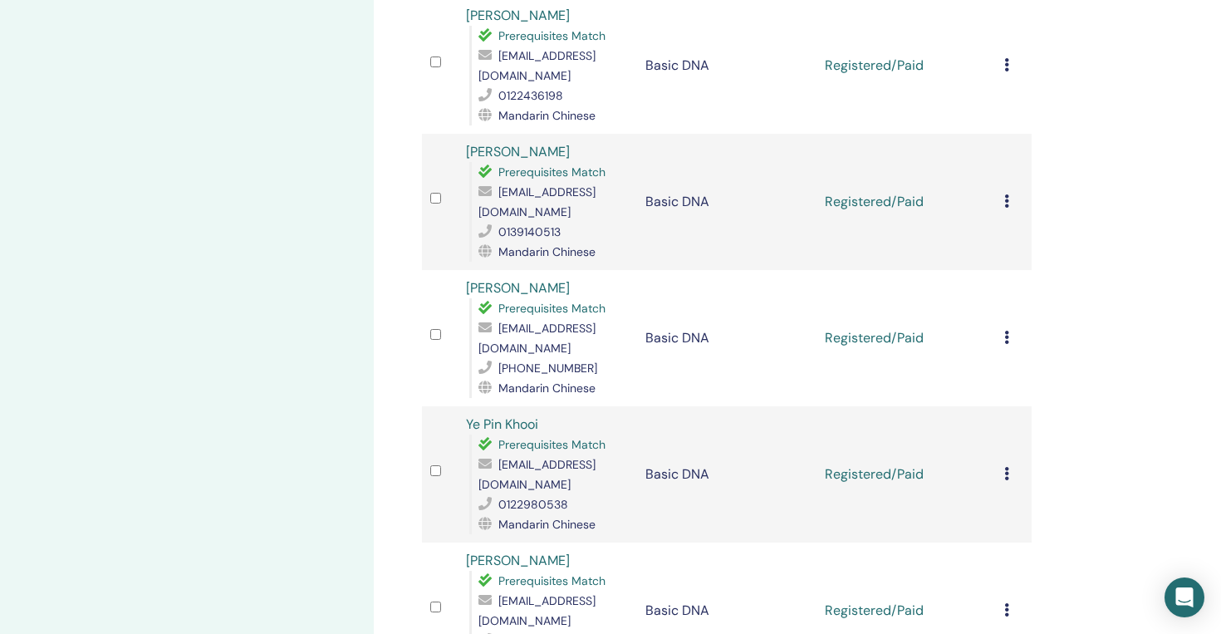
scroll to position [2261, 0]
click at [1005, 465] on div "Cancel Registration Do not auto-certify Mark as Paid Mark as Unpaid Mark as Abs…" at bounding box center [1014, 475] width 19 height 20
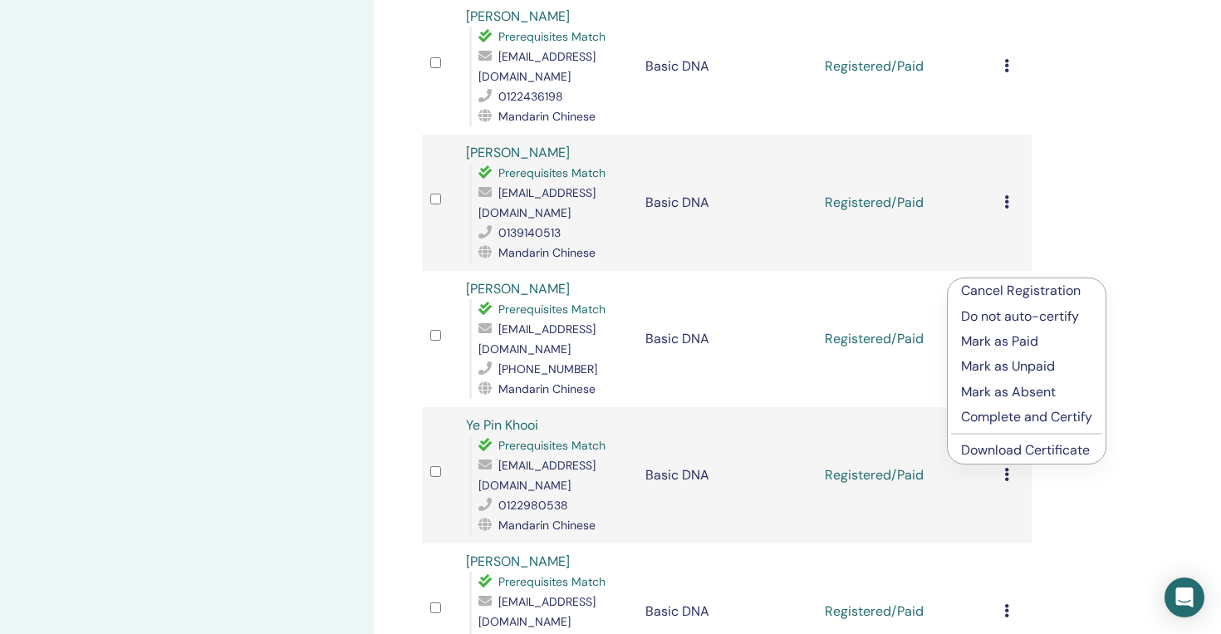
click at [1032, 446] on link "Download Certificate" at bounding box center [1025, 449] width 129 height 17
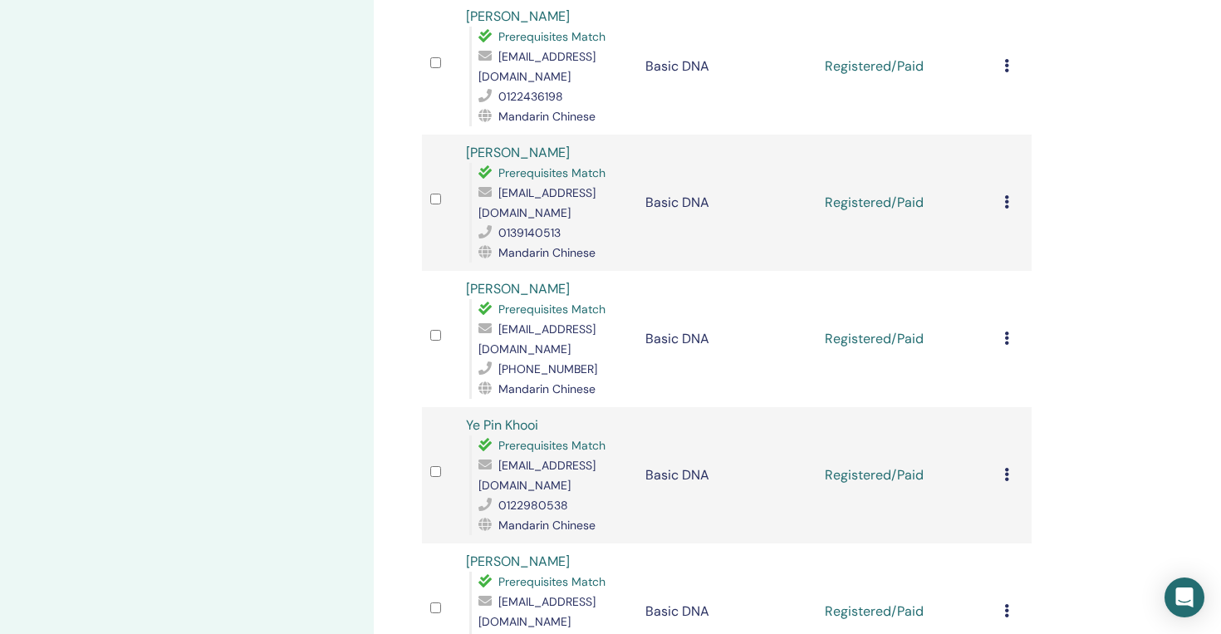
click at [1010, 602] on div "Cancel Registration Do not auto-certify Mark as Paid Mark as Unpaid Mark as Abs…" at bounding box center [1014, 612] width 19 height 20
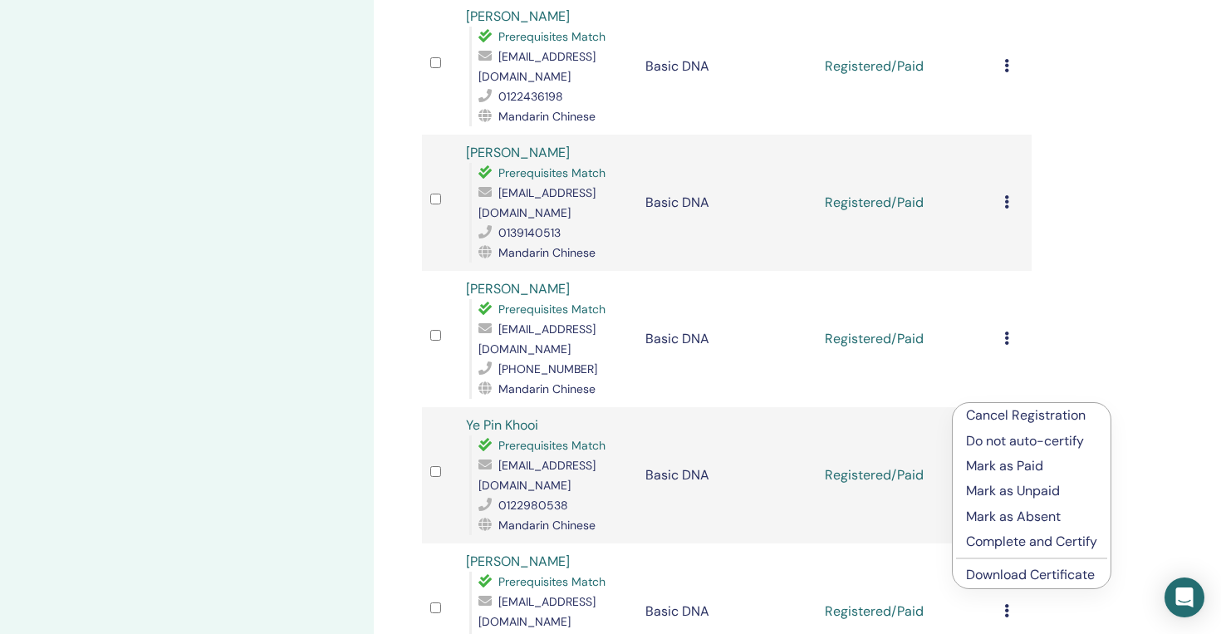
click at [1014, 576] on link "Download Certificate" at bounding box center [1030, 574] width 129 height 17
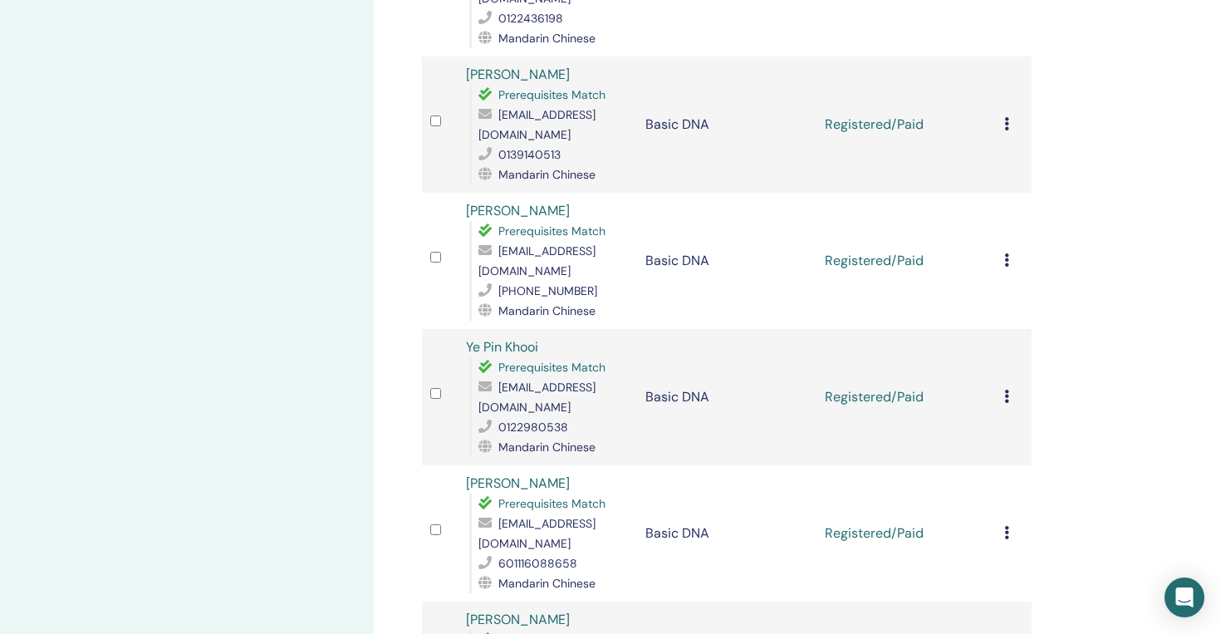
scroll to position [2340, 0]
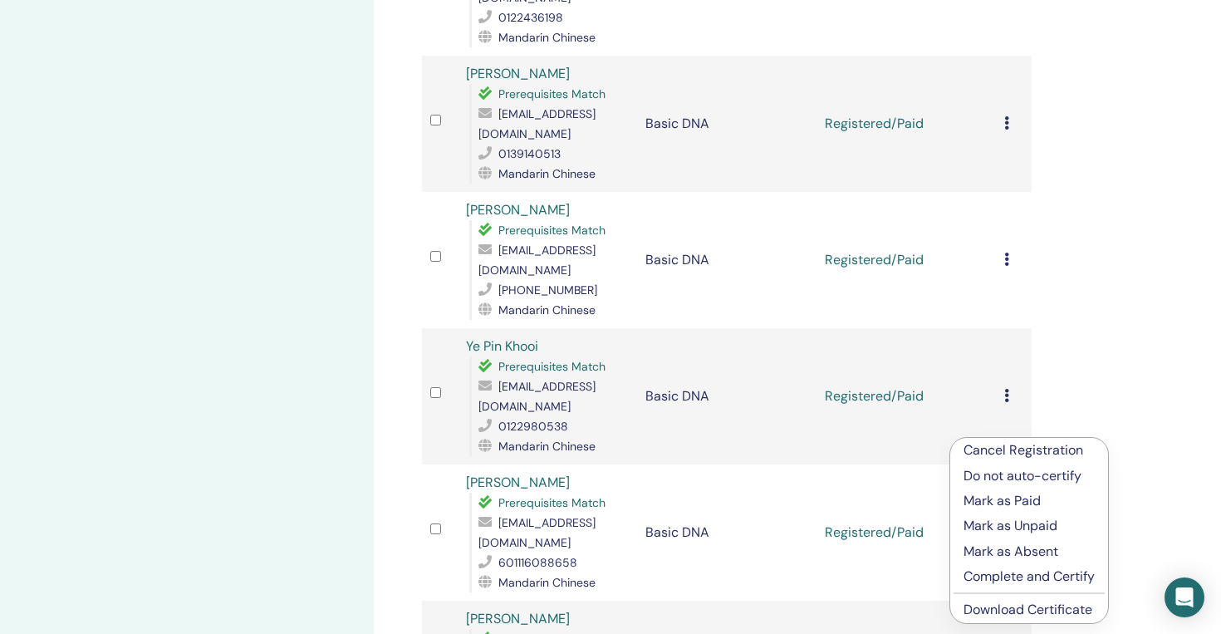
click at [1015, 608] on link "Download Certificate" at bounding box center [1028, 609] width 129 height 17
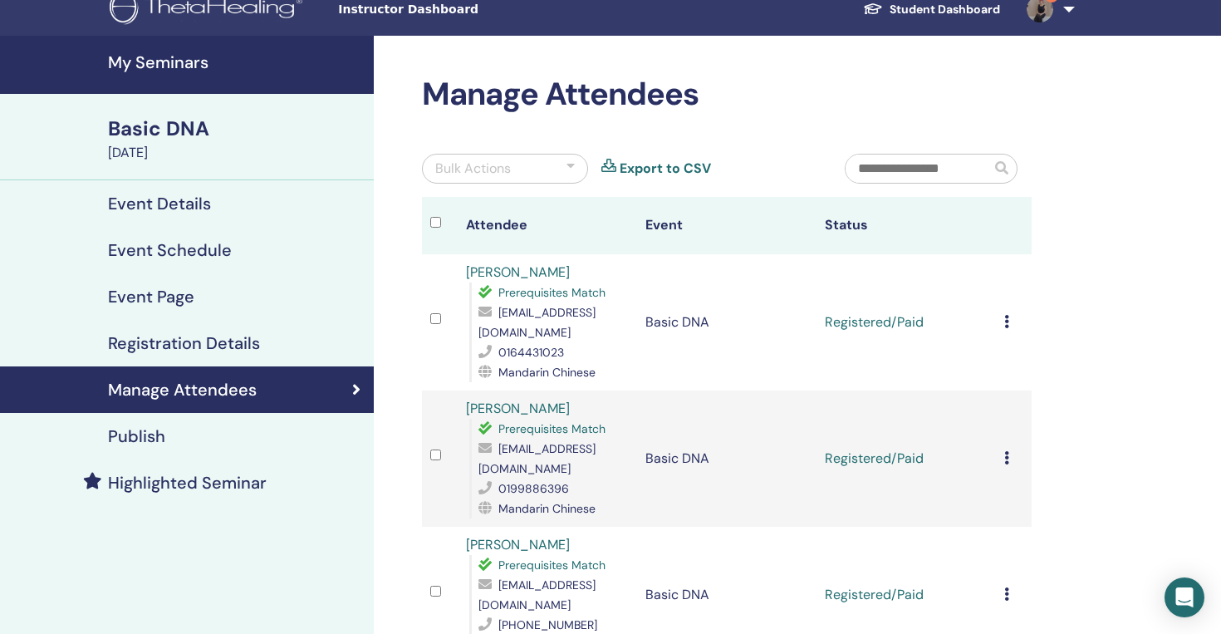
scroll to position [18, 0]
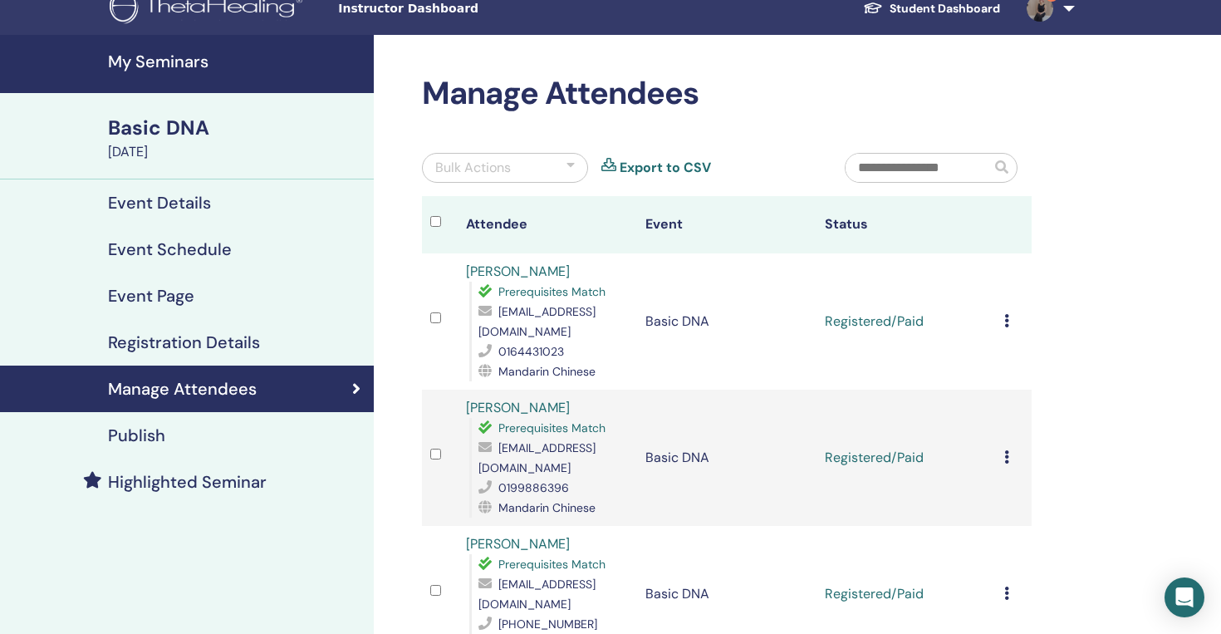
click at [1006, 314] on icon at bounding box center [1007, 320] width 5 height 13
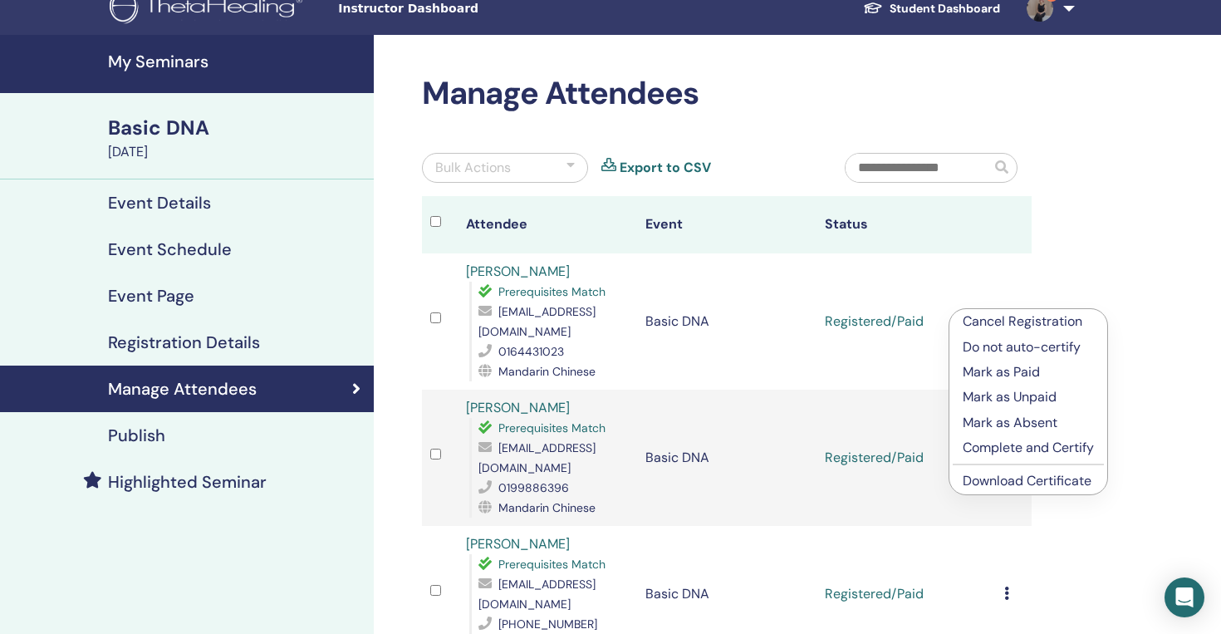
click at [985, 478] on link "Download Certificate" at bounding box center [1027, 480] width 129 height 17
